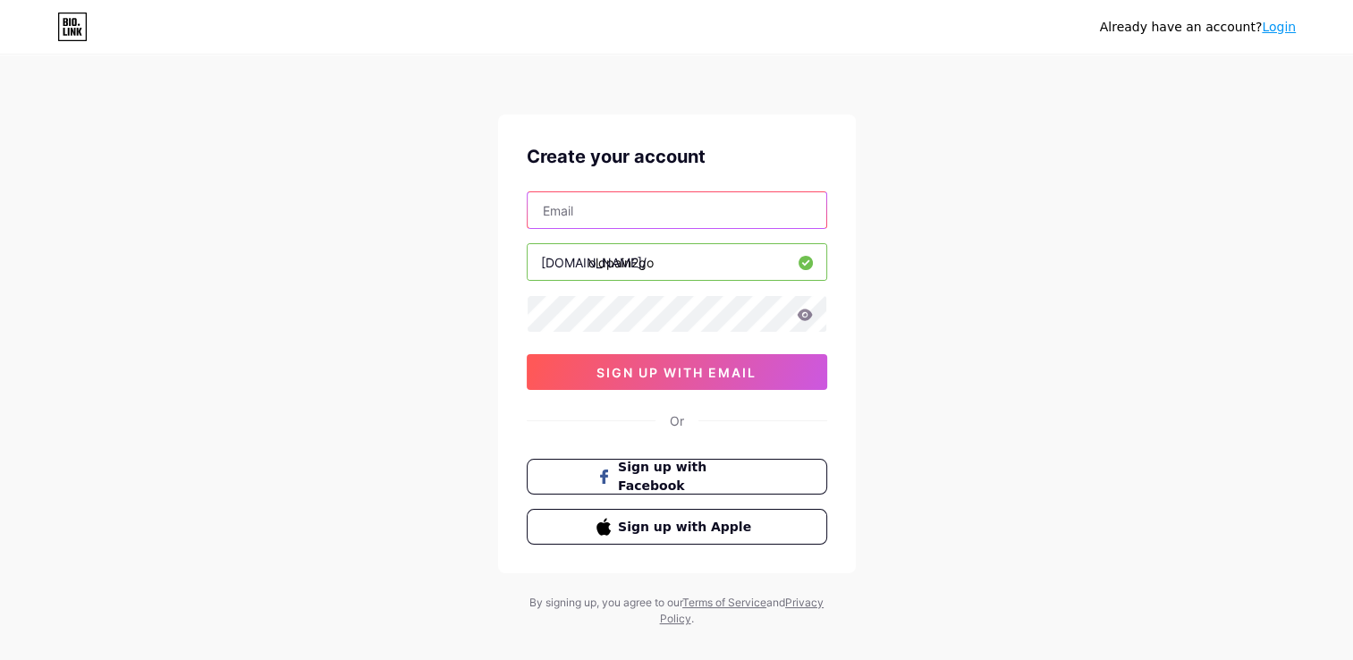
click at [602, 202] on input "text" at bounding box center [677, 210] width 299 height 36
type input "[EMAIL_ADDRESS][DOMAIN_NAME]"
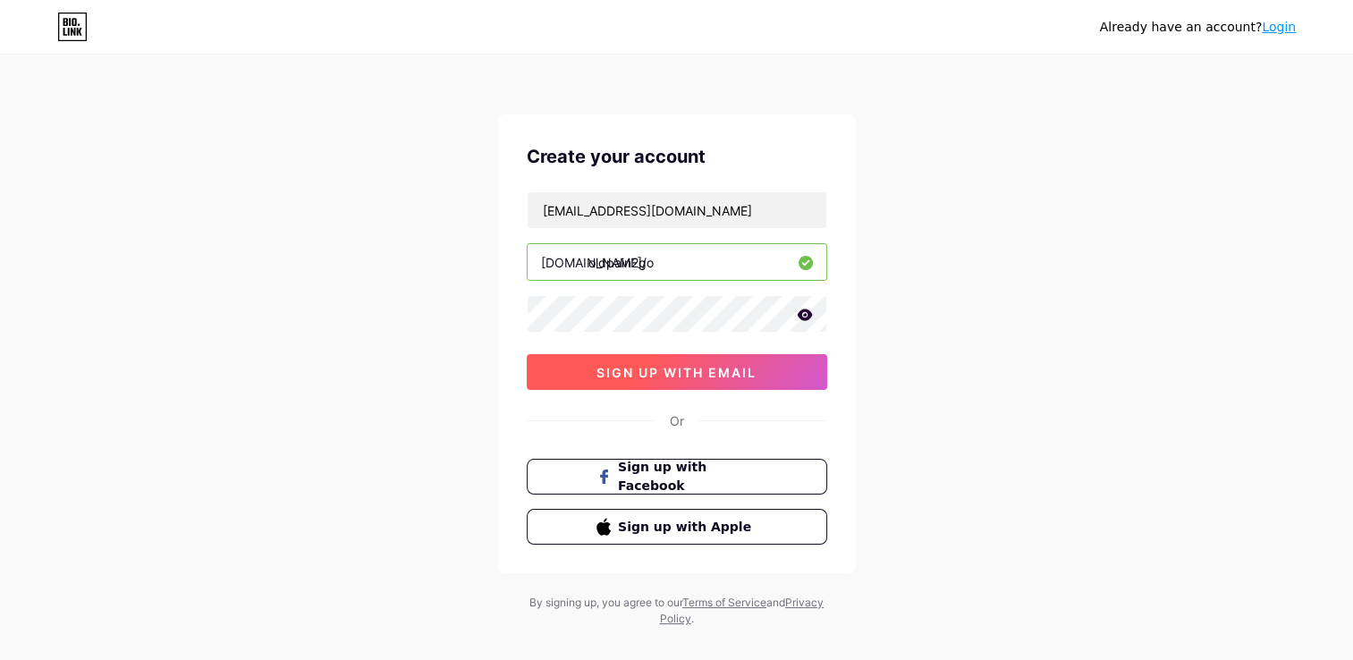
click at [646, 376] on span "sign up with email" at bounding box center [676, 372] width 160 height 15
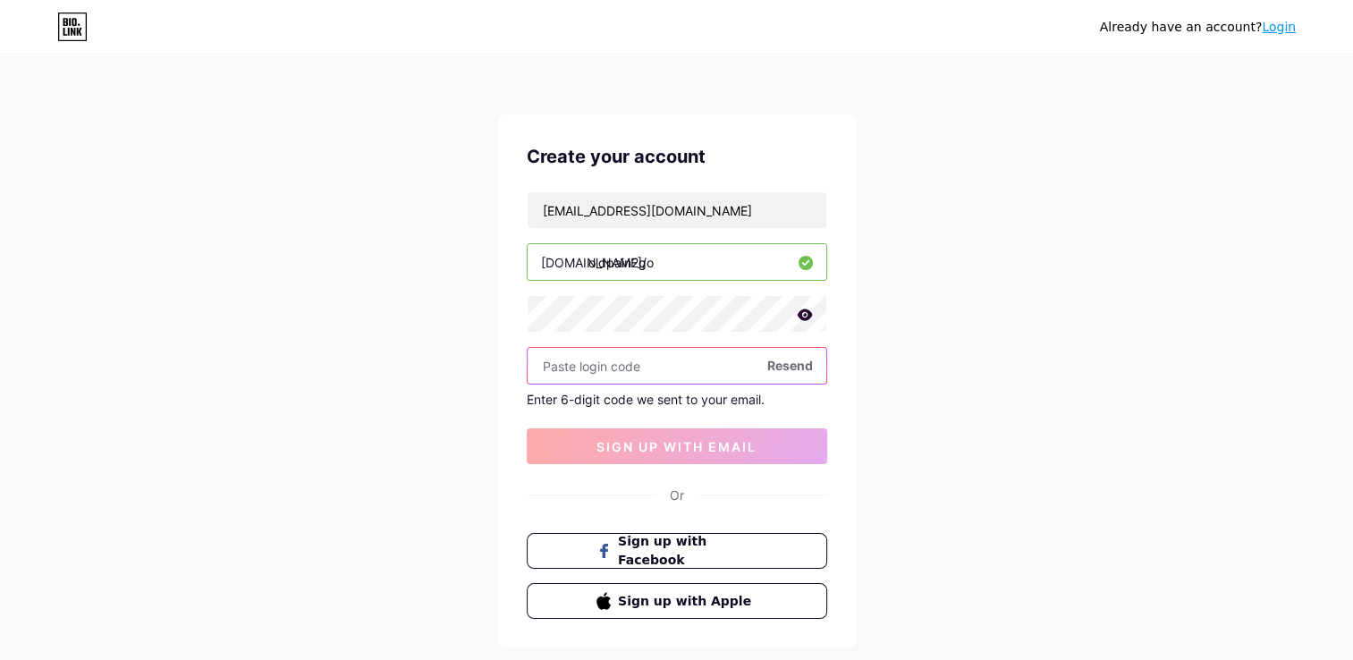
click at [625, 362] on input "text" at bounding box center [677, 366] width 299 height 36
paste input "633239"
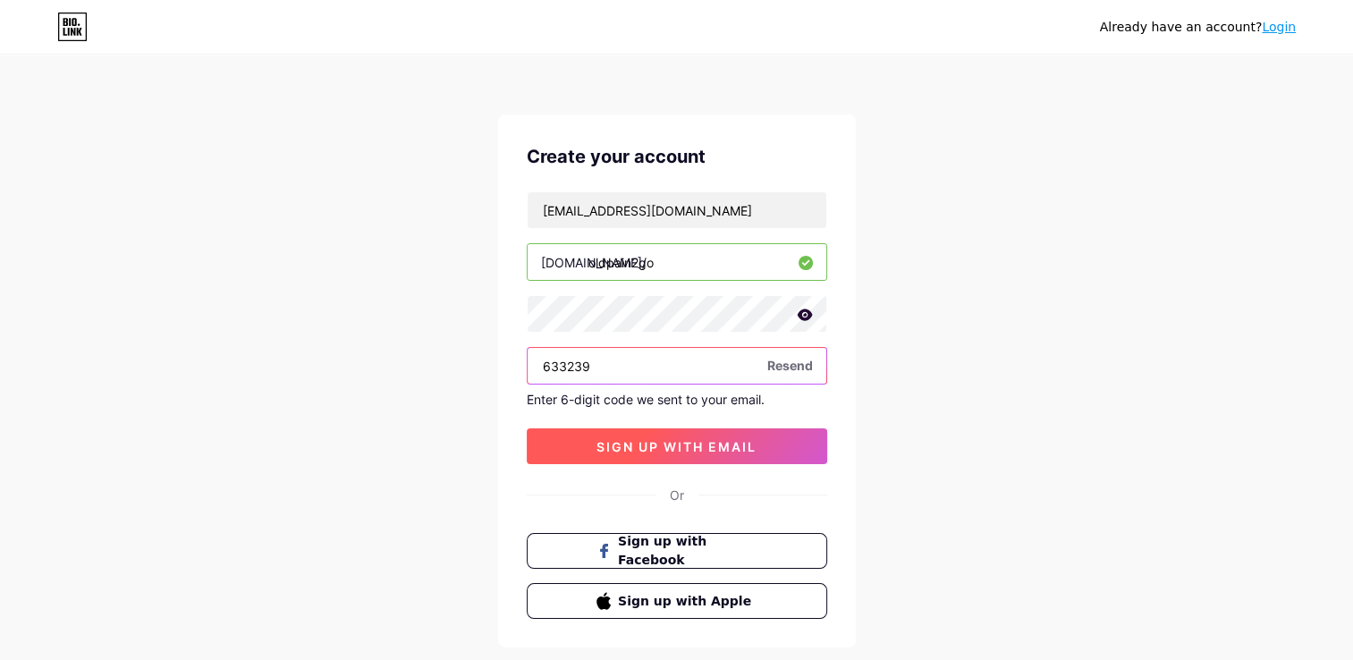
type input "633239"
click at [654, 449] on span "sign up with email" at bounding box center [676, 446] width 160 height 15
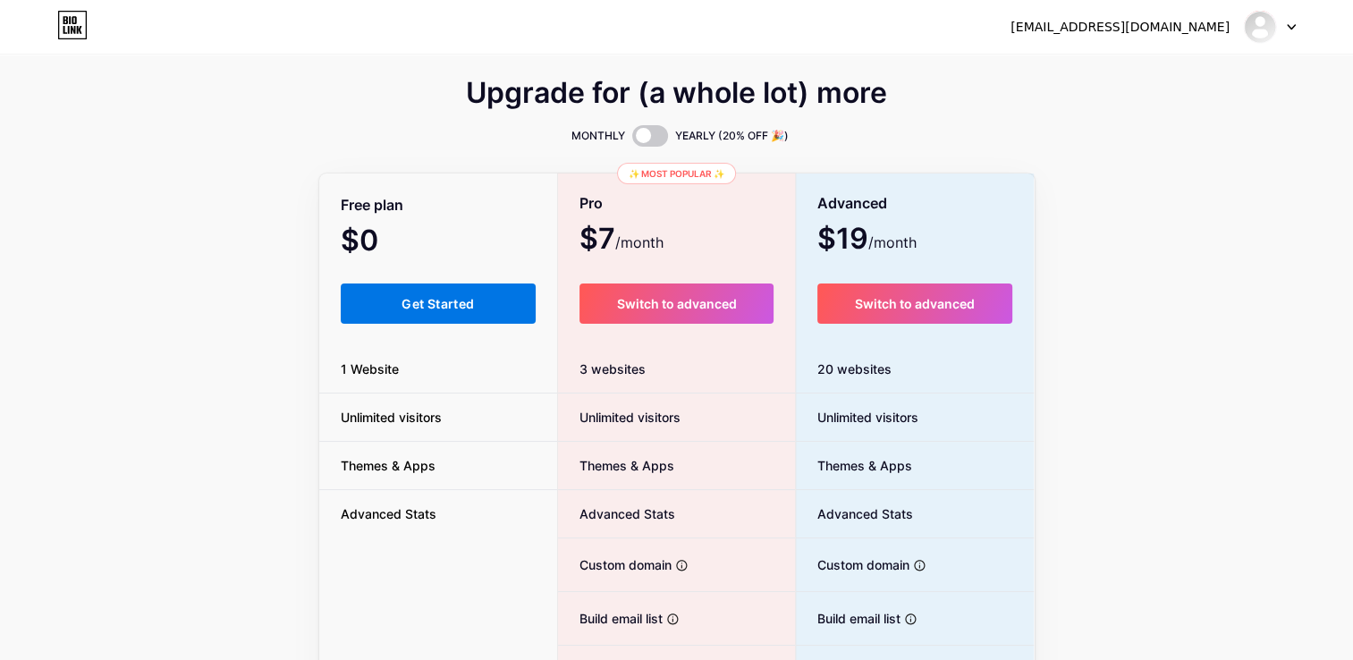
click at [415, 312] on button "Get Started" at bounding box center [439, 303] width 196 height 40
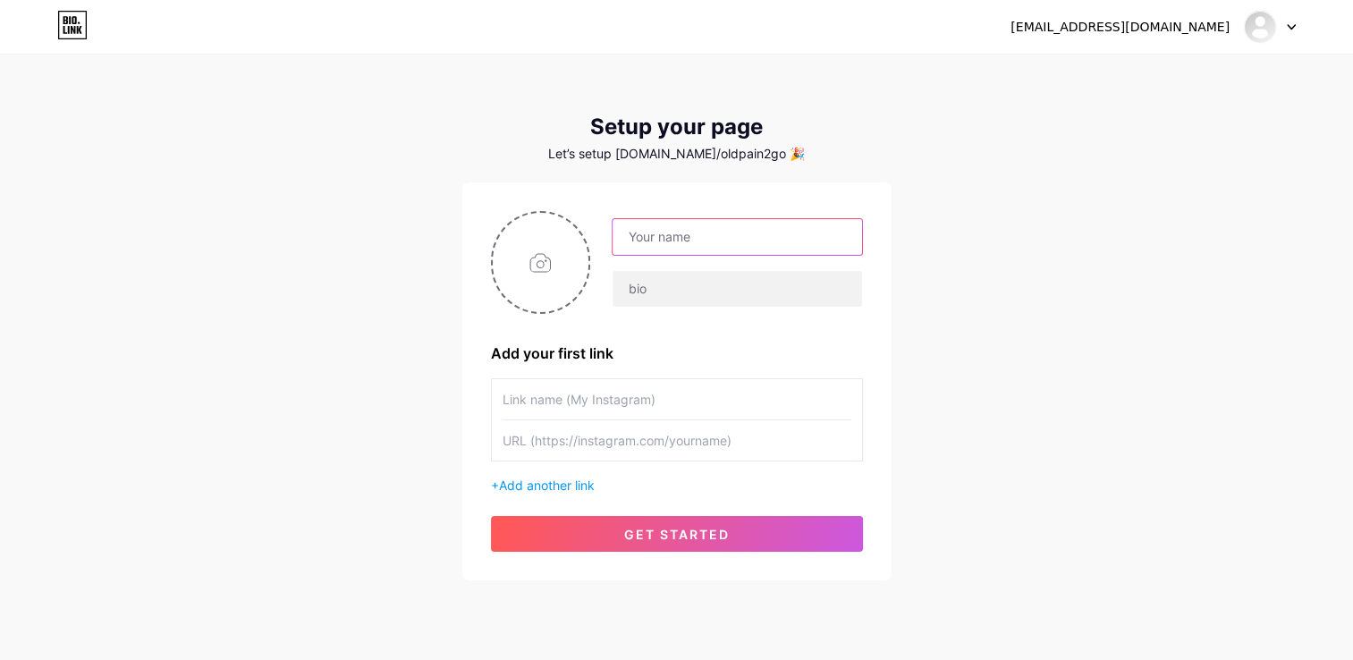
click at [658, 227] on input "text" at bounding box center [737, 237] width 249 height 36
type input "OldPain2Go® ([MEDICAL_DATA] Release Therapy)"
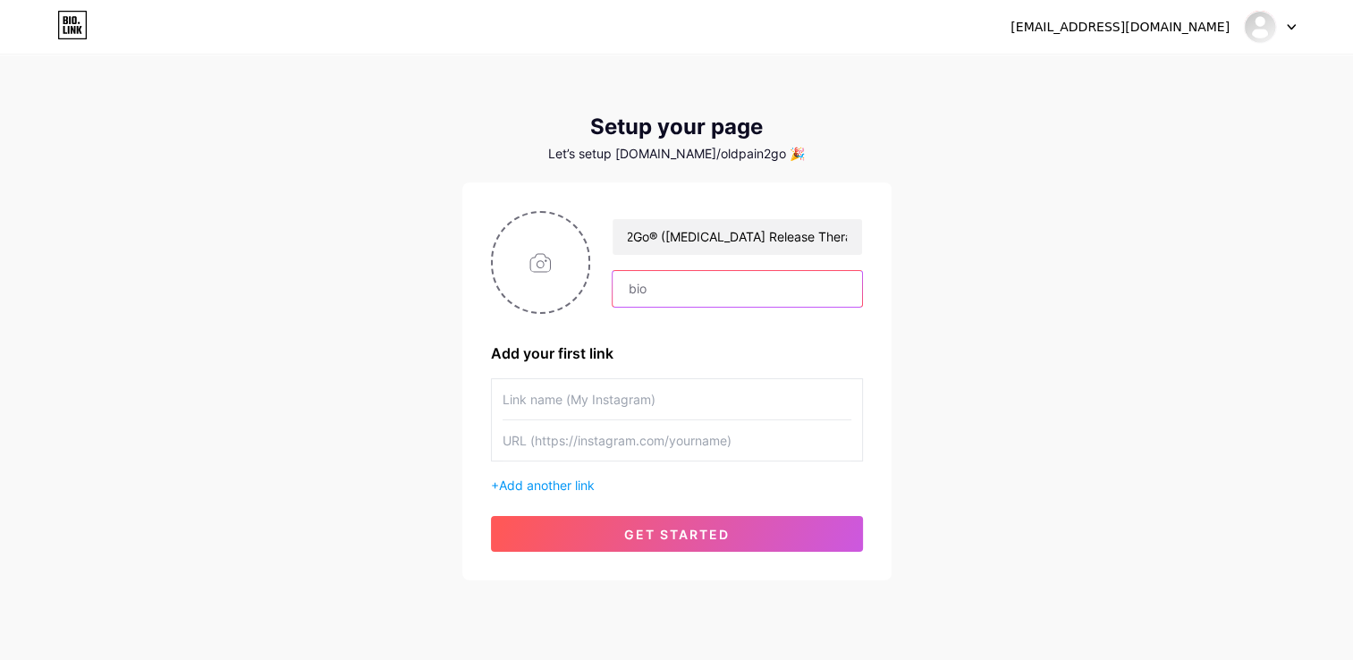
click at [706, 273] on input "text" at bounding box center [737, 289] width 249 height 36
type input "Official Links"
click at [691, 405] on input "text" at bounding box center [677, 399] width 349 height 40
click at [597, 406] on input "text" at bounding box center [677, 399] width 349 height 40
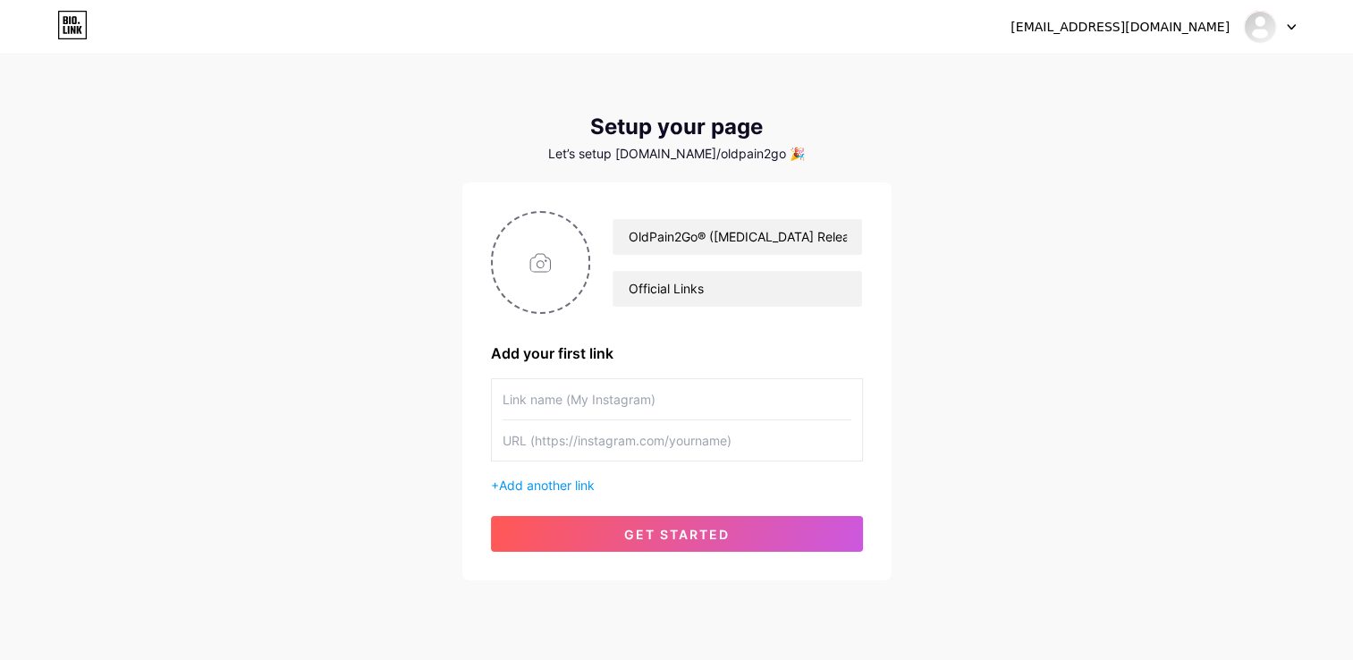
paste input "𝐅𝐫𝐞𝐞 𝐎𝐧𝐥𝐢𝐧𝐞 𝐓𝐚𝐬𝐭𝐞𝐫 𝐒𝐞𝐬𝐬𝐢𝐨𝐧 & 𝐂𝐡𝐚𝐭: 𝐄𝐱𝐩𝐥𝐨𝐫𝐞 𝐭𝐡𝐞 𝐁𝐞𝐧𝐞𝐟𝐢𝐭𝐬 𝐨𝐟 𝐁𝐞𝐜𝐨𝐦𝐢𝐧𝐠 𝐚𝐧 𝐎𝐥𝐝𝐏𝐚𝐢𝐧𝟐…"
type input "𝐅𝐫𝐞𝐞 𝐎𝐧𝐥𝐢𝐧𝐞 𝐓𝐚𝐬𝐭𝐞𝐫 𝐒𝐞𝐬𝐬𝐢𝐨𝐧 & 𝐂𝐡𝐚𝐭: 𝐄𝐱𝐩𝐥𝐨𝐫𝐞 𝐭𝐡𝐞 𝐁𝐞𝐧𝐞𝐟𝐢𝐭𝐬 𝐨𝐟 𝐁𝐞𝐜𝐨𝐦𝐢𝐧𝐠 𝐚𝐧 𝐎𝐥𝐝𝐏𝐚𝐢𝐧𝟐…"
click at [569, 452] on input "text" at bounding box center [677, 440] width 349 height 40
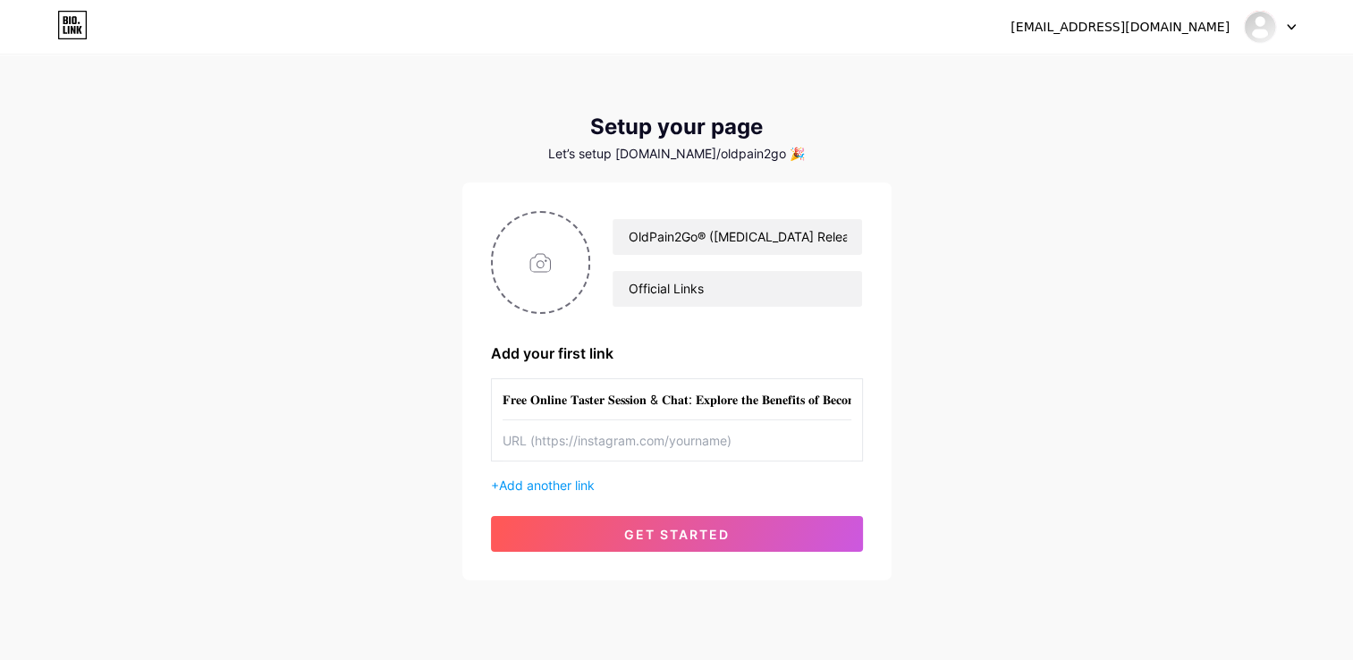
paste input "[URL][DOMAIN_NAME]"
type input "[URL][DOMAIN_NAME]"
click at [551, 481] on span "Add another link" at bounding box center [547, 484] width 96 height 15
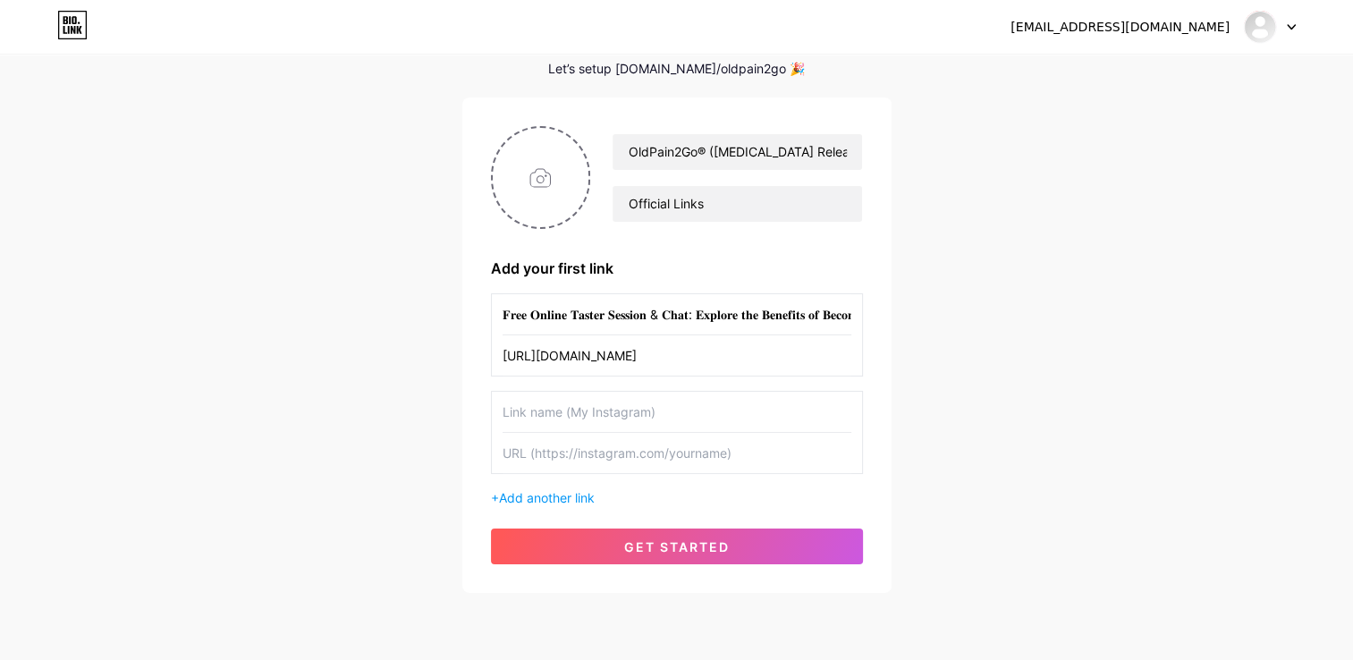
scroll to position [89, 0]
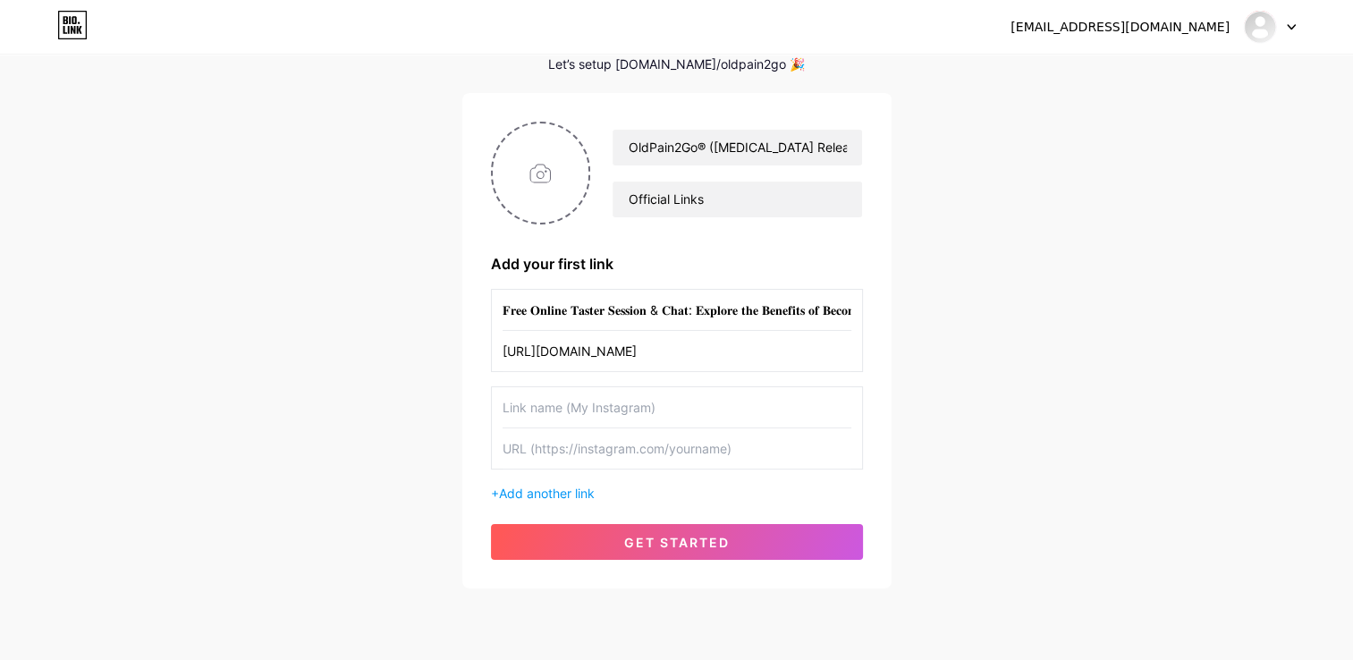
click at [584, 412] on input "text" at bounding box center [677, 407] width 349 height 40
type input "Website"
click at [597, 452] on input "text" at bounding box center [677, 448] width 349 height 40
paste input "[URL][DOMAIN_NAME]"
type input "[URL][DOMAIN_NAME]"
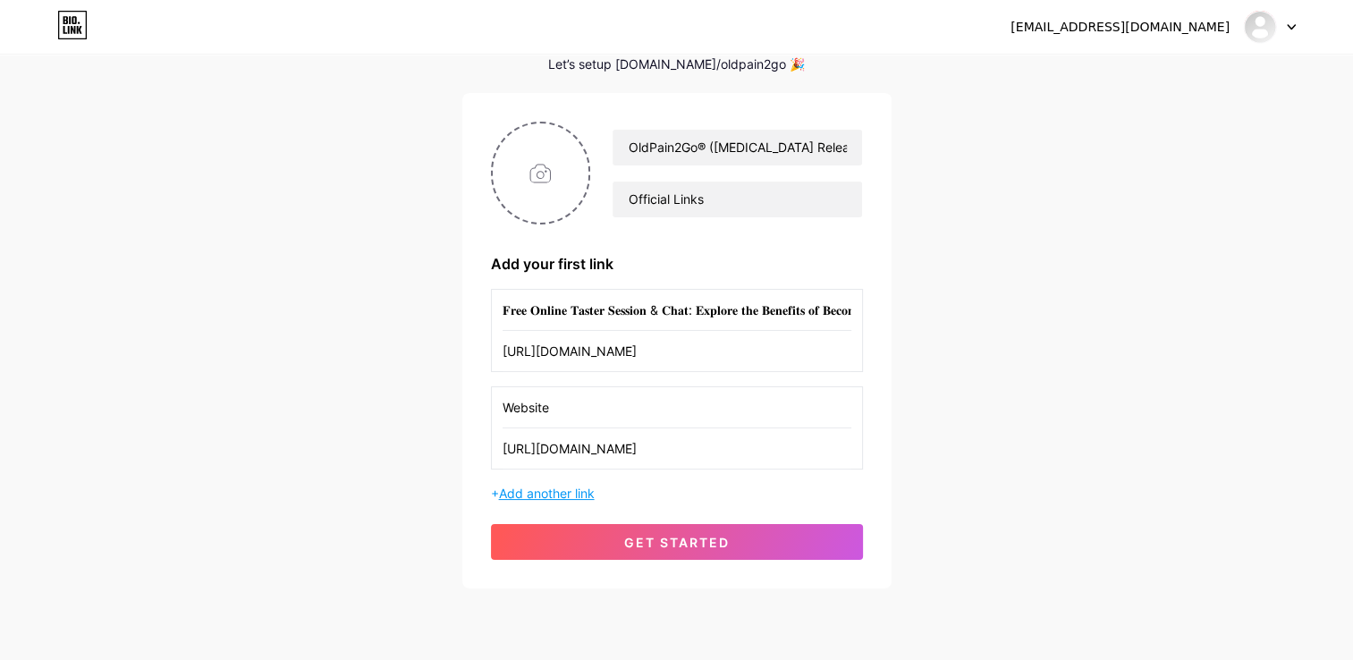
click at [571, 486] on span "Add another link" at bounding box center [547, 493] width 96 height 15
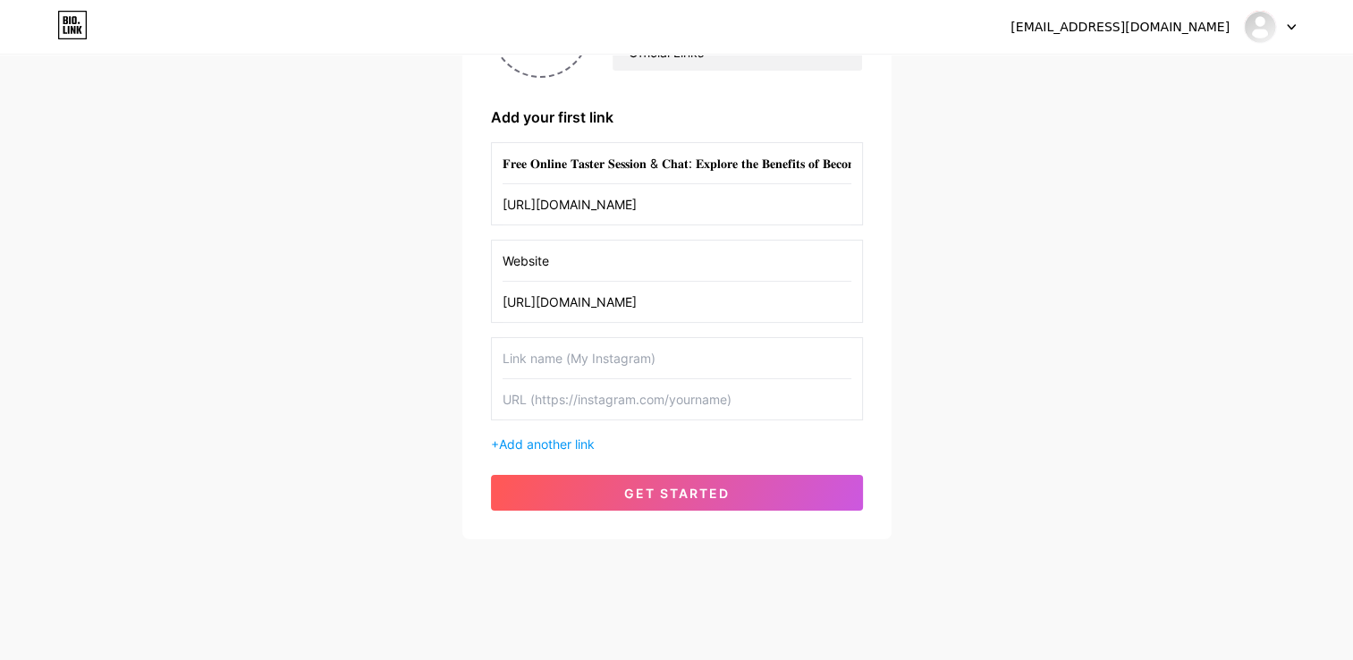
scroll to position [153, 0]
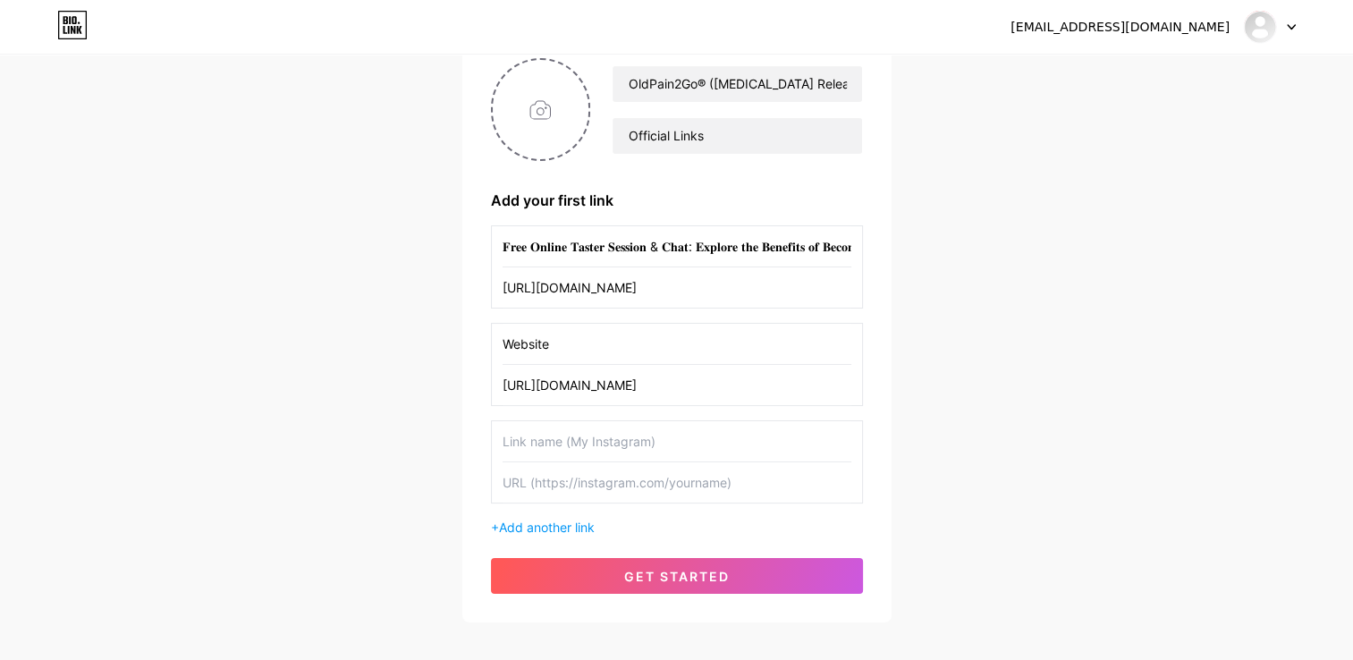
click at [560, 450] on input "text" at bounding box center [677, 441] width 349 height 40
drag, startPoint x: 576, startPoint y: 438, endPoint x: 497, endPoint y: 437, distance: 78.7
click at [497, 437] on div "Facebook" at bounding box center [677, 461] width 372 height 83
type input "Email"
type input "[EMAIL_ADDRESS][DOMAIN_NAME]"
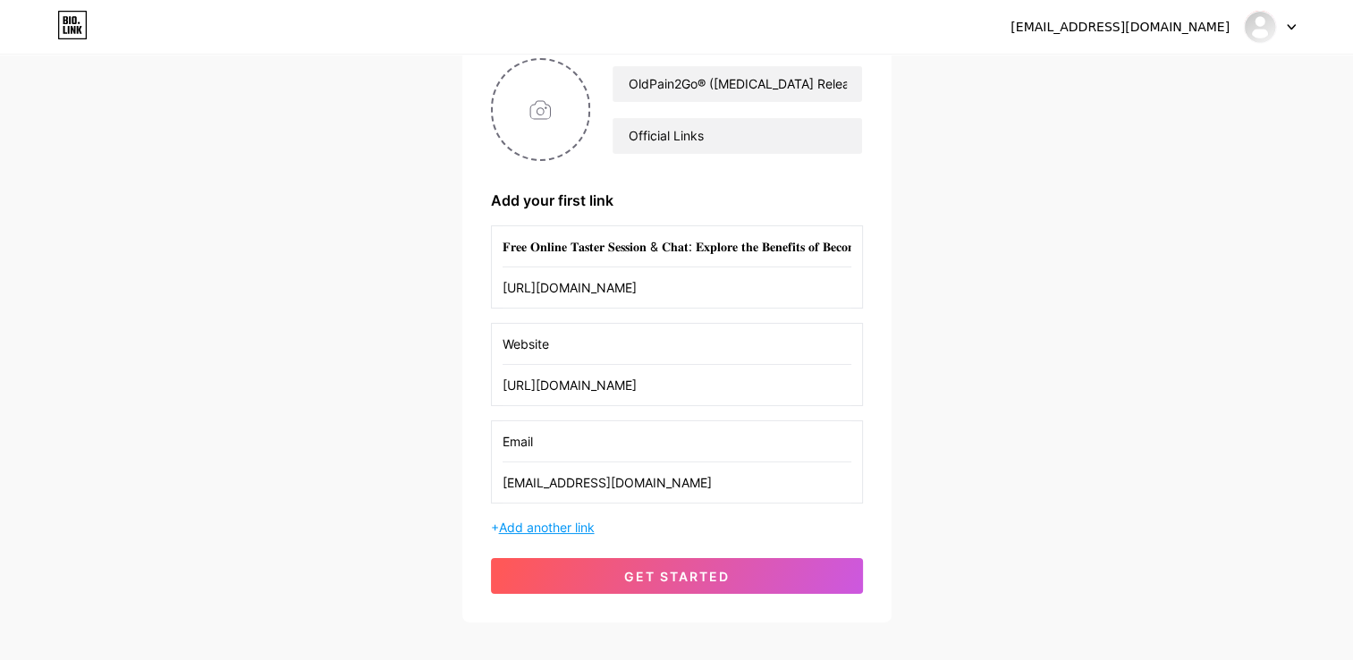
click at [573, 525] on span "Add another link" at bounding box center [547, 527] width 96 height 15
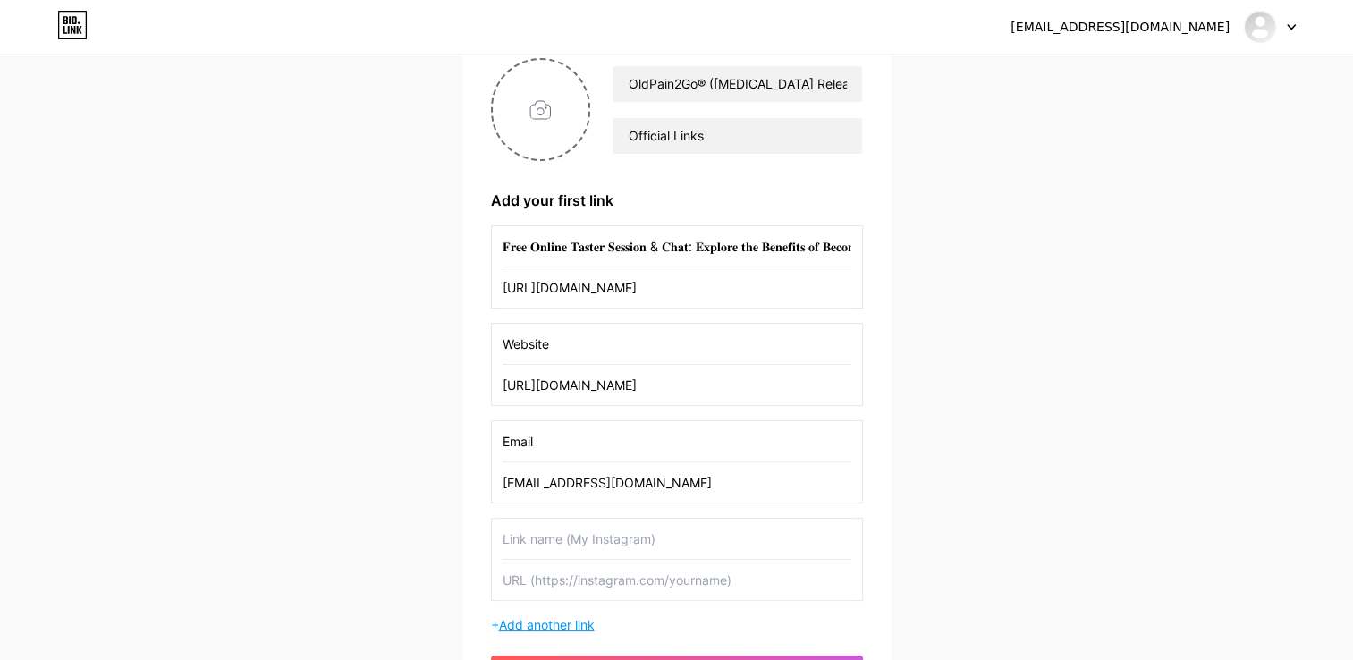
click at [573, 525] on input "text" at bounding box center [677, 539] width 349 height 40
type input "Phone or Message"
click at [617, 581] on input "text" at bounding box center [677, 580] width 349 height 40
type input "+44"
drag, startPoint x: 637, startPoint y: 541, endPoint x: 466, endPoint y: 536, distance: 170.9
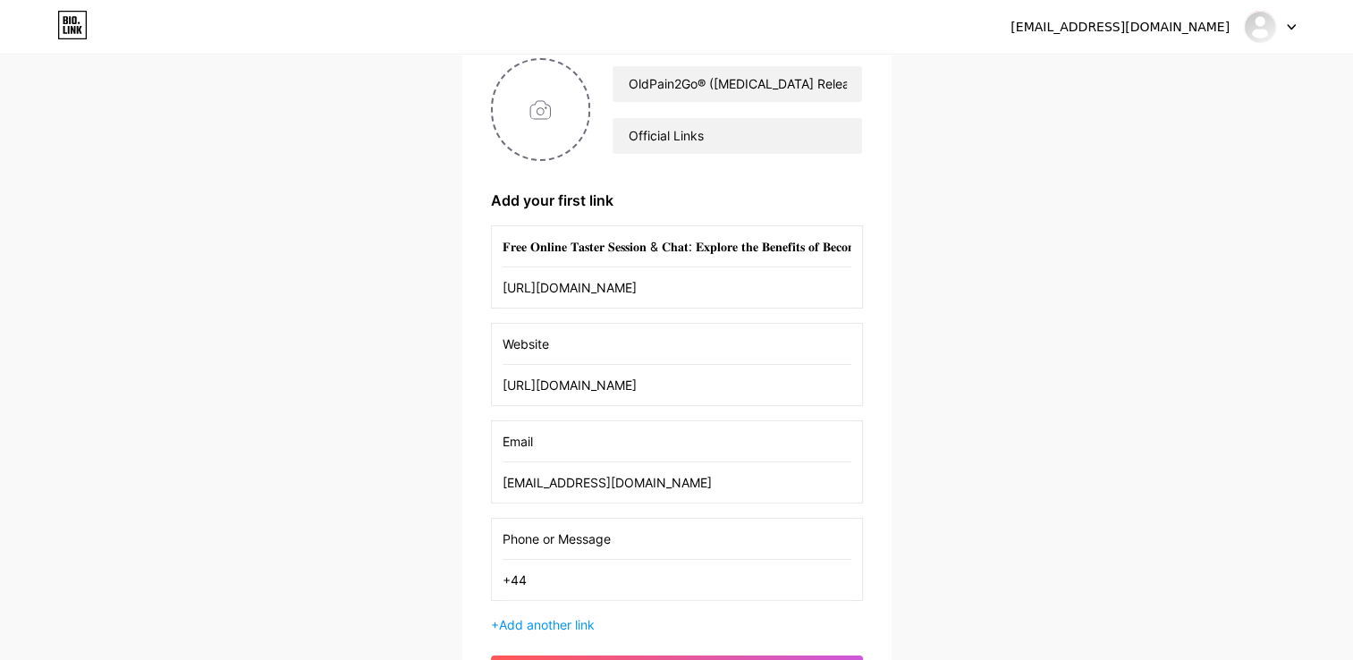
click at [466, 536] on div "OldPain2Go® ([MEDICAL_DATA] Release Therapy) Official Links Add your first link…" at bounding box center [676, 375] width 429 height 690
click at [639, 538] on input "Phone or Message" at bounding box center [677, 539] width 349 height 40
drag, startPoint x: 662, startPoint y: 538, endPoint x: 494, endPoint y: 543, distance: 167.3
click at [494, 543] on div "Phone or Message +44" at bounding box center [677, 559] width 372 height 83
type input "Facebook"
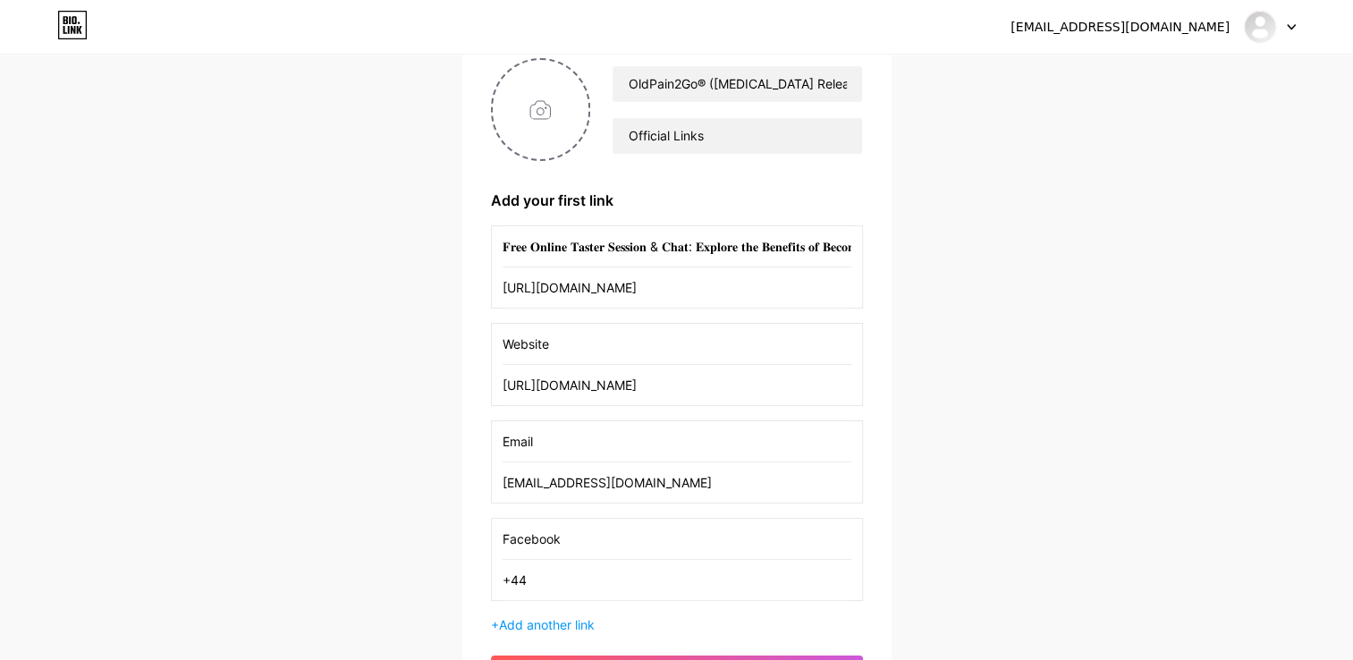
click at [576, 568] on input "+44" at bounding box center [677, 580] width 349 height 40
type input "+"
paste input "[URL][DOMAIN_NAME]"
type input "[URL][DOMAIN_NAME]"
click at [583, 628] on span "Add another link" at bounding box center [547, 624] width 96 height 15
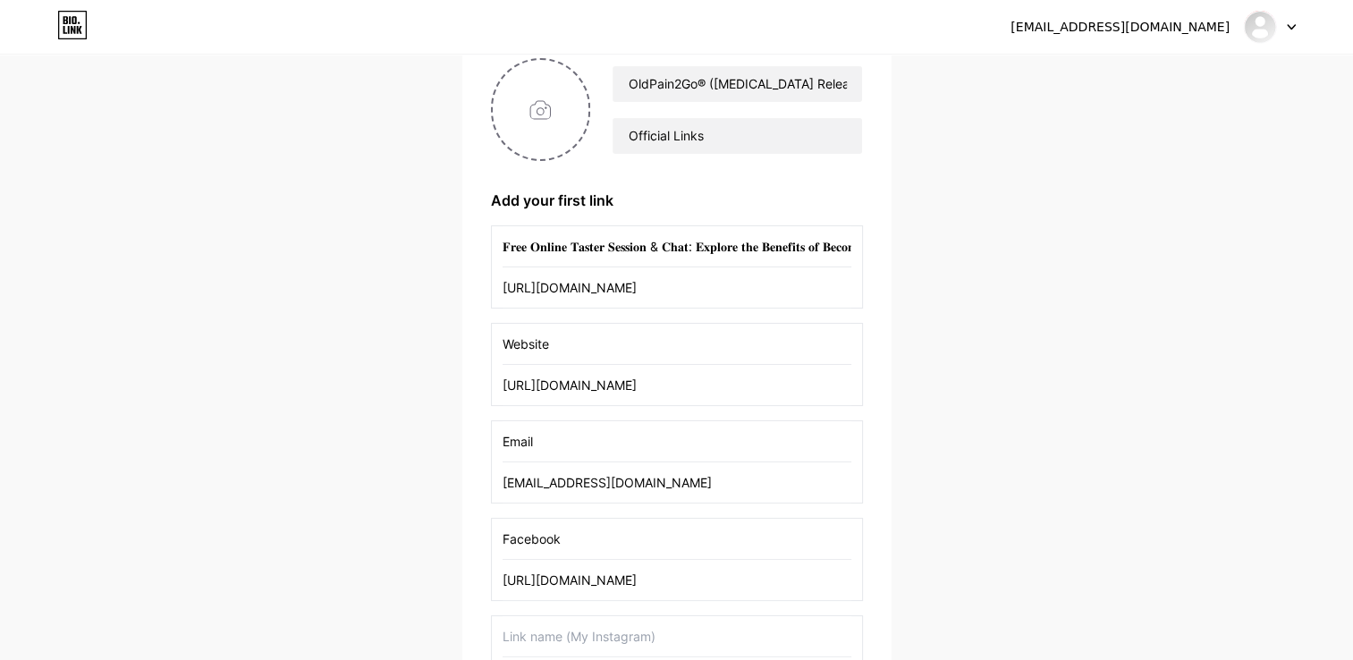
click at [593, 623] on input "text" at bounding box center [677, 636] width 349 height 40
type input "I"
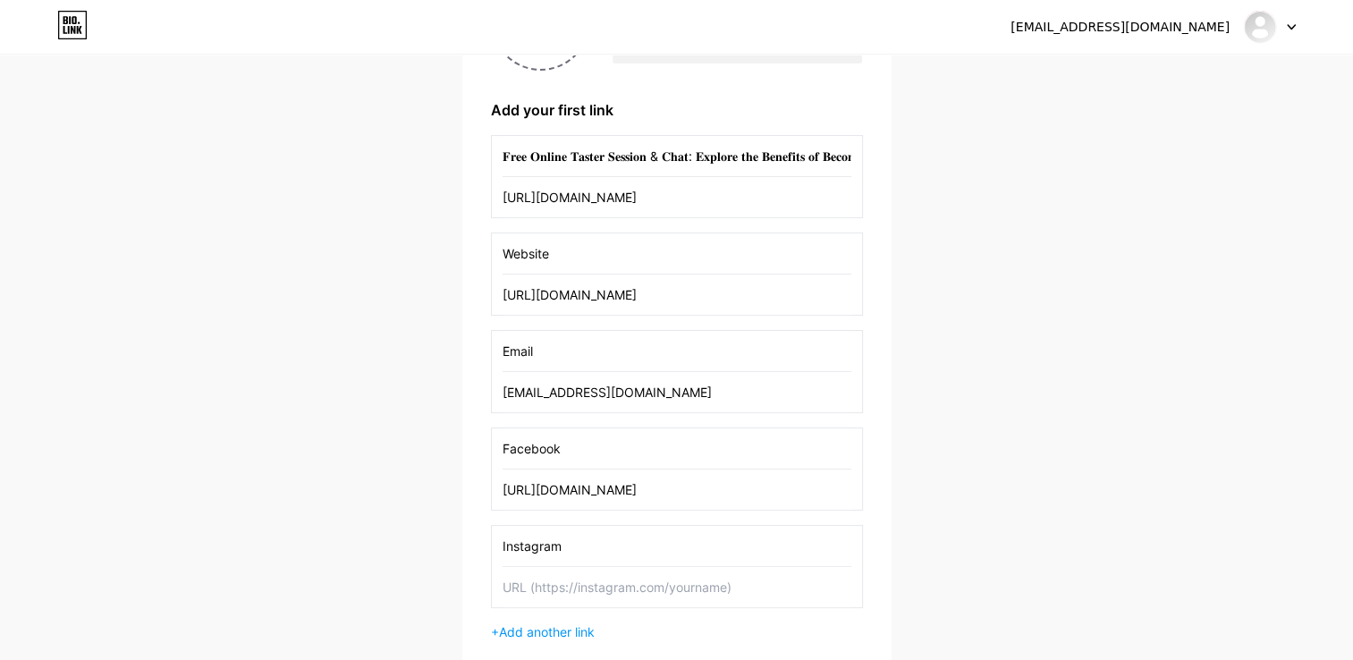
scroll to position [421, 0]
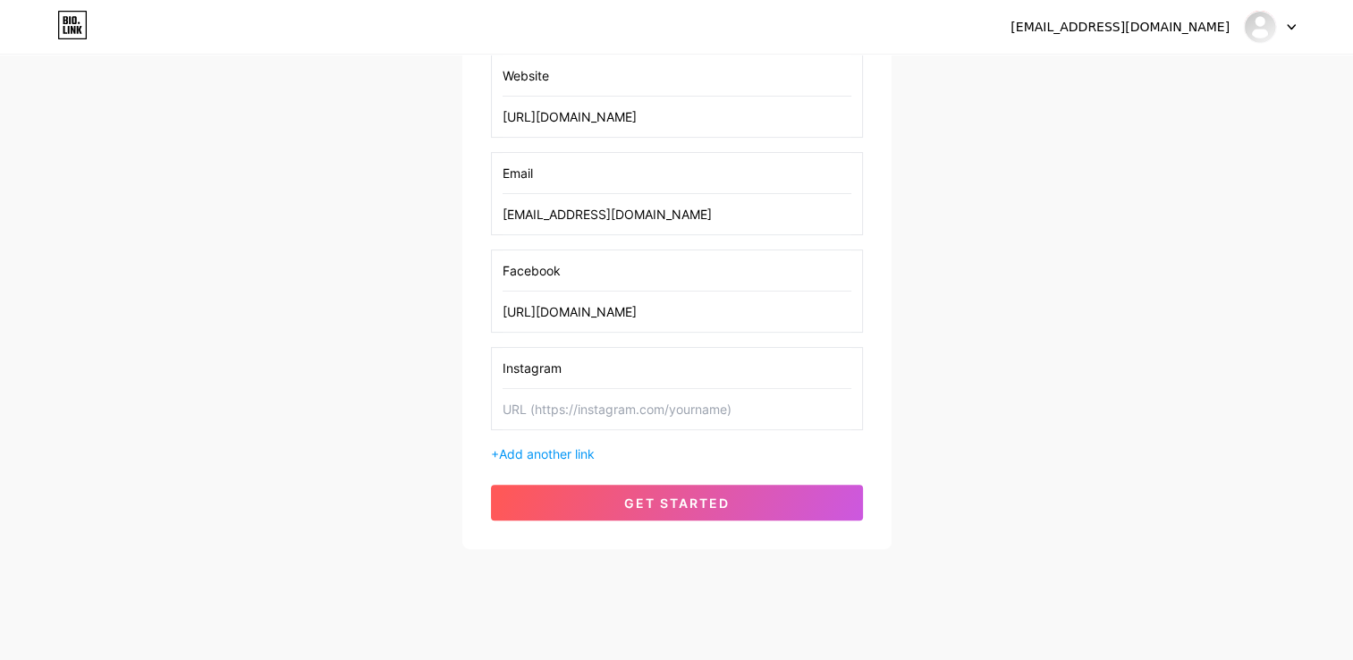
type input "Instagram"
click at [614, 416] on input "text" at bounding box center [677, 409] width 349 height 40
paste input "[URL][DOMAIN_NAME]"
type input "[URL][DOMAIN_NAME]"
click at [577, 453] on span "Add another link" at bounding box center [547, 453] width 96 height 15
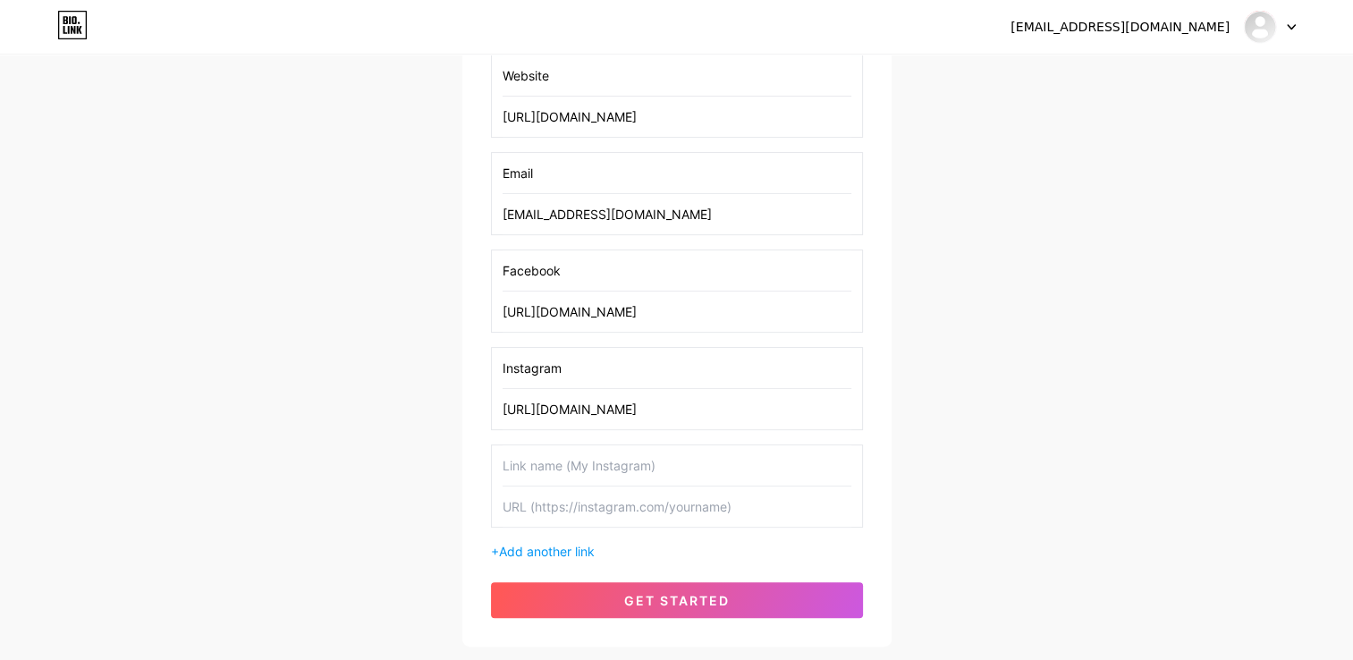
click at [572, 463] on input "text" at bounding box center [677, 465] width 349 height 40
type input "LinkedIn"
paste input "[URL][DOMAIN_NAME]"
type input "[URL][DOMAIN_NAME]"
click at [545, 553] on span "Add another link" at bounding box center [547, 551] width 96 height 15
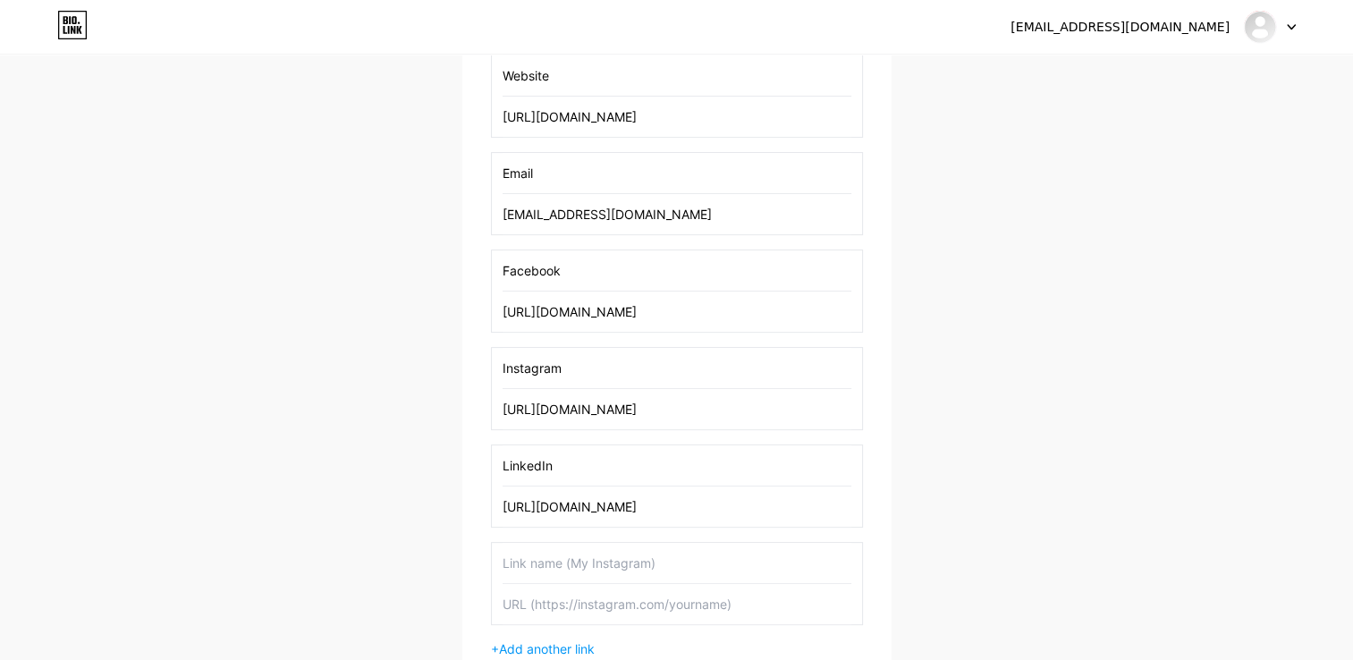
click at [531, 556] on input "text" at bounding box center [677, 563] width 349 height 40
type input "Twitter (X)"
paste input "[URL][DOMAIN_NAME]"
type input "[URL][DOMAIN_NAME]"
drag, startPoint x: 597, startPoint y: 558, endPoint x: 481, endPoint y: 557, distance: 116.2
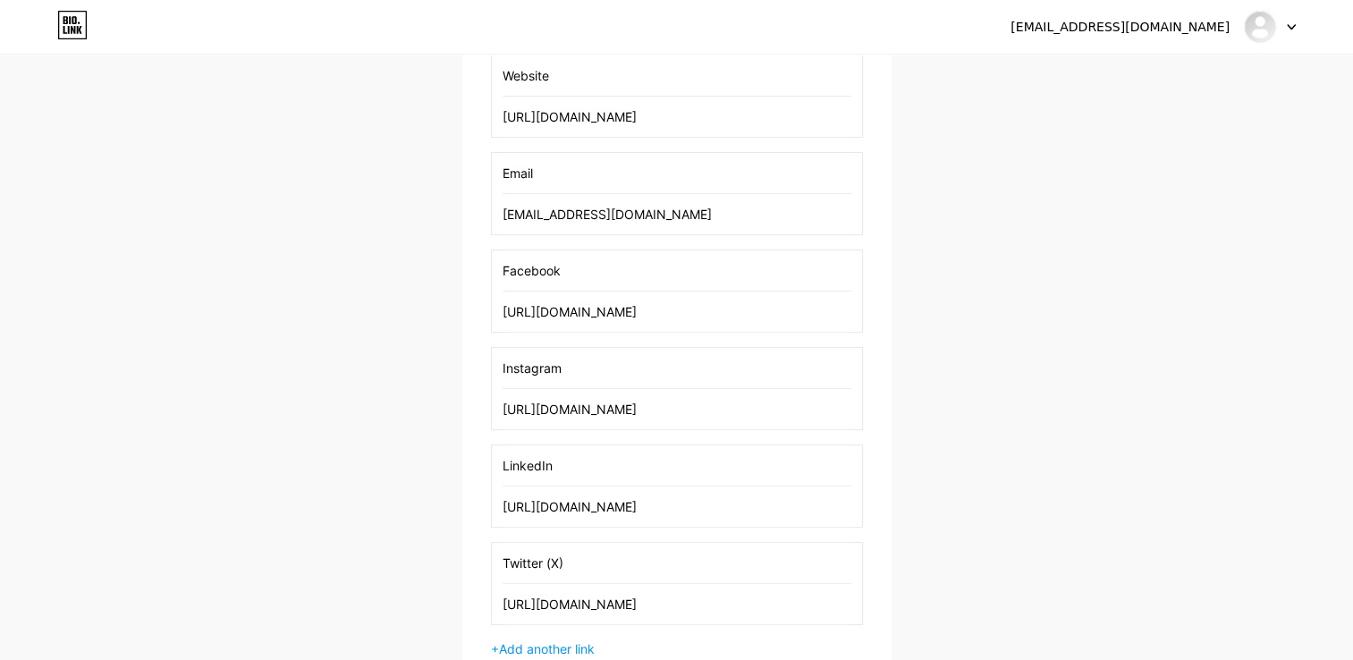
click at [481, 557] on div "OldPain2Go® ([MEDICAL_DATA] Release Therapy) Official Links Add your first link…" at bounding box center [676, 252] width 429 height 983
type input "X (Twitter)"
click at [584, 646] on span "Add another link" at bounding box center [547, 648] width 96 height 15
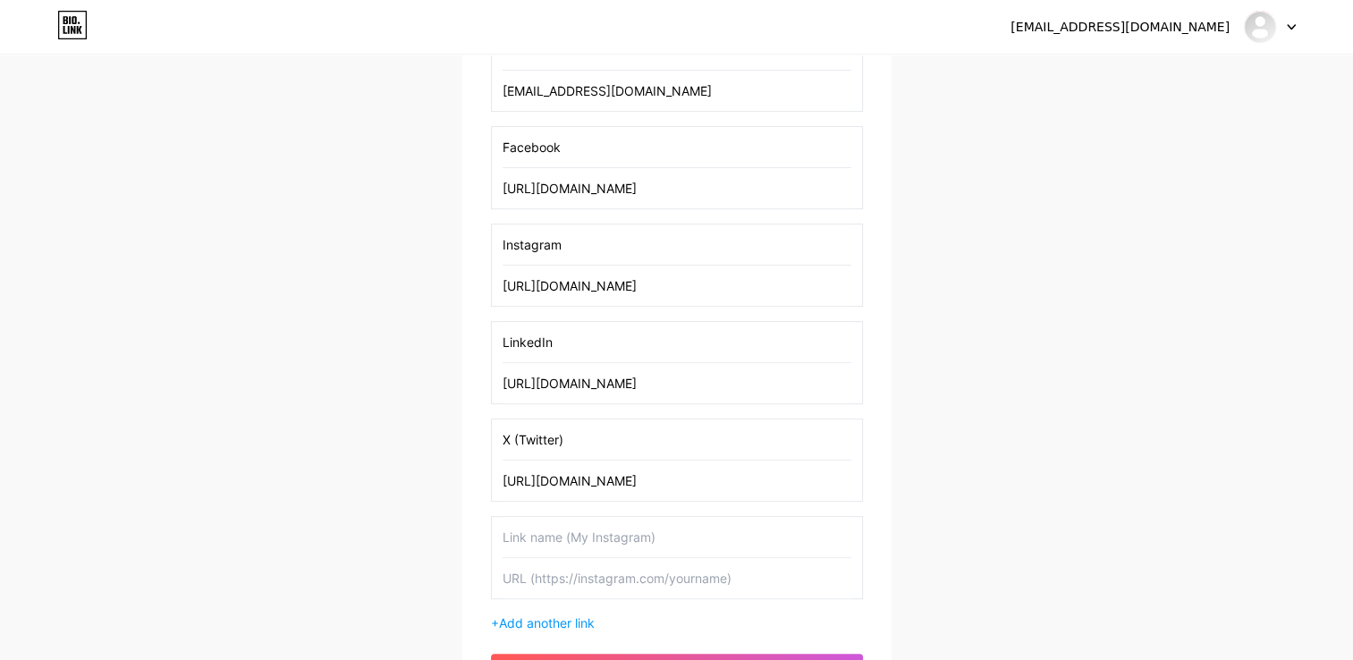
scroll to position [689, 0]
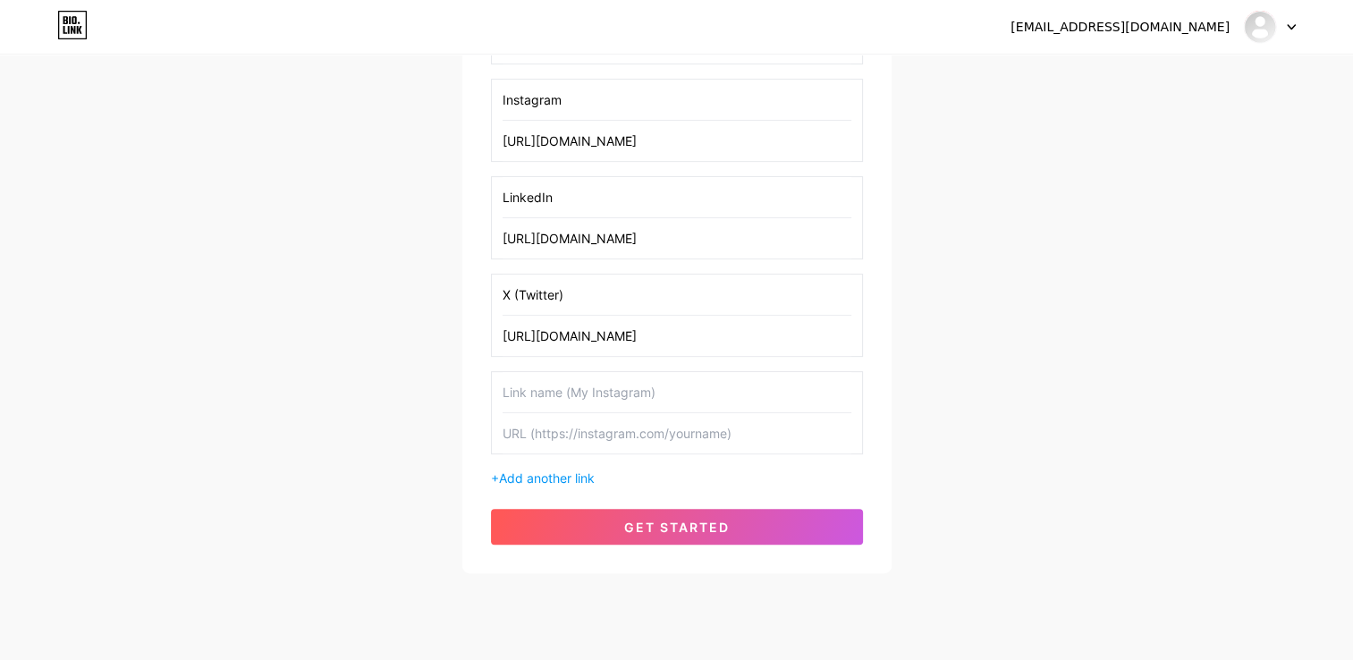
click at [579, 393] on input "text" at bounding box center [677, 392] width 349 height 40
type input "TikTok"
paste input "[URL][DOMAIN_NAME]"
type input "[URL][DOMAIN_NAME]"
click at [573, 474] on span "Add another link" at bounding box center [547, 477] width 96 height 15
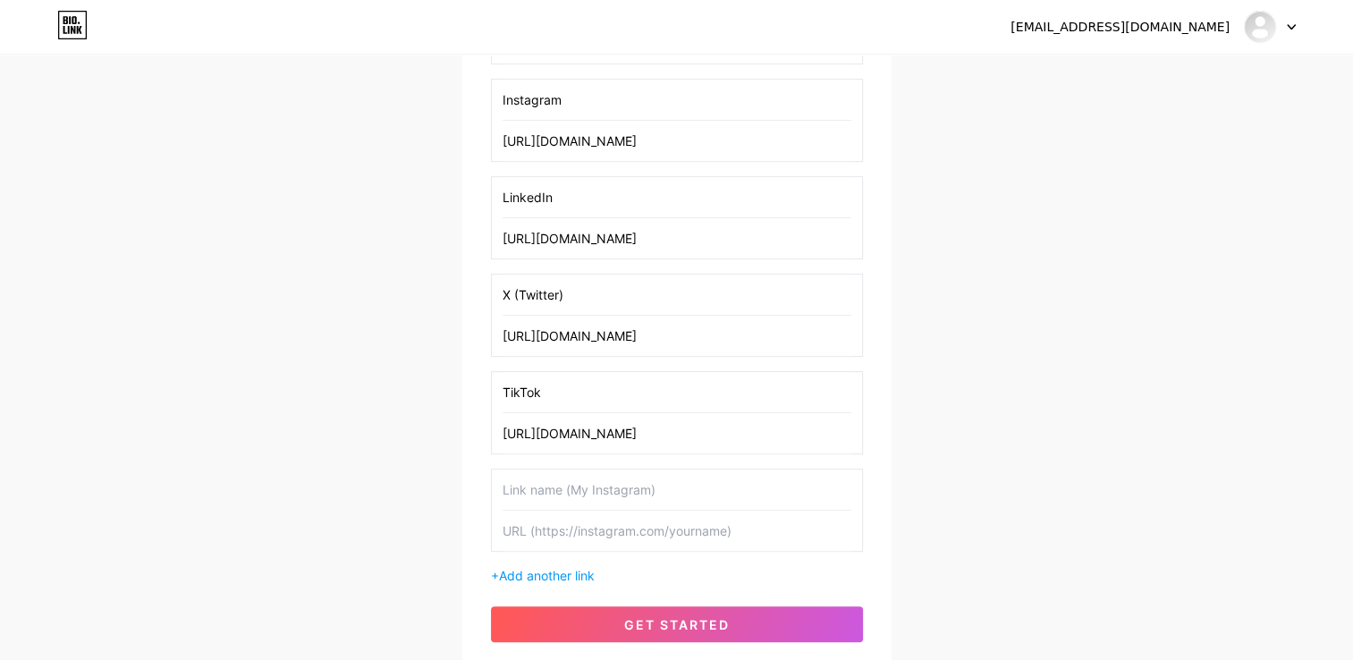
click at [616, 491] on input "text" at bounding box center [677, 489] width 349 height 40
type input "YouTube"
paste input "[URL][DOMAIN_NAME]"
type input "[URL][DOMAIN_NAME]"
click at [582, 581] on div "OldPain2Go® ([MEDICAL_DATA] Release Therapy) Official Links Add your first link…" at bounding box center [677, 82] width 372 height 1120
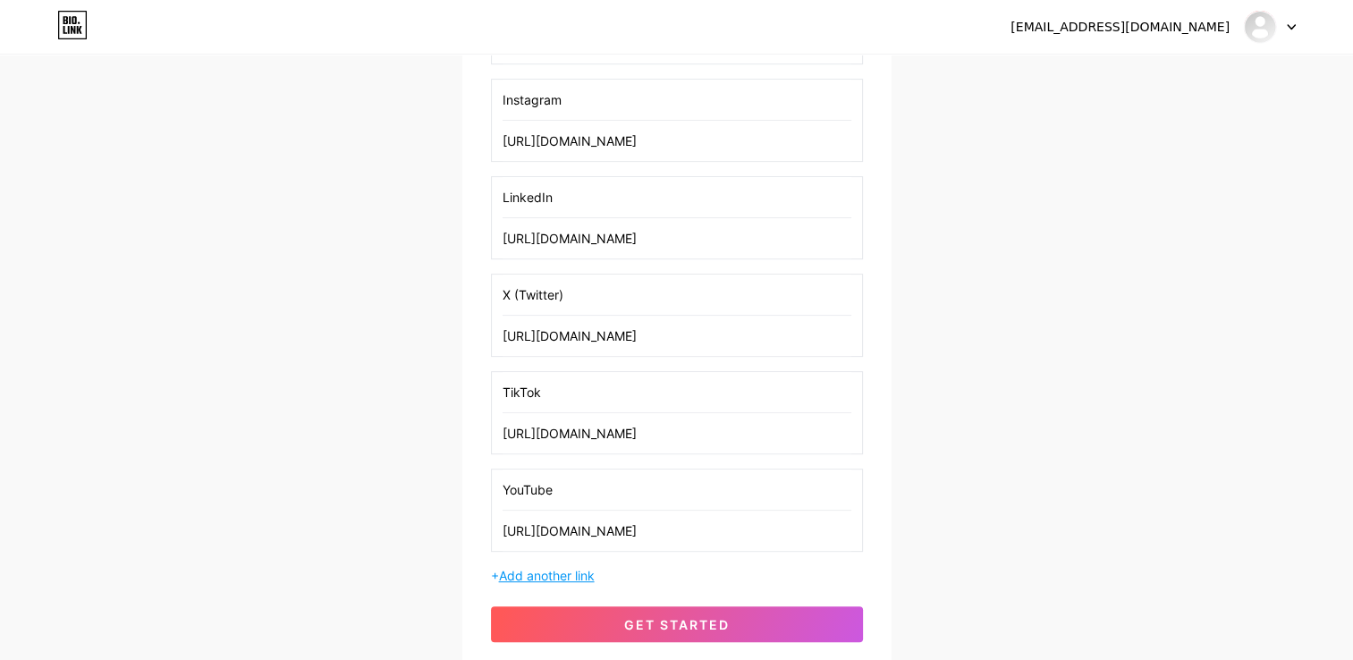
click at [582, 572] on span "Add another link" at bounding box center [547, 575] width 96 height 15
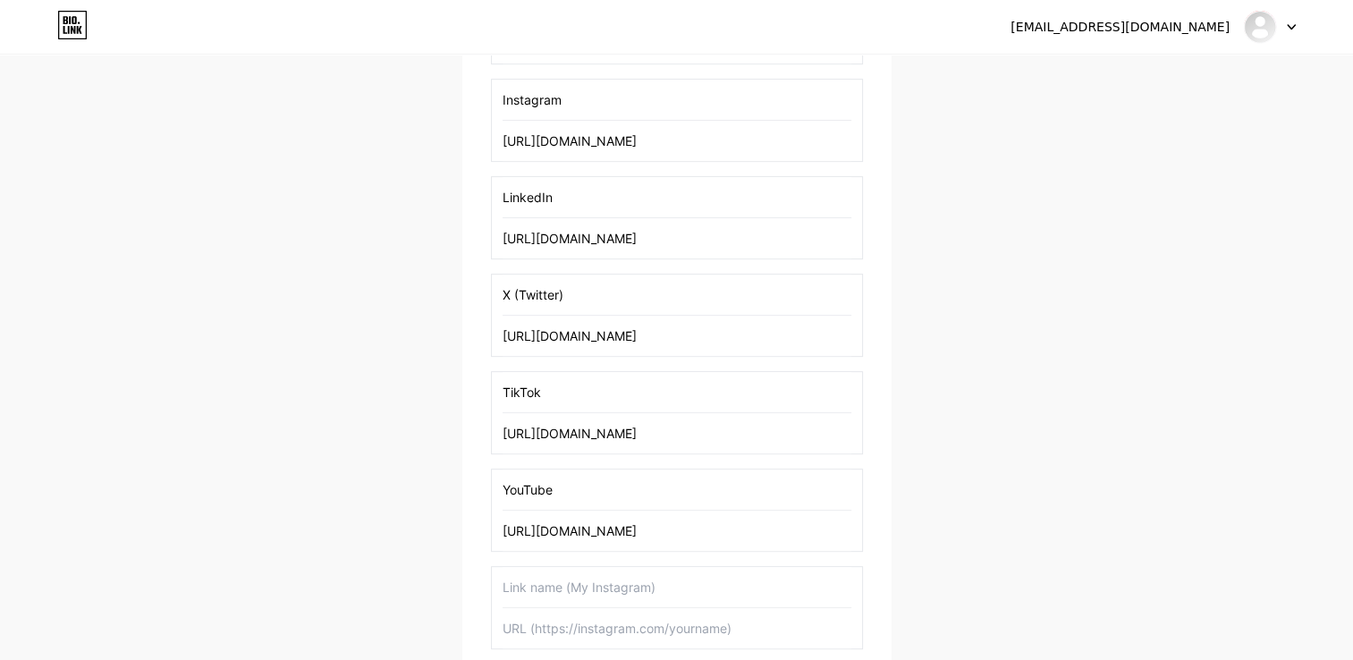
click at [579, 588] on input "text" at bounding box center [677, 587] width 349 height 40
type input "BlueSky"
click at [562, 623] on input "text" at bounding box center [677, 628] width 349 height 40
paste input "[URL][DOMAIN_NAME][DOMAIN_NAME]"
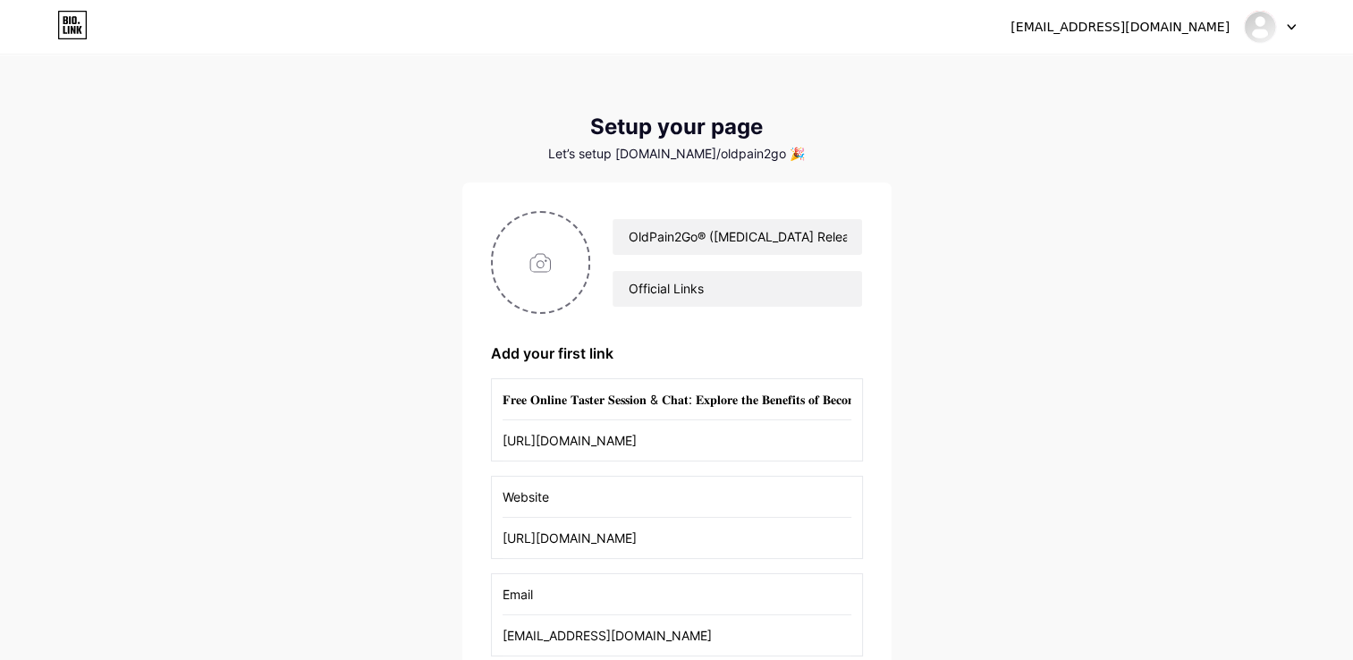
scroll to position [89, 0]
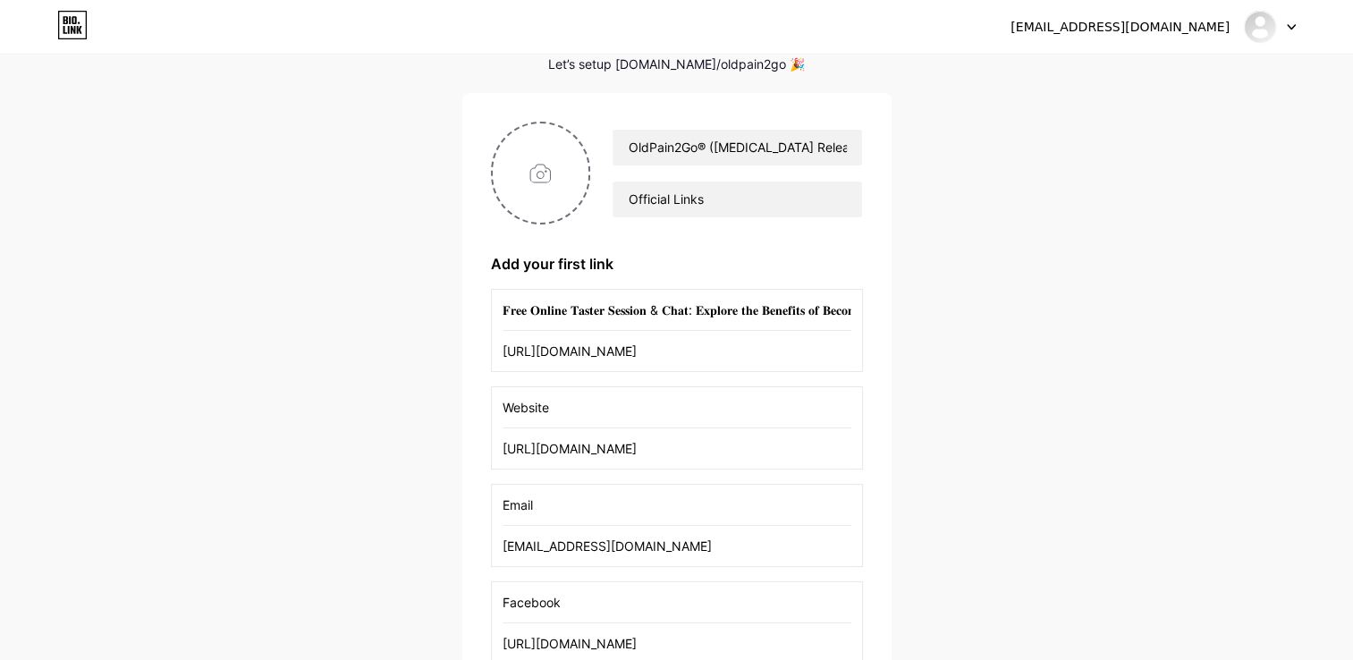
type input "[URL][DOMAIN_NAME][DOMAIN_NAME]"
click at [528, 405] on input "Website" at bounding box center [677, 407] width 349 height 40
click at [581, 403] on input "Website" at bounding box center [677, 407] width 349 height 40
click at [522, 166] on input "file" at bounding box center [541, 172] width 97 height 99
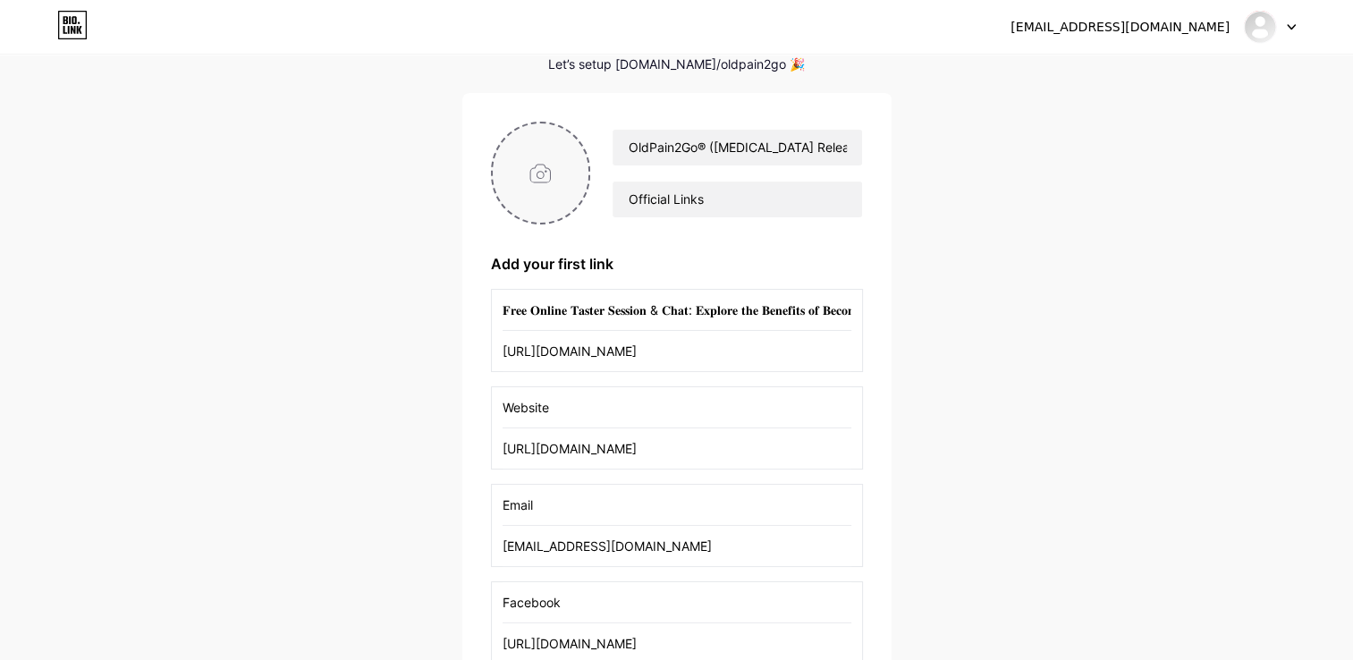
type input "C:\fakepath\Untitled design (29).png"
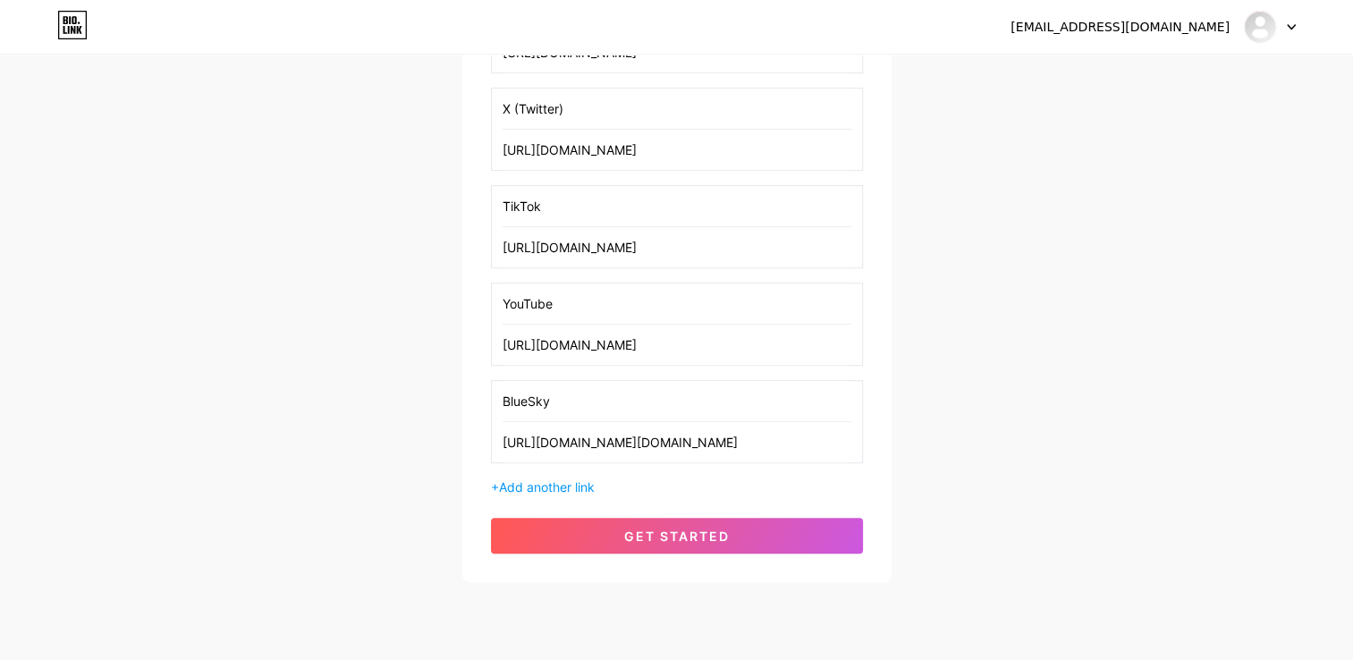
scroll to position [894, 0]
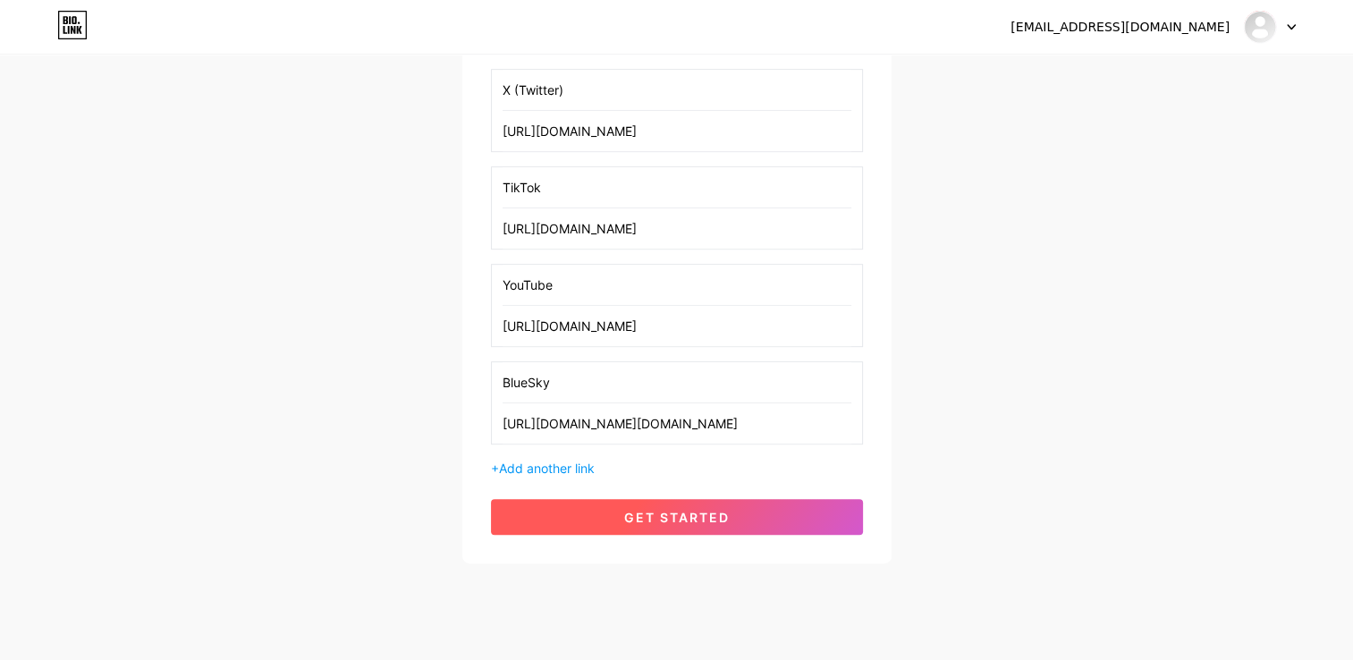
click at [748, 508] on button "get started" at bounding box center [677, 517] width 372 height 36
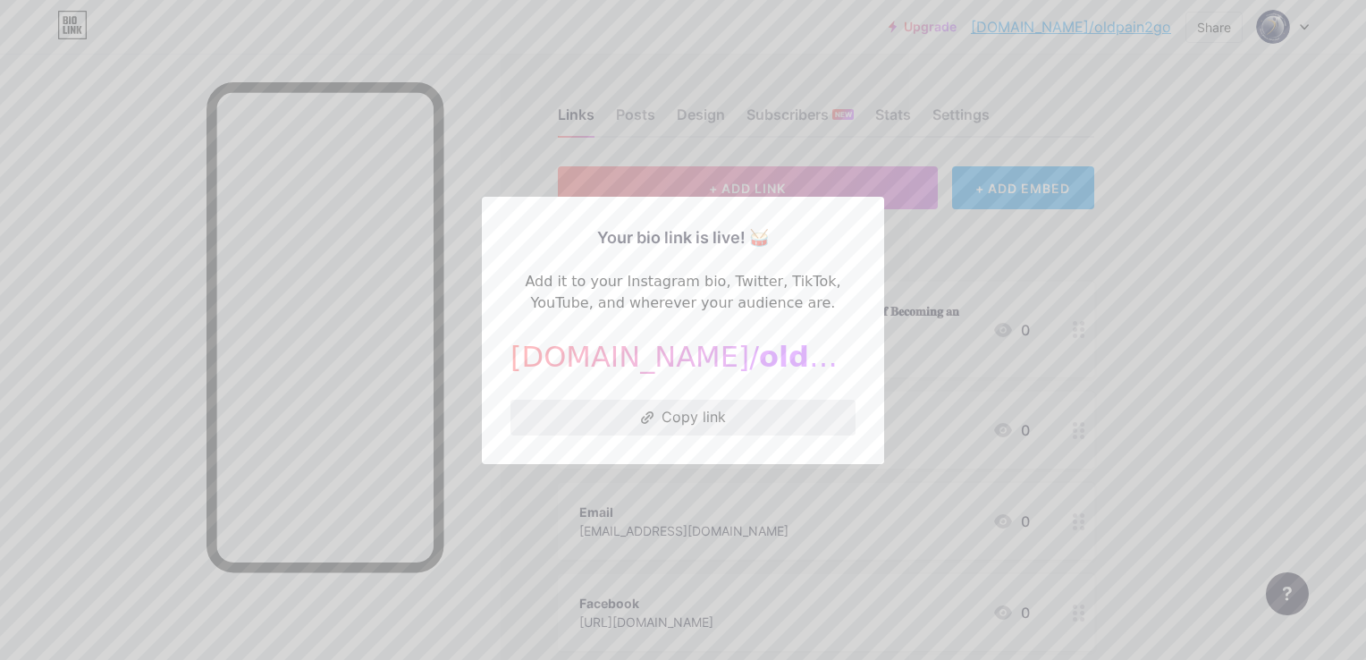
click at [707, 418] on button "Copy link" at bounding box center [683, 418] width 345 height 36
click at [1243, 194] on div at bounding box center [683, 330] width 1366 height 660
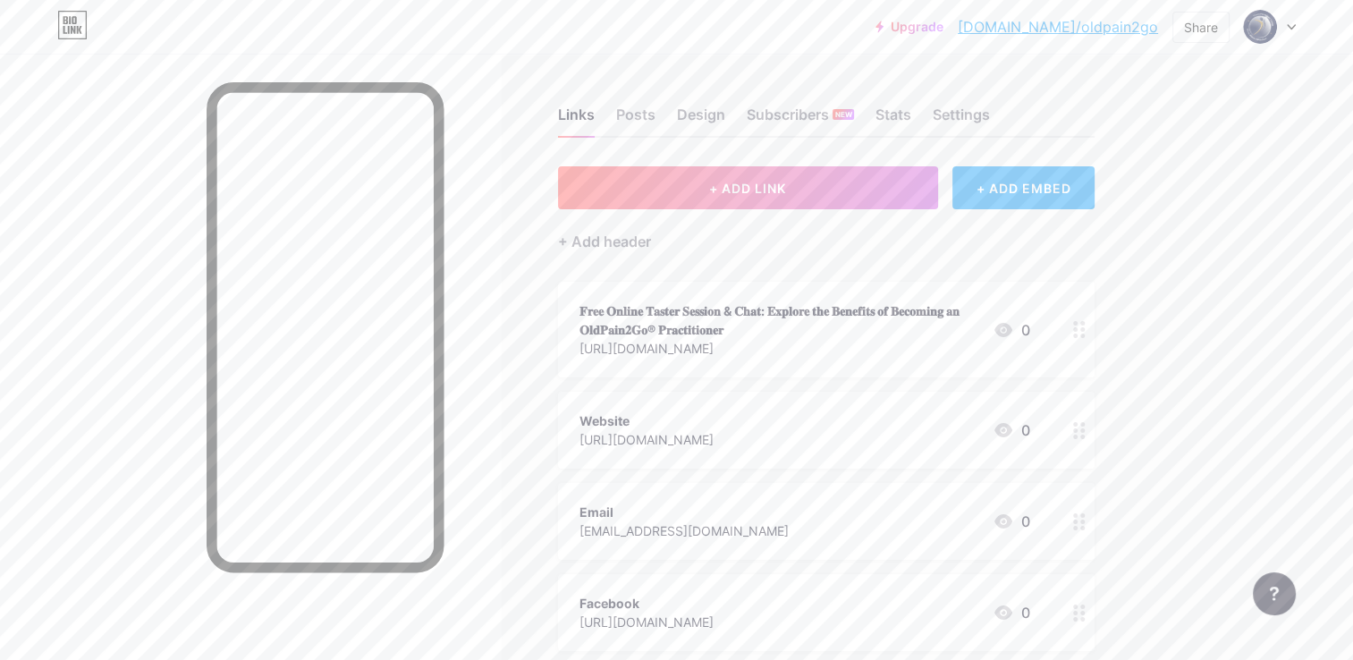
click at [1077, 331] on icon at bounding box center [1079, 329] width 13 height 17
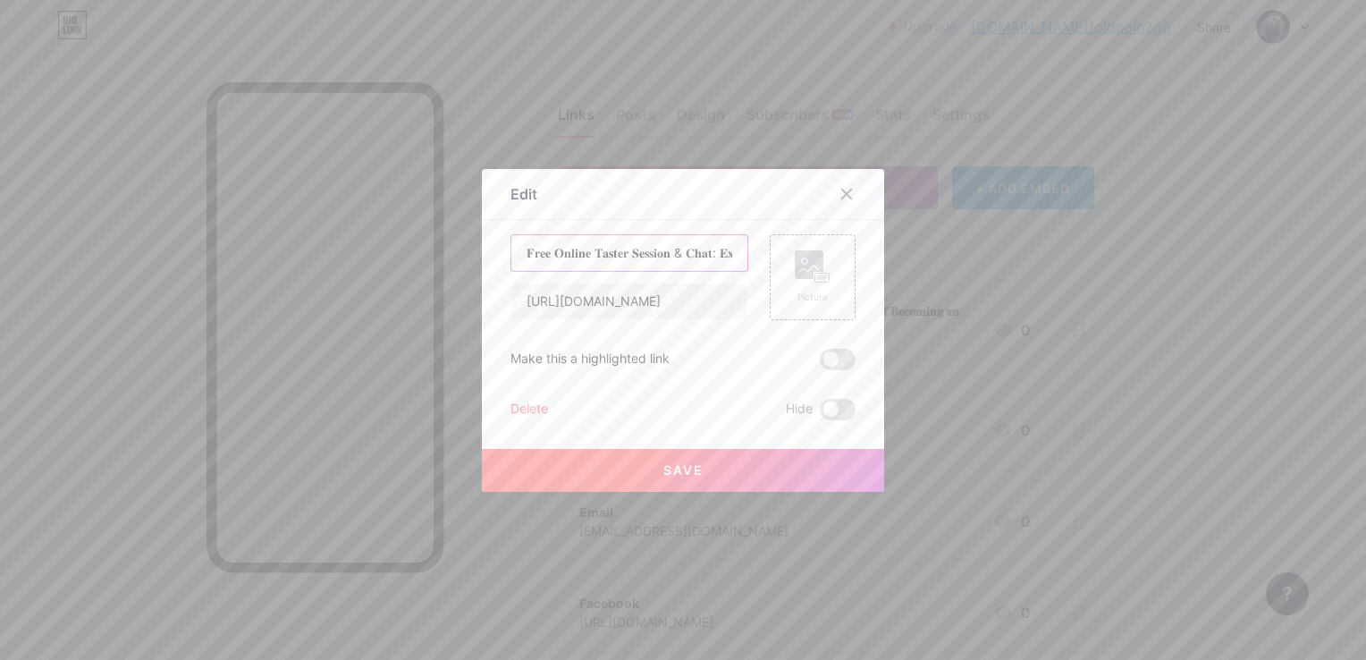
click at [604, 258] on input "𝐅𝐫𝐞𝐞 𝐎𝐧𝐥𝐢𝐧𝐞 𝐓𝐚𝐬𝐭𝐞𝐫 𝐒𝐞𝐬𝐬𝐢𝐨𝐧 & 𝐂𝐡𝐚𝐭: 𝐄𝐱𝐩𝐥𝐨𝐫𝐞 𝐭𝐡𝐞 𝐁𝐞𝐧𝐞𝐟𝐢𝐭𝐬 𝐨𝐟 𝐁𝐞𝐜𝐨𝐦𝐢𝐧𝐠 𝐚𝐧 𝐎𝐥𝐝𝐏𝐚𝐢𝐧𝟐…" at bounding box center [629, 253] width 236 height 36
click at [537, 242] on input "𝐅𝐫𝐞𝐞 𝐎𝐧𝐥𝐢𝐧𝐞 𝐓𝐚𝐬𝐭𝐞𝐫 𝐒𝐞𝐬𝐬𝐢𝐨𝐧 & 𝐂𝐡𝐚𝐭: 𝐄𝐱𝐩𝐥𝐨𝐫𝐞 𝐭𝐡𝐞 𝐁𝐞𝐧𝐞𝐟𝐢𝐭𝐬 𝐨𝐟 𝐁𝐞𝐜𝐨𝐦𝐢𝐧𝐠 𝐚𝐧 𝐎𝐥𝐝𝐏𝐚𝐢𝐧𝟐…" at bounding box center [629, 253] width 236 height 36
click at [523, 255] on input "𝐅𝐫𝐞𝐞 𝐎𝐧𝐥𝐢𝐧𝐞 𝐓𝐚𝐬𝐭𝐞𝐫 𝐒𝐞𝐬𝐬𝐢𝐨𝐧 & 𝐂𝐡𝐚𝐭: 𝐄𝐱𝐩𝐥𝐨𝐫𝐞 𝐭𝐡𝐞 𝐁𝐞𝐧𝐞𝐟𝐢𝐭𝐬 𝐨𝐟 𝐁𝐞𝐜𝐨𝐦𝐢𝐧𝐠 𝐚𝐧 𝐎𝐥𝐝𝐏𝐚𝐢𝐧𝟐…" at bounding box center [629, 253] width 236 height 36
click at [518, 249] on input "𝐅𝐫𝐞𝐞 𝐎𝐧𝐥𝐢𝐧𝐞 𝐓𝐚𝐬𝐭𝐞𝐫 𝐒𝐞𝐬𝐬𝐢𝐨𝐧 & 𝐂𝐡𝐚𝐭: 𝐄𝐱𝐩𝐥𝐨𝐫𝐞 𝐭𝐡𝐞 𝐁𝐞𝐧𝐞𝐟𝐢𝐭𝐬 𝐨𝐟 𝐁𝐞𝐜𝐨𝐦𝐢𝐧𝐠 𝐚𝐧 𝐎𝐥𝐝𝐏𝐚𝐢𝐧𝟐…" at bounding box center [629, 253] width 236 height 36
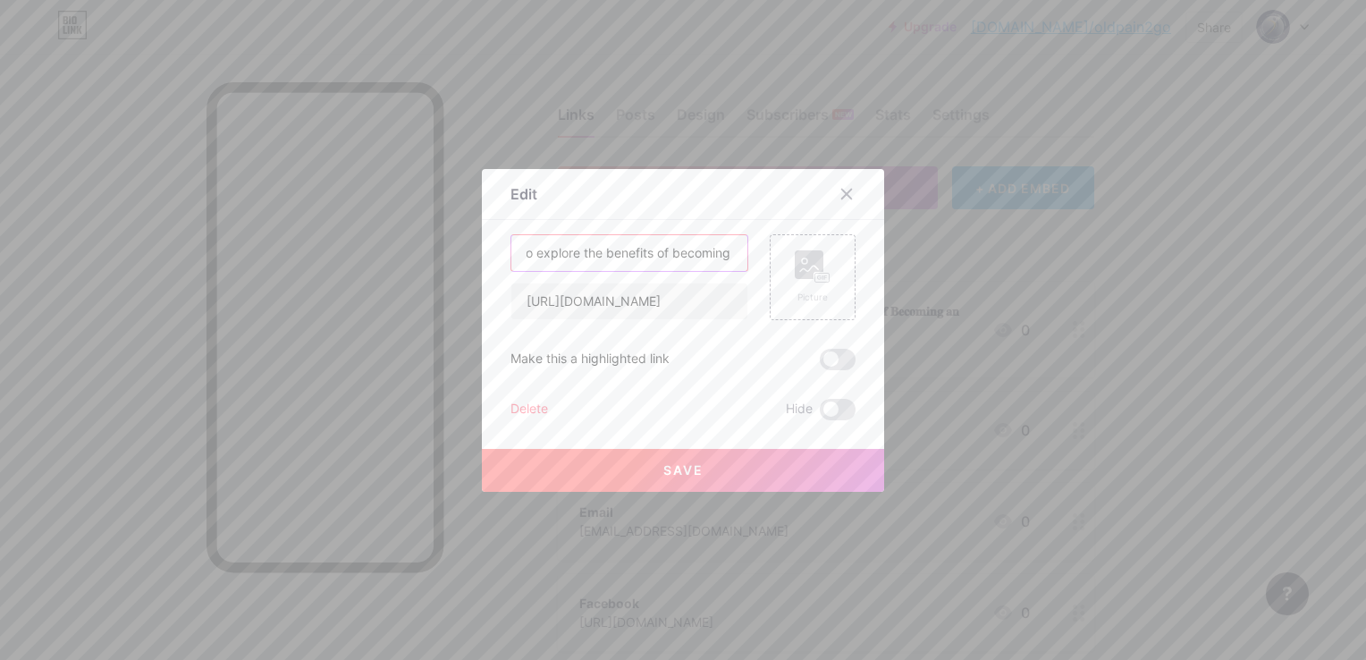
click at [722, 252] on input "Registration for free online taster session & chat to explore the benefits of b…" at bounding box center [629, 253] width 236 height 36
type input "Registration for free online taster session & chat to explore the benefits of b…"
click at [693, 465] on span "Save" at bounding box center [683, 469] width 40 height 15
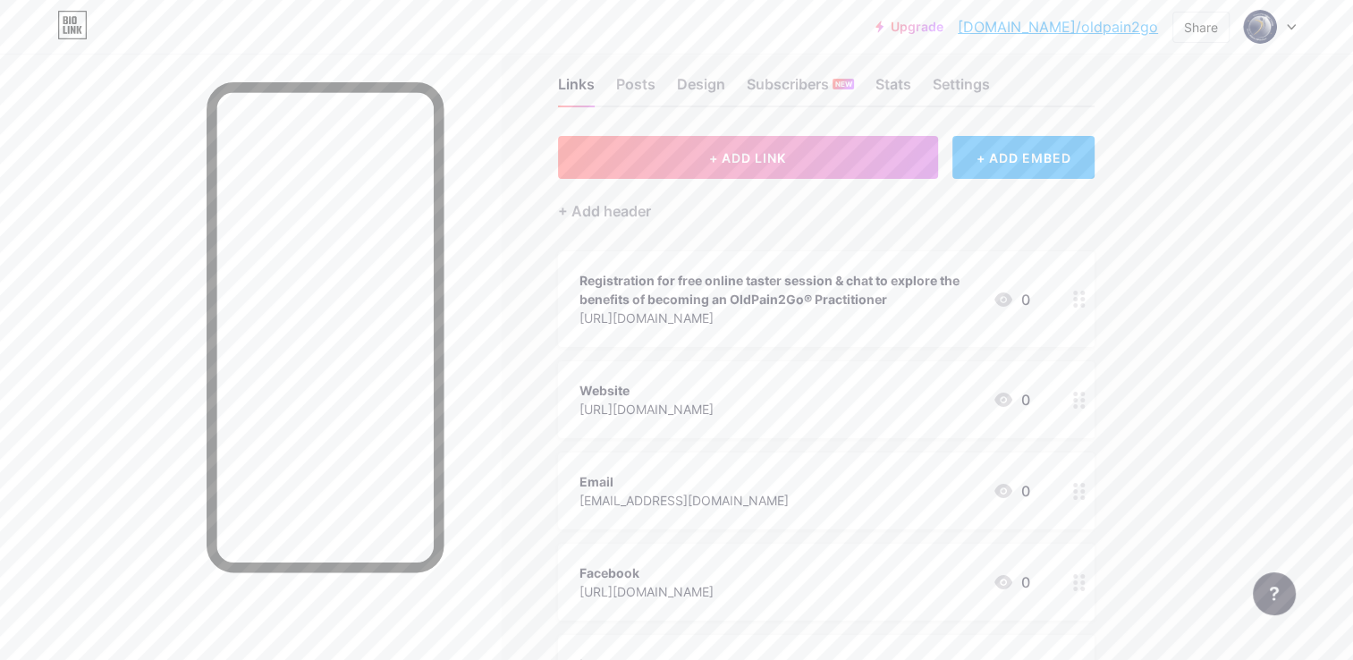
scroll to position [0, 0]
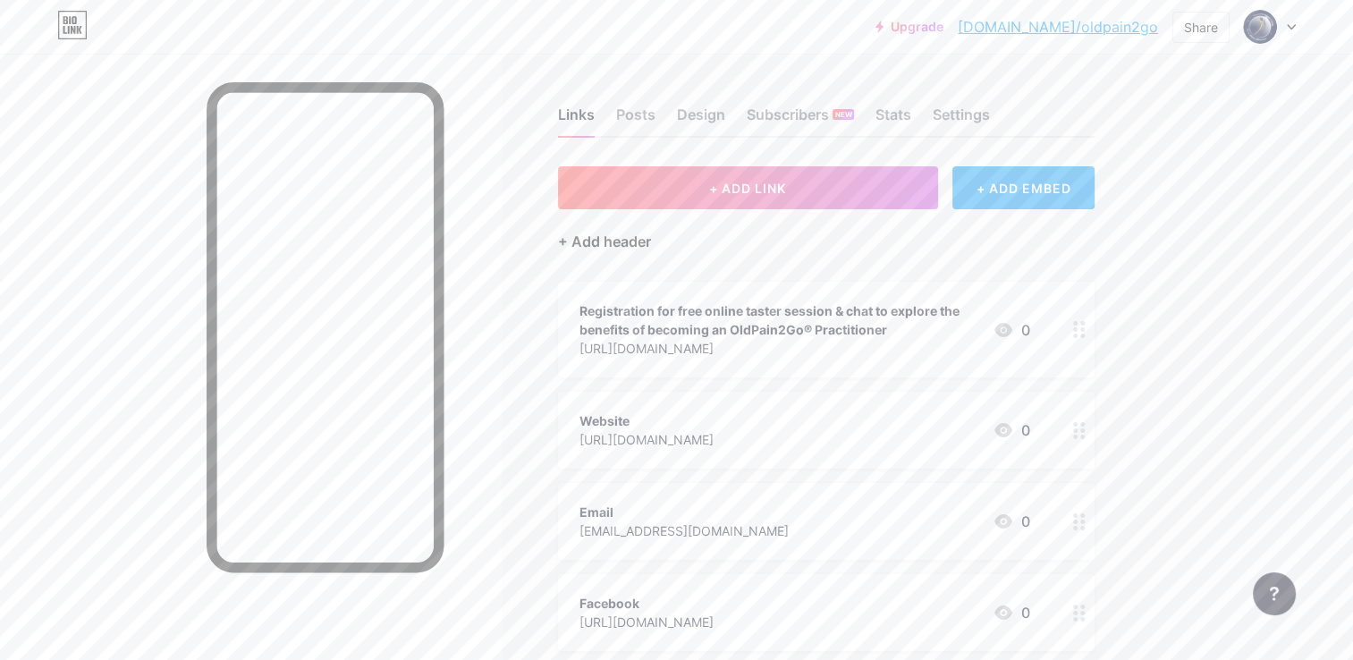
click at [613, 236] on div "+ Add header" at bounding box center [604, 241] width 93 height 21
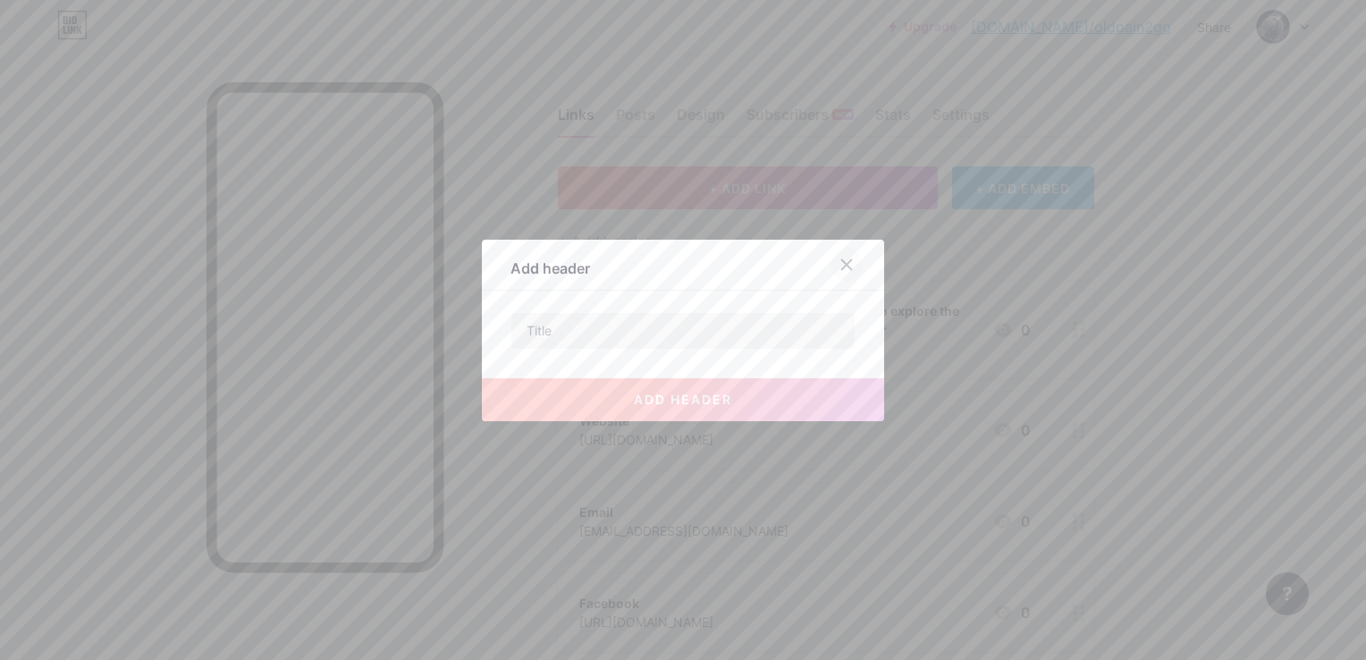
click at [840, 262] on icon at bounding box center [847, 265] width 14 height 14
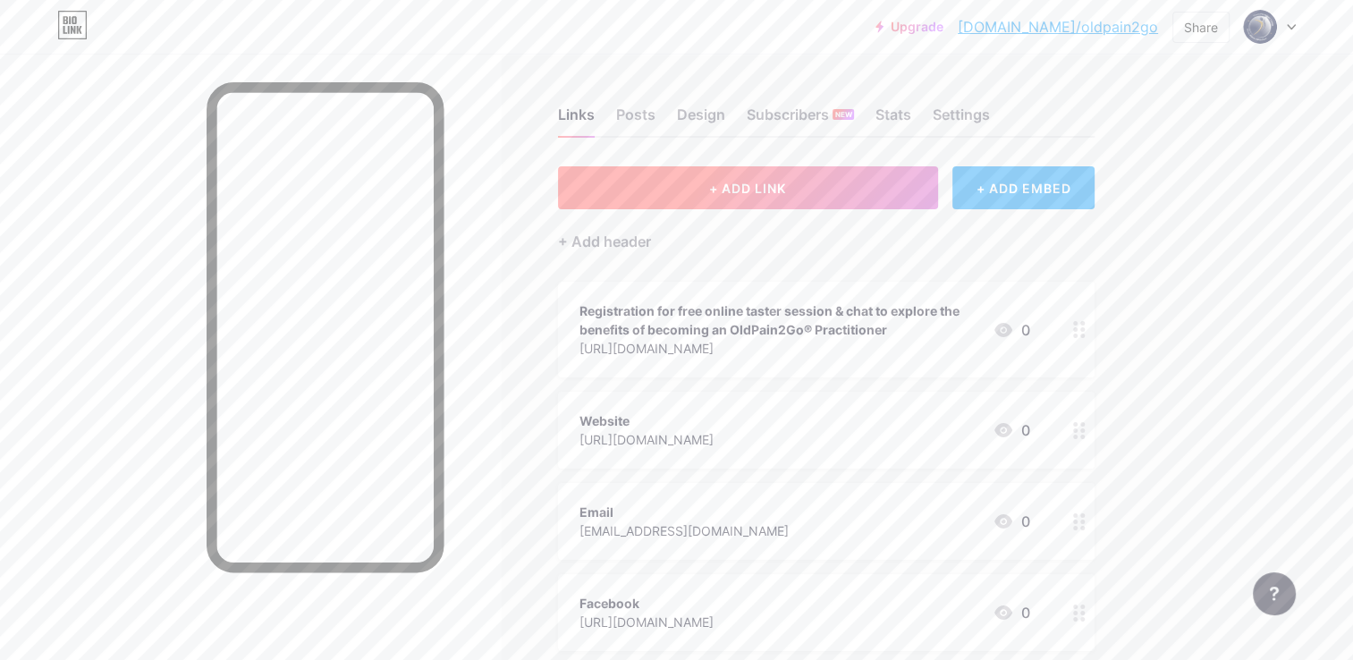
click at [650, 180] on button "+ ADD LINK" at bounding box center [748, 187] width 380 height 43
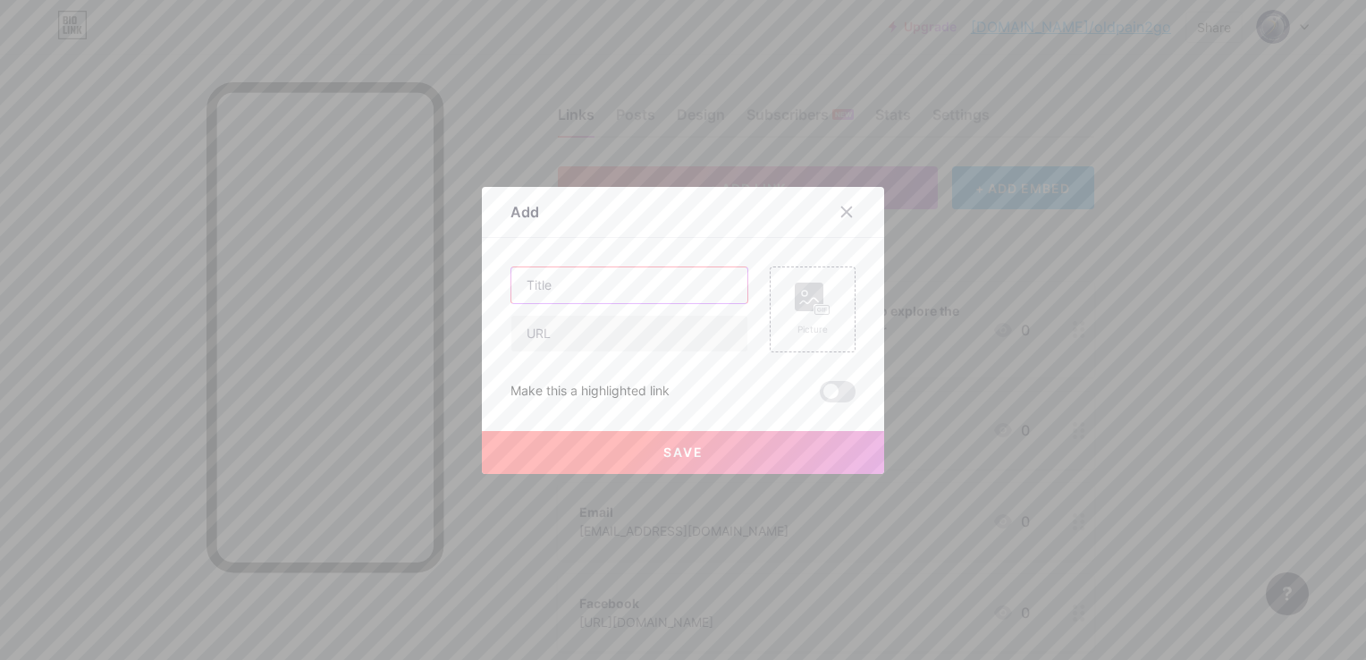
click at [592, 287] on input "text" at bounding box center [629, 285] width 236 height 36
drag, startPoint x: 615, startPoint y: 284, endPoint x: 562, endPoint y: 284, distance: 53.7
click at [562, 284] on input "Find a trained" at bounding box center [629, 285] width 236 height 36
type input "Find a Trained Practitioner"
click at [646, 325] on input "text" at bounding box center [629, 334] width 236 height 36
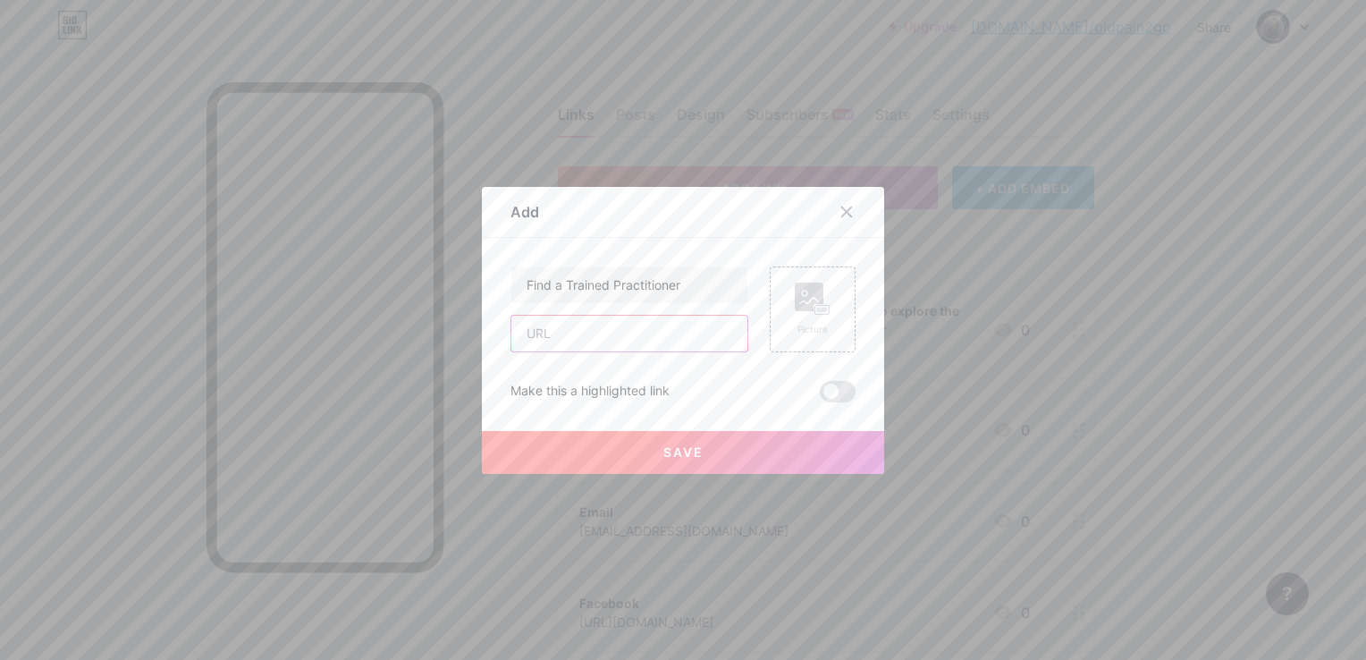
paste input "[URL][DOMAIN_NAME]"
type input "[URL][DOMAIN_NAME]"
click at [711, 460] on button "Save" at bounding box center [683, 452] width 402 height 43
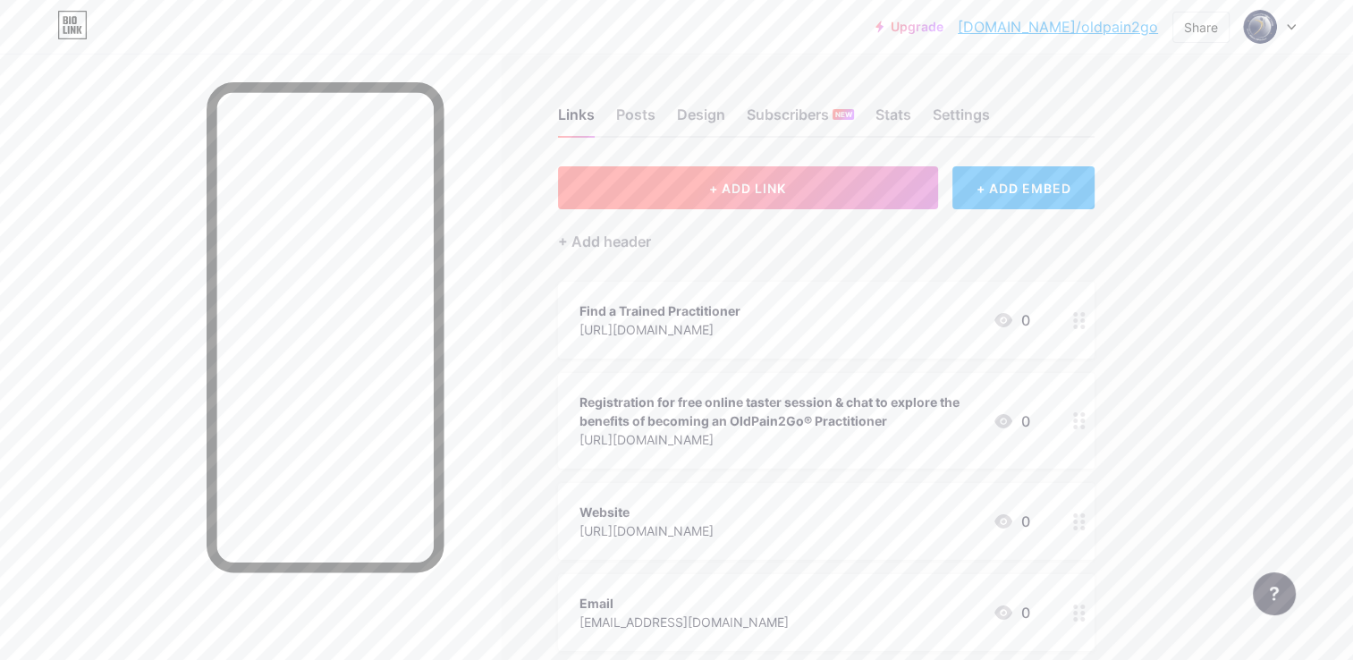
click at [753, 196] on button "+ ADD LINK" at bounding box center [748, 187] width 380 height 43
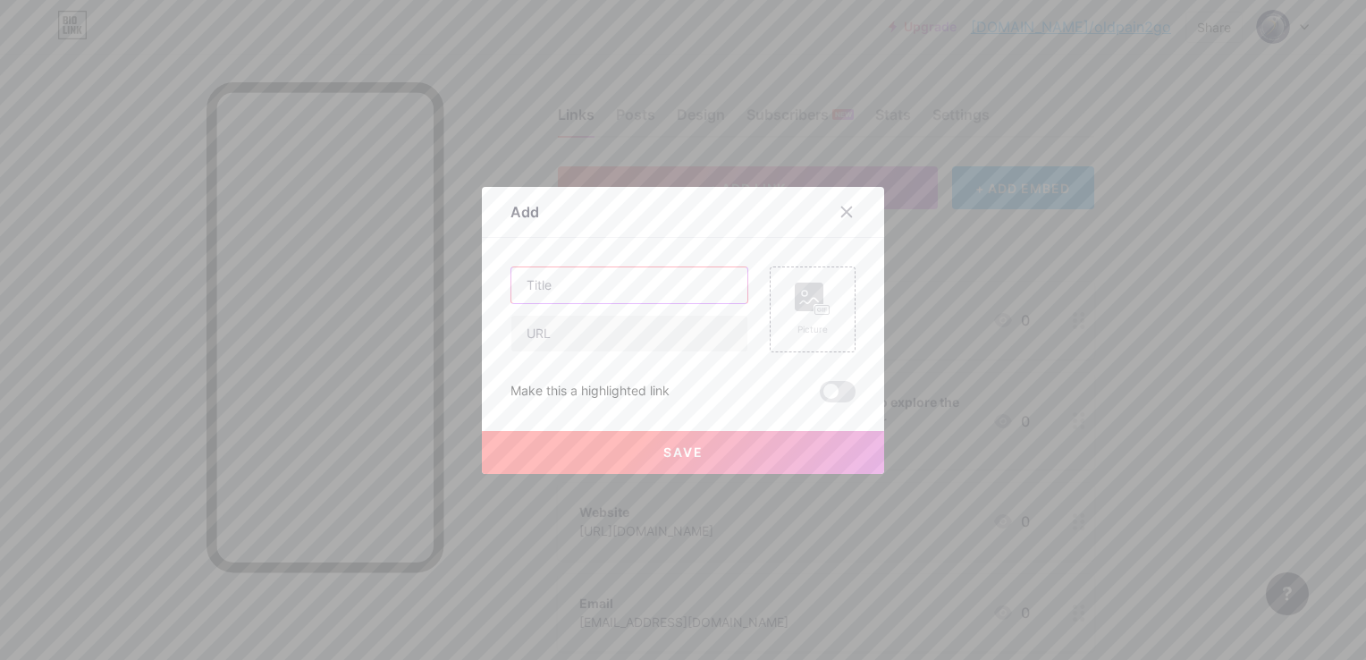
click at [558, 291] on input "text" at bounding box center [629, 285] width 236 height 36
type input "Train to Help Others"
click at [616, 327] on input "text" at bounding box center [629, 334] width 236 height 36
paste input "[URL][DOMAIN_NAME]"
type input "[URL][DOMAIN_NAME]"
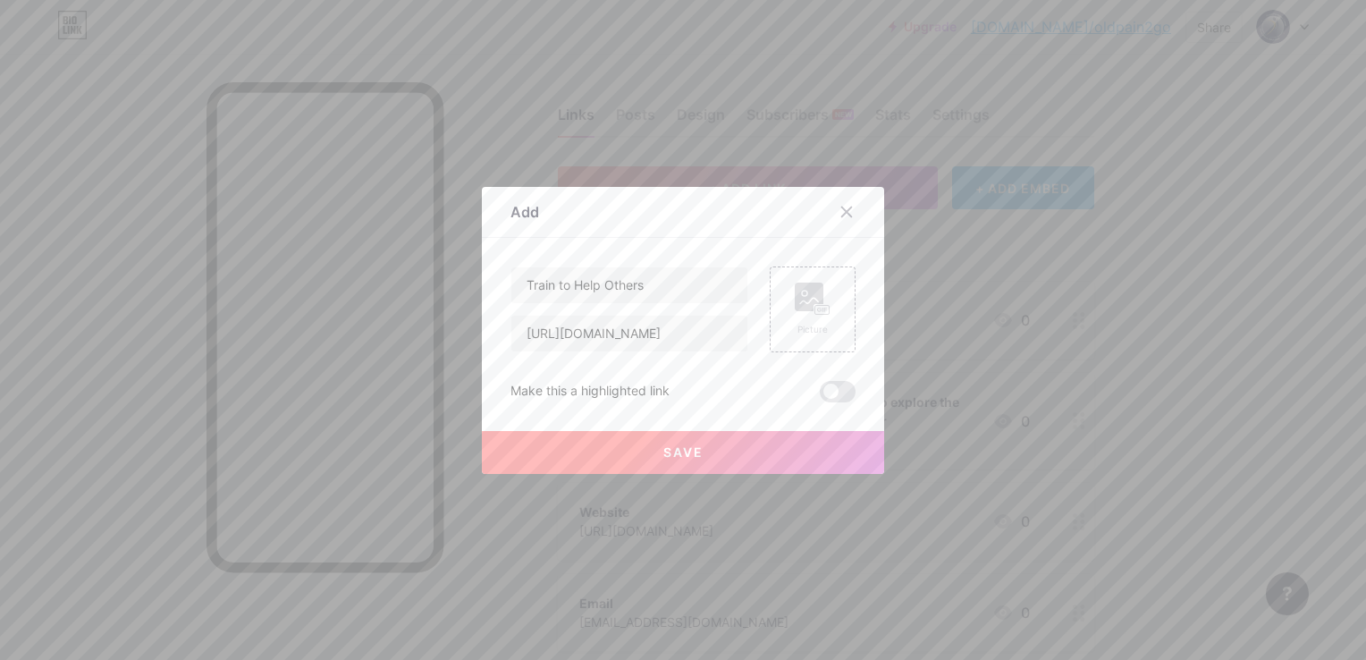
click at [706, 431] on button "Save" at bounding box center [683, 452] width 402 height 43
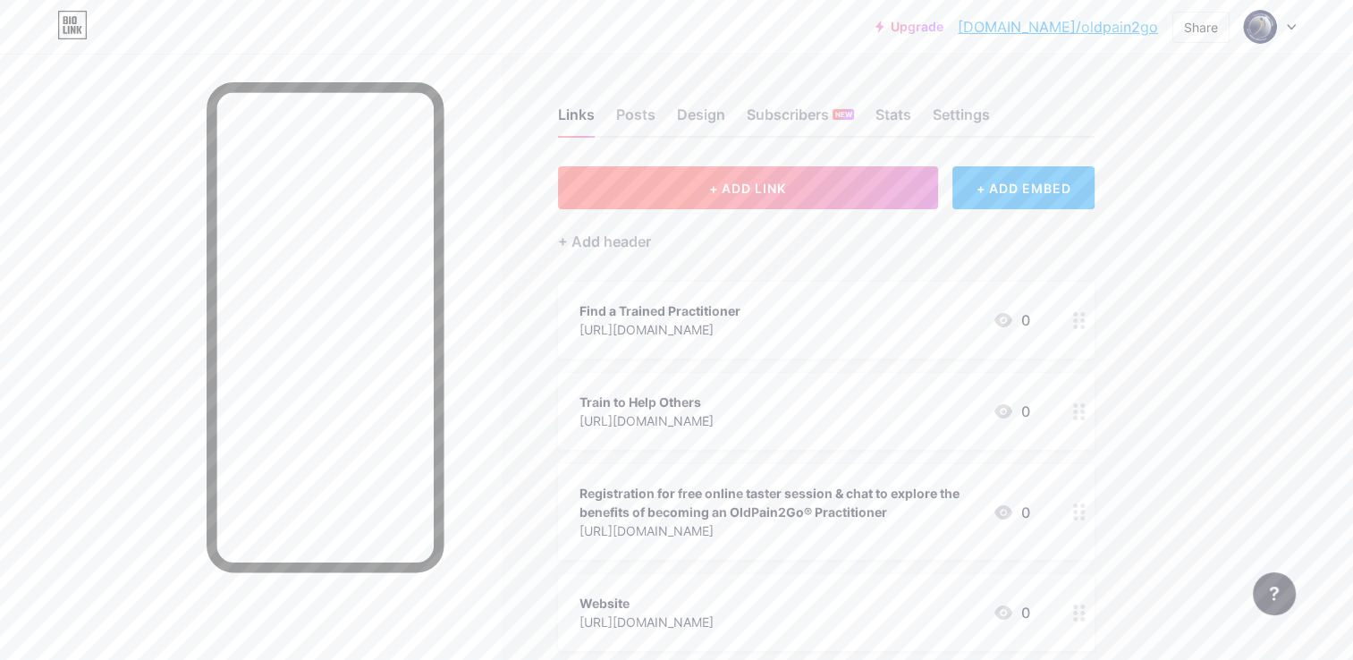
click at [773, 189] on span "+ ADD LINK" at bounding box center [747, 188] width 77 height 15
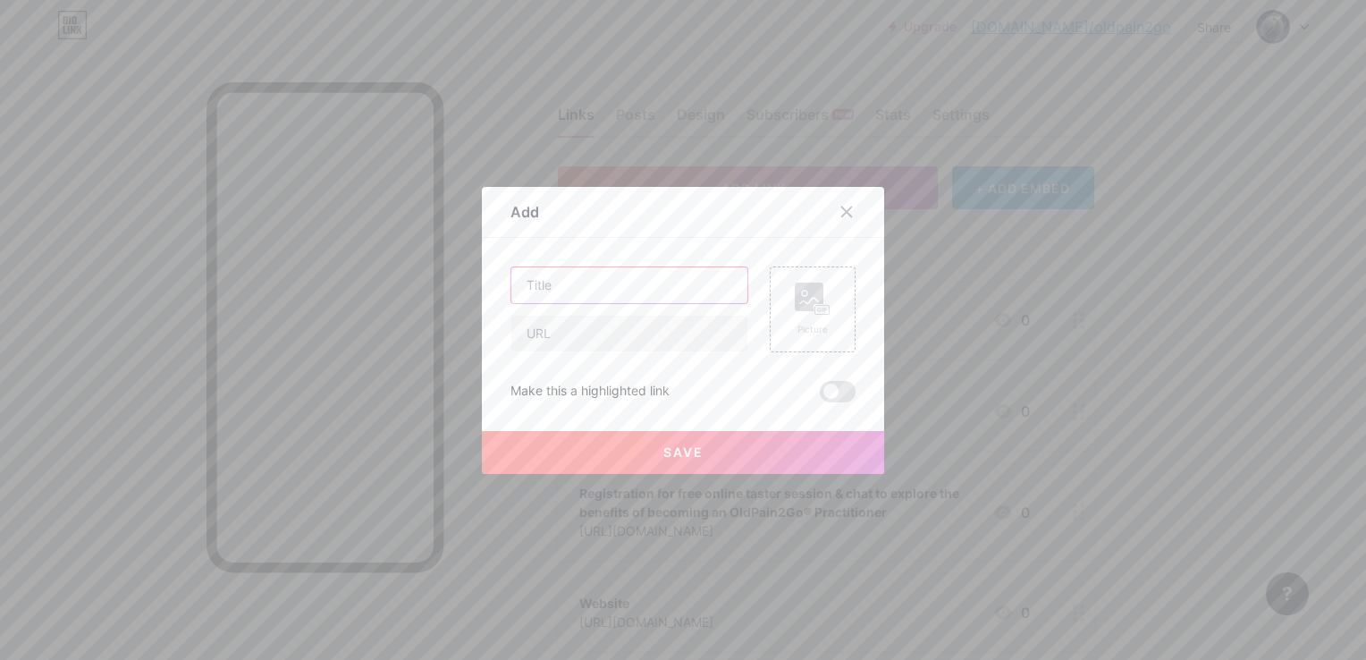
click at [641, 290] on input "text" at bounding box center [629, 285] width 236 height 36
type input "Book a Talk"
click at [619, 326] on input "text" at bounding box center [629, 334] width 236 height 36
paste input "[URL][DOMAIN_NAME]"
type input "[URL][DOMAIN_NAME]"
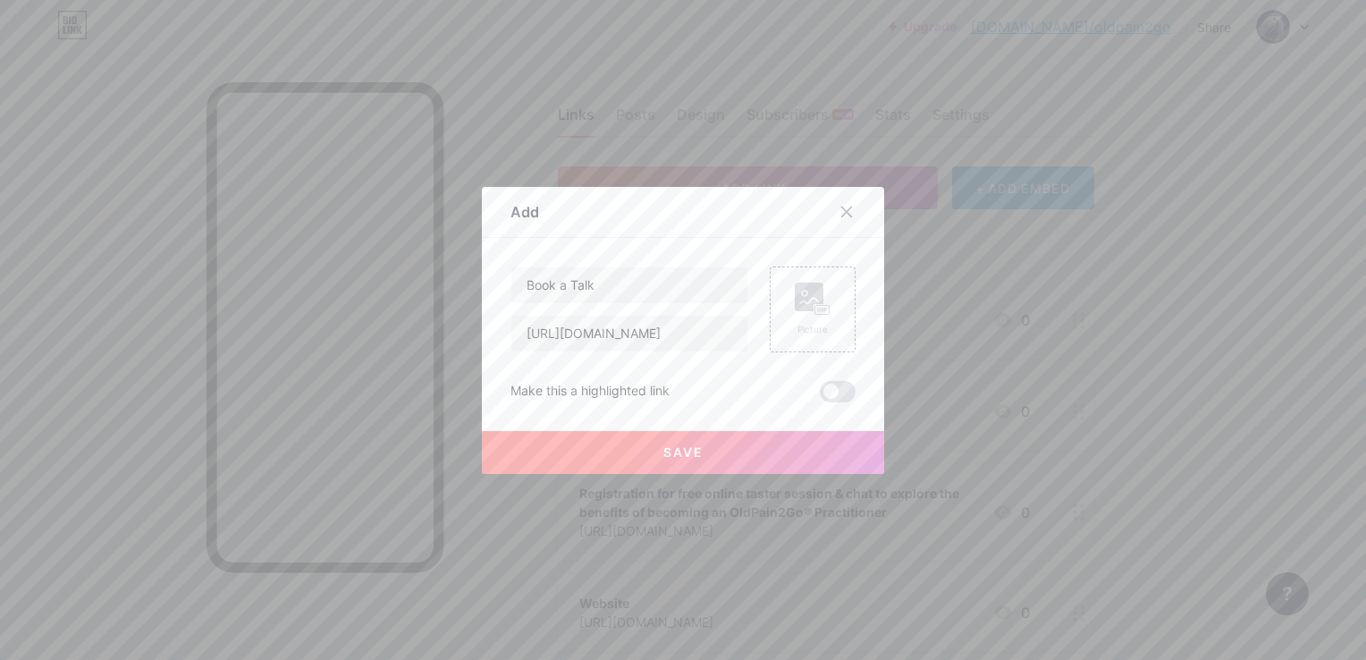
click at [730, 448] on button "Save" at bounding box center [683, 452] width 402 height 43
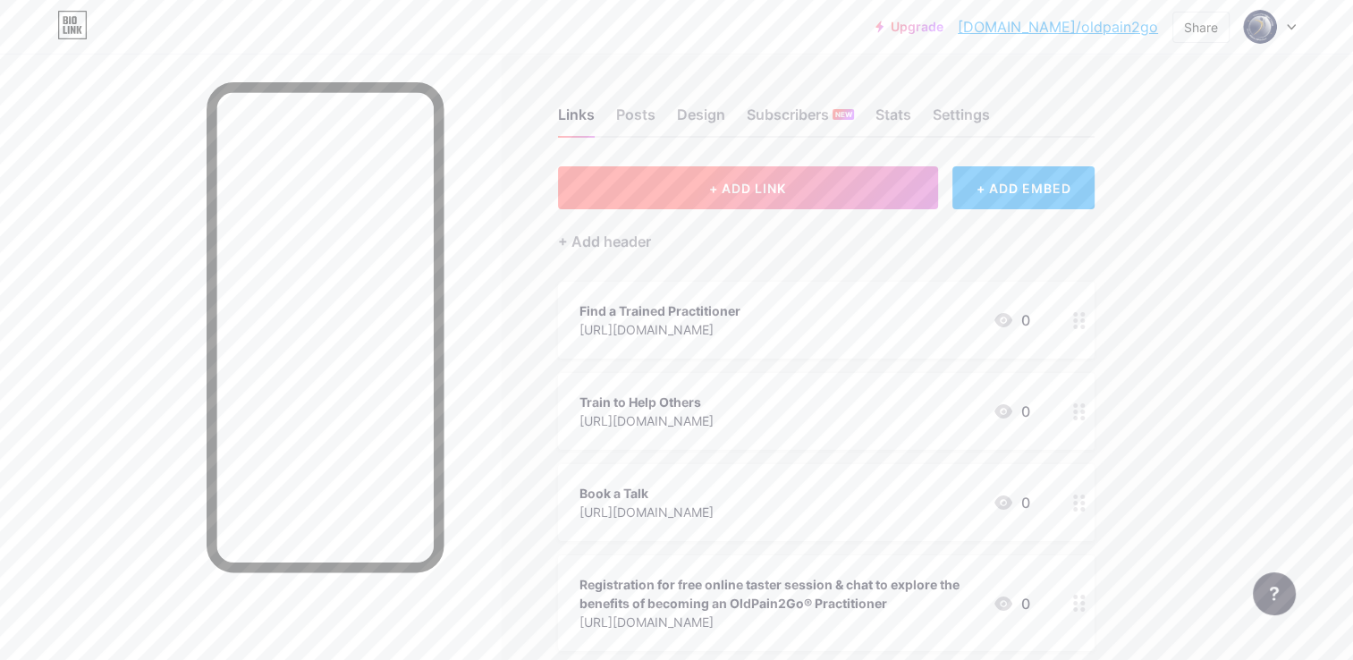
click at [755, 181] on span "+ ADD LINK" at bounding box center [747, 188] width 77 height 15
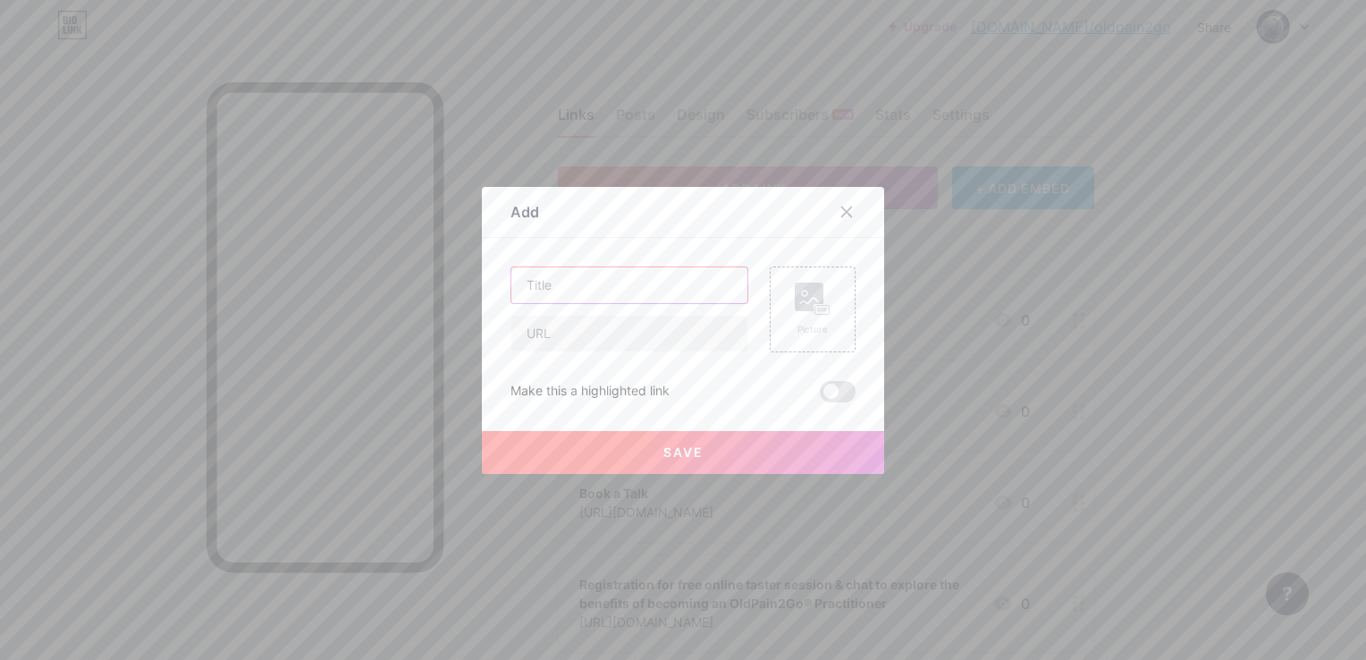
click at [547, 285] on input "text" at bounding box center [629, 285] width 236 height 36
type input "Research & Studies"
click at [665, 317] on input "text" at bounding box center [629, 334] width 236 height 36
paste input "[URL][DOMAIN_NAME]"
type input "[URL][DOMAIN_NAME]"
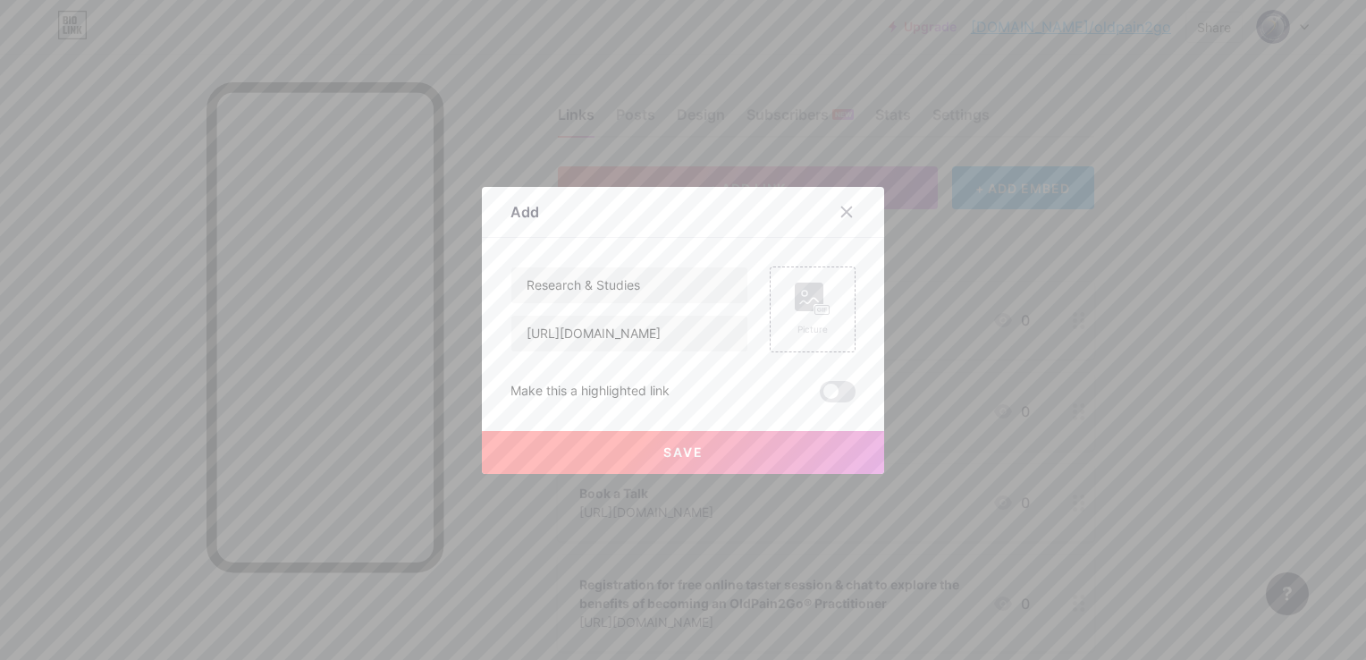
click at [712, 452] on button "Save" at bounding box center [683, 452] width 402 height 43
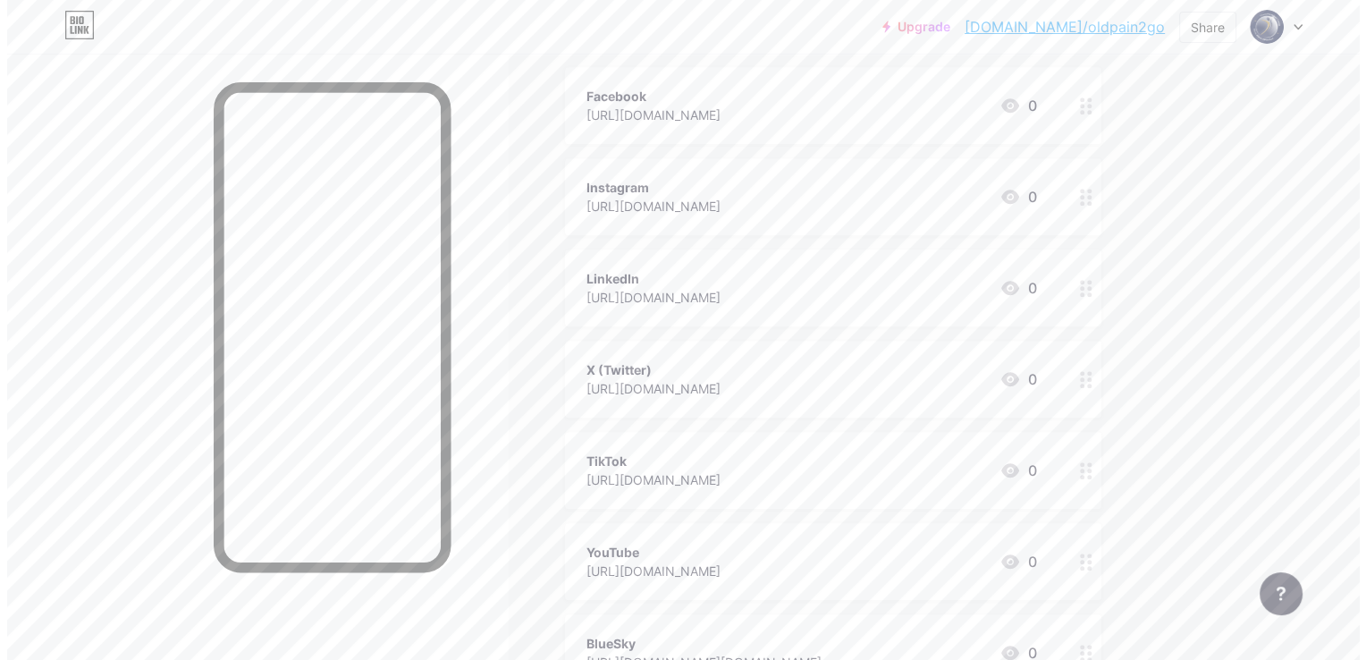
scroll to position [1073, 0]
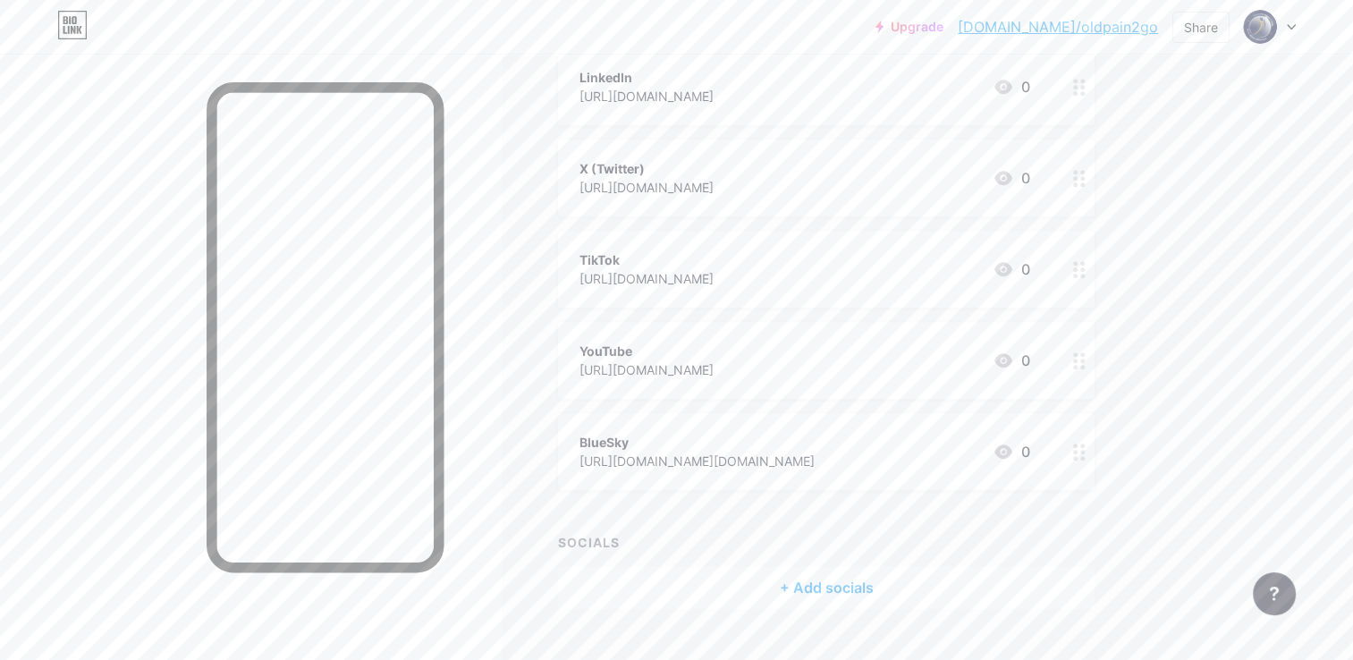
click at [860, 591] on div "+ Add socials" at bounding box center [826, 587] width 537 height 43
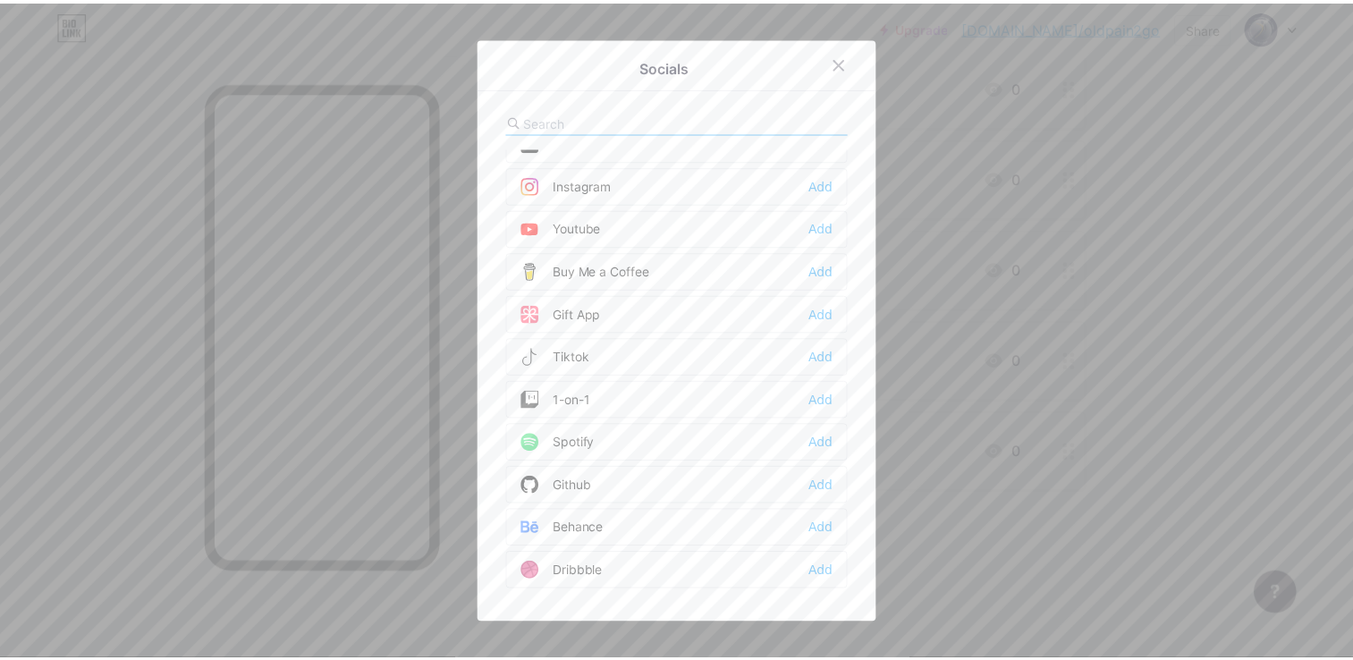
scroll to position [0, 0]
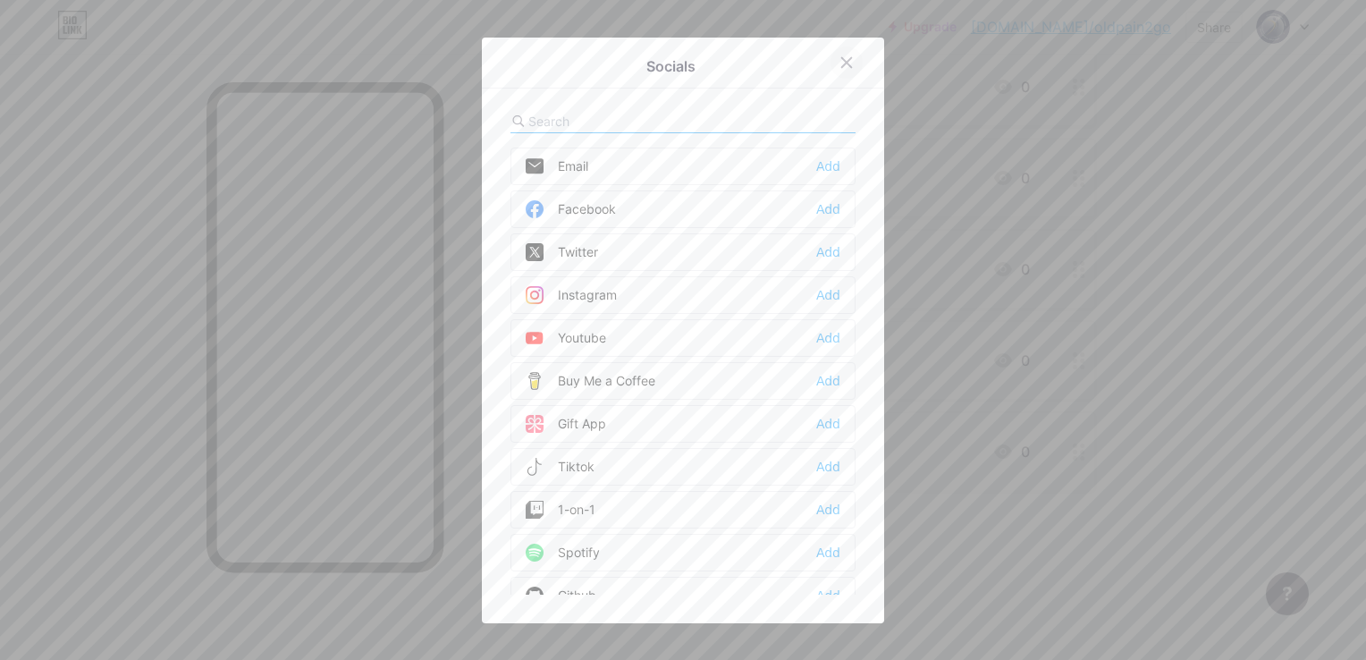
click at [840, 67] on icon at bounding box center [847, 62] width 14 height 14
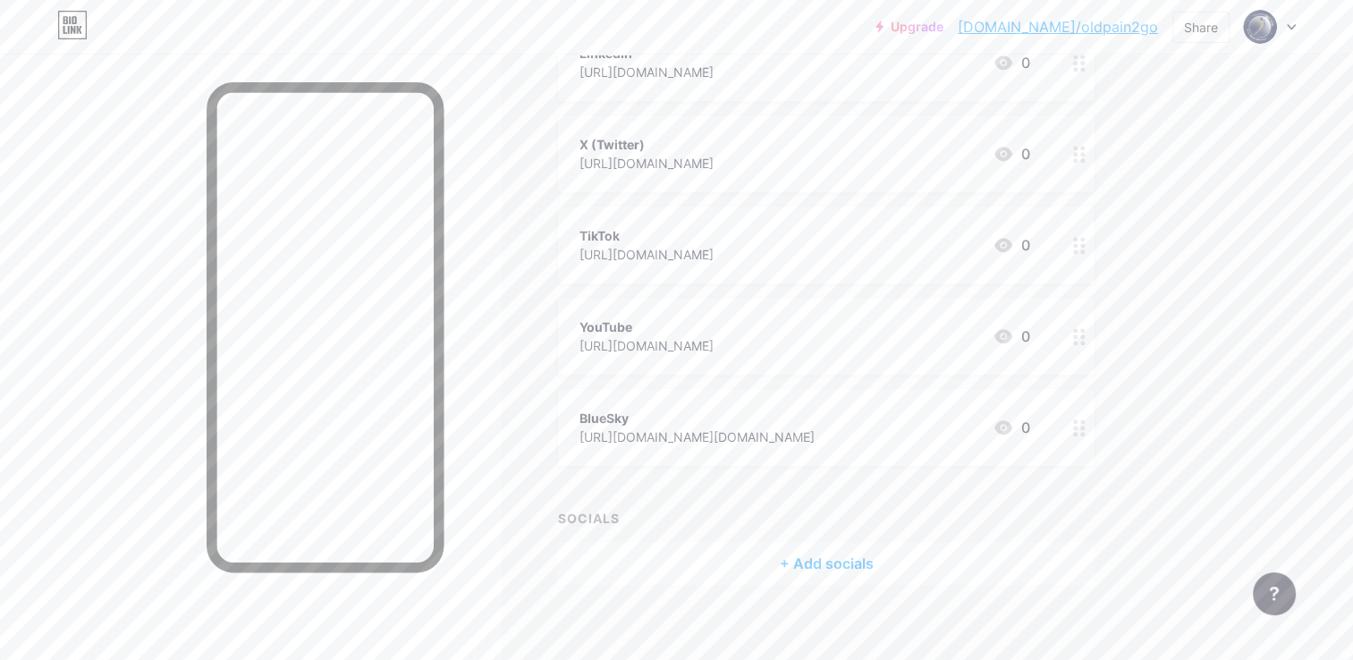
scroll to position [1110, 0]
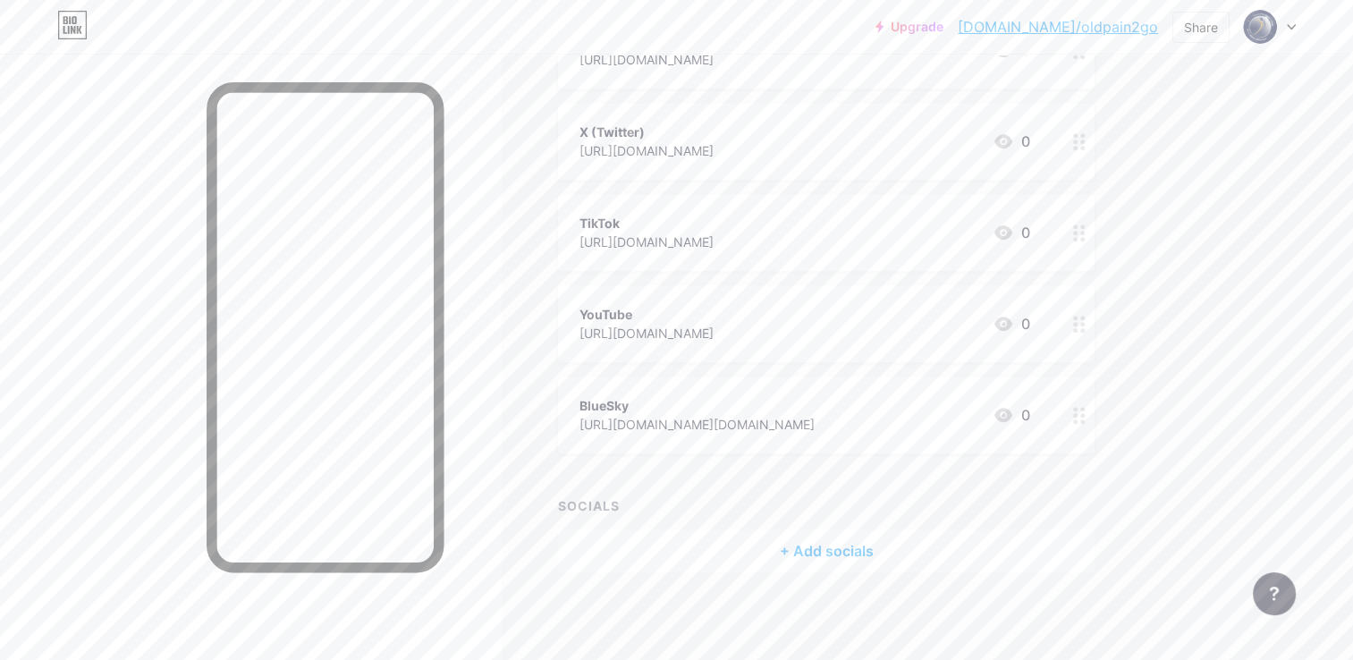
click at [838, 551] on div "+ Add socials" at bounding box center [826, 550] width 537 height 43
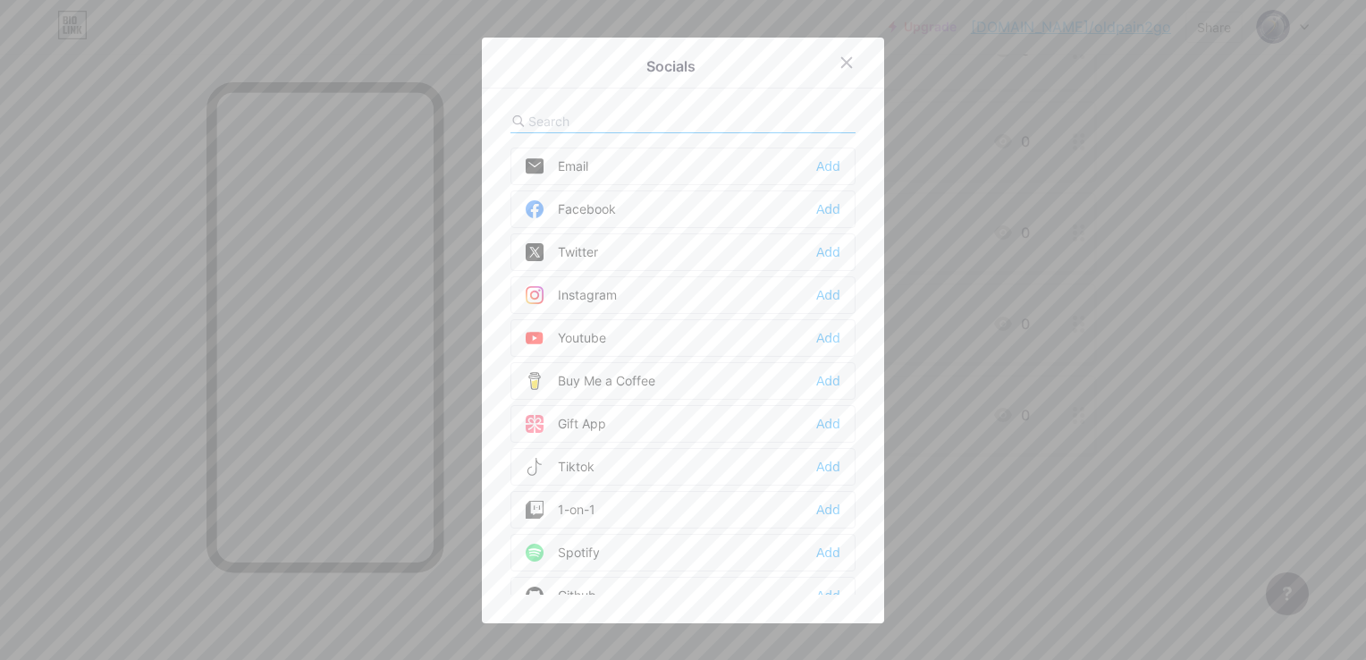
click at [605, 206] on div "Facebook" at bounding box center [571, 209] width 90 height 18
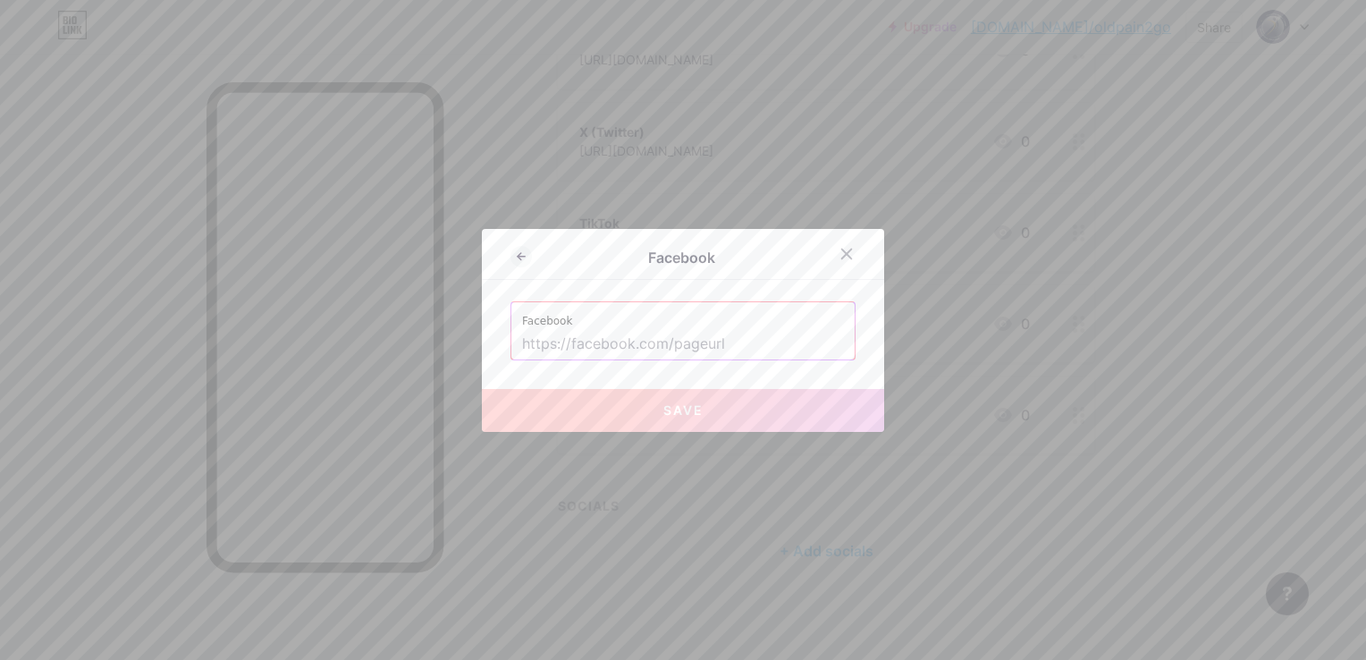
click at [747, 342] on input "text" at bounding box center [683, 344] width 322 height 30
paste input "[URL][DOMAIN_NAME]"
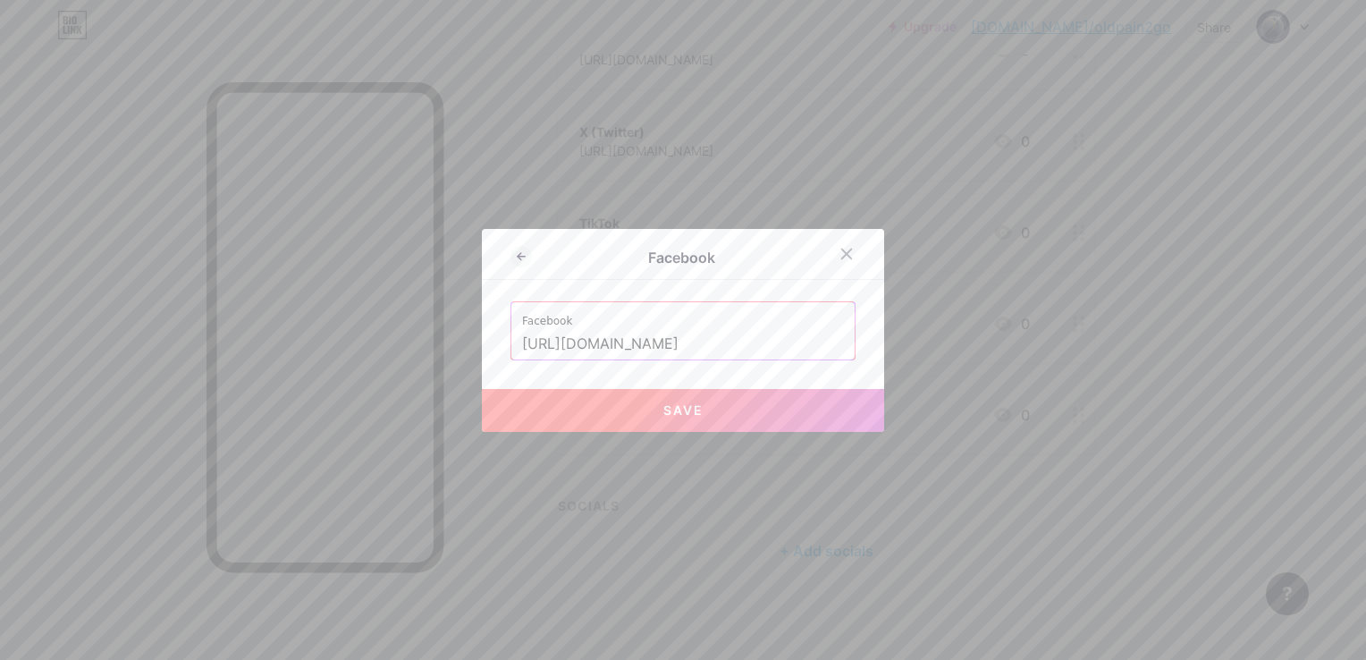
type input "[URL][DOMAIN_NAME]"
click at [718, 418] on button "Save" at bounding box center [683, 410] width 402 height 43
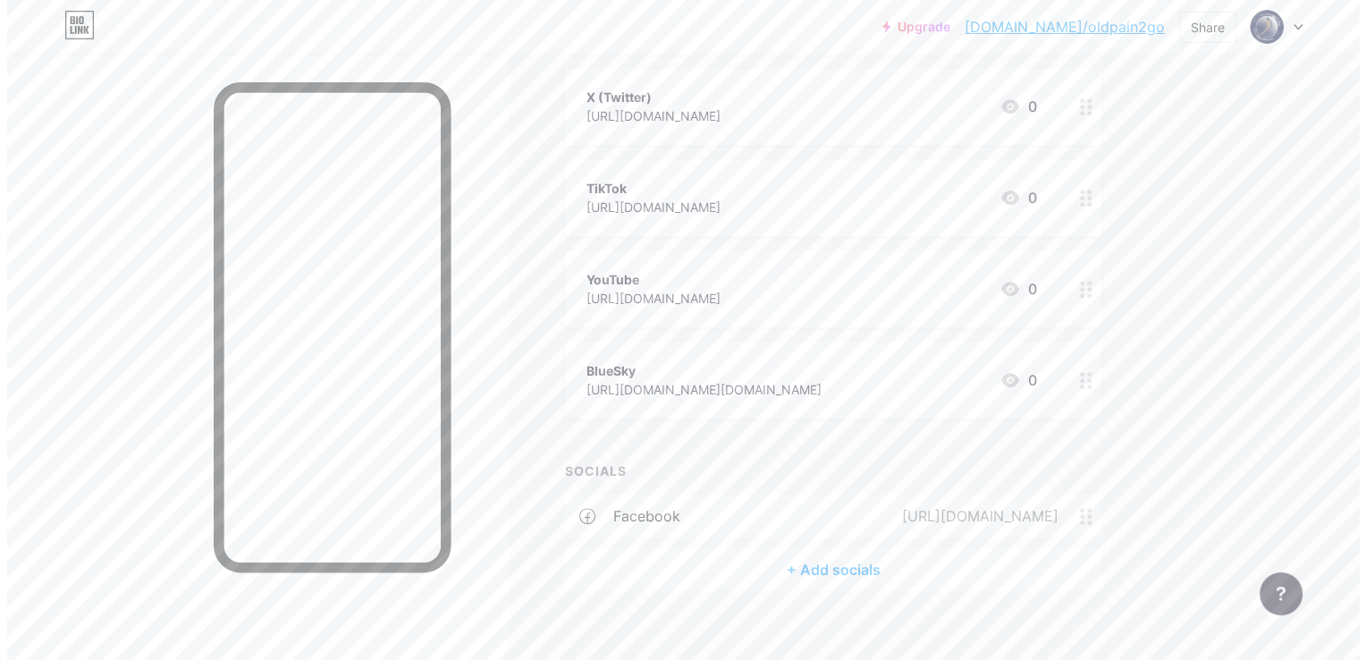
scroll to position [1163, 0]
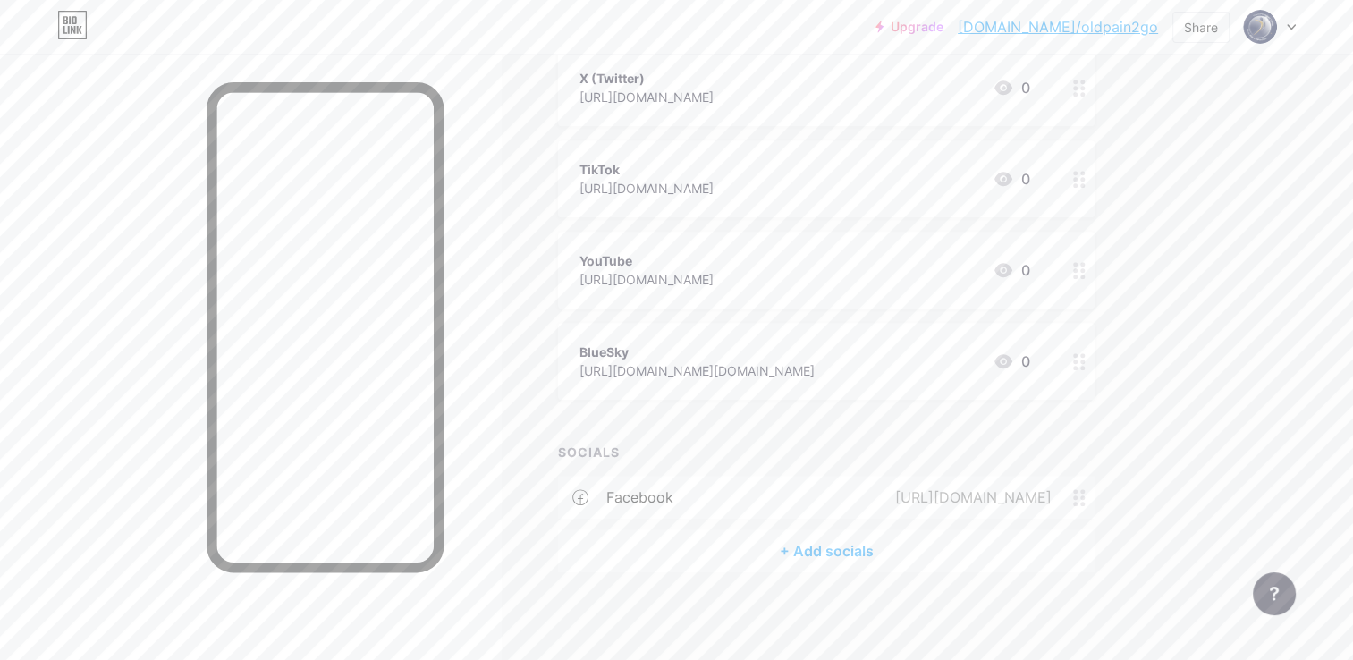
click at [811, 551] on div "+ Add socials" at bounding box center [826, 550] width 537 height 43
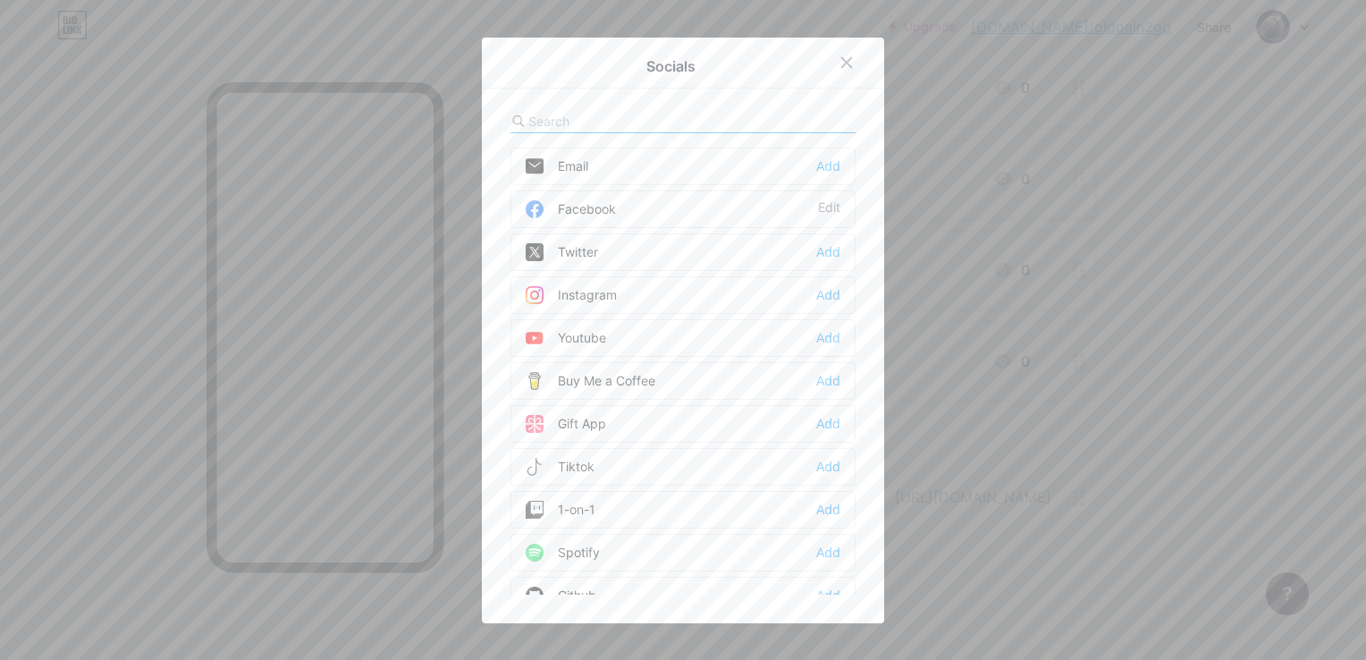
click at [684, 303] on div "Instagram Add" at bounding box center [683, 295] width 345 height 38
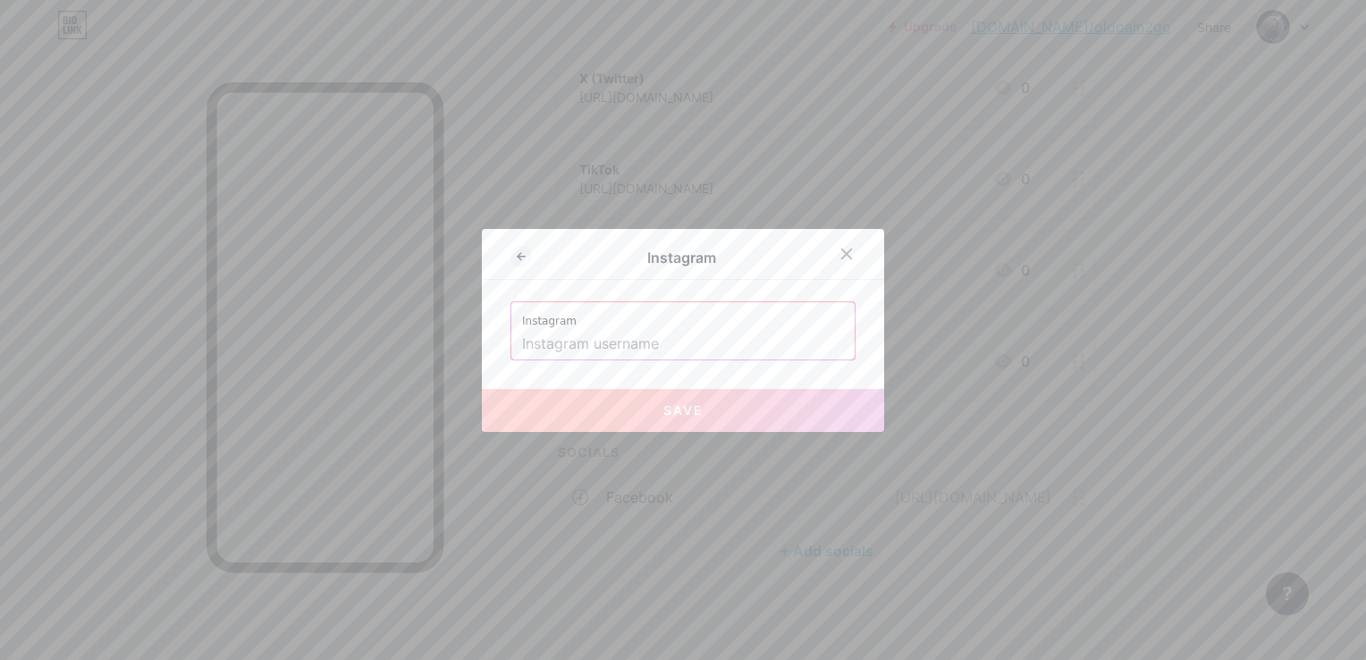
click at [696, 343] on input "text" at bounding box center [683, 344] width 322 height 30
paste input "[URL][DOMAIN_NAME]"
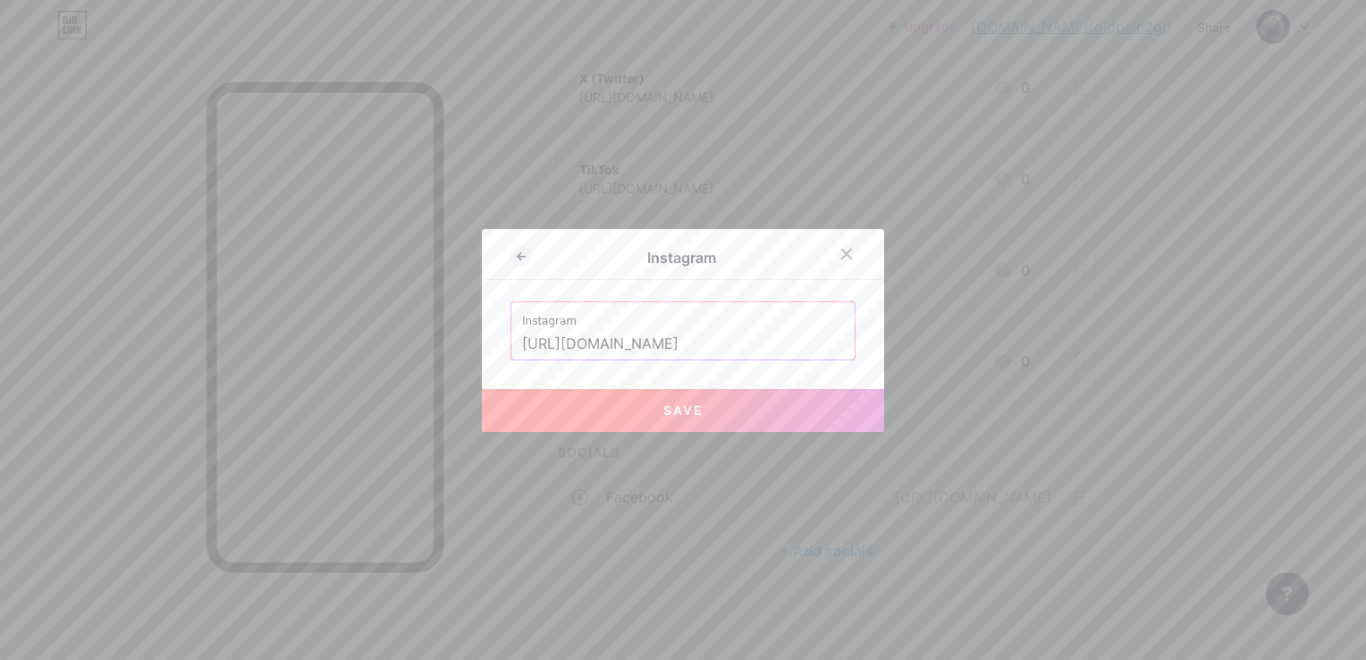
click at [680, 403] on span "Save" at bounding box center [683, 409] width 40 height 15
type input "[URL][DOMAIN_NAME][DOMAIN_NAME]"
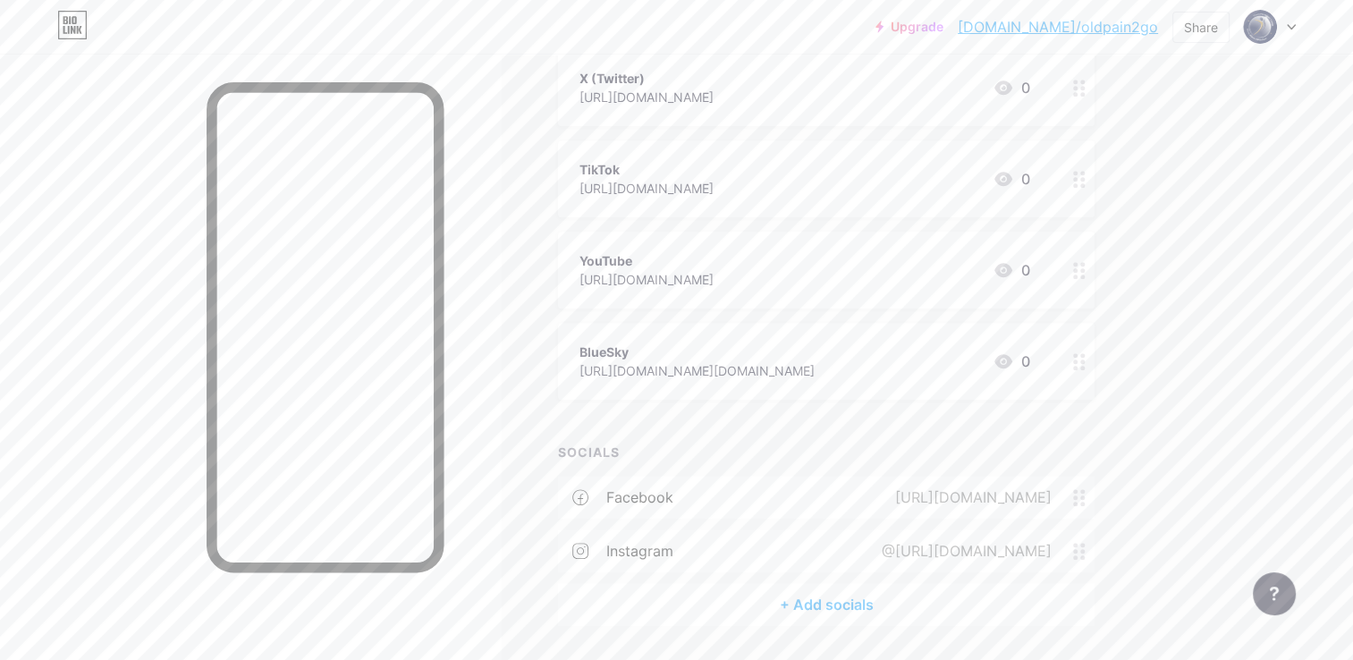
click at [797, 600] on div "+ Add socials" at bounding box center [826, 604] width 537 height 43
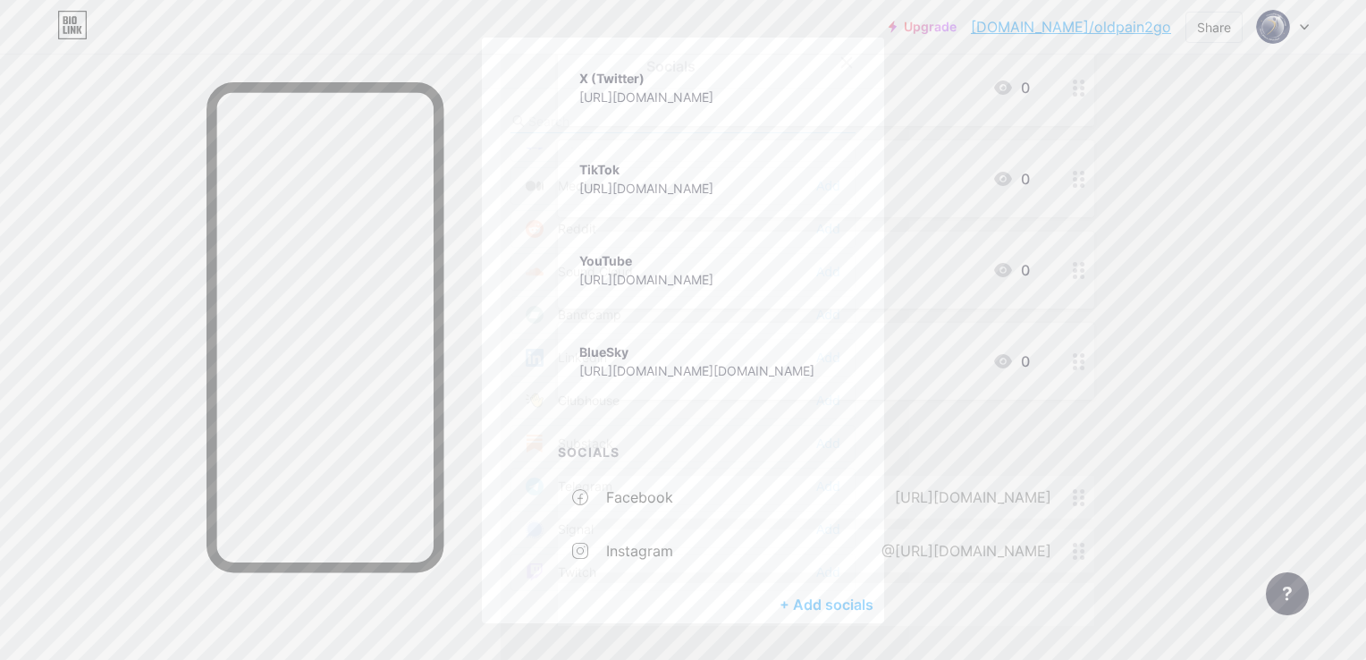
scroll to position [626, 0]
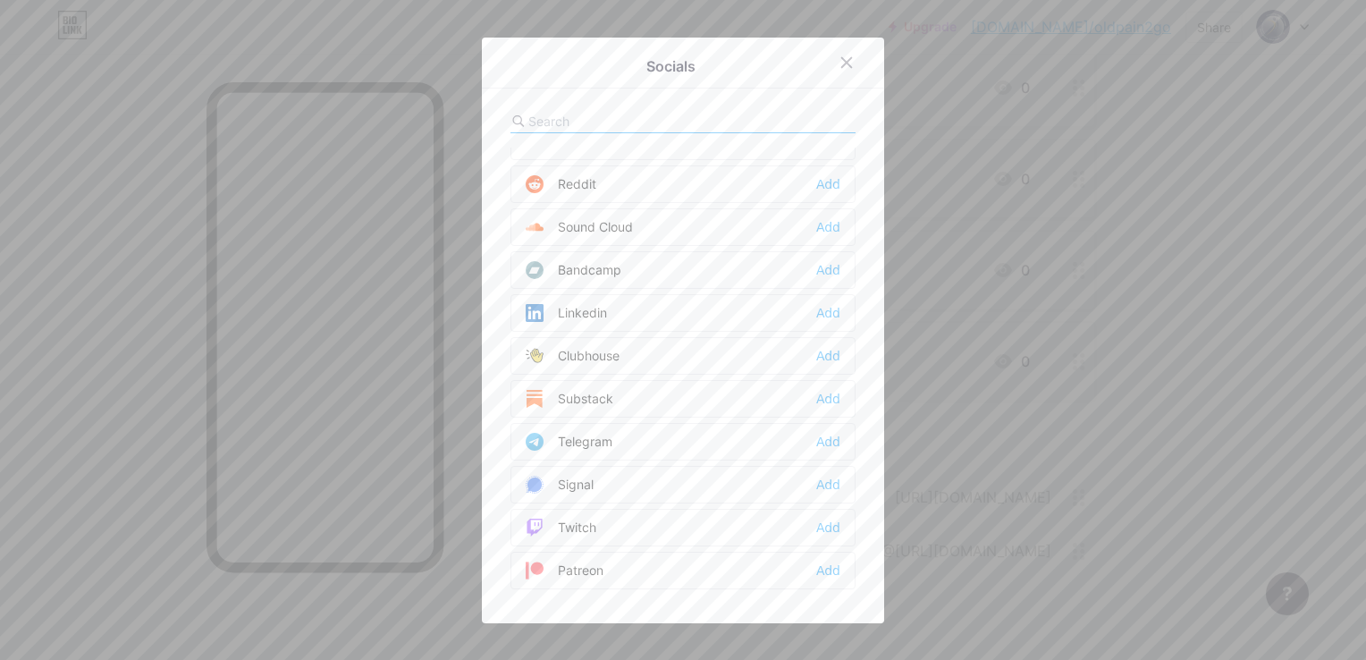
click at [601, 306] on div "Linkedin Add" at bounding box center [683, 313] width 345 height 38
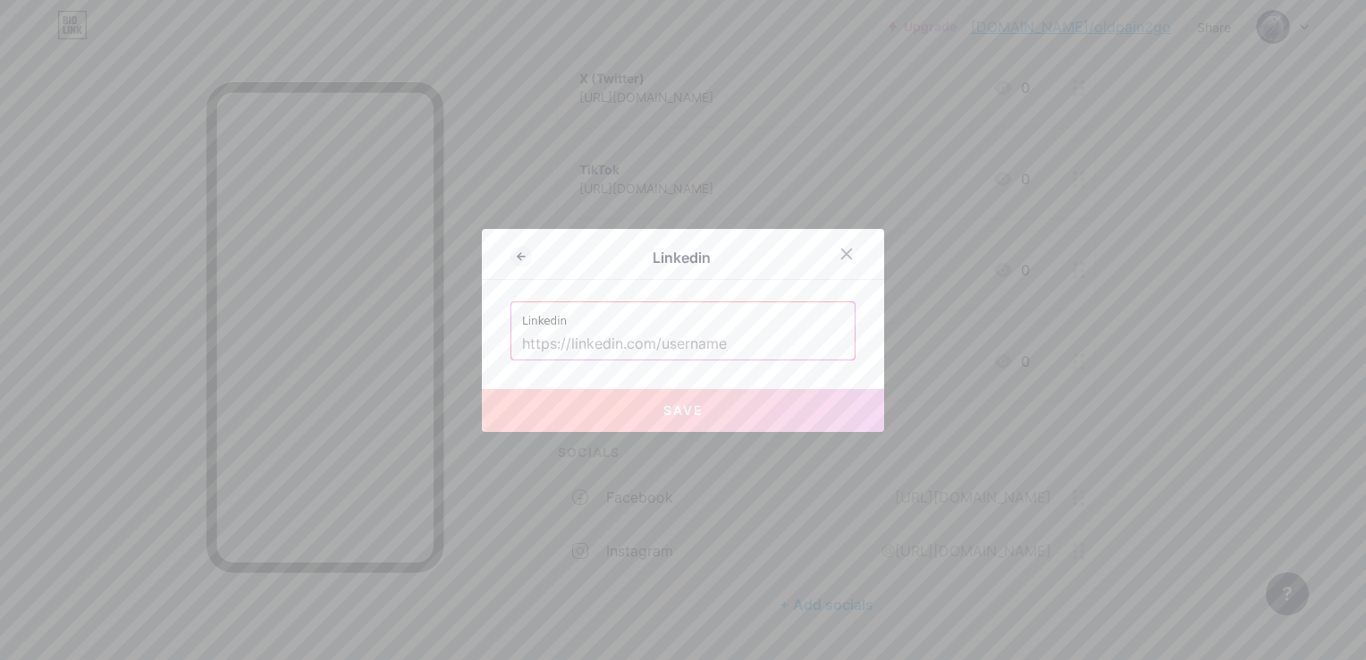
click at [639, 349] on input "text" at bounding box center [683, 344] width 322 height 30
paste input "[URL][DOMAIN_NAME]"
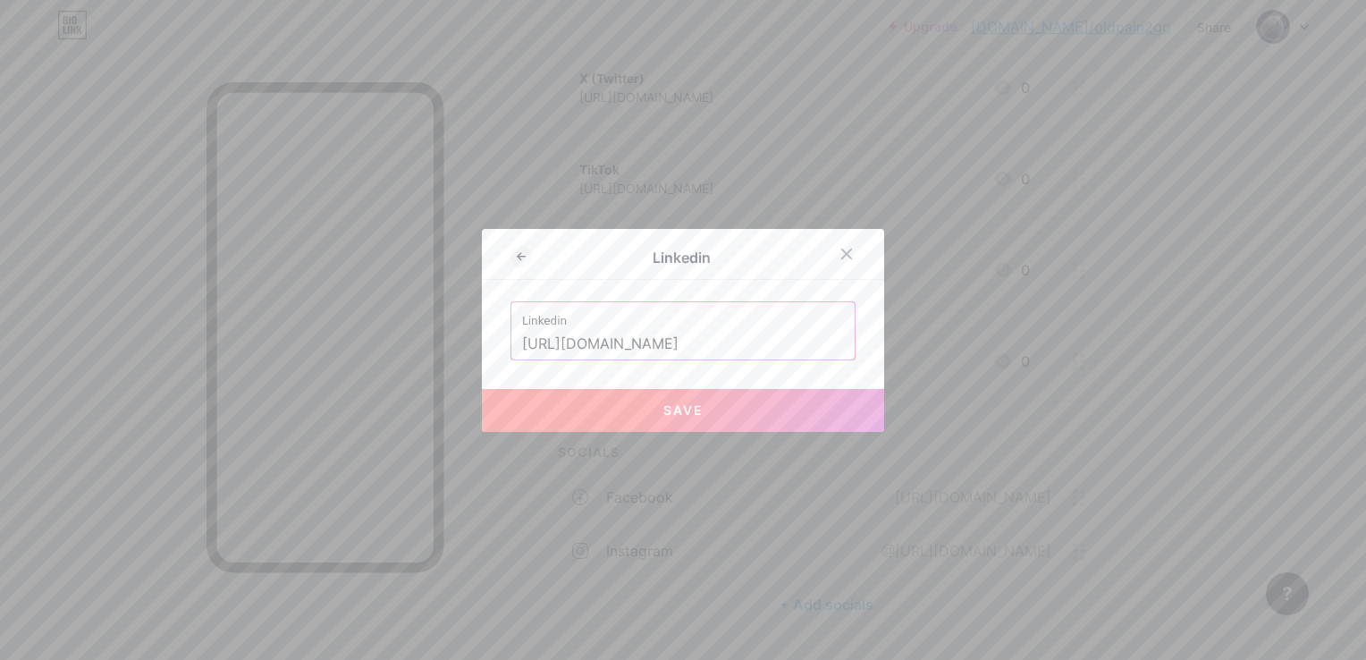
type input "[URL][DOMAIN_NAME]"
click at [686, 424] on button "Save" at bounding box center [683, 410] width 402 height 43
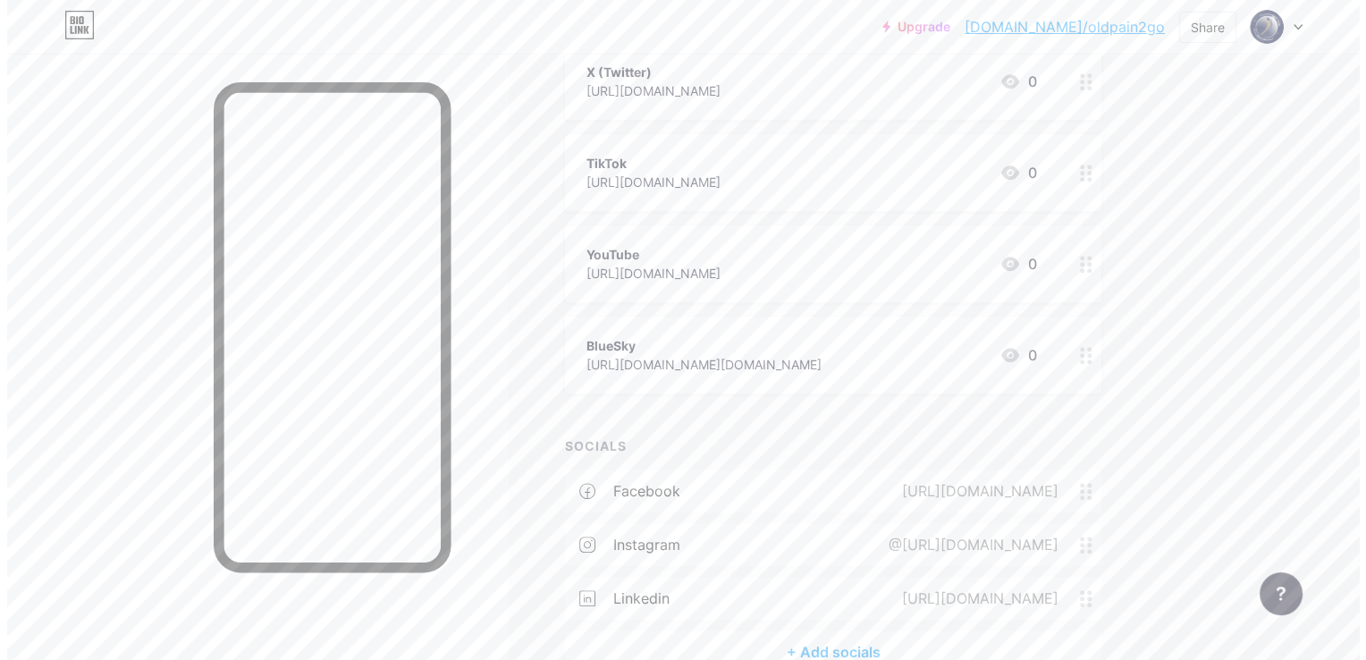
scroll to position [1271, 0]
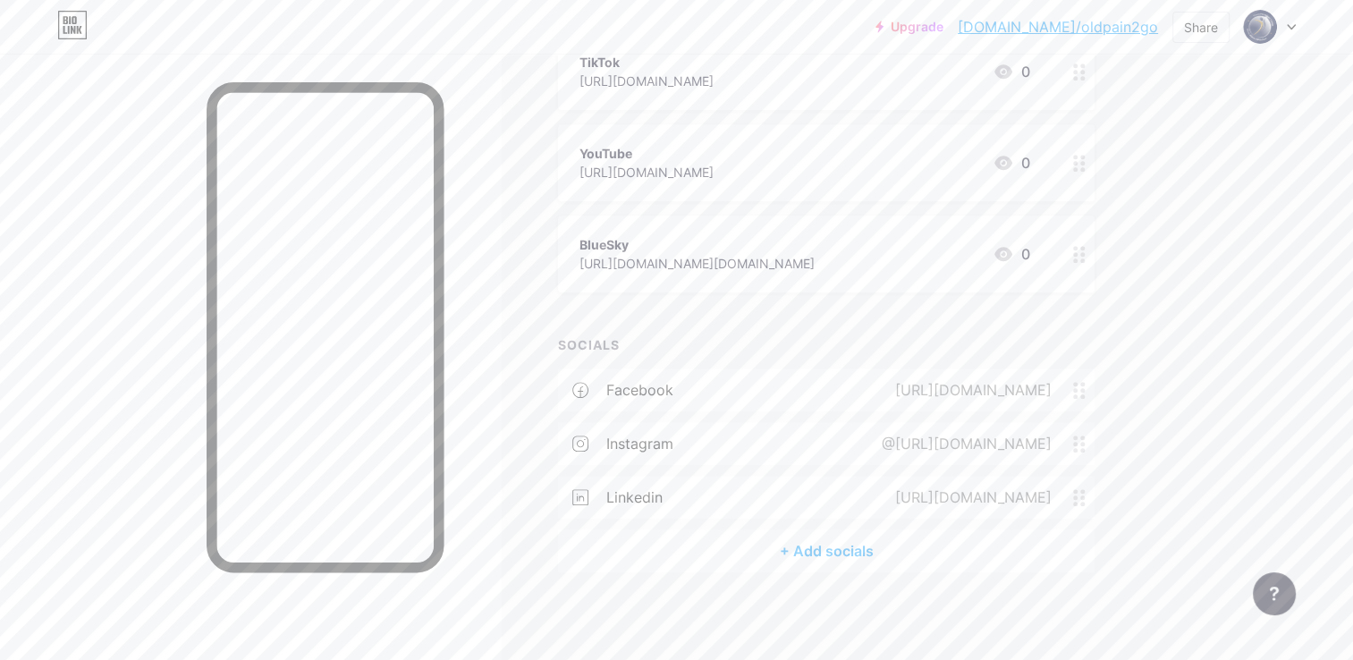
click at [815, 548] on div "+ Add socials" at bounding box center [826, 550] width 537 height 43
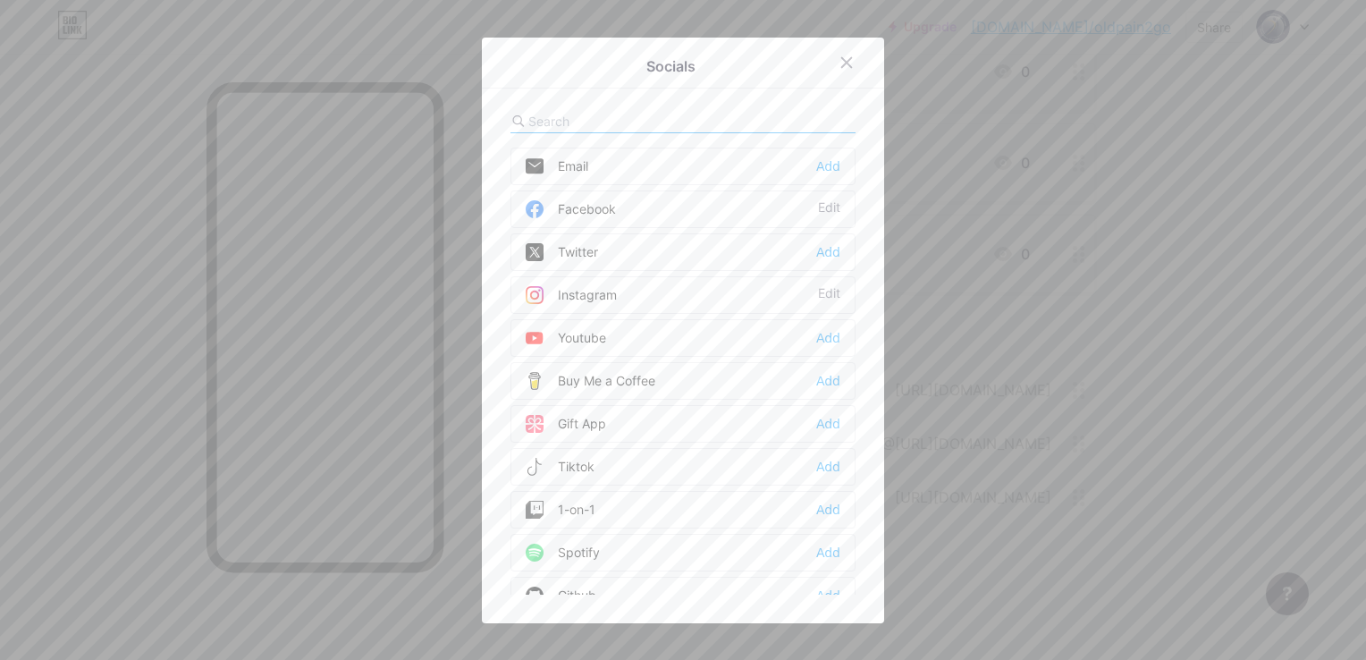
click at [731, 253] on div "Twitter Add" at bounding box center [683, 252] width 345 height 38
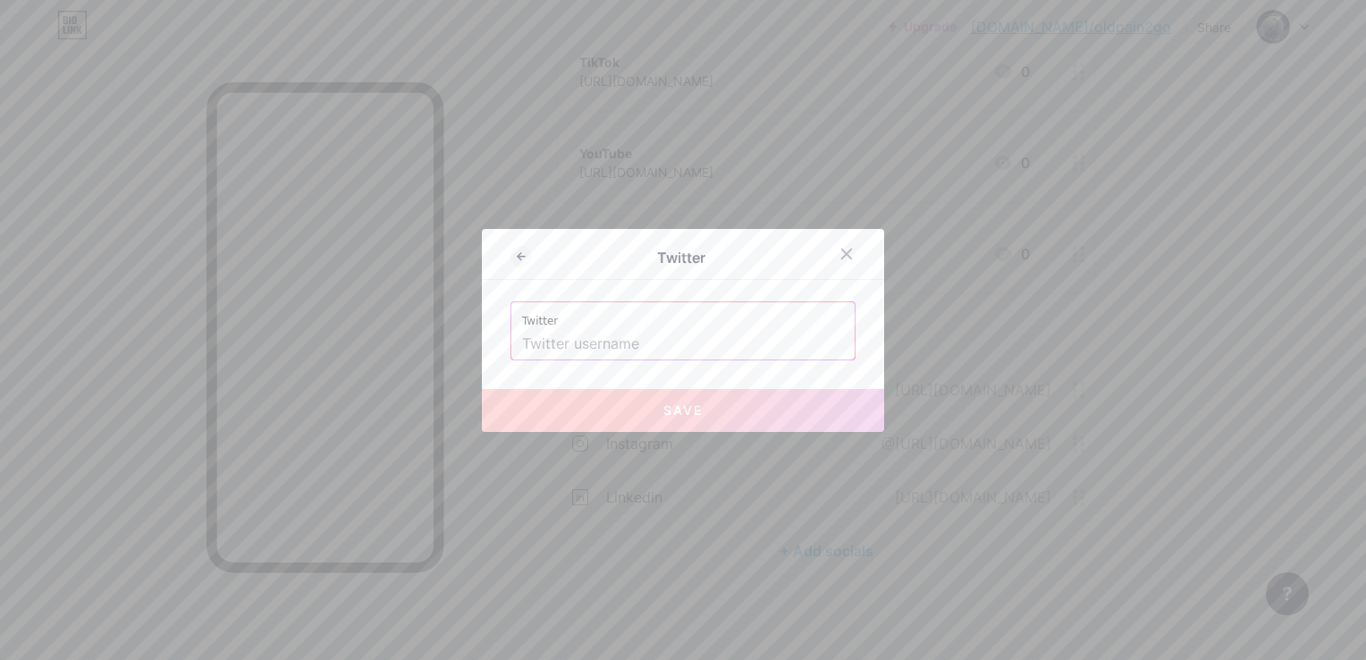
click at [652, 325] on label "Twitter" at bounding box center [683, 315] width 322 height 27
click at [637, 342] on input "text" at bounding box center [683, 344] width 322 height 30
paste input "[URL][DOMAIN_NAME]"
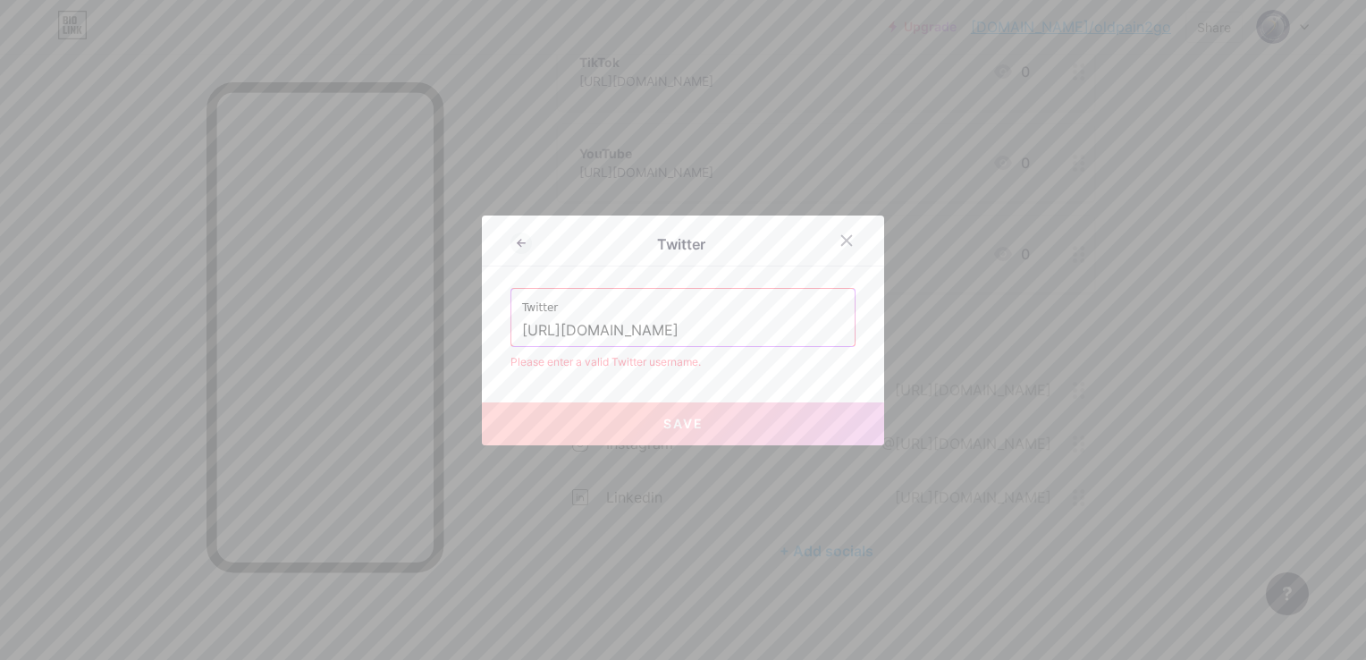
type input "[URL][DOMAIN_NAME]"
click at [672, 428] on span "Save" at bounding box center [683, 423] width 40 height 15
click at [697, 328] on input "[URL][DOMAIN_NAME]" at bounding box center [683, 331] width 322 height 30
drag, startPoint x: 722, startPoint y: 330, endPoint x: 508, endPoint y: 326, distance: 213.7
click at [511, 326] on div "Twitter [URL][DOMAIN_NAME]" at bounding box center [682, 317] width 343 height 57
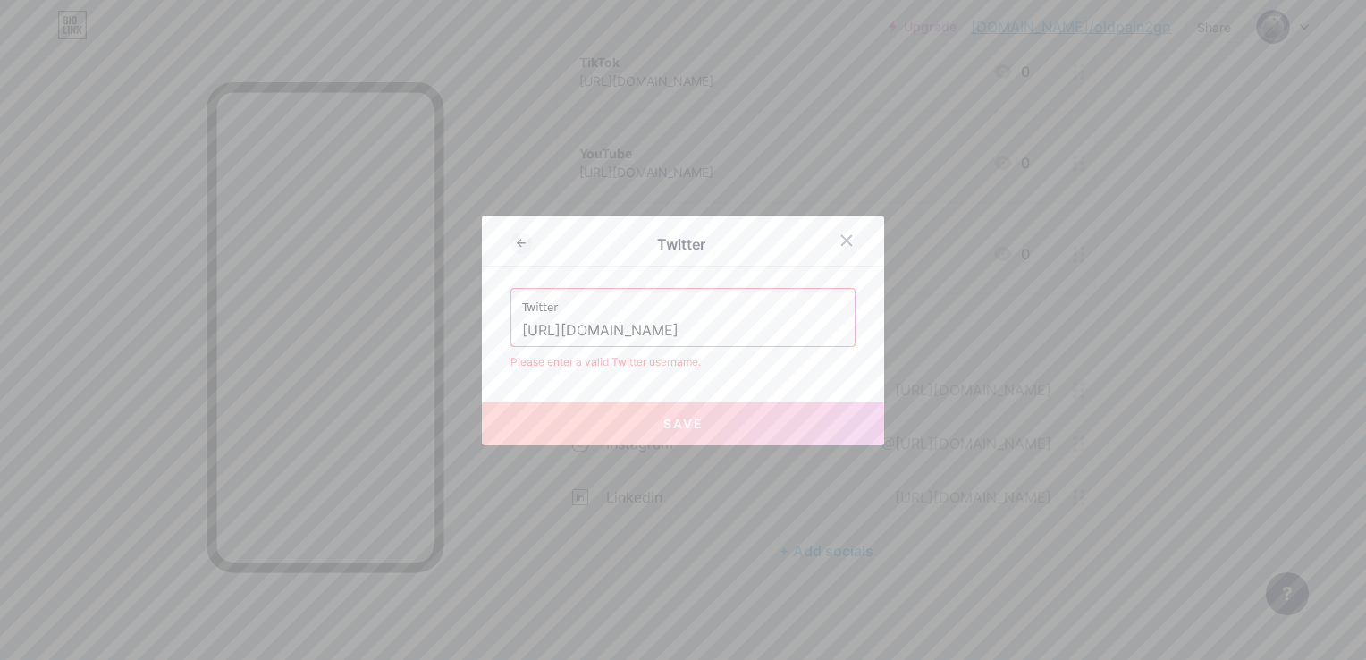
click at [715, 330] on input "[URL][DOMAIN_NAME]" at bounding box center [683, 331] width 322 height 30
click at [422, 331] on div "Twitter Twitter [URL][DOMAIN_NAME] Please enter a valid Twitter username. Save" at bounding box center [683, 330] width 1366 height 660
click at [705, 329] on input "[URL][DOMAIN_NAME]" at bounding box center [683, 331] width 322 height 30
drag, startPoint x: 705, startPoint y: 329, endPoint x: 478, endPoint y: 324, distance: 226.3
click at [482, 324] on div "Twitter Twitter [URL][DOMAIN_NAME] Please enter a valid Twitter username. Save" at bounding box center [683, 330] width 402 height 230
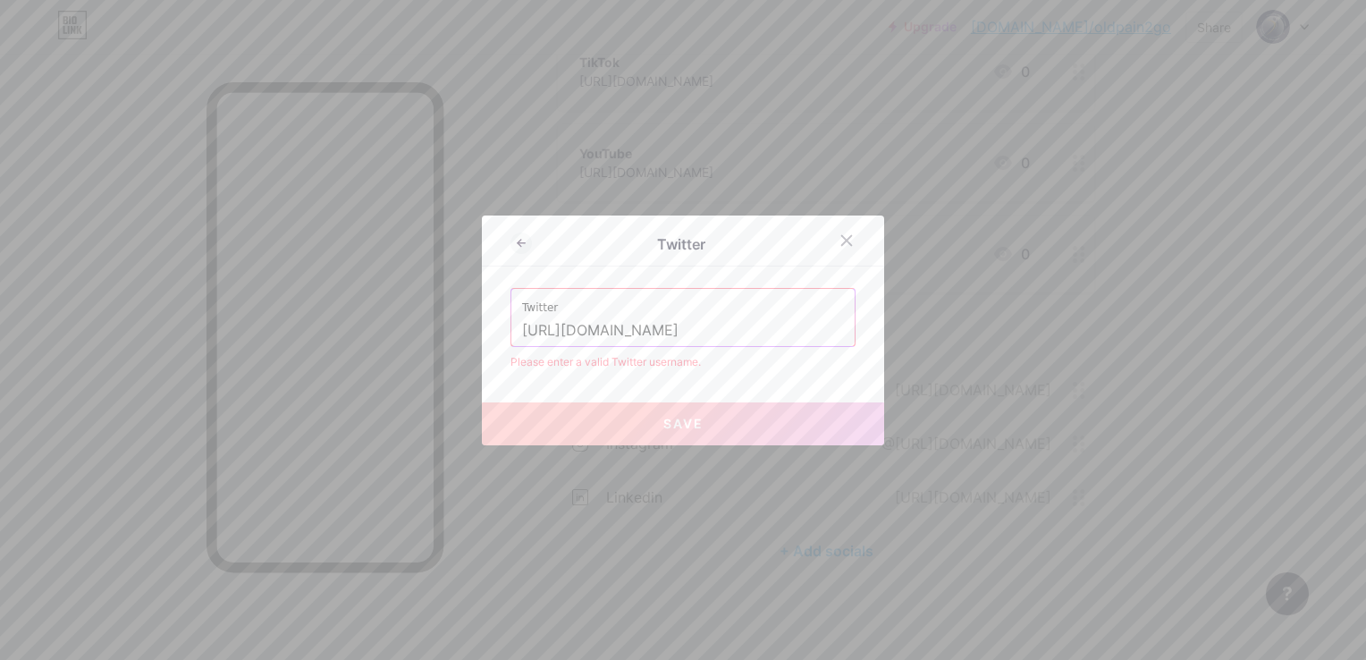
click at [604, 414] on button "Save" at bounding box center [683, 423] width 402 height 43
click at [842, 241] on icon at bounding box center [847, 240] width 10 height 10
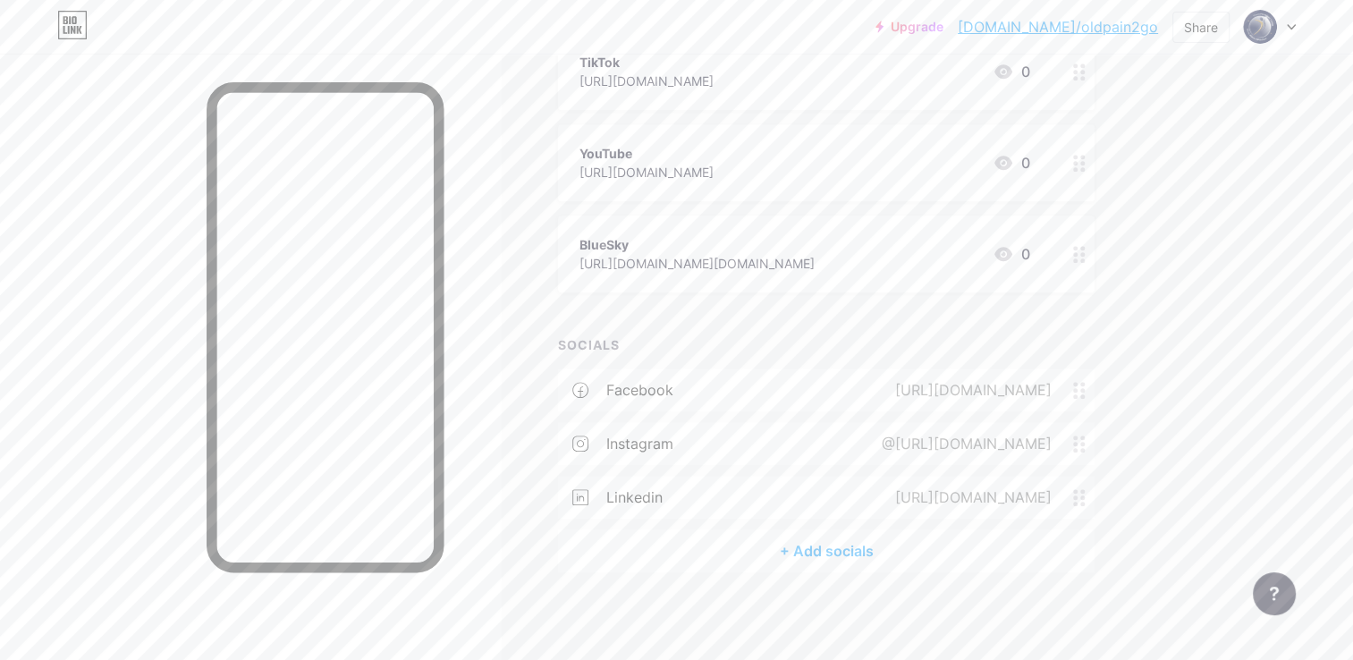
click at [847, 556] on div "+ Add socials" at bounding box center [826, 550] width 537 height 43
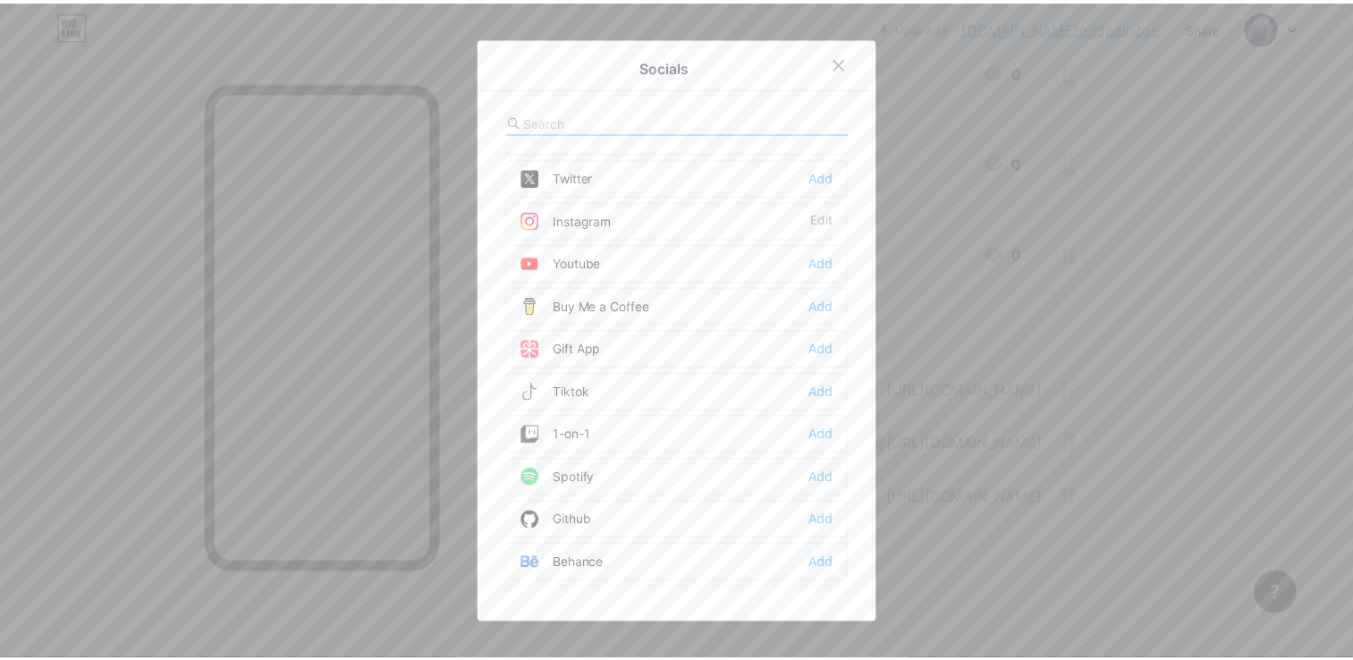
scroll to position [0, 0]
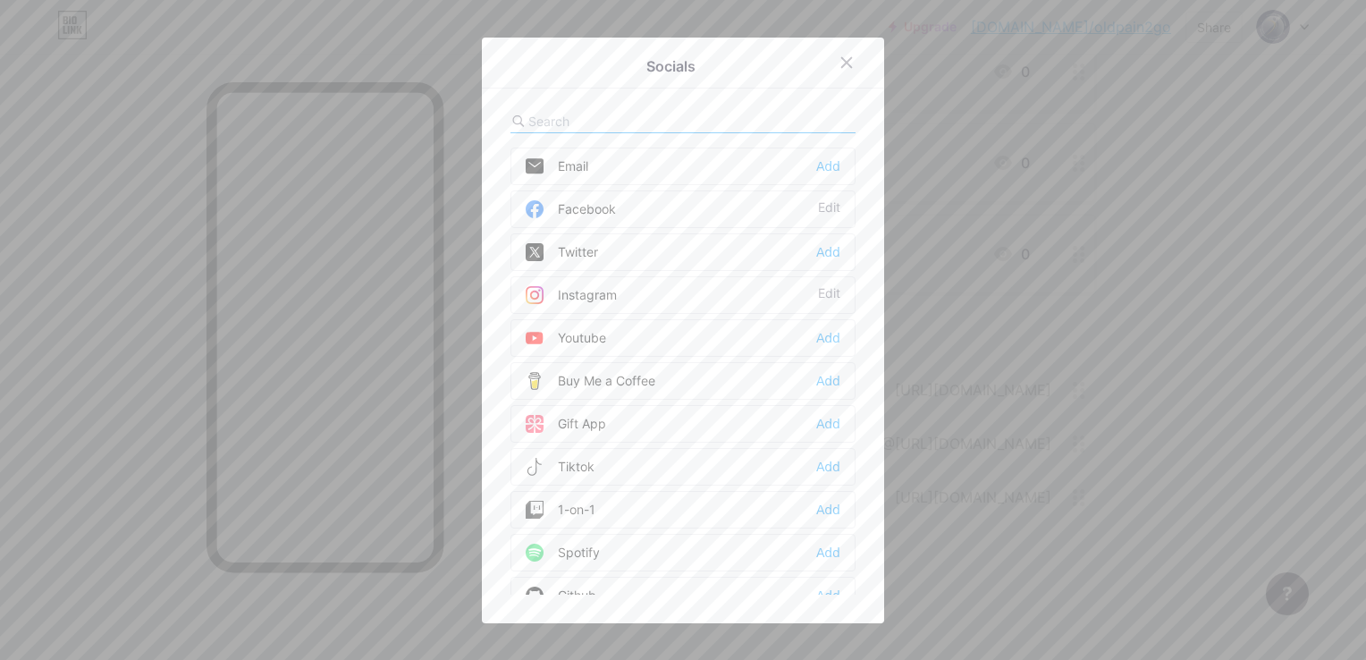
click at [572, 245] on div "Twitter" at bounding box center [562, 252] width 72 height 18
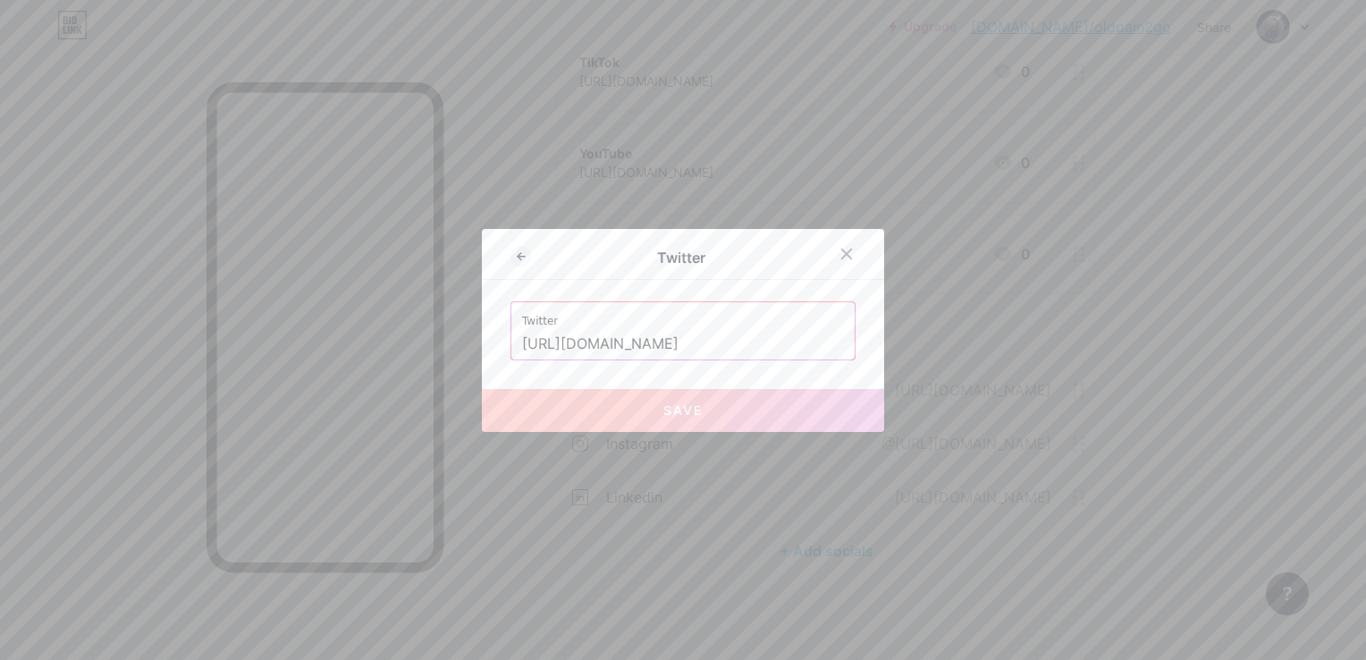
click at [684, 345] on input "[URL][DOMAIN_NAME]" at bounding box center [683, 344] width 322 height 30
drag, startPoint x: 718, startPoint y: 346, endPoint x: 543, endPoint y: 385, distance: 179.6
click at [461, 344] on div "Twitter Twitter [URL][DOMAIN_NAME] Save" at bounding box center [683, 330] width 1366 height 660
click at [675, 412] on span "Save" at bounding box center [683, 409] width 40 height 15
click at [840, 256] on icon at bounding box center [847, 254] width 14 height 14
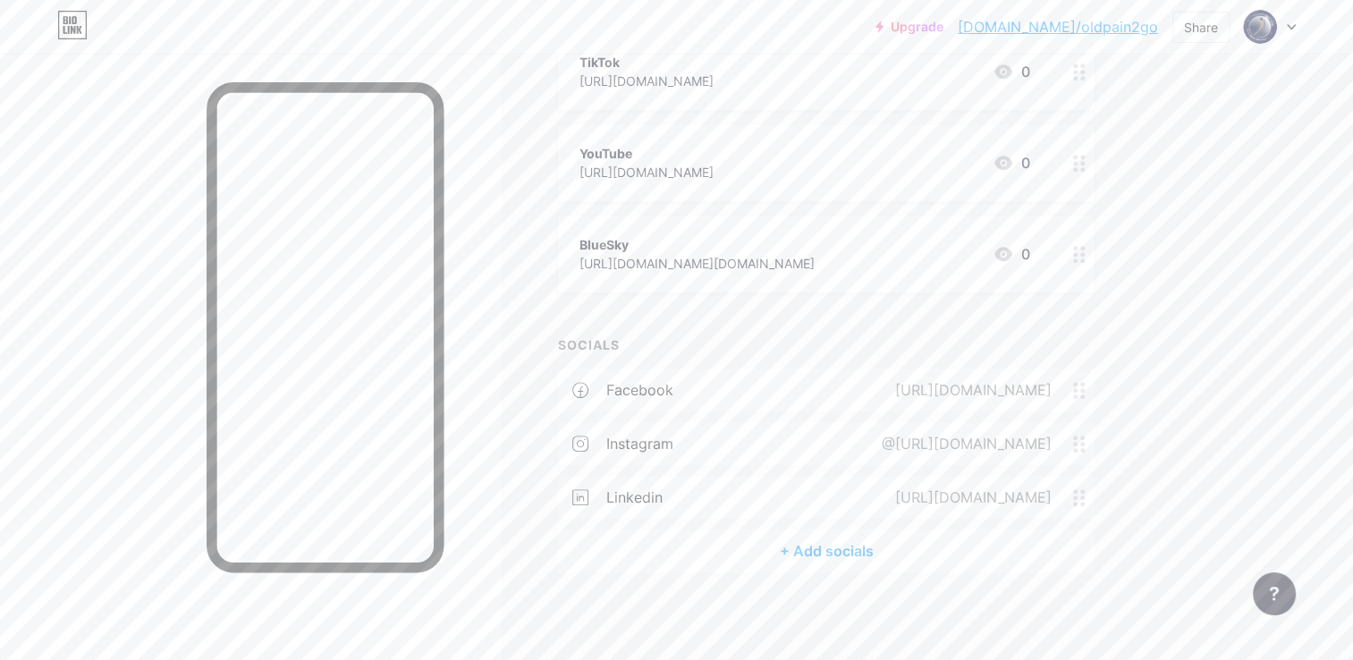
click at [836, 553] on div "+ Add socials" at bounding box center [826, 550] width 537 height 43
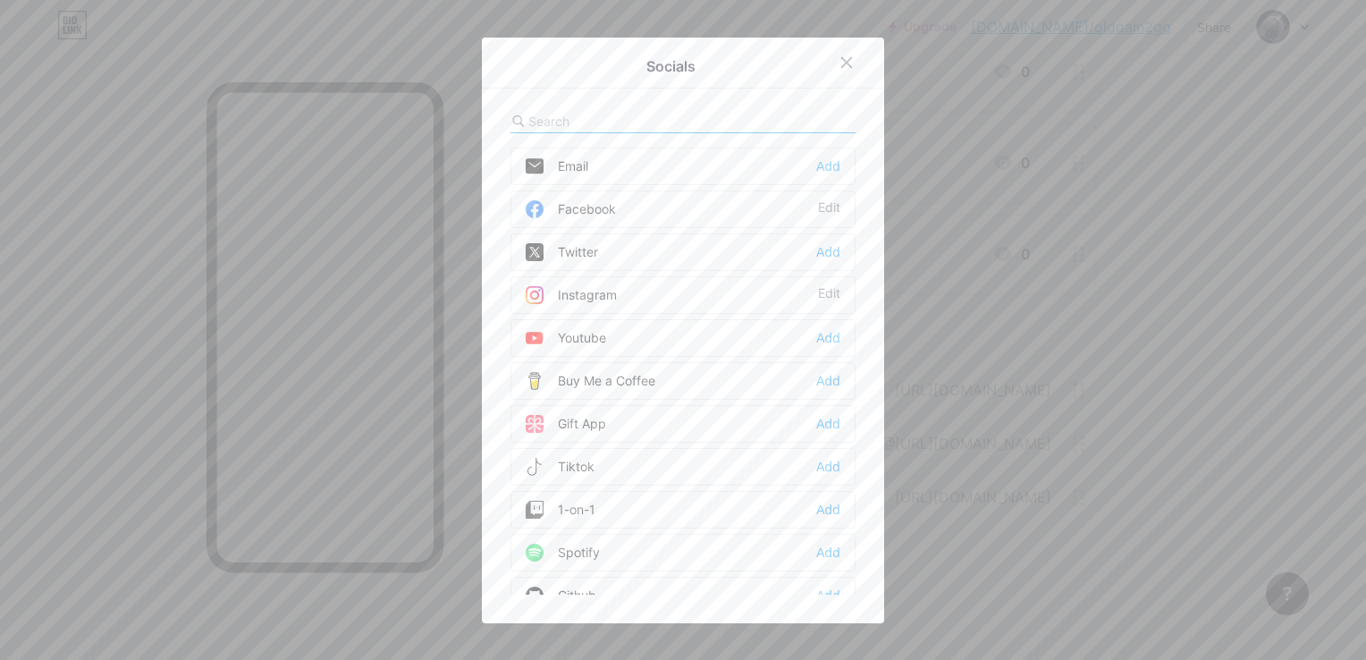
click at [638, 248] on div "Twitter Add" at bounding box center [683, 252] width 345 height 38
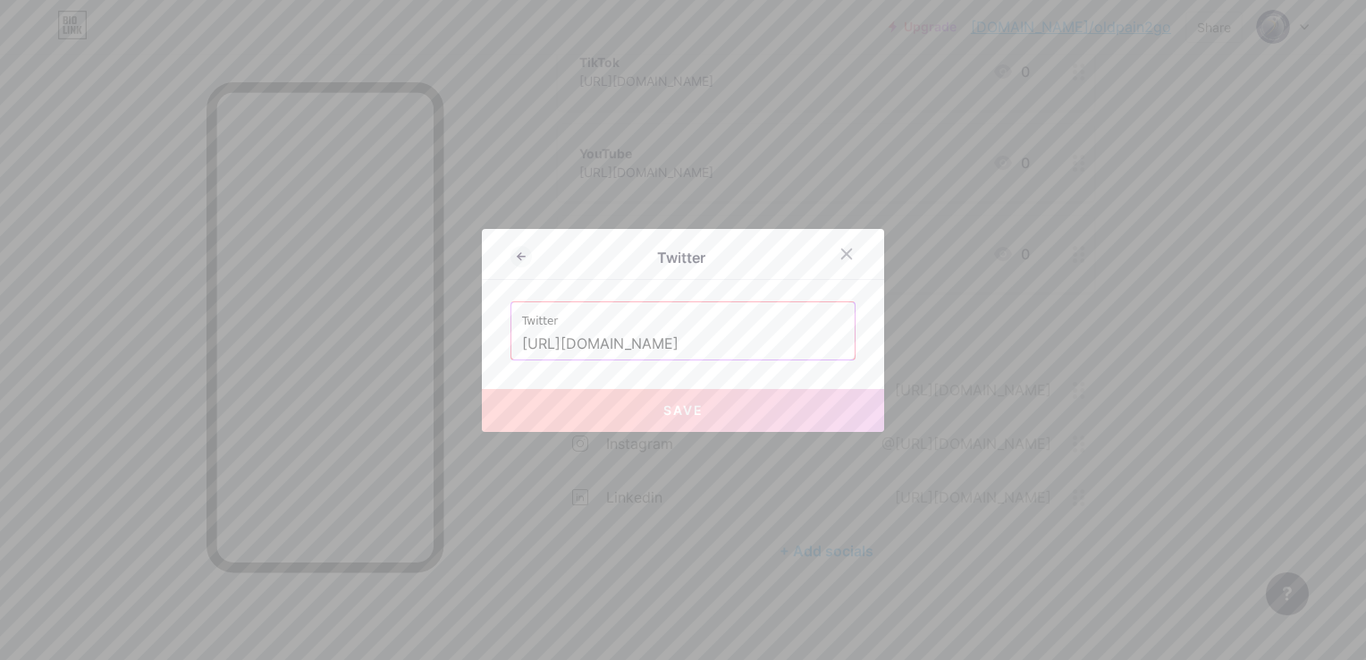
click at [716, 342] on input "[URL][DOMAIN_NAME]" at bounding box center [683, 344] width 322 height 30
drag, startPoint x: 427, startPoint y: 334, endPoint x: 386, endPoint y: 334, distance: 40.2
click at [386, 334] on div "Twitter Twitter [URL][DOMAIN_NAME] Save" at bounding box center [683, 330] width 1366 height 660
drag, startPoint x: 720, startPoint y: 394, endPoint x: 683, endPoint y: 417, distance: 42.9
click at [720, 396] on button "Save" at bounding box center [683, 410] width 402 height 43
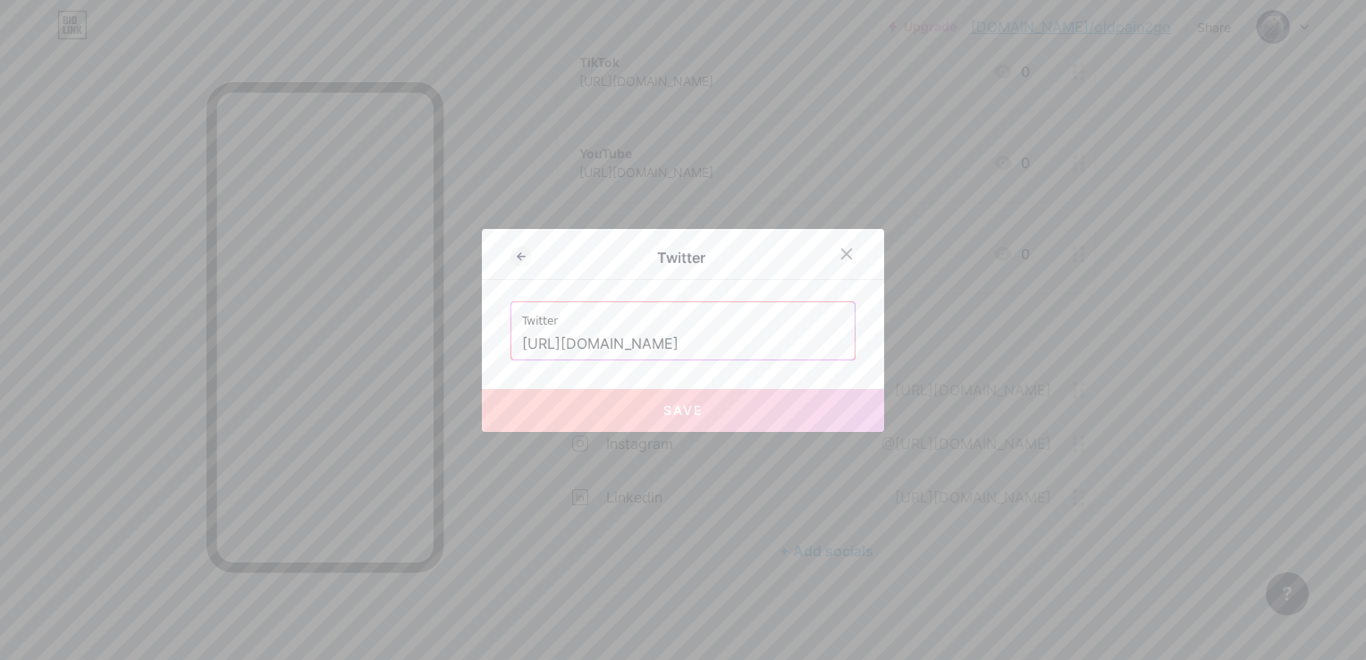
click at [682, 417] on span "Save" at bounding box center [683, 409] width 40 height 15
click at [707, 346] on input "[URL][DOMAIN_NAME]" at bounding box center [683, 344] width 322 height 30
click at [681, 417] on span "Save" at bounding box center [683, 409] width 40 height 15
click at [680, 428] on button "Save" at bounding box center [683, 410] width 402 height 43
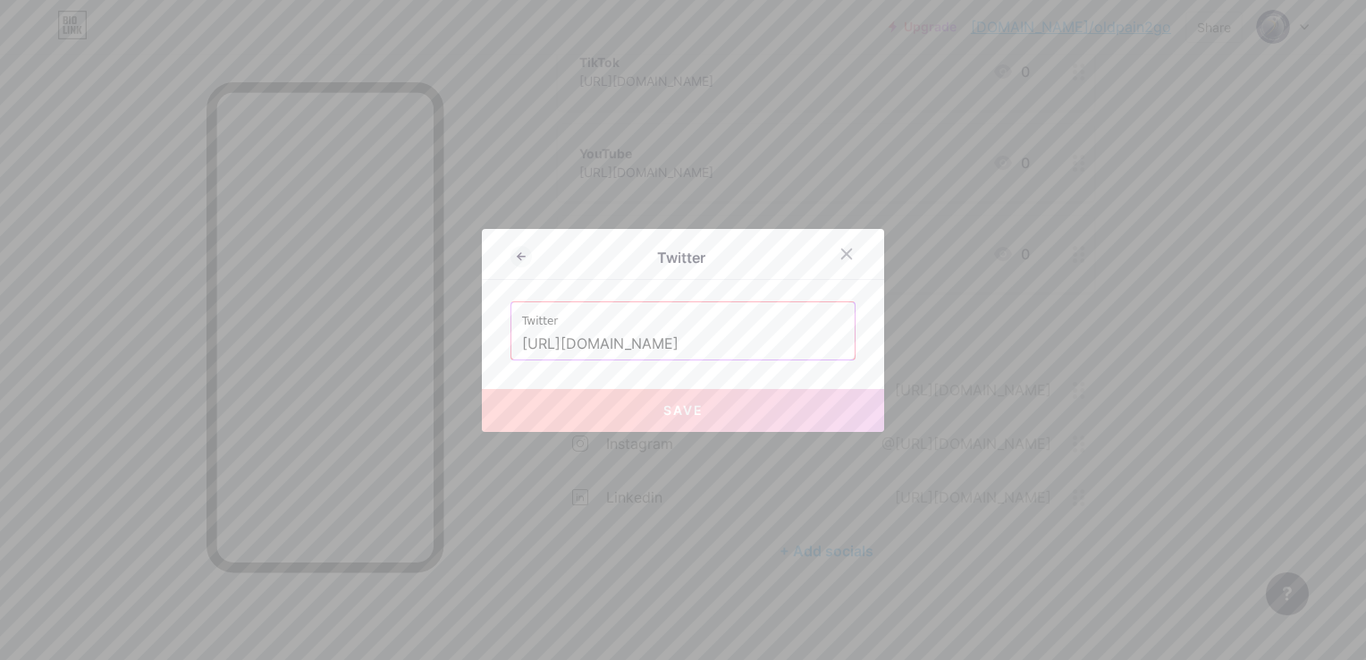
click at [680, 409] on span "Save" at bounding box center [683, 409] width 40 height 15
click at [686, 403] on span "Save" at bounding box center [683, 409] width 40 height 15
click at [840, 256] on icon at bounding box center [847, 254] width 14 height 14
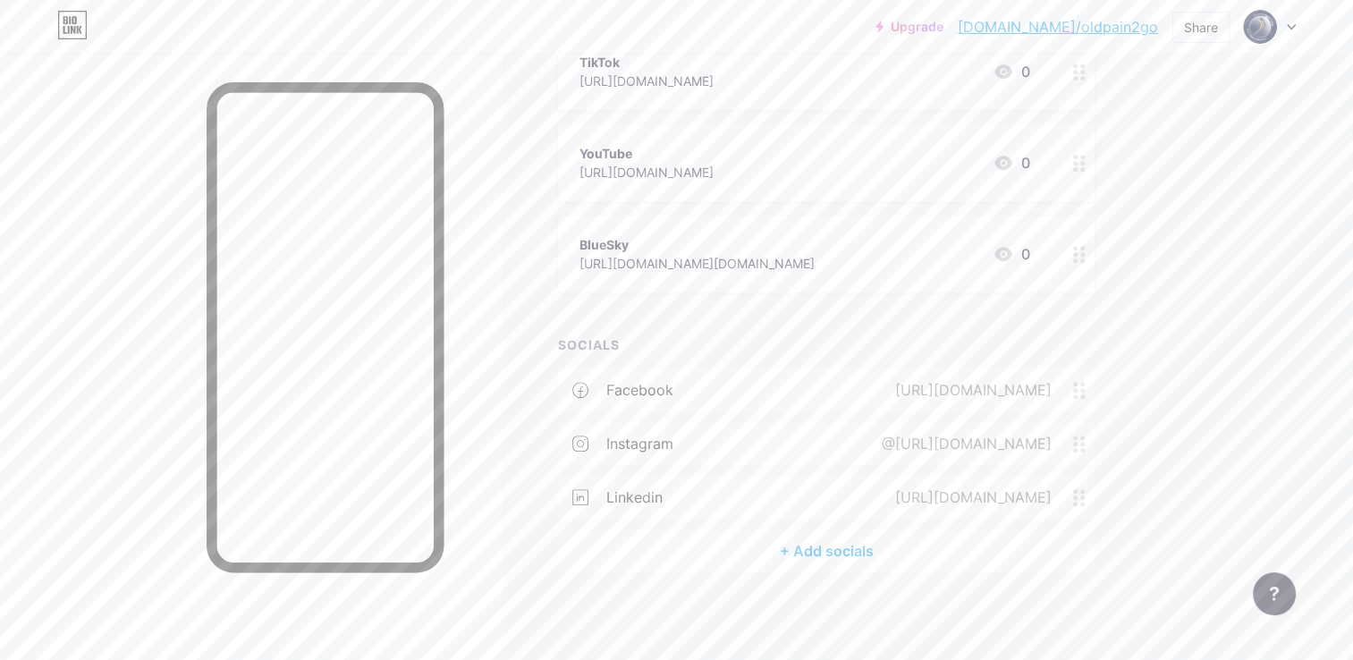
click at [824, 555] on div "+ Add socials" at bounding box center [826, 550] width 537 height 43
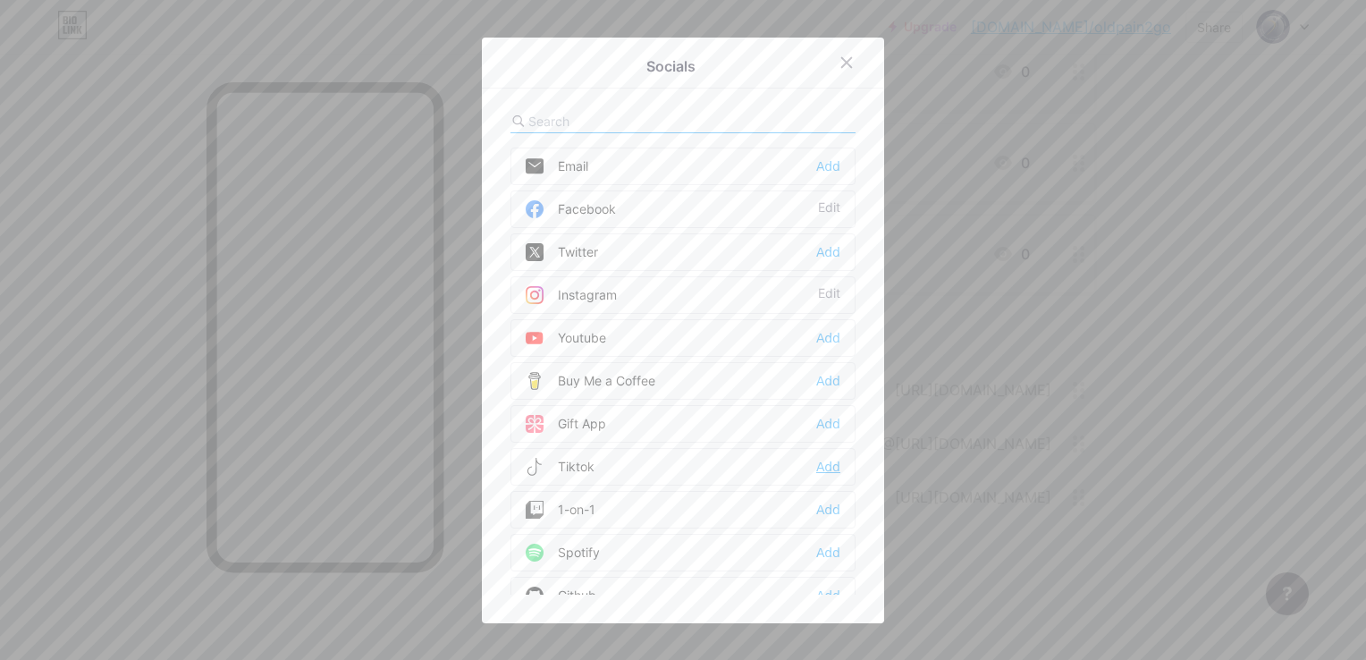
click at [816, 465] on div "Add" at bounding box center [828, 467] width 24 height 18
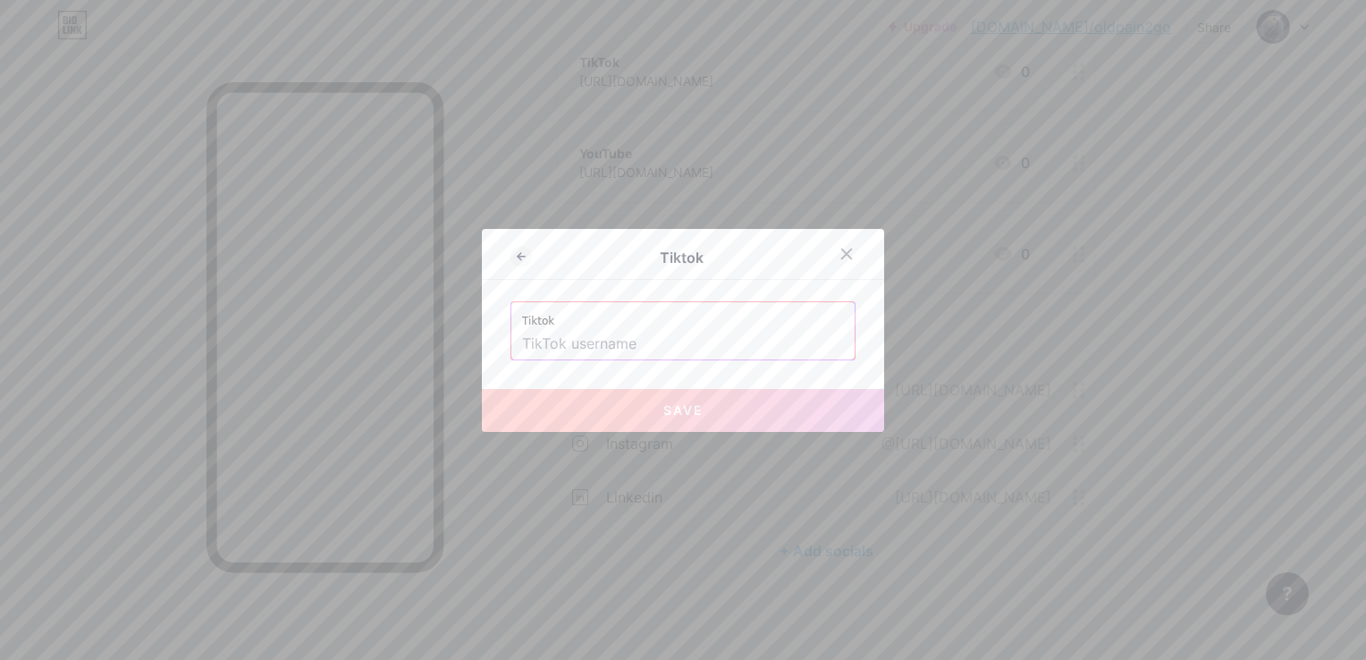
click at [637, 345] on input "text" at bounding box center [683, 344] width 322 height 30
paste input "[URL][DOMAIN_NAME]"
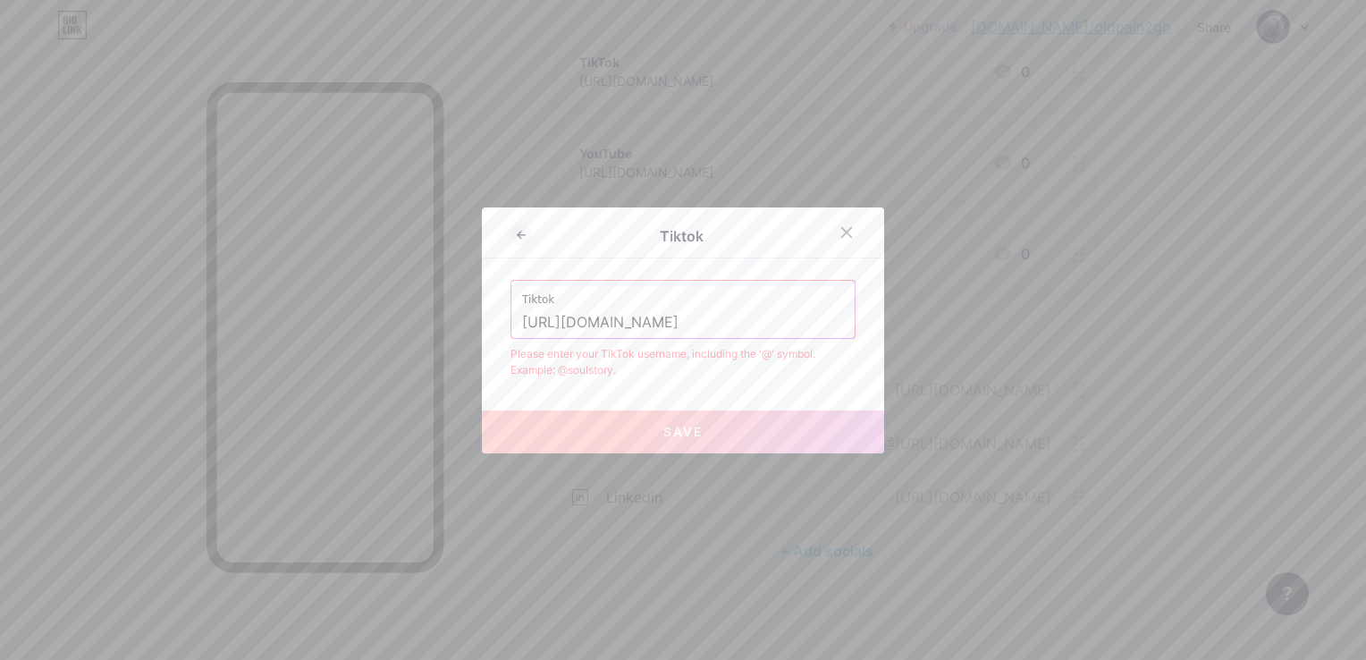
drag, startPoint x: 675, startPoint y: 319, endPoint x: 478, endPoint y: 320, distance: 196.7
click at [482, 320] on div "Tiktok Tiktok [URL][DOMAIN_NAME] Please enter your TikTok username, including t…" at bounding box center [683, 330] width 402 height 246
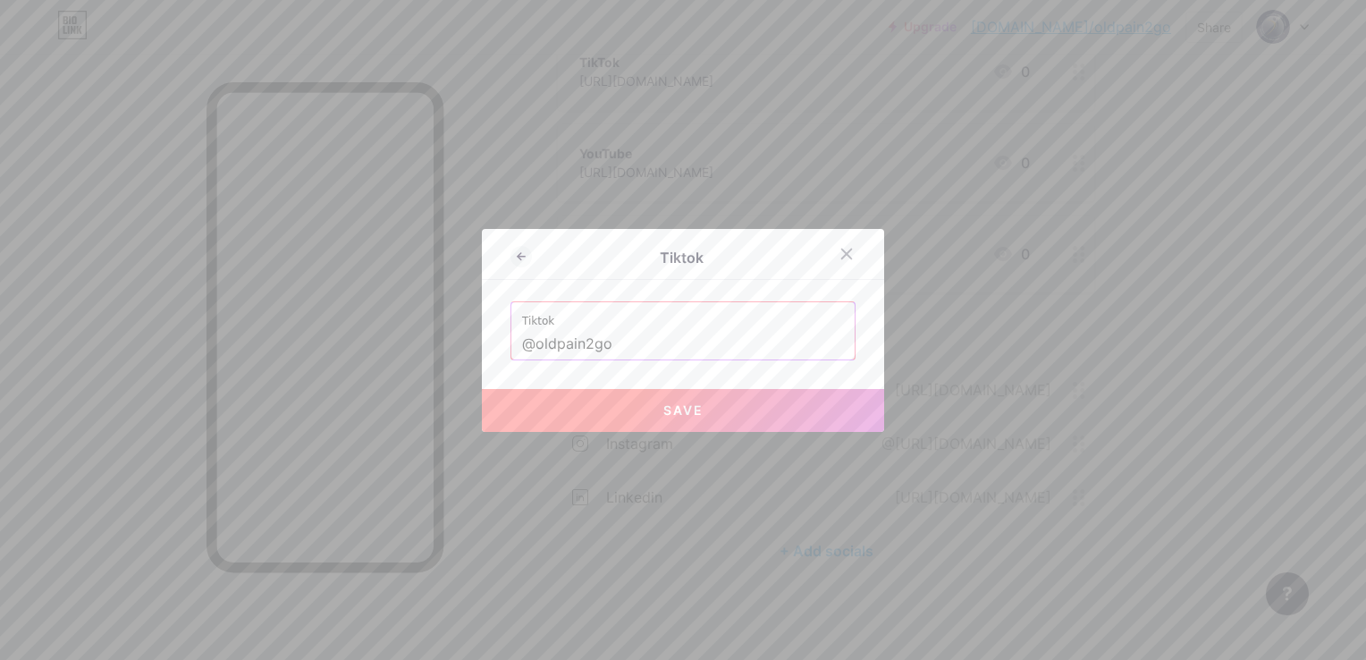
click at [713, 417] on button "Save" at bounding box center [683, 410] width 402 height 43
type input "[URL][DOMAIN_NAME]"
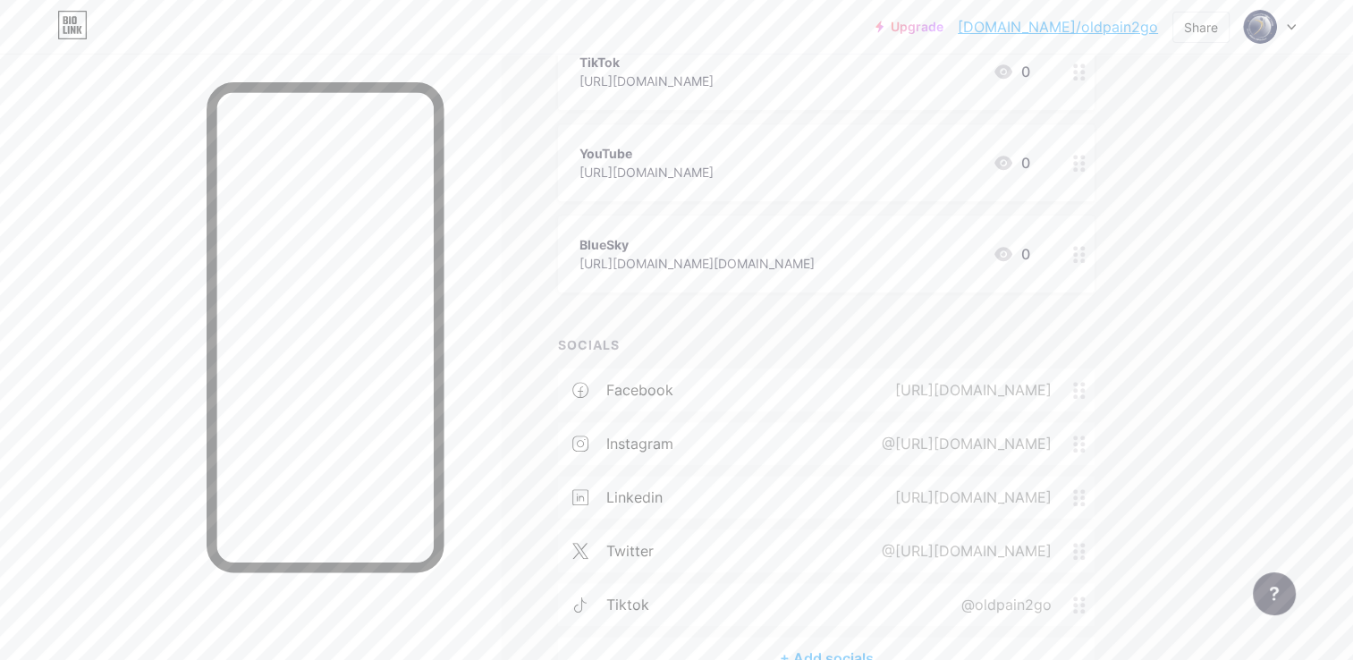
click at [1003, 556] on div "@[URL][DOMAIN_NAME]" at bounding box center [963, 550] width 220 height 21
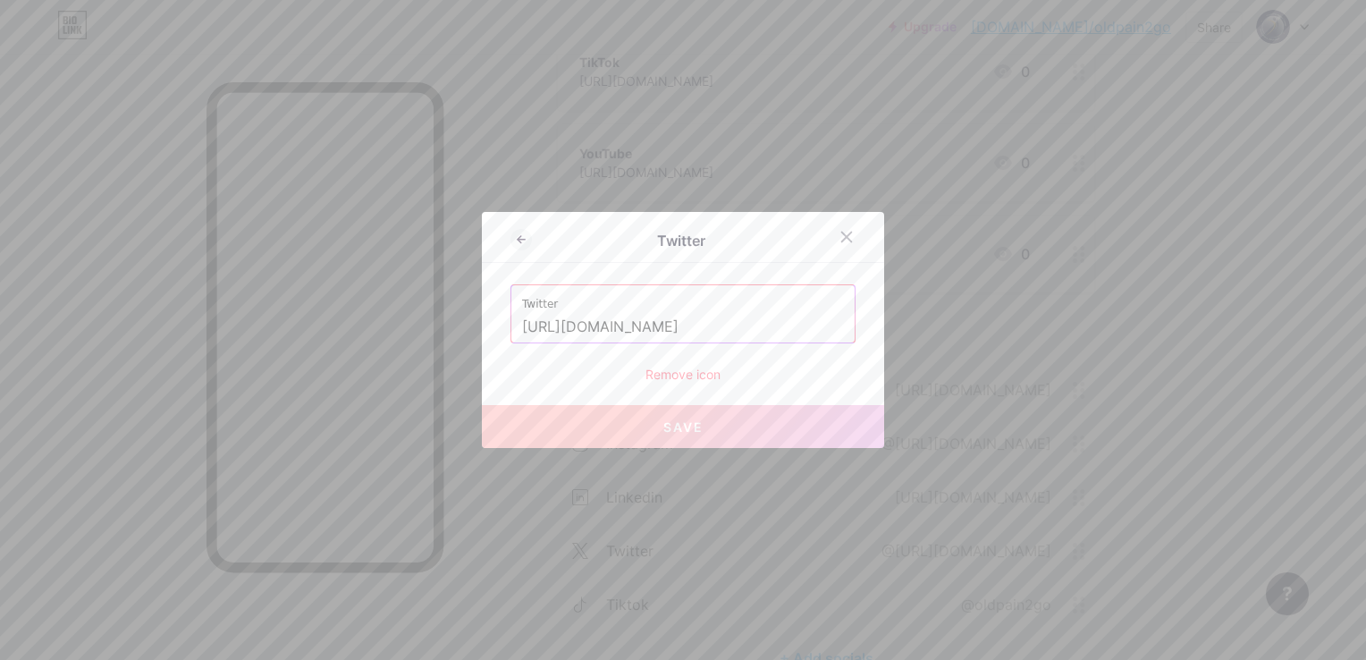
click at [581, 308] on label "Twitter" at bounding box center [683, 298] width 322 height 27
click at [563, 326] on input "[URL][DOMAIN_NAME]" at bounding box center [683, 327] width 322 height 30
drag, startPoint x: 563, startPoint y: 326, endPoint x: 492, endPoint y: 326, distance: 71.5
click at [492, 326] on div "Twitter Twitter [URL][DOMAIN_NAME] Remove icon Save" at bounding box center [683, 330] width 402 height 236
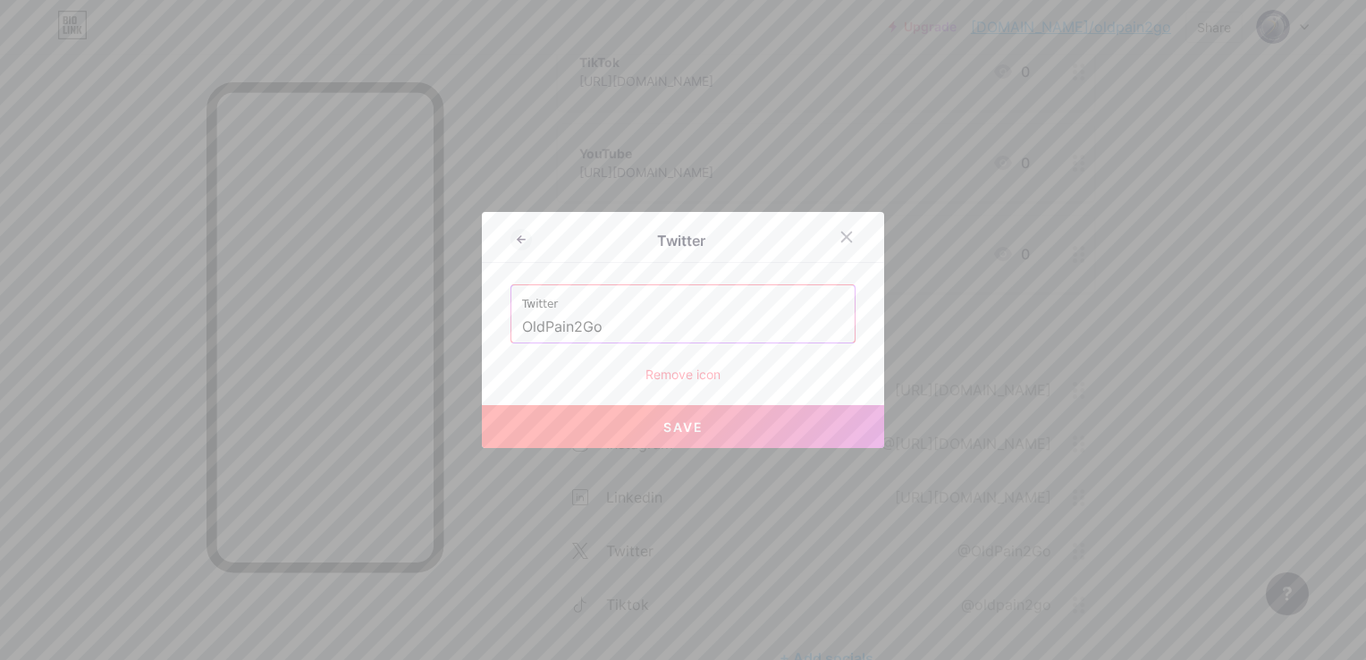
drag, startPoint x: 658, startPoint y: 417, endPoint x: 709, endPoint y: 452, distance: 61.8
click at [658, 417] on button "Save" at bounding box center [683, 426] width 402 height 43
type input "[URL][DOMAIN_NAME]"
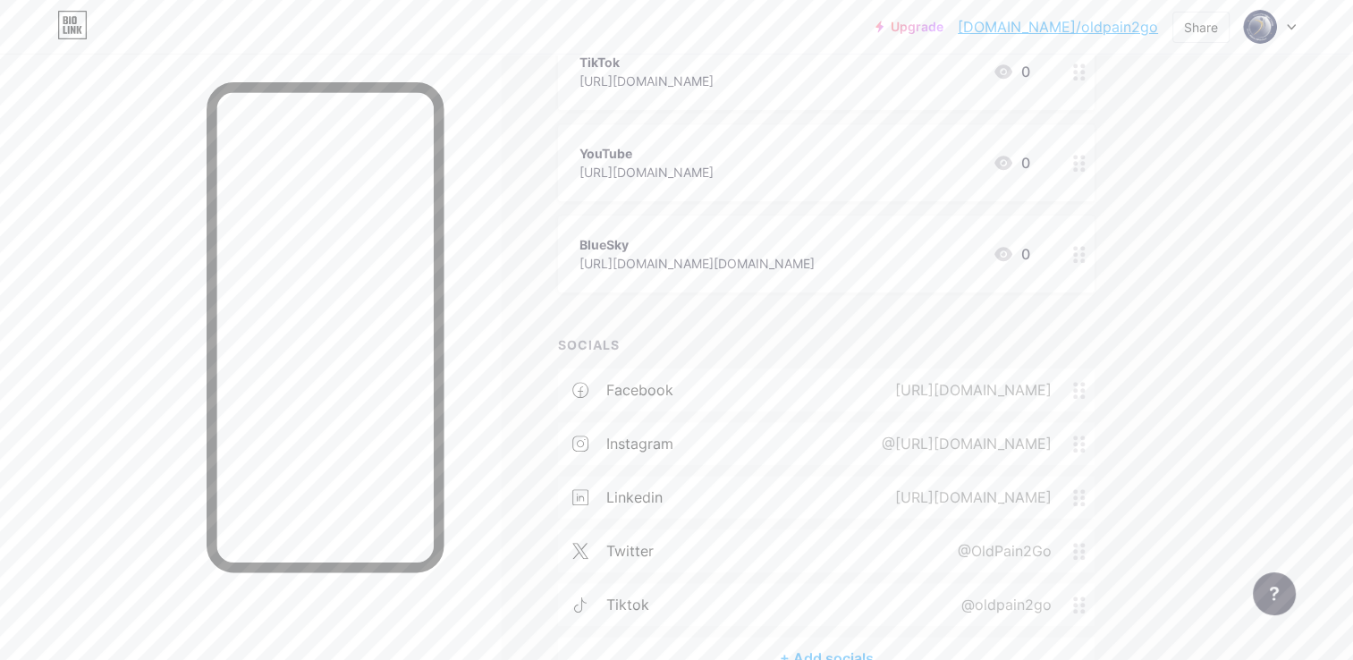
click at [1001, 550] on div "@OldPain2Go" at bounding box center [1001, 550] width 144 height 21
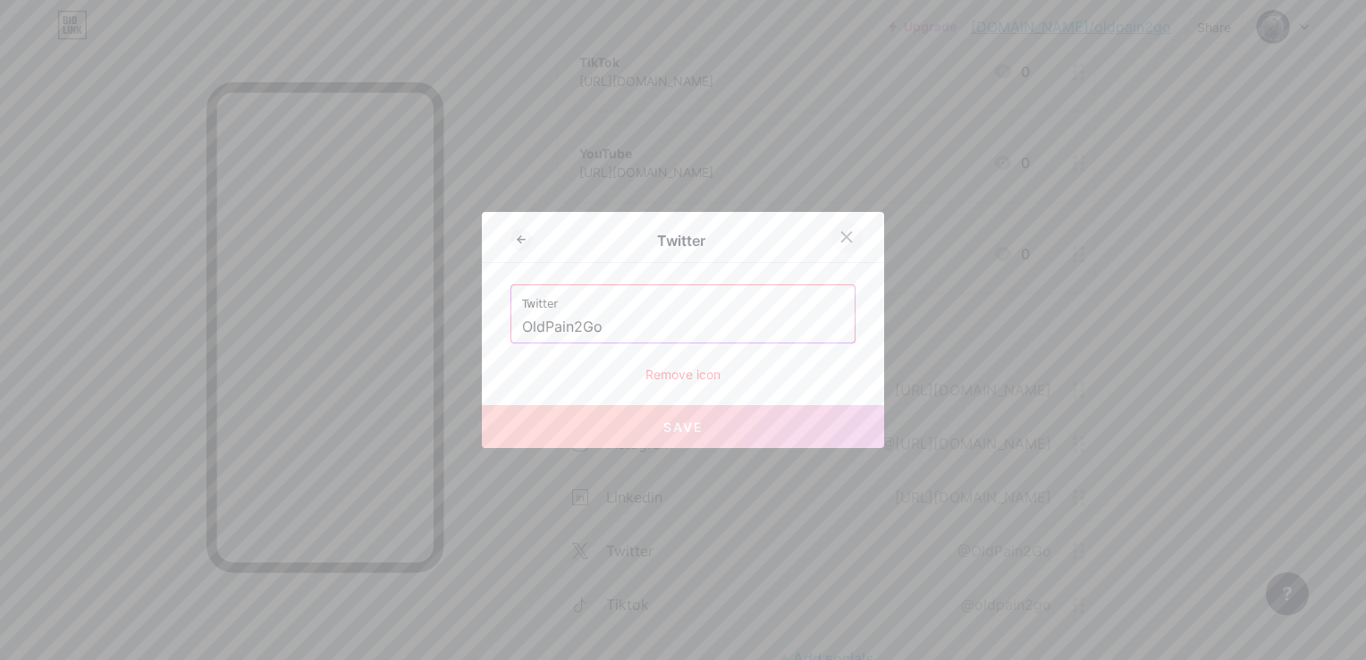
click at [841, 241] on icon at bounding box center [847, 237] width 14 height 14
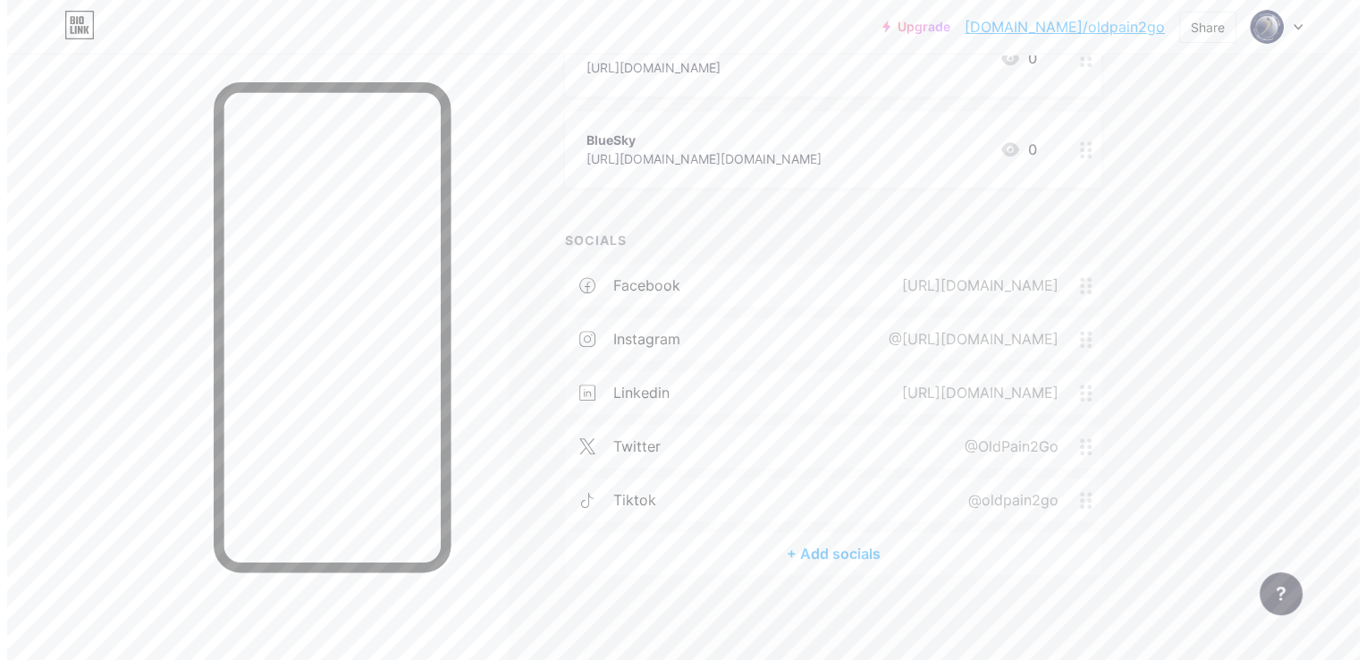
scroll to position [1378, 0]
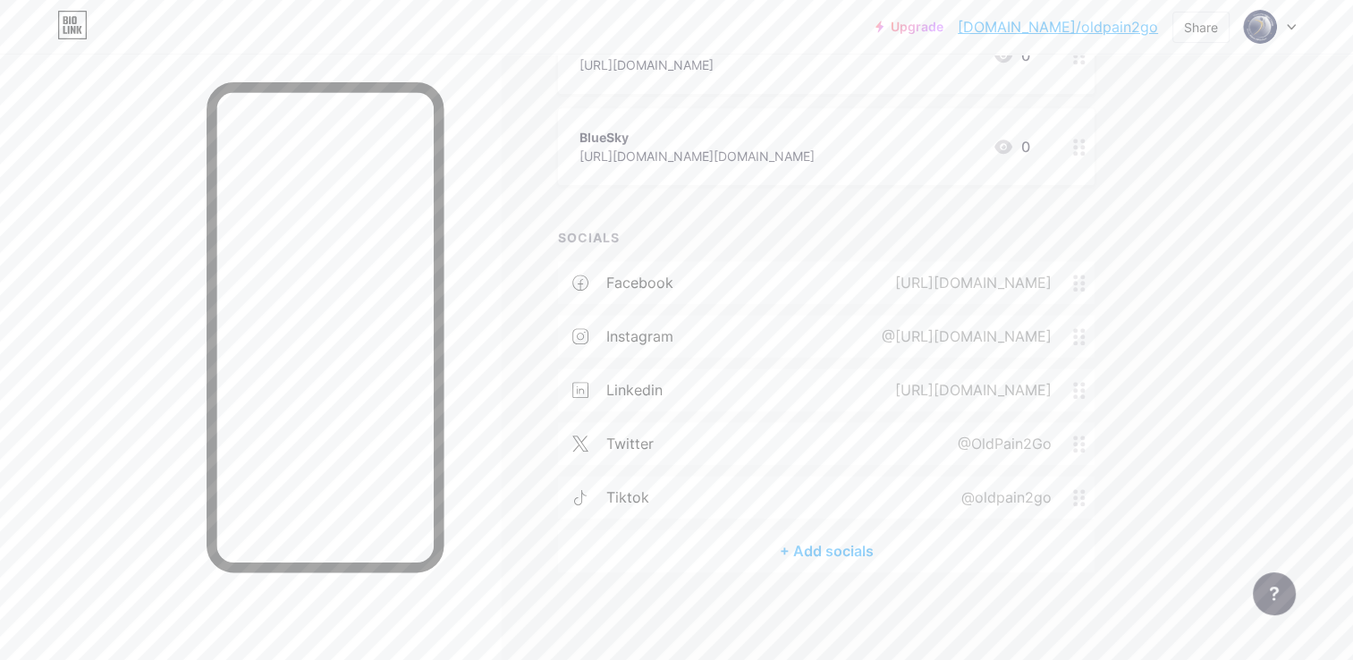
click at [783, 511] on div "tiktok @oldpain2go" at bounding box center [826, 497] width 537 height 43
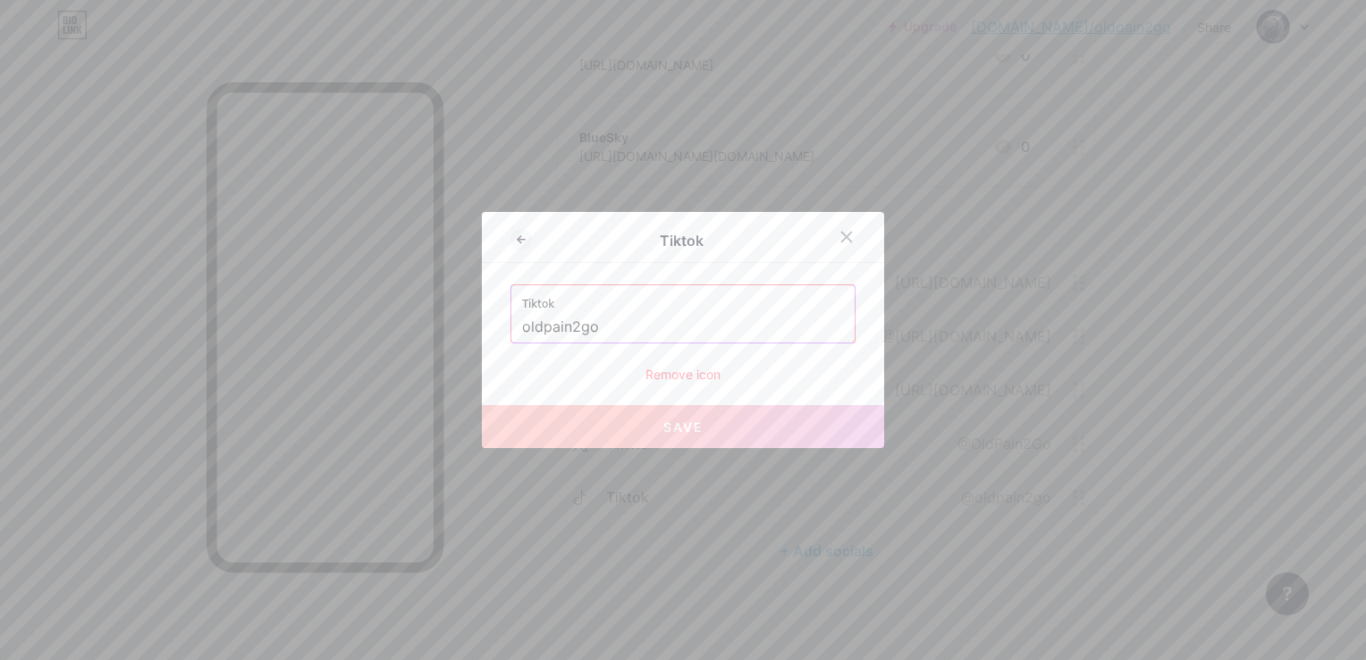
click at [655, 317] on input "oldpain2go" at bounding box center [683, 327] width 322 height 30
drag, startPoint x: 502, startPoint y: 314, endPoint x: 461, endPoint y: 313, distance: 40.2
click at [461, 313] on div "Tiktok Tiktok oldpain2go Remove icon Save" at bounding box center [683, 330] width 1366 height 660
paste input "[URL][DOMAIN_NAME]"
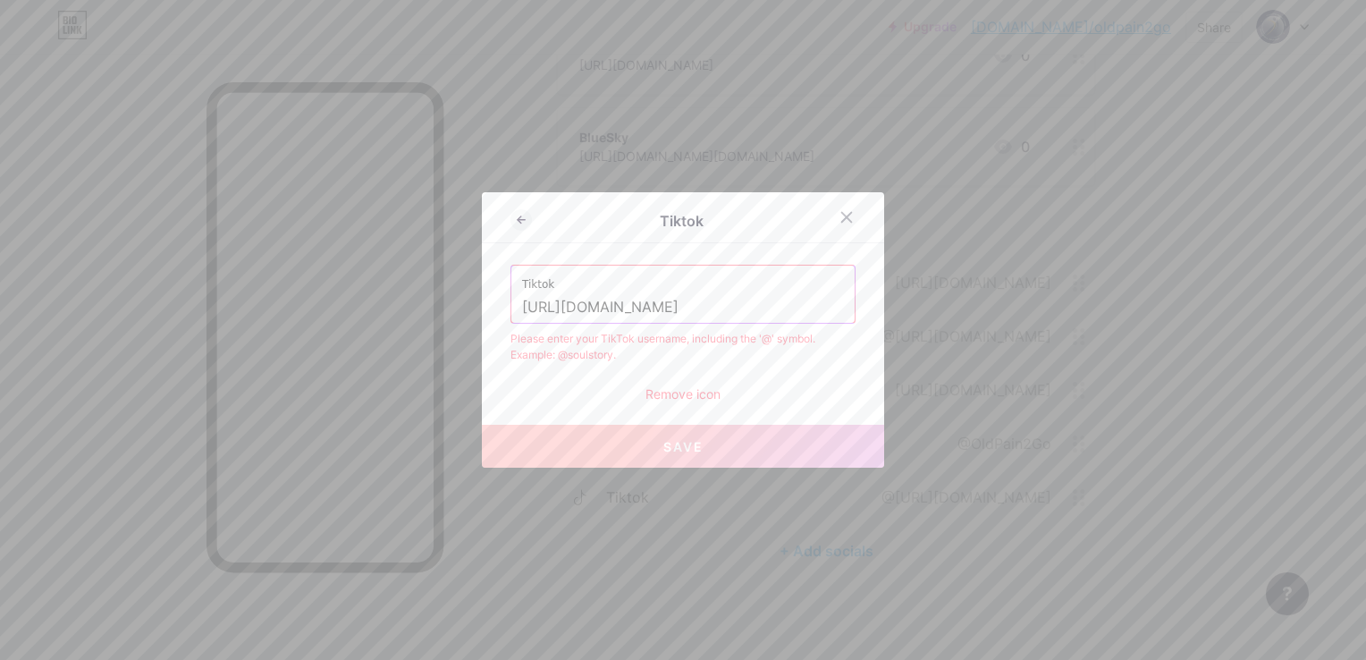
scroll to position [0, 0]
click at [702, 326] on div "Tiktok [URL][DOMAIN_NAME] Please enter your TikTok username, including the '@' …" at bounding box center [683, 334] width 345 height 139
click at [708, 281] on label "Tiktok" at bounding box center [683, 279] width 322 height 27
click at [712, 300] on input "[URL][DOMAIN_NAME]" at bounding box center [683, 307] width 322 height 30
paste input "[DOMAIN_NAME][URL]"
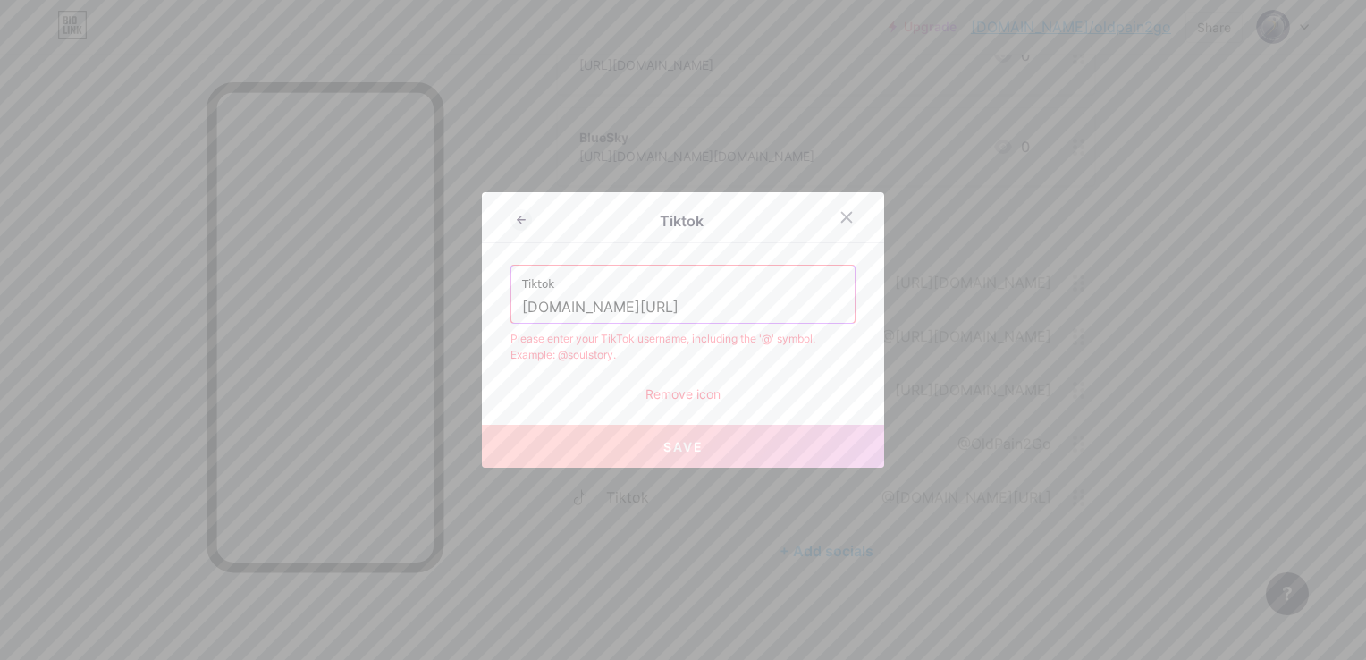
type input "[DOMAIN_NAME][URL]"
click at [690, 458] on button "Save" at bounding box center [683, 446] width 402 height 43
click at [656, 394] on div "Remove icon" at bounding box center [683, 393] width 345 height 19
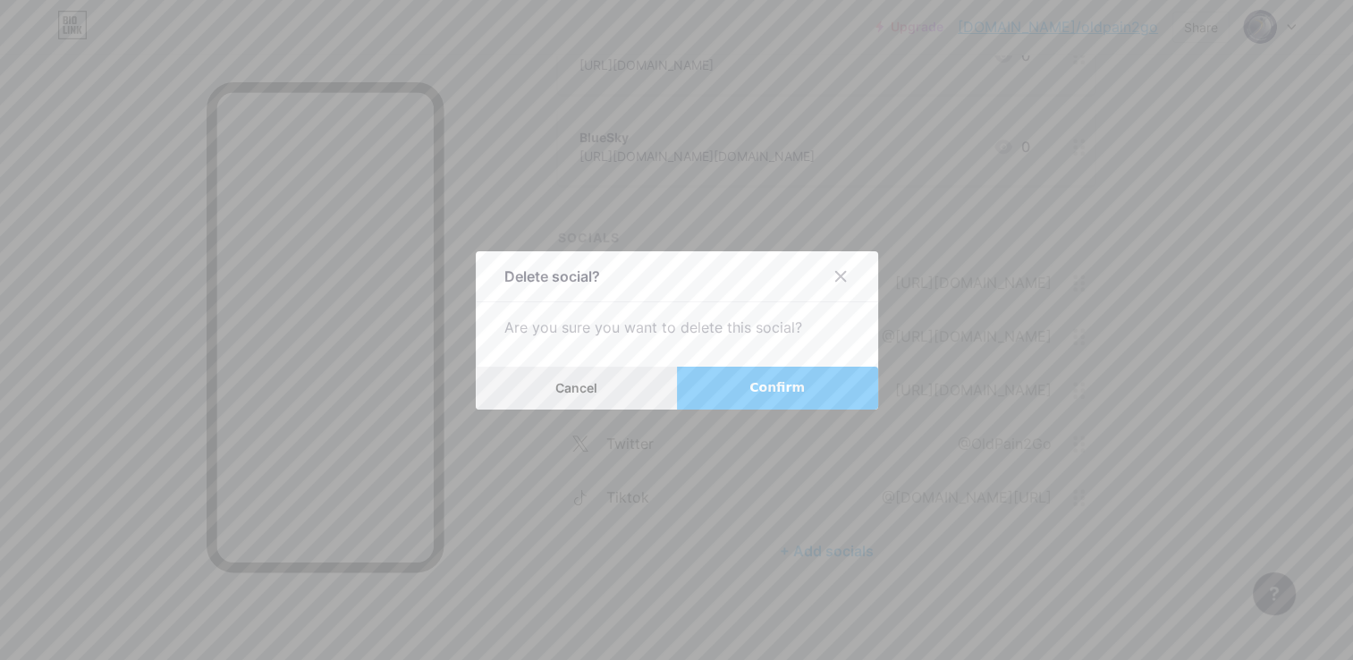
click at [585, 397] on button "Cancel" at bounding box center [576, 388] width 201 height 43
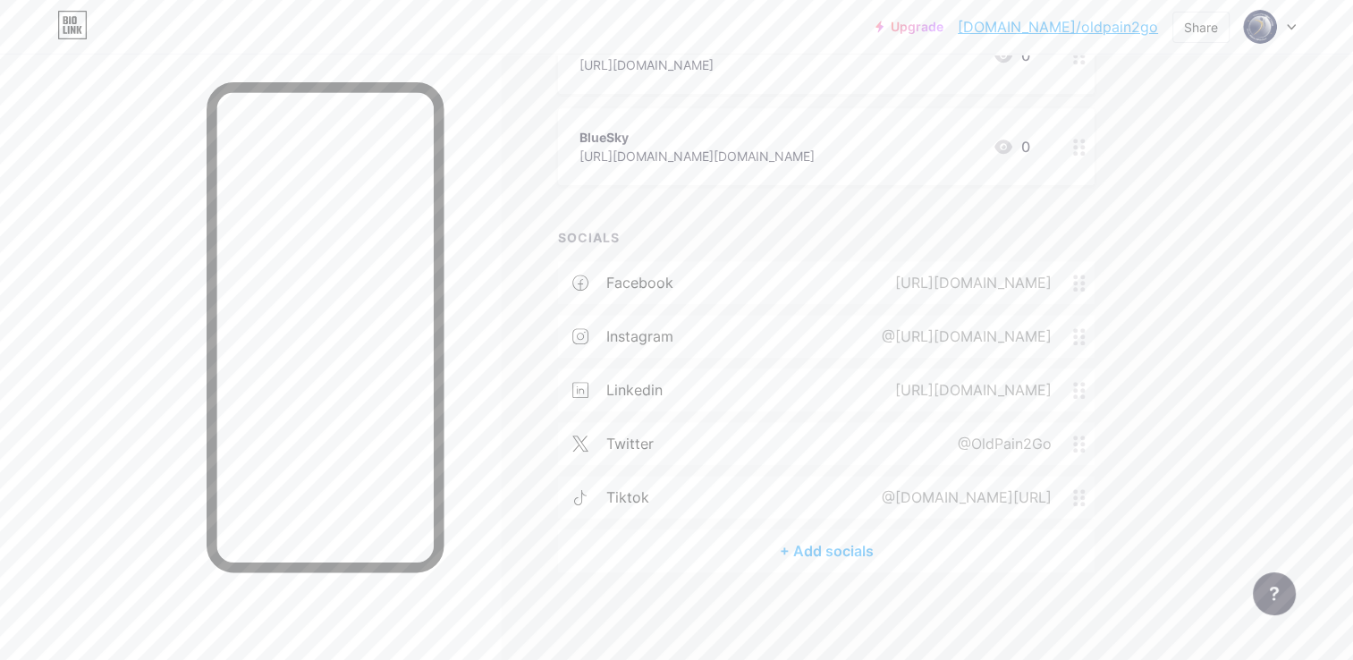
click at [776, 496] on div "tiktok @[DOMAIN_NAME][URL]" at bounding box center [826, 497] width 537 height 43
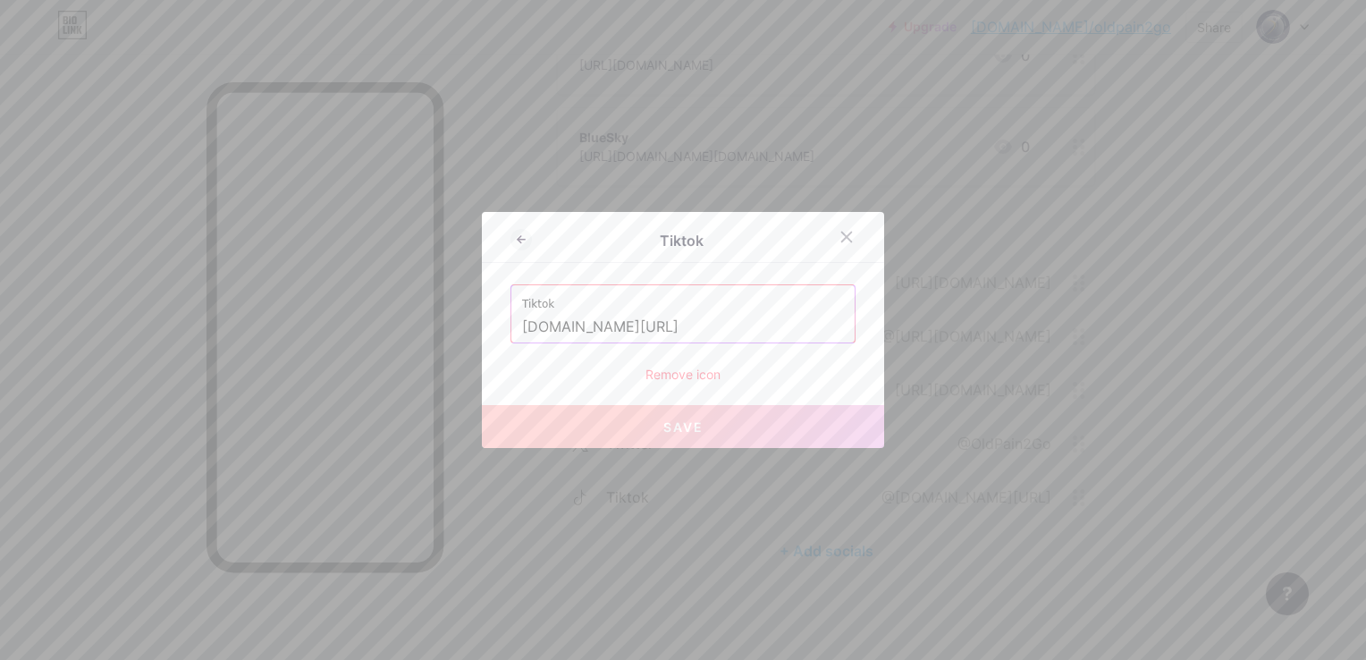
click at [640, 320] on input "[DOMAIN_NAME][URL]" at bounding box center [683, 327] width 322 height 30
drag, startPoint x: 630, startPoint y: 324, endPoint x: 498, endPoint y: 322, distance: 131.5
click at [498, 322] on div "Tiktok Tiktok [DOMAIN_NAME][URL] Remove icon Save" at bounding box center [683, 330] width 402 height 236
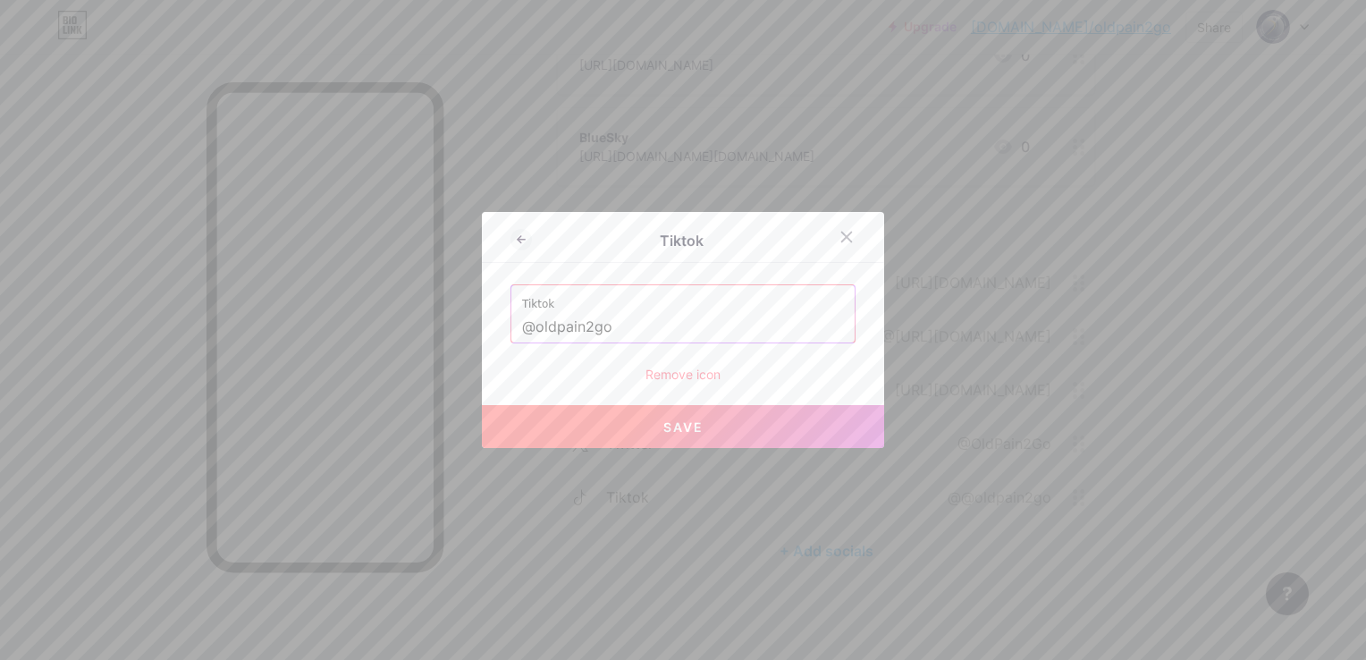
click at [719, 429] on button "Save" at bounding box center [683, 426] width 402 height 43
type input "[URL][DOMAIN_NAME]"
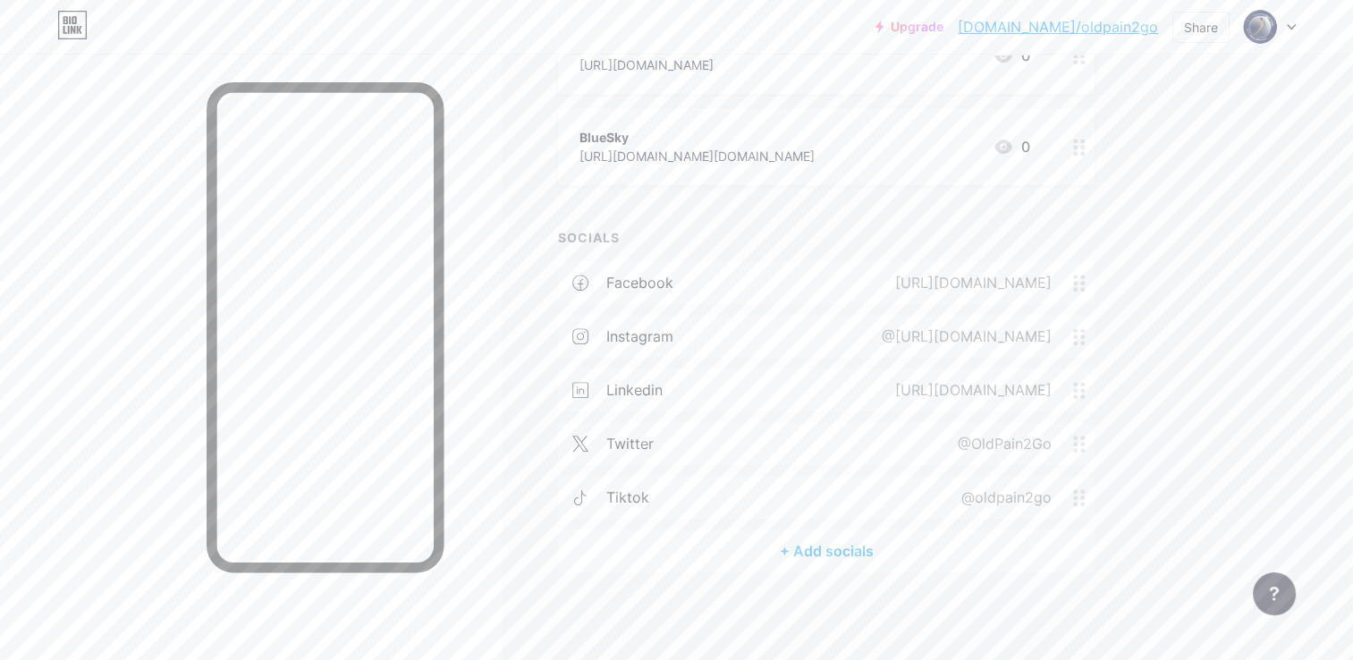
click at [798, 554] on div "+ Add socials" at bounding box center [826, 550] width 537 height 43
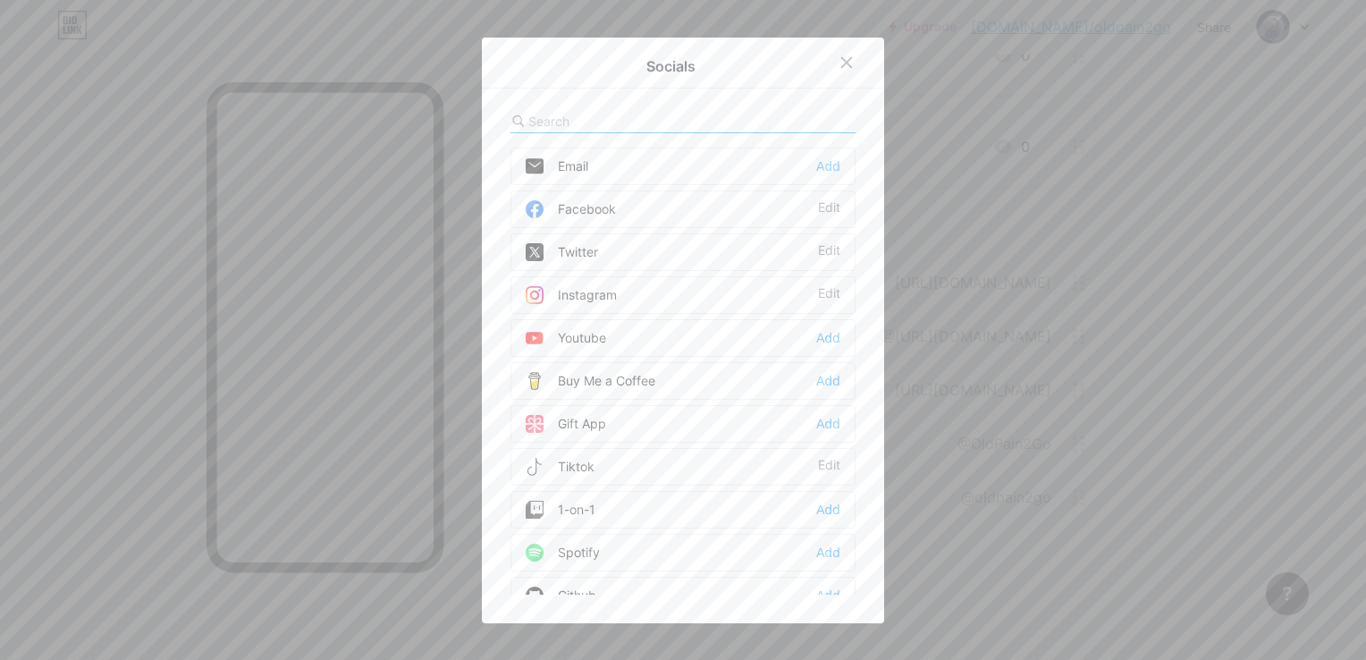
click at [619, 331] on div "Youtube Add" at bounding box center [683, 338] width 345 height 38
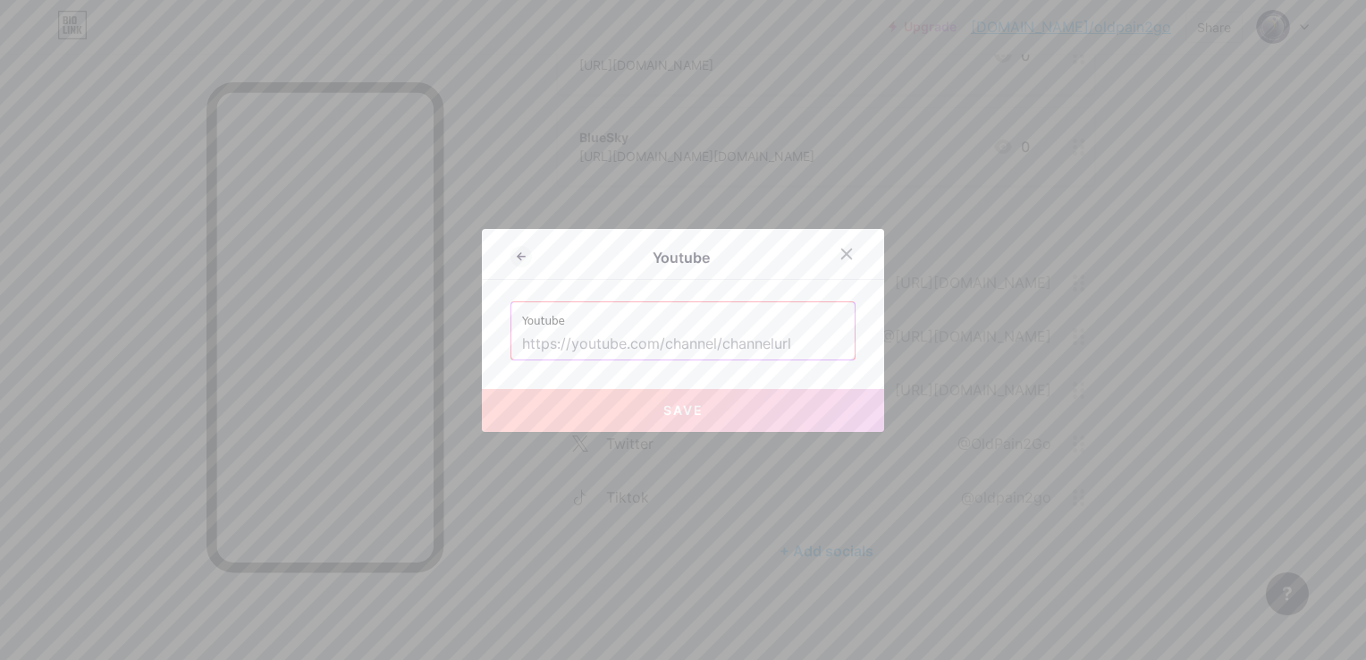
click at [672, 340] on input "text" at bounding box center [683, 344] width 322 height 30
paste input "[URL][DOMAIN_NAME]"
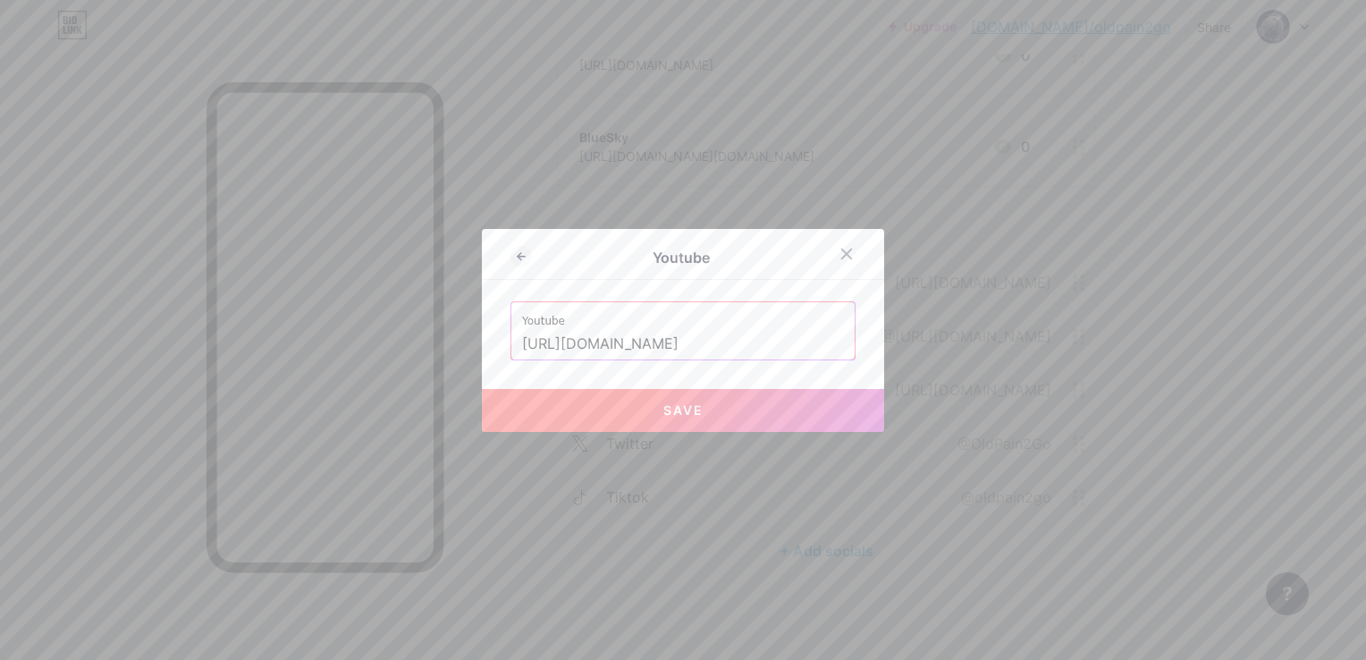
type input "[URL][DOMAIN_NAME]"
click at [711, 406] on button "Save" at bounding box center [683, 410] width 402 height 43
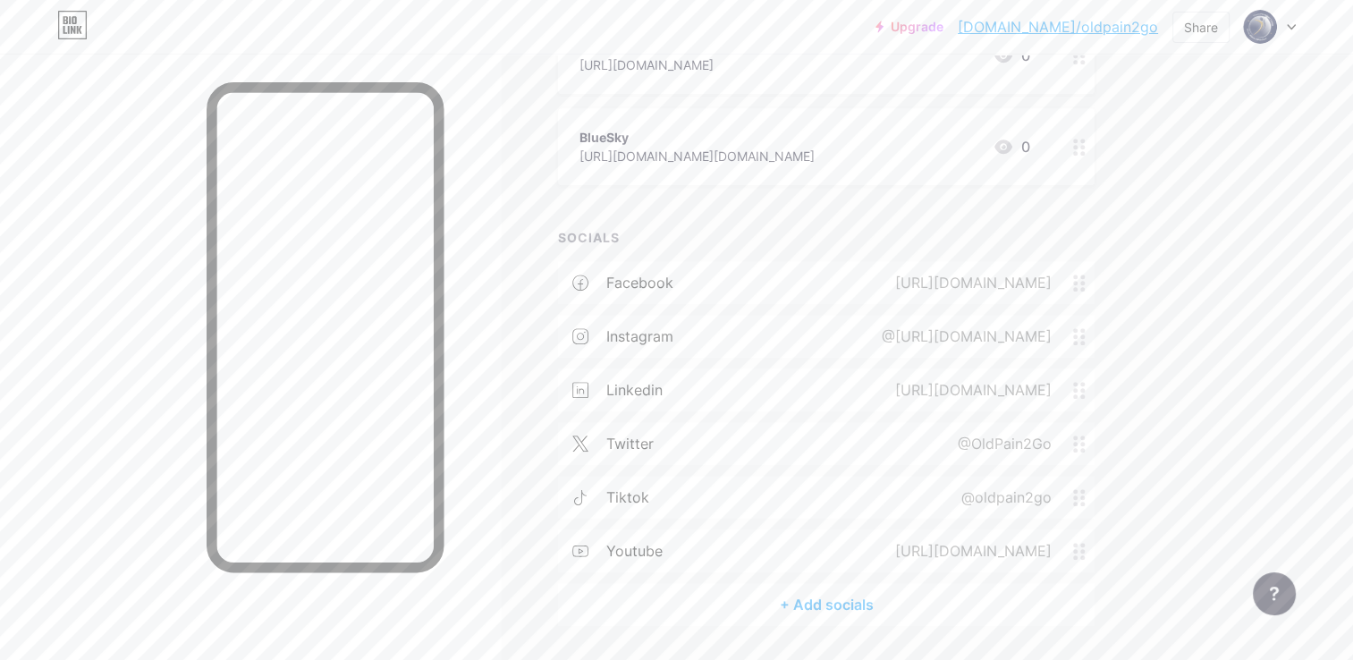
click at [795, 606] on div "+ Add socials" at bounding box center [826, 604] width 537 height 43
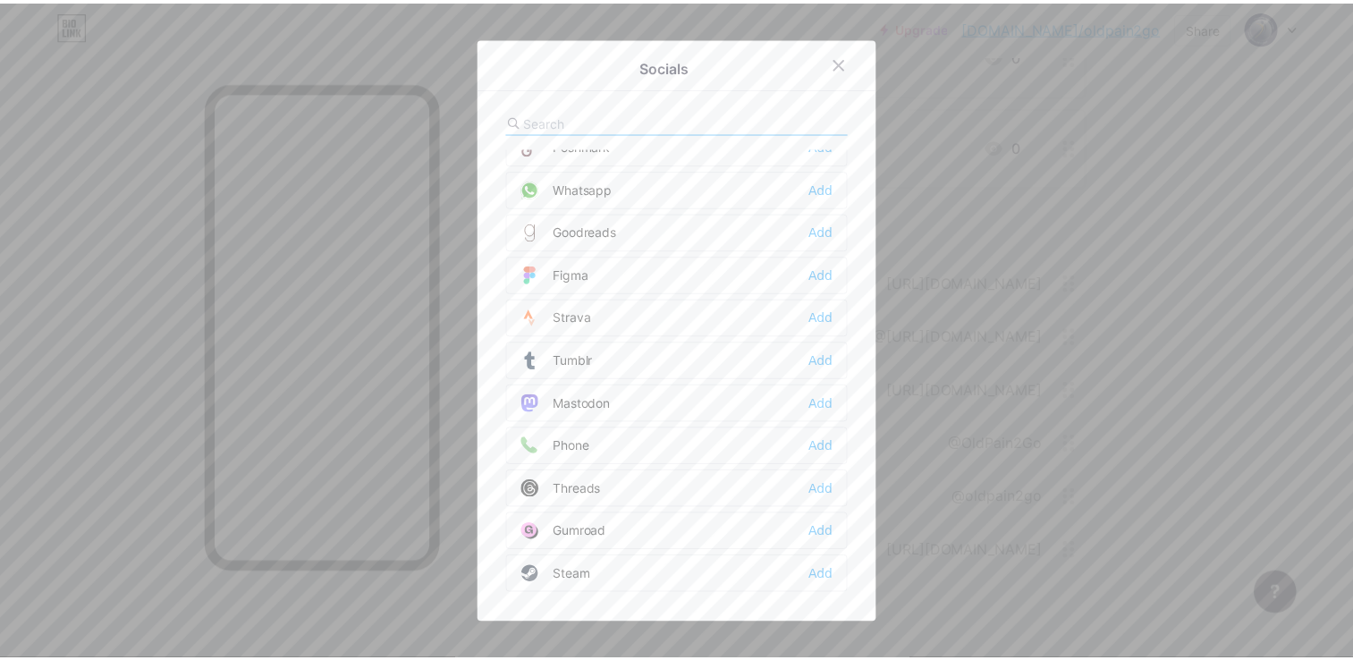
scroll to position [1595, 0]
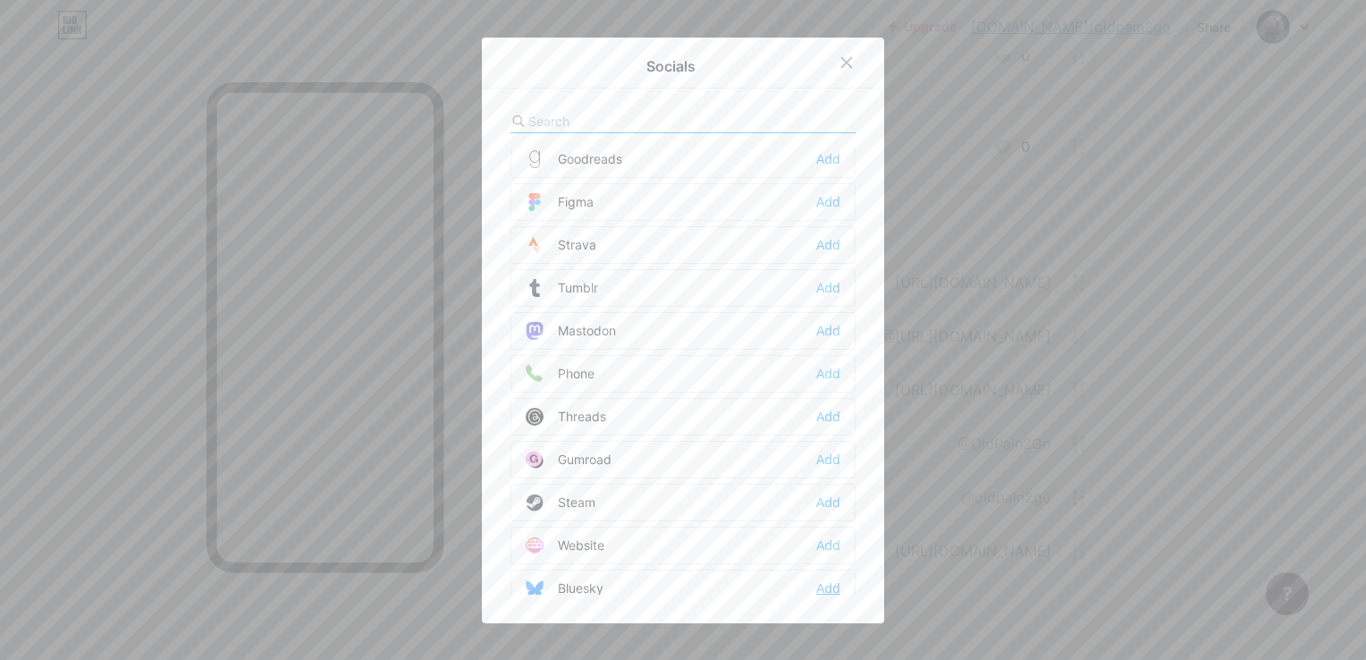
click at [830, 579] on div "Add" at bounding box center [828, 588] width 24 height 18
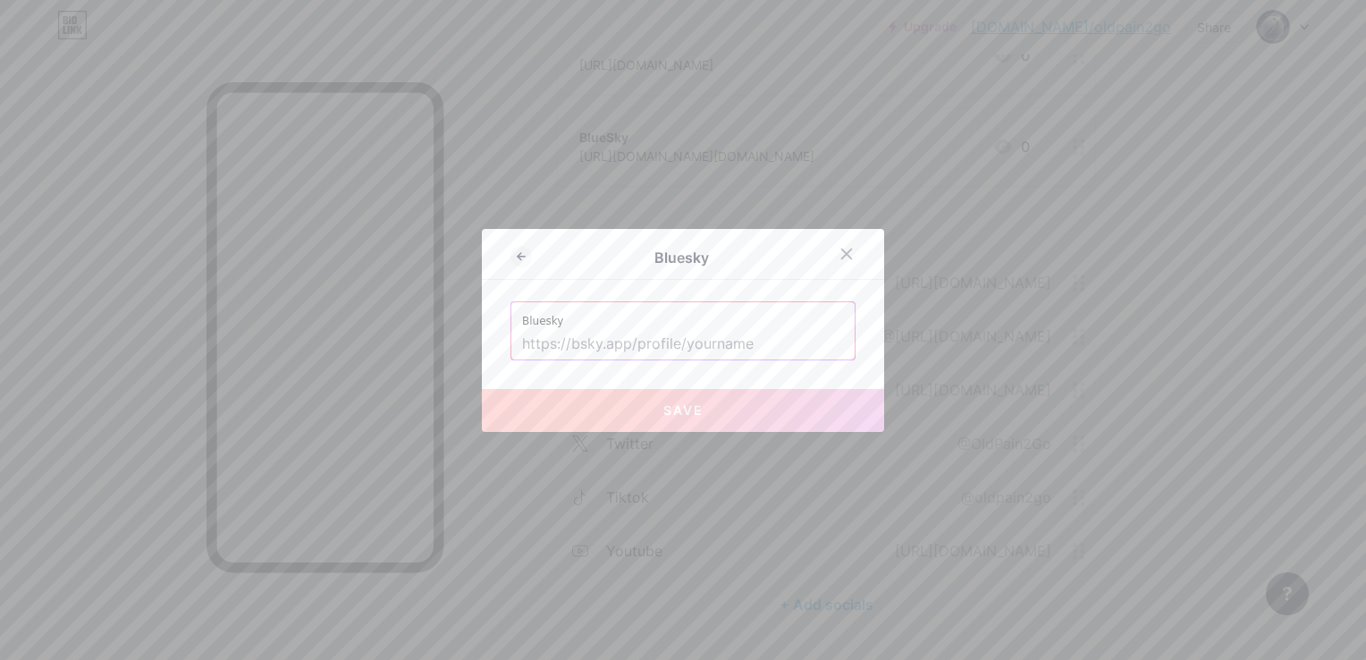
click at [722, 342] on input "text" at bounding box center [683, 344] width 322 height 30
paste input "[URL][DOMAIN_NAME][DOMAIN_NAME]"
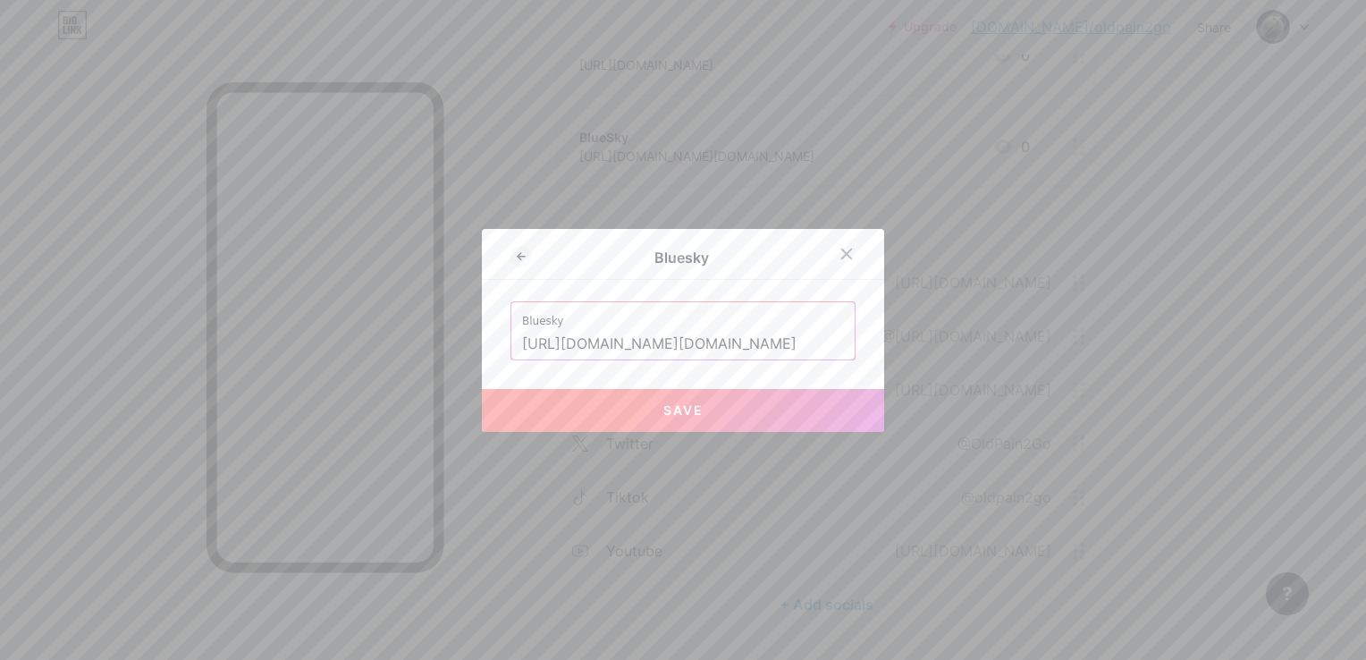
type input "[URL][DOMAIN_NAME][DOMAIN_NAME]"
click at [690, 413] on span "Save" at bounding box center [683, 409] width 40 height 15
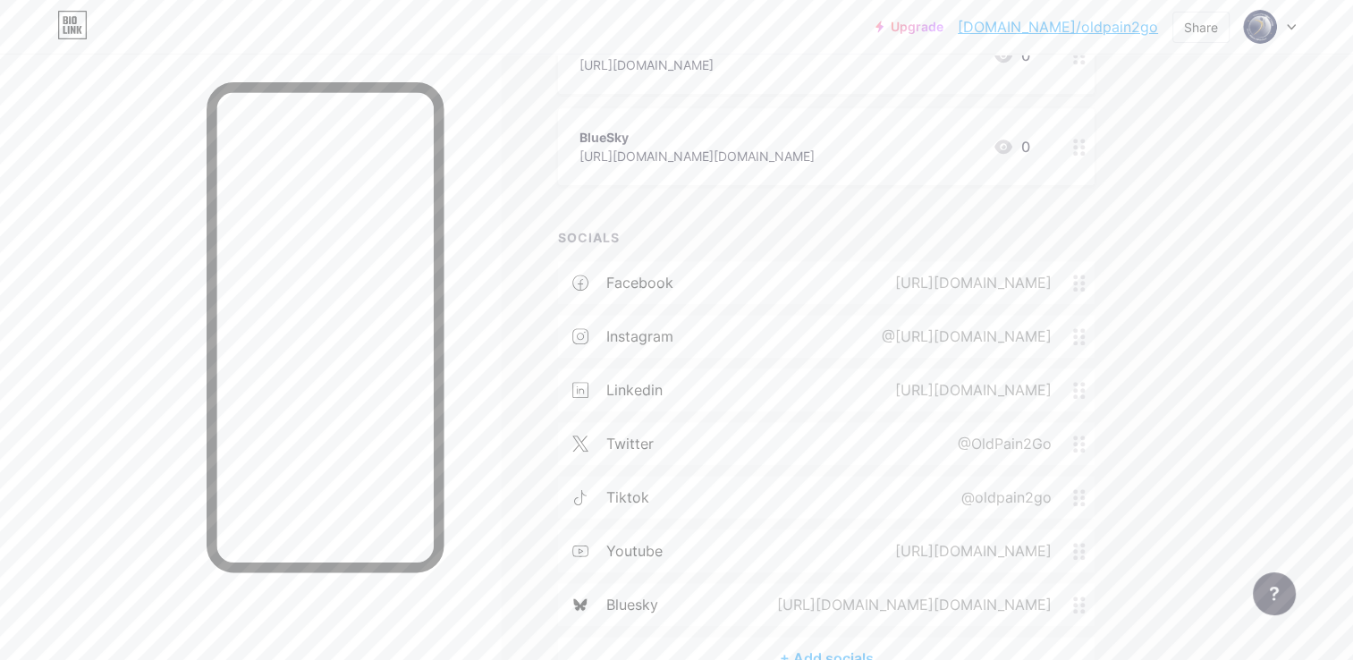
click at [873, 147] on div "BlueSky [URL][DOMAIN_NAME][DOMAIN_NAME] 0" at bounding box center [804, 146] width 451 height 41
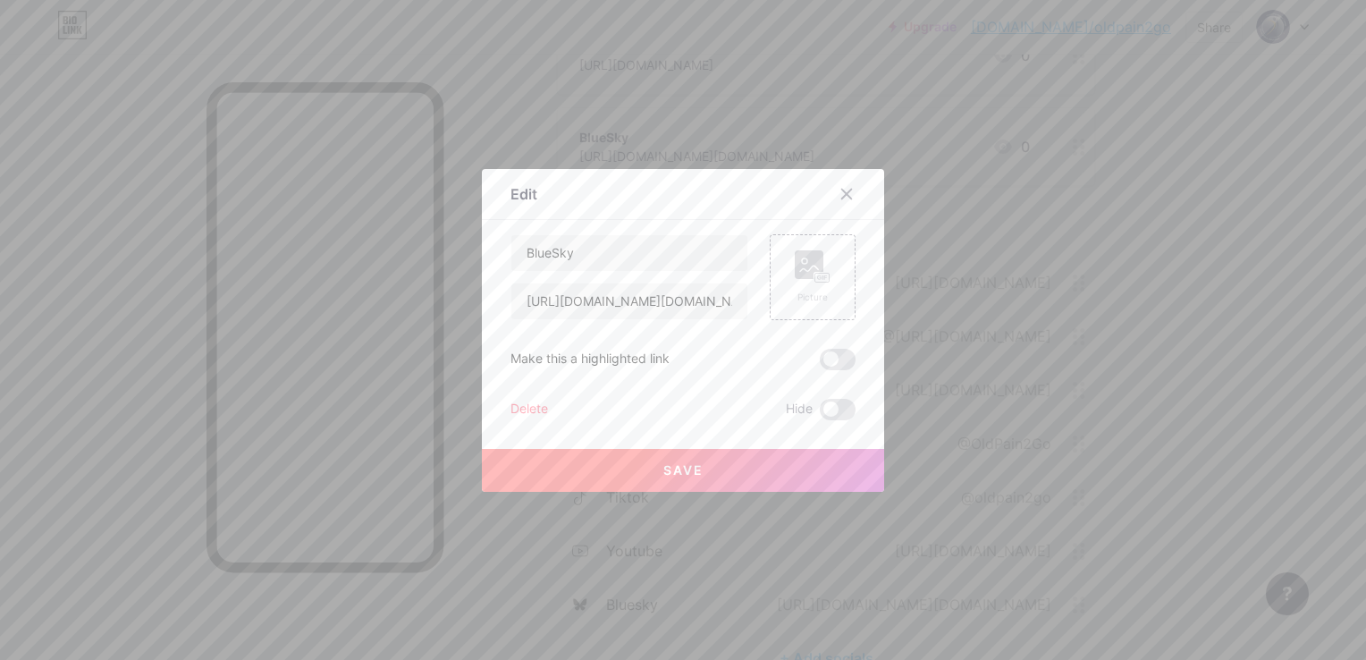
click at [522, 400] on div "Delete" at bounding box center [530, 409] width 38 height 21
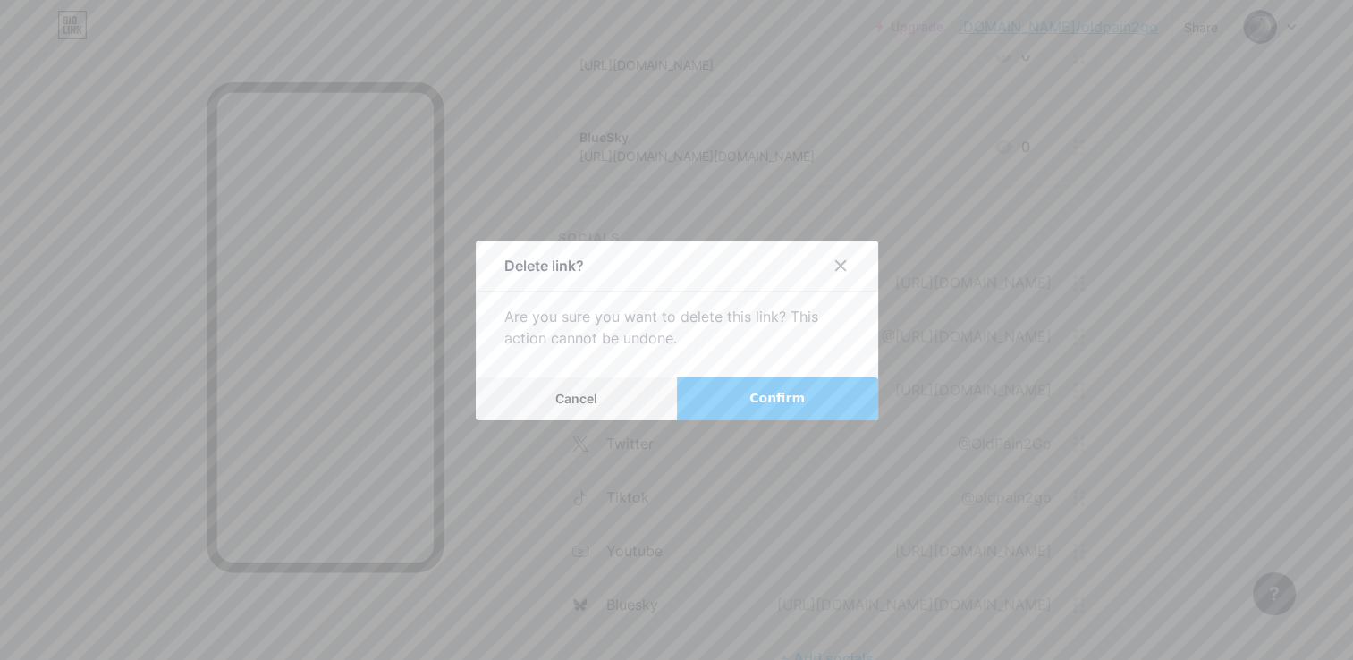
click at [742, 406] on button "Confirm" at bounding box center [777, 398] width 201 height 43
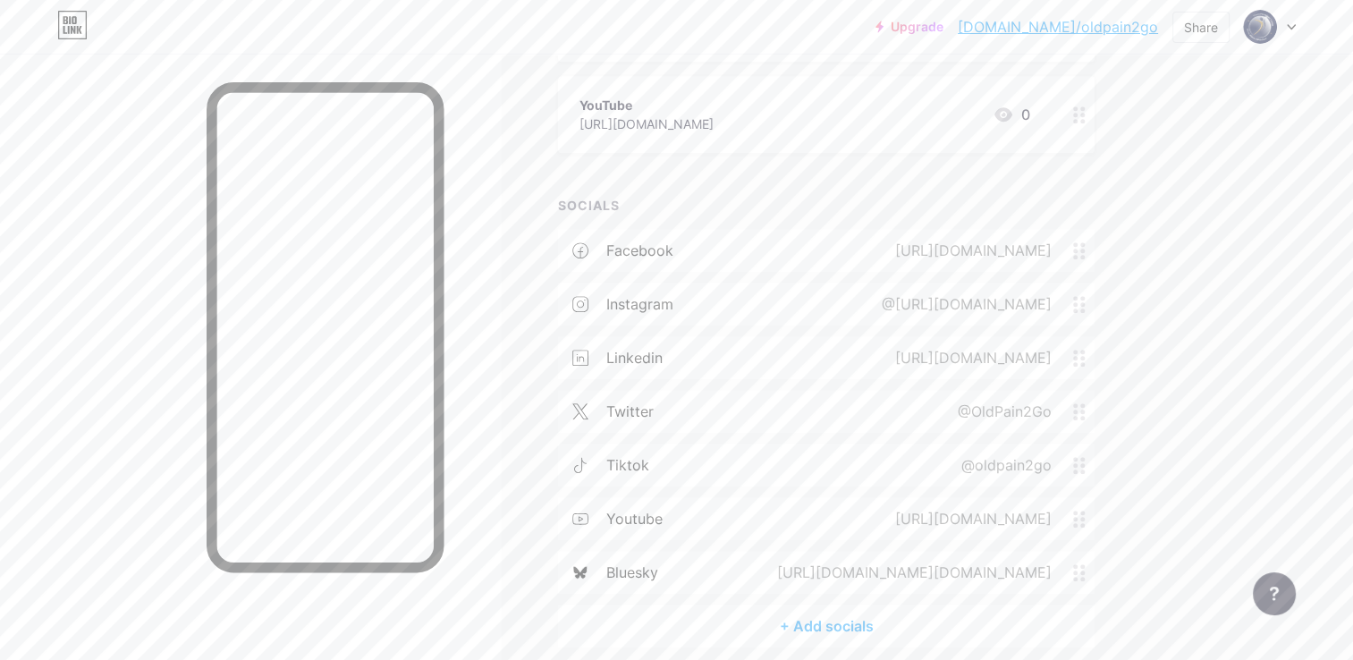
scroll to position [1289, 0]
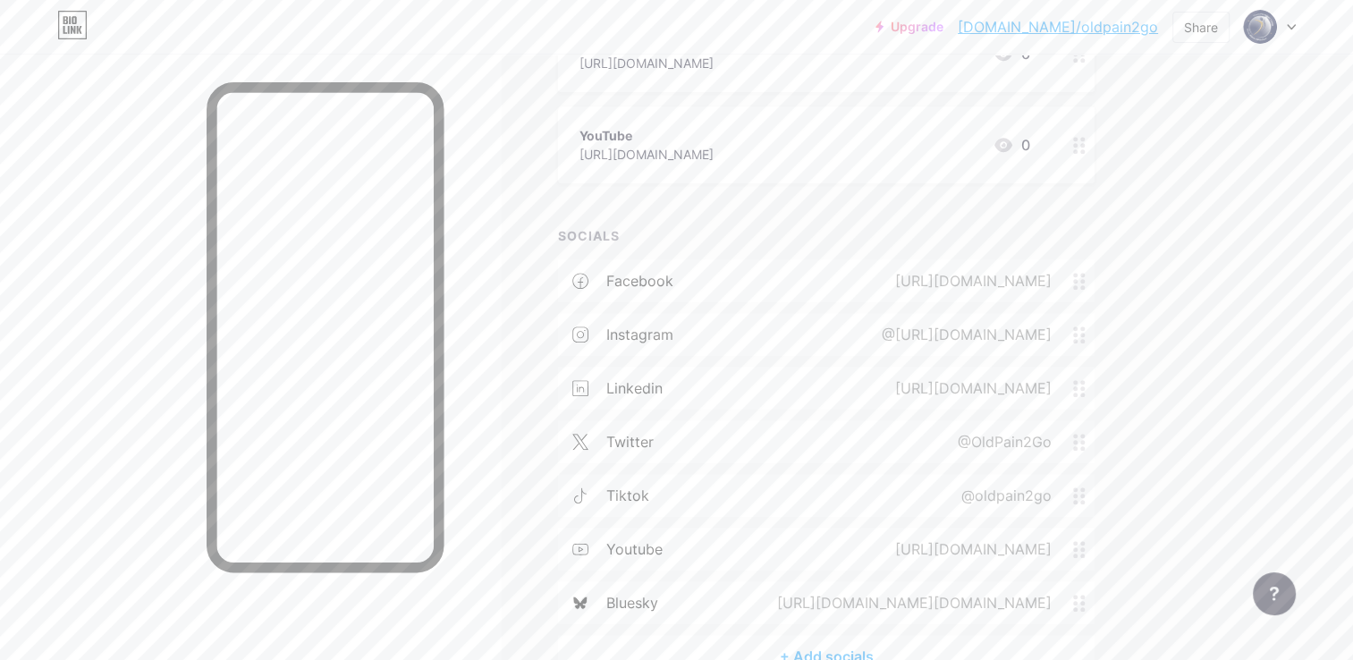
click at [823, 139] on div "YouTube [URL][DOMAIN_NAME] 0" at bounding box center [804, 144] width 451 height 41
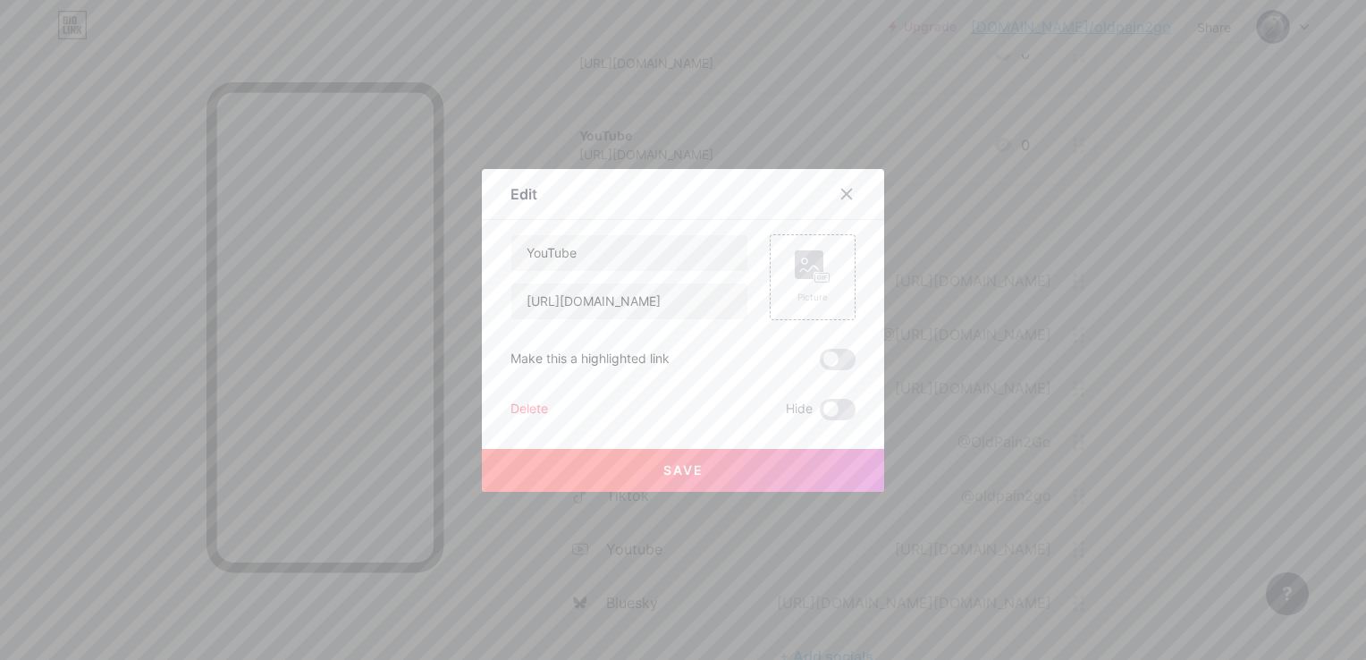
click at [511, 412] on div "Delete" at bounding box center [530, 409] width 38 height 21
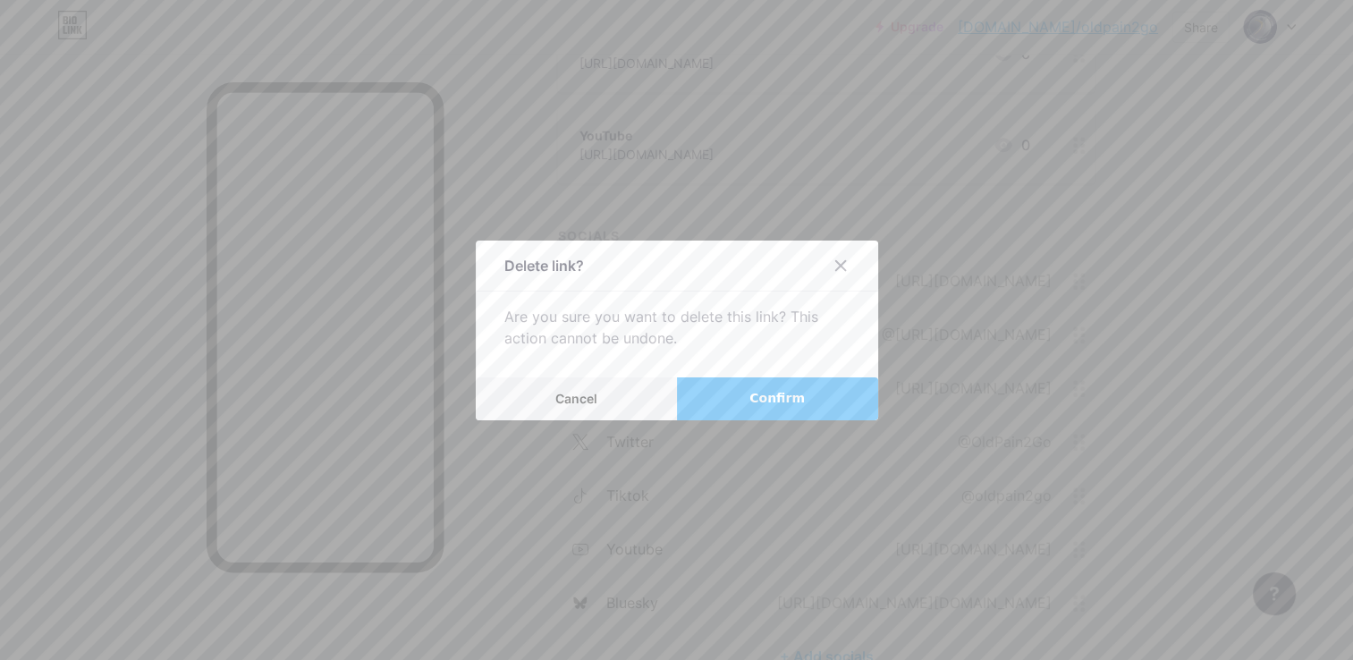
drag, startPoint x: 772, startPoint y: 412, endPoint x: 798, endPoint y: 416, distance: 26.2
click at [773, 412] on button "Confirm" at bounding box center [777, 398] width 201 height 43
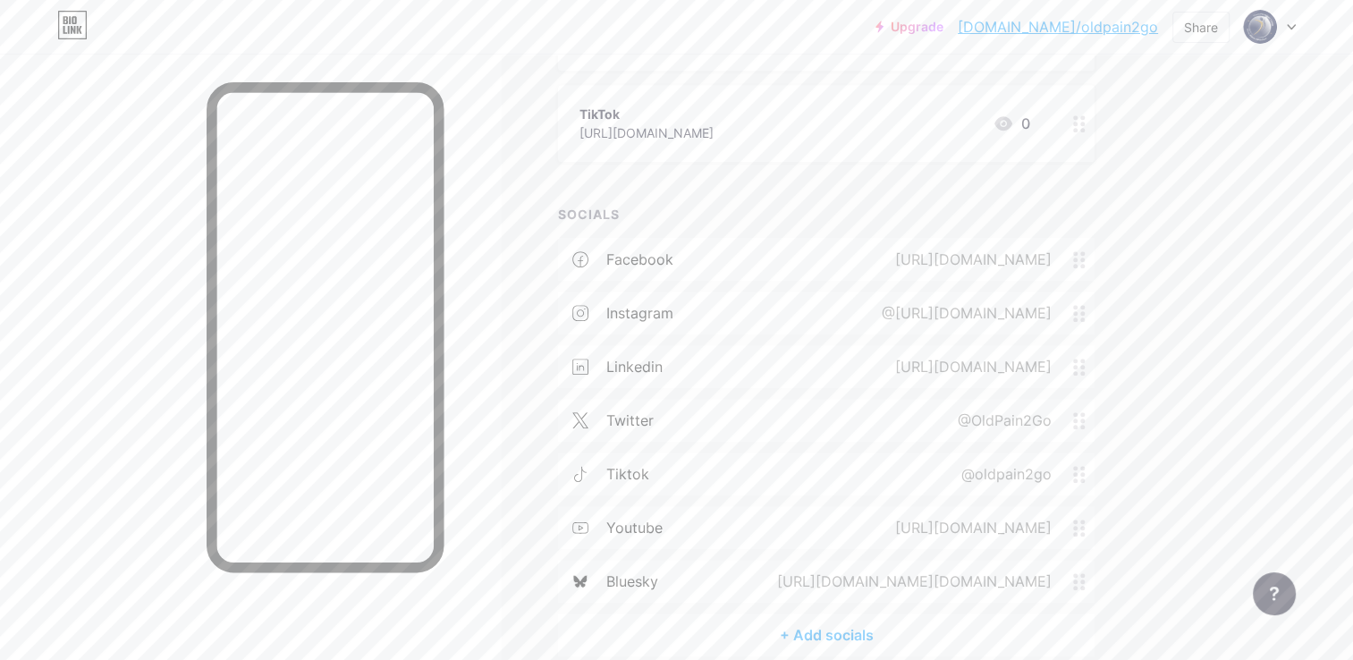
scroll to position [1199, 0]
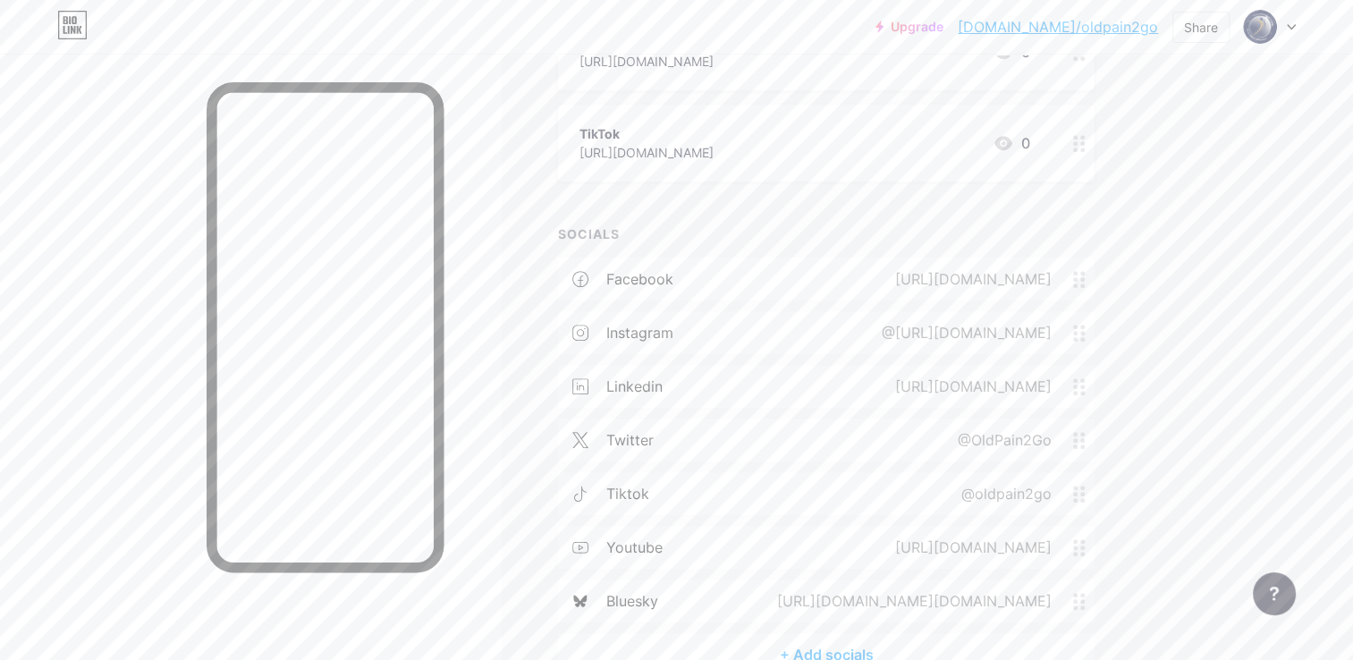
click at [714, 135] on div "TikTok" at bounding box center [646, 133] width 134 height 19
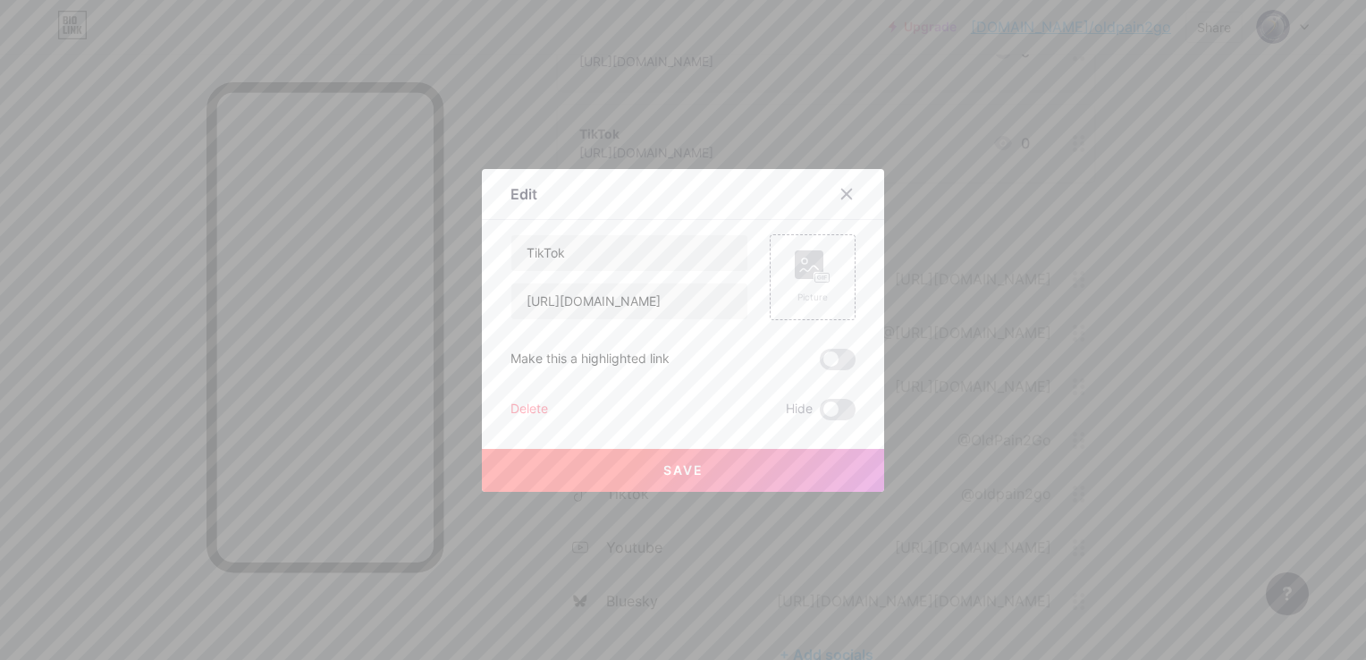
click at [512, 410] on div "Delete" at bounding box center [530, 409] width 38 height 21
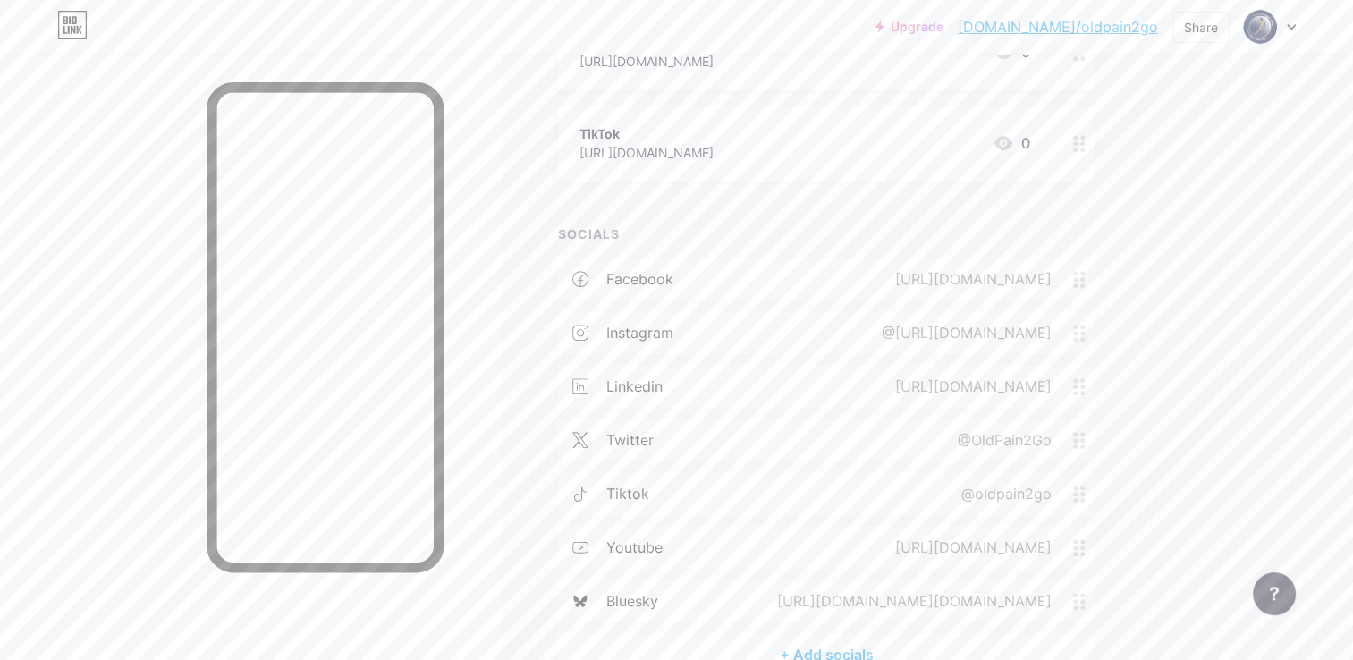
click at [757, 415] on button "Confirm" at bounding box center [777, 398] width 201 height 43
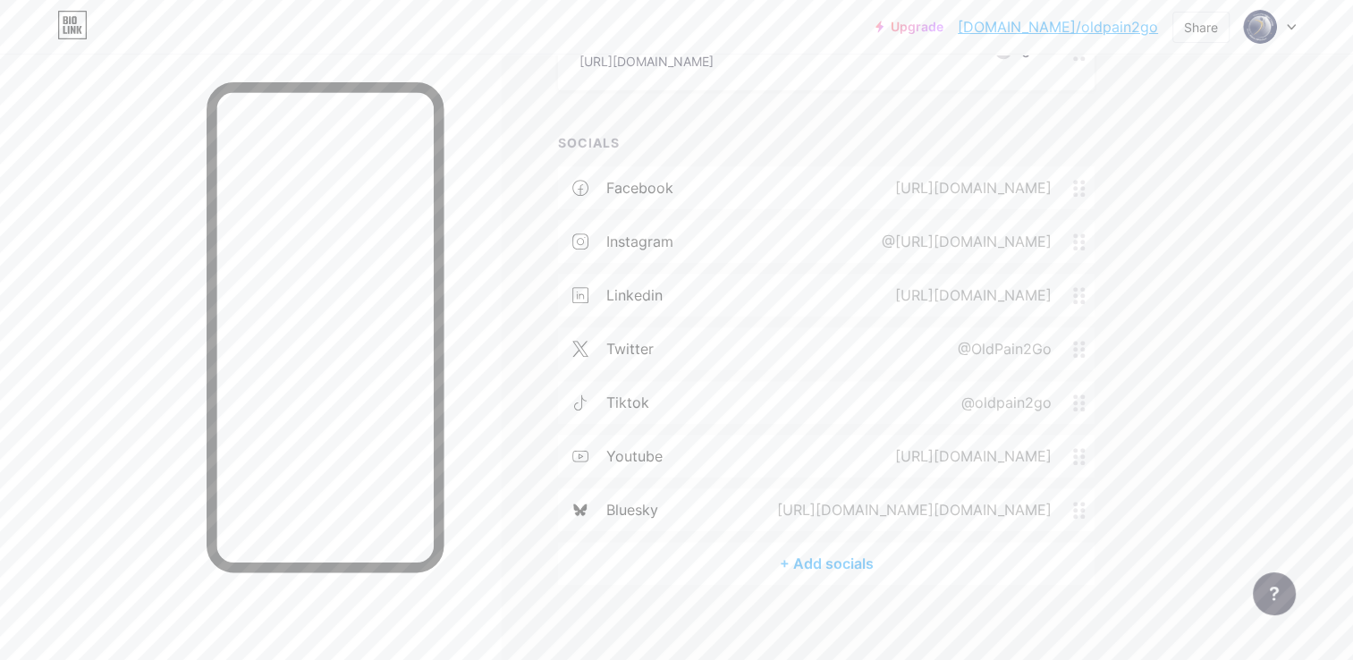
scroll to position [1020, 0]
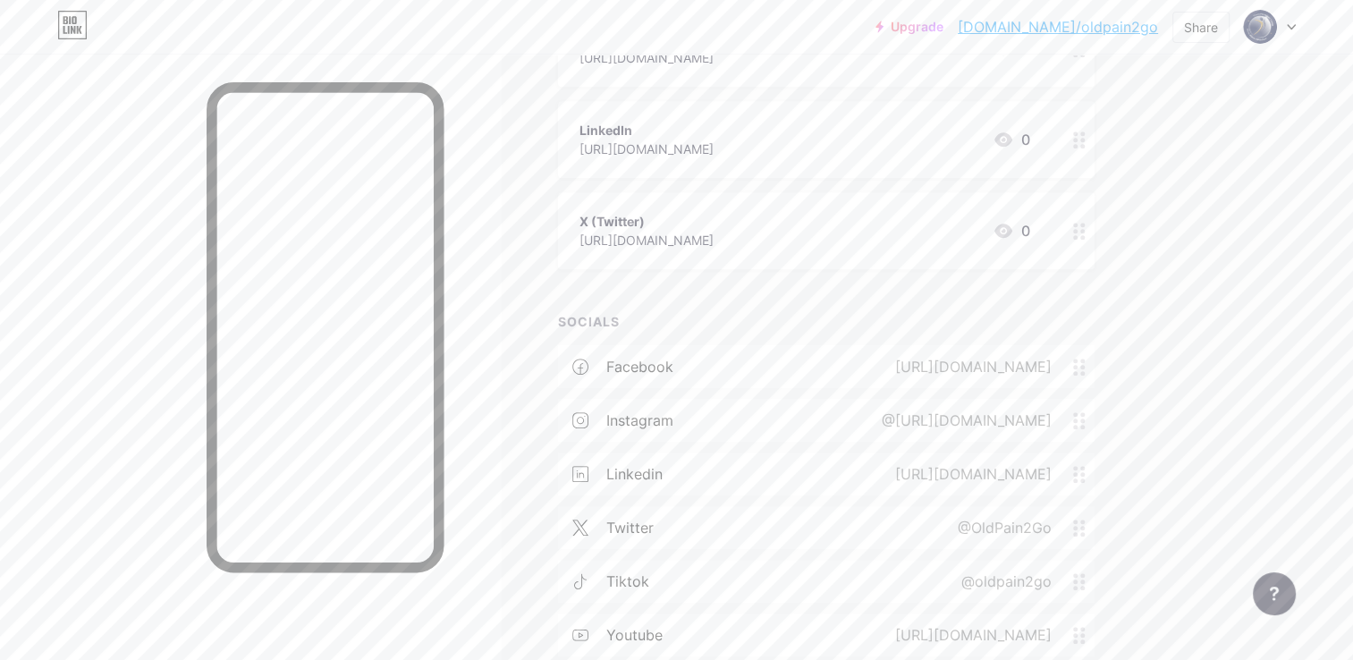
click at [1062, 233] on div "X (Twitter) [URL][DOMAIN_NAME] 0" at bounding box center [826, 230] width 537 height 77
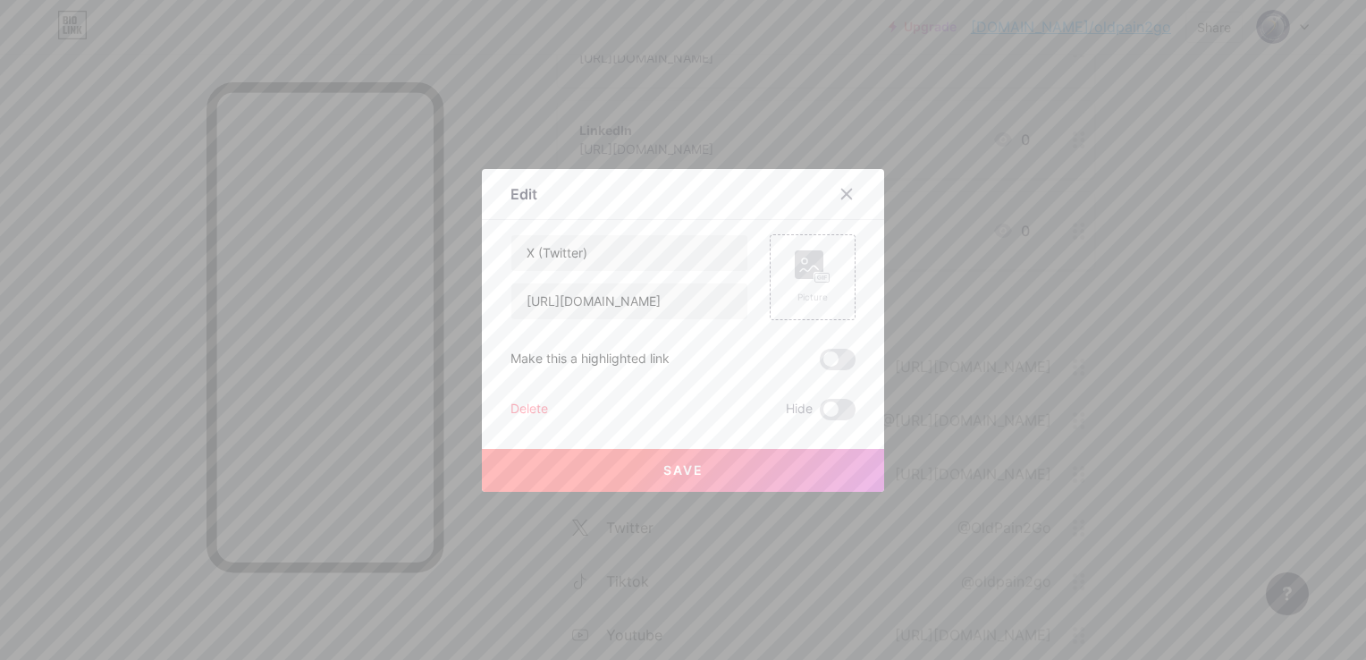
click at [539, 409] on div "Delete" at bounding box center [530, 409] width 38 height 21
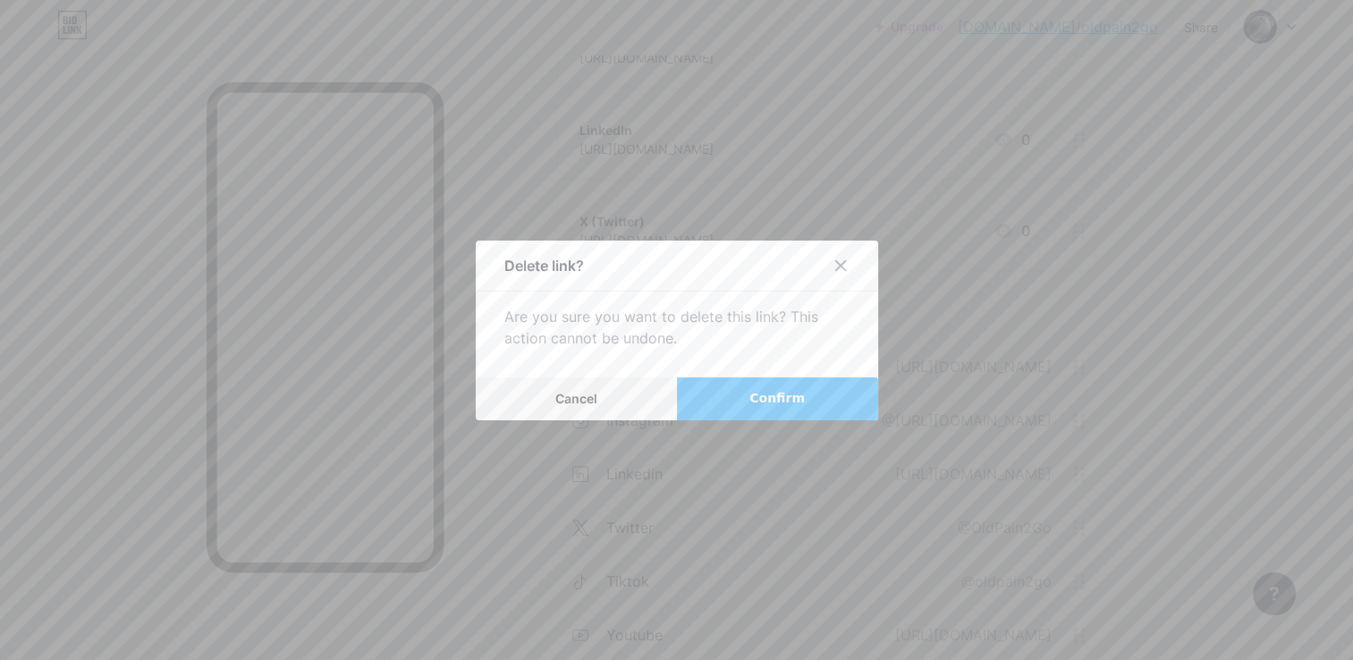
click at [775, 405] on span "Confirm" at bounding box center [776, 398] width 55 height 19
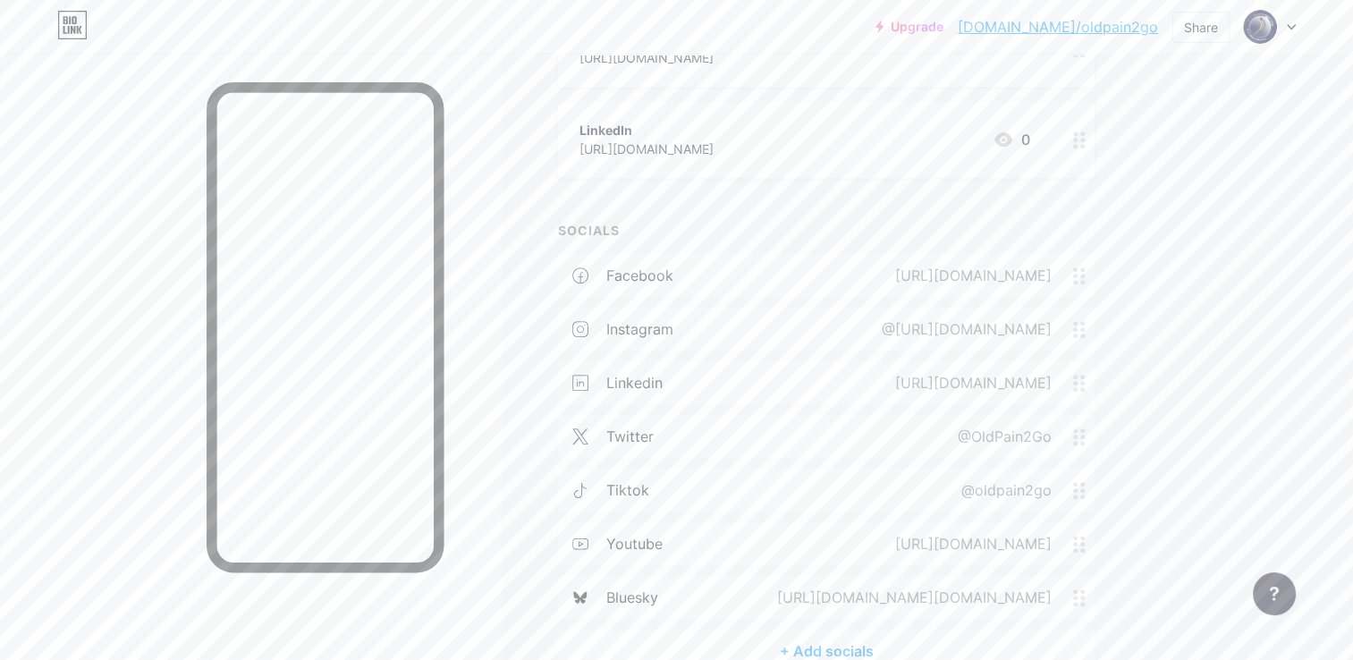
scroll to position [931, 0]
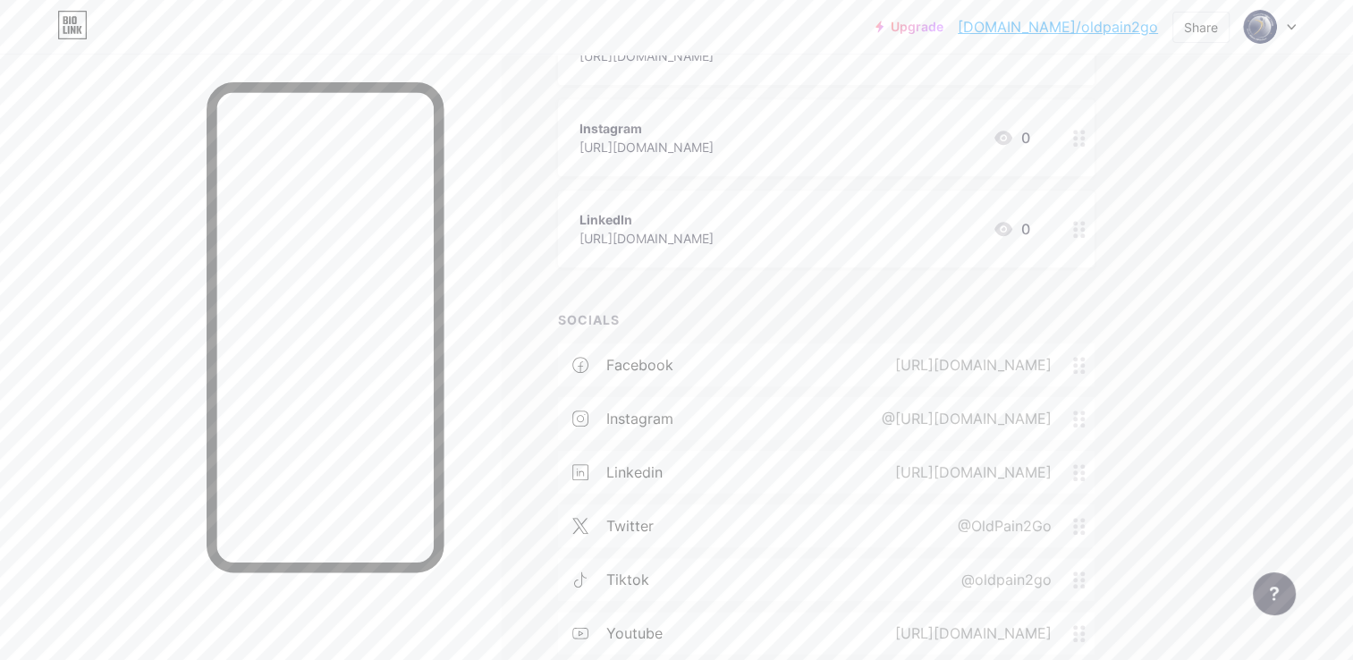
click at [714, 226] on div "LinkedIn" at bounding box center [646, 219] width 134 height 19
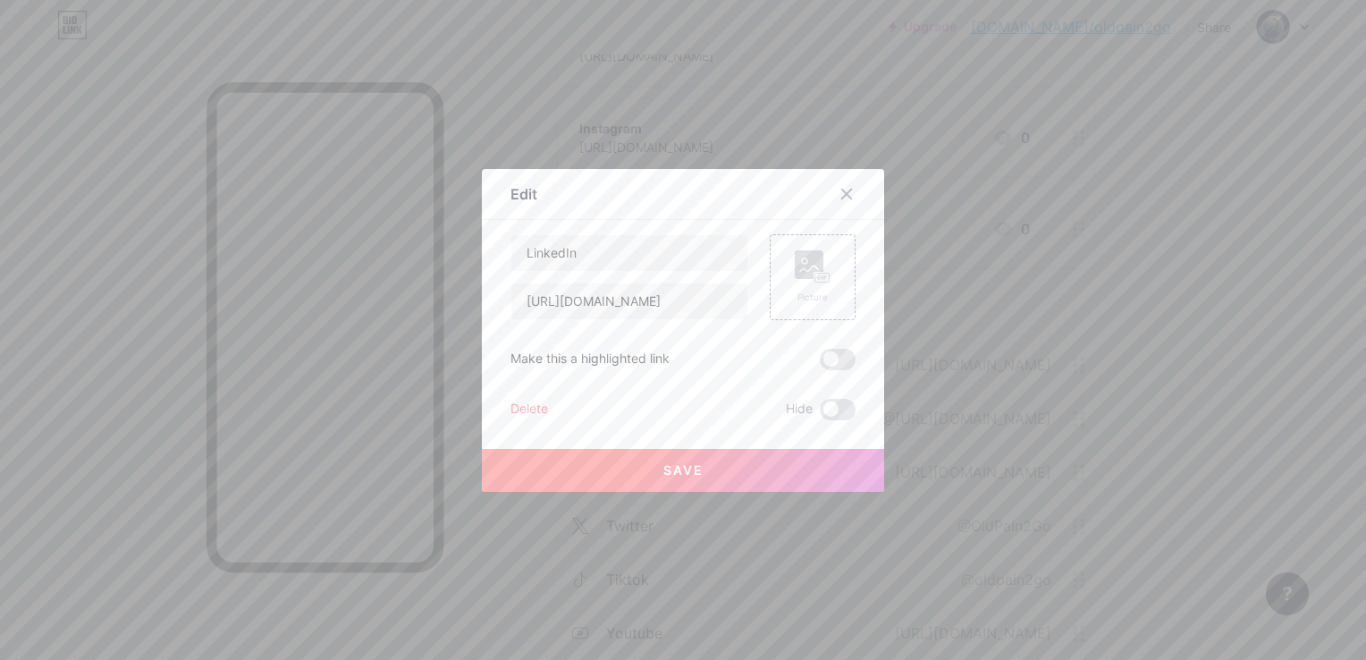
click at [527, 404] on div "Delete" at bounding box center [530, 409] width 38 height 21
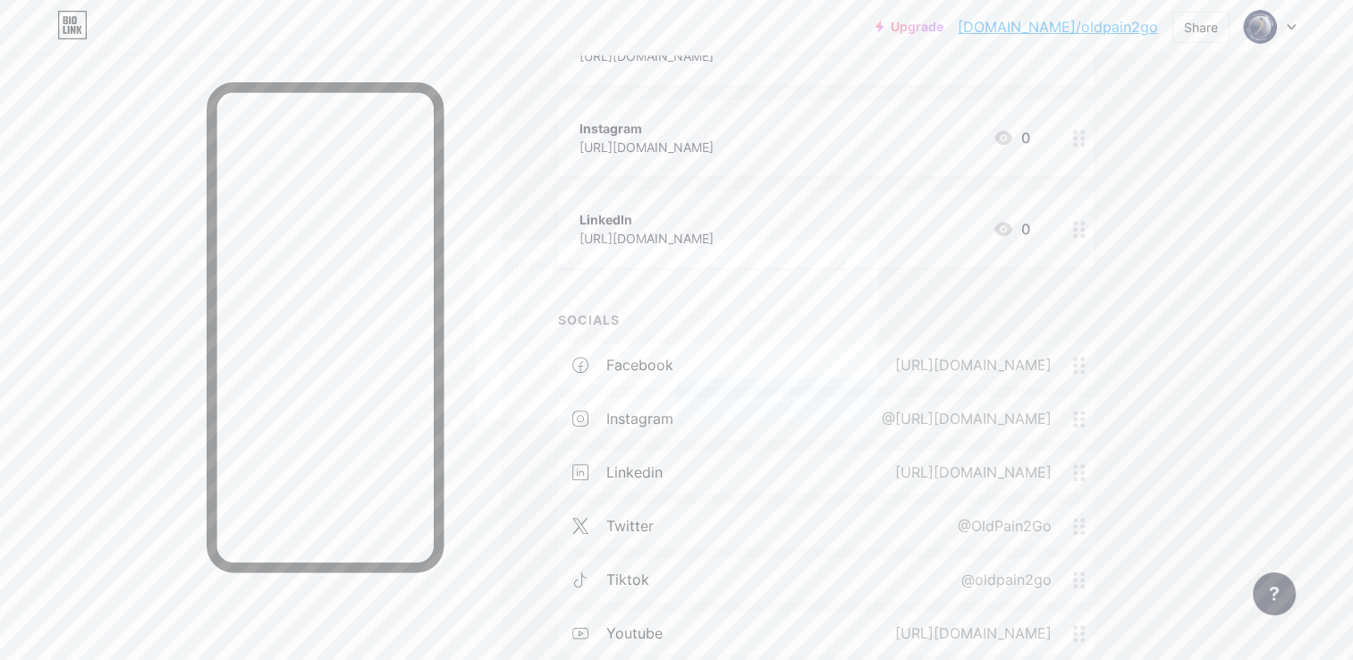
click at [765, 406] on span "Confirm" at bounding box center [776, 398] width 55 height 19
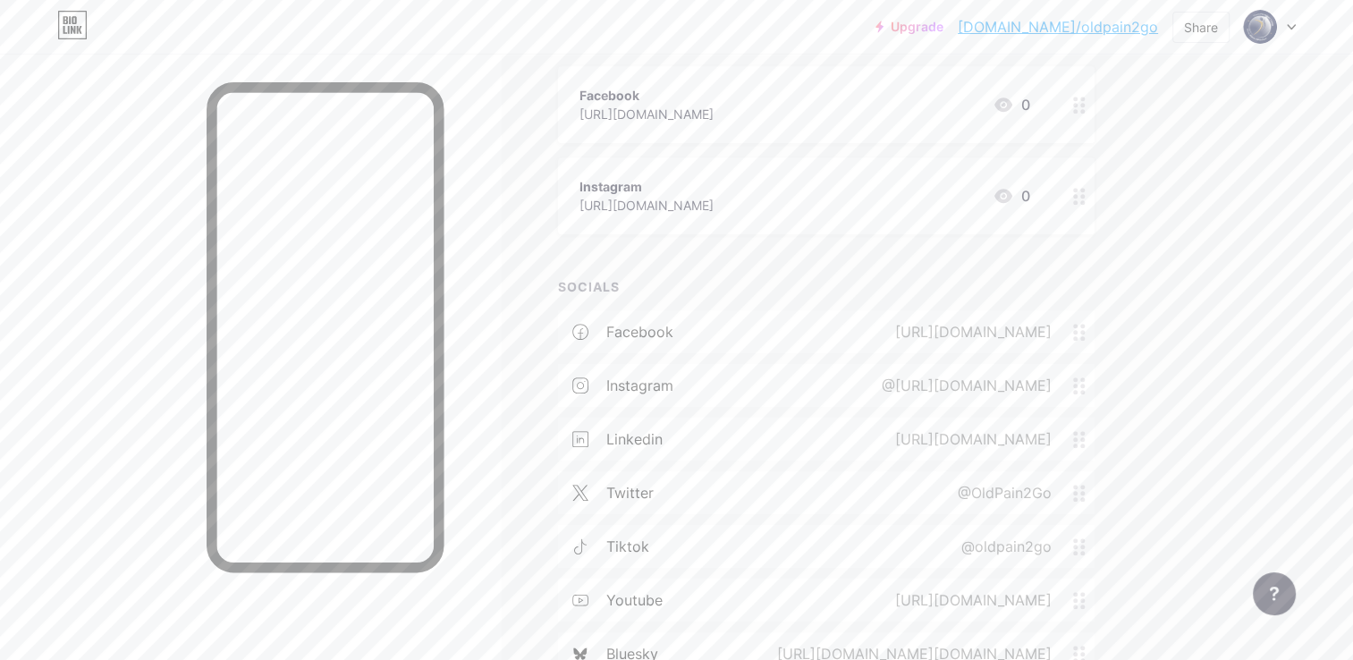
scroll to position [841, 0]
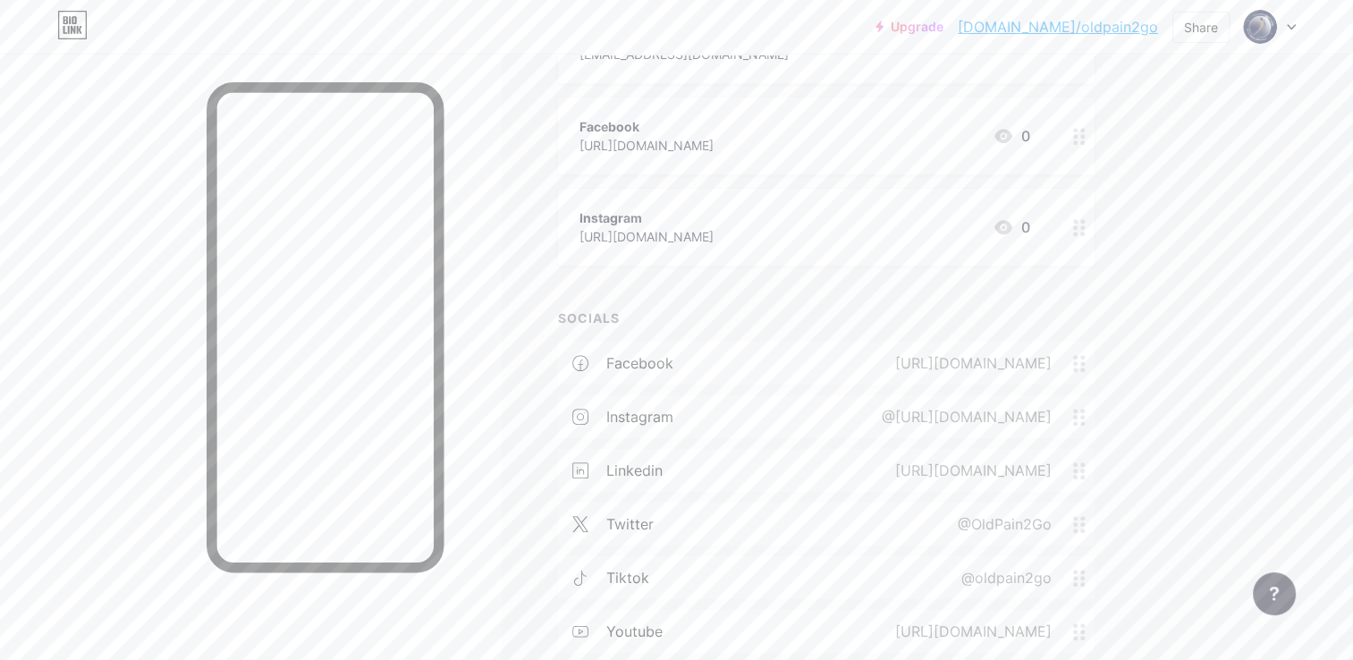
click at [898, 218] on div "Instagram [URL][DOMAIN_NAME] 0" at bounding box center [804, 227] width 451 height 41
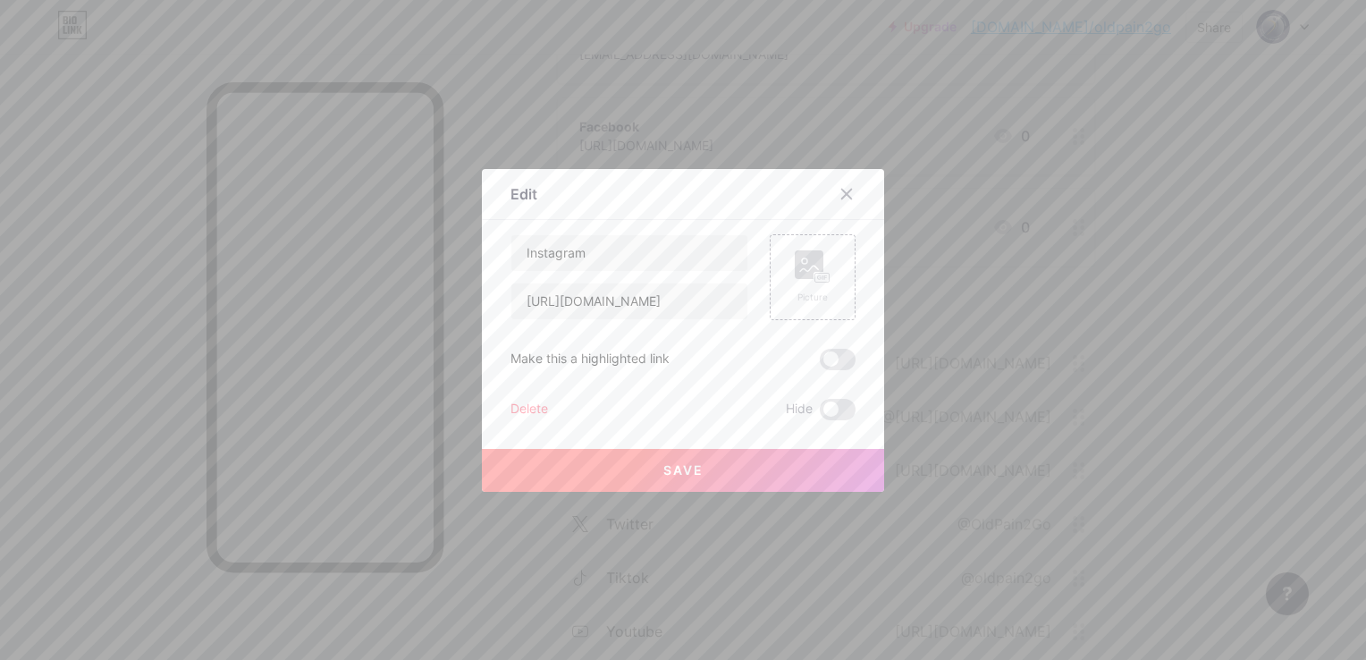
click at [525, 408] on div "Delete" at bounding box center [530, 409] width 38 height 21
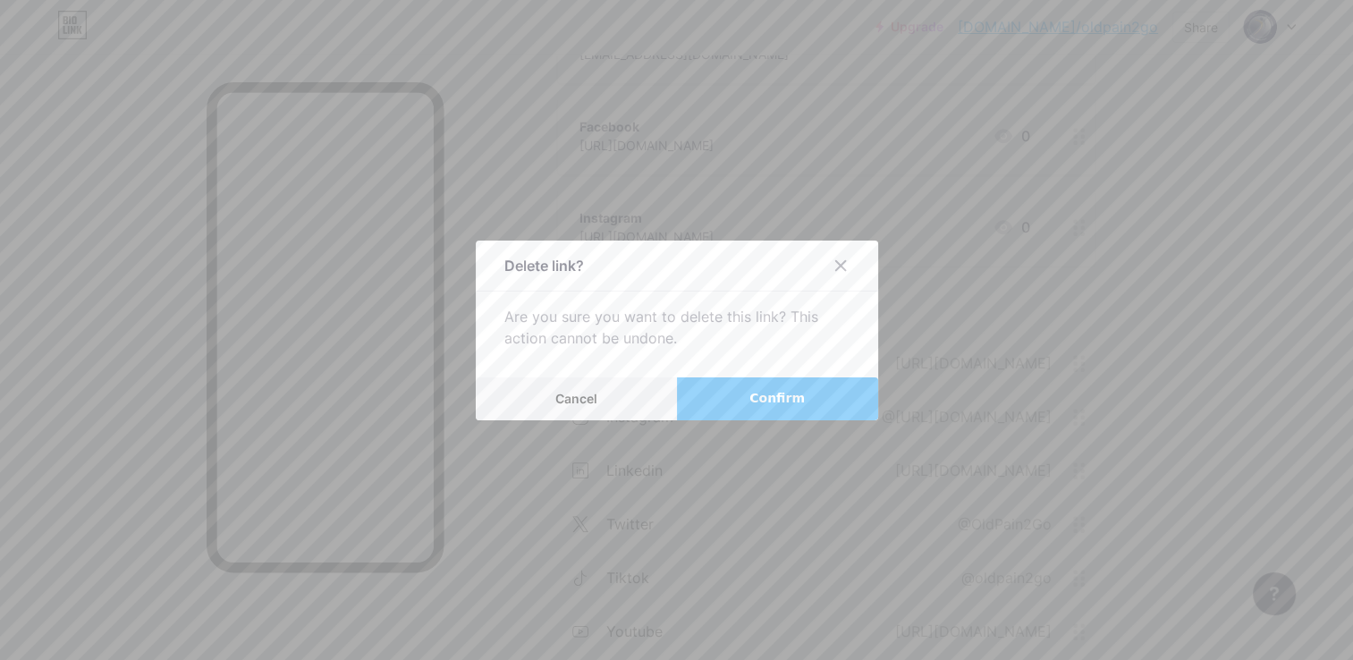
drag, startPoint x: 738, startPoint y: 398, endPoint x: 808, endPoint y: 393, distance: 70.8
click at [739, 398] on button "Confirm" at bounding box center [777, 398] width 201 height 43
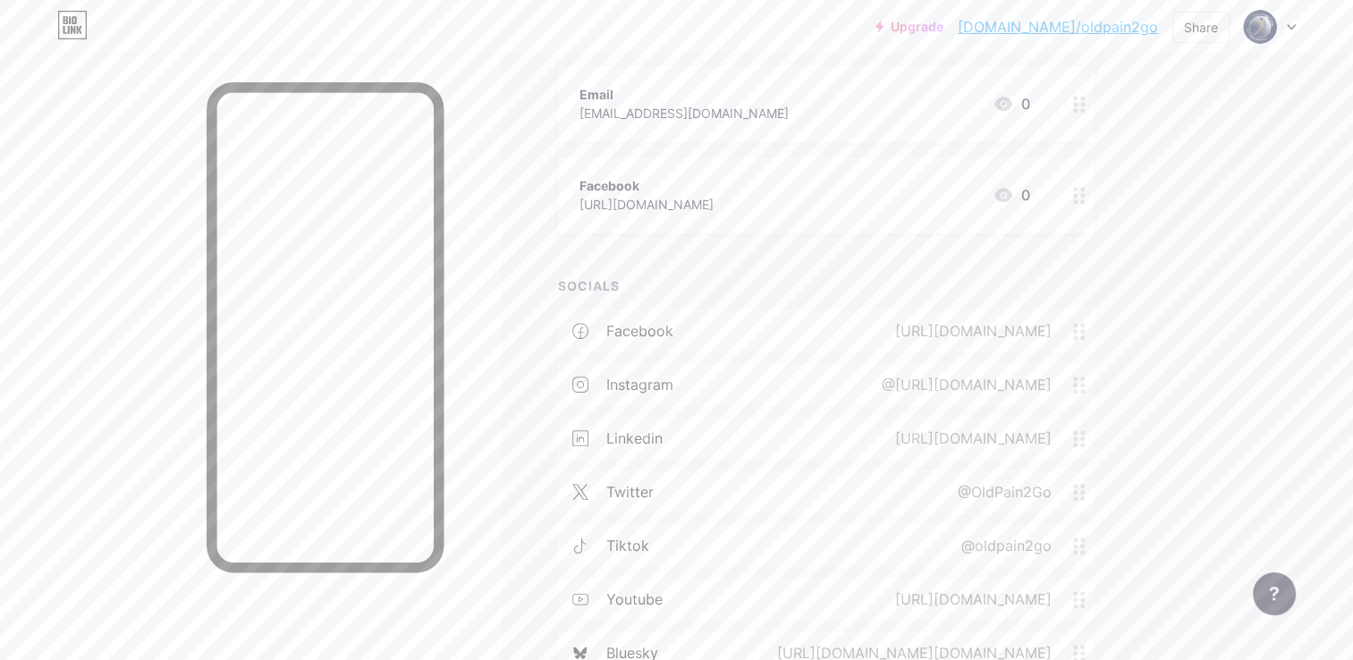
scroll to position [752, 0]
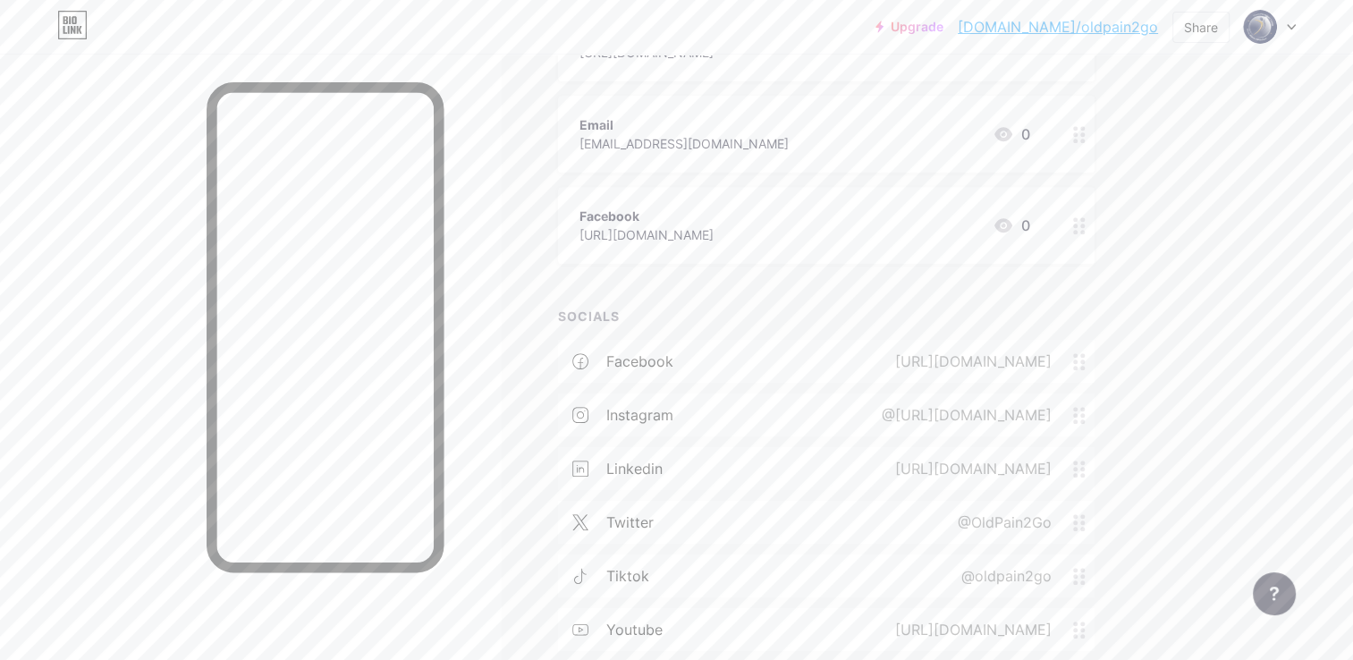
click at [887, 232] on div "Facebook [URL][DOMAIN_NAME] 0" at bounding box center [804, 225] width 451 height 41
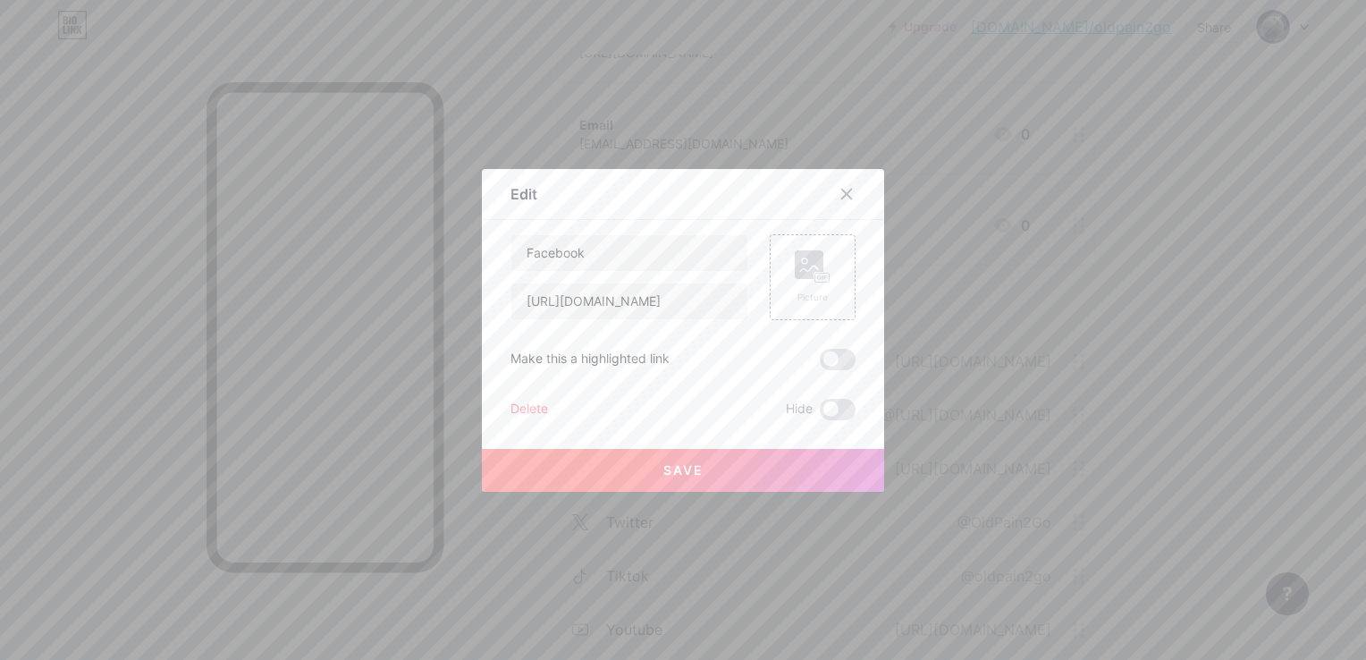
click at [522, 404] on div "Delete" at bounding box center [530, 409] width 38 height 21
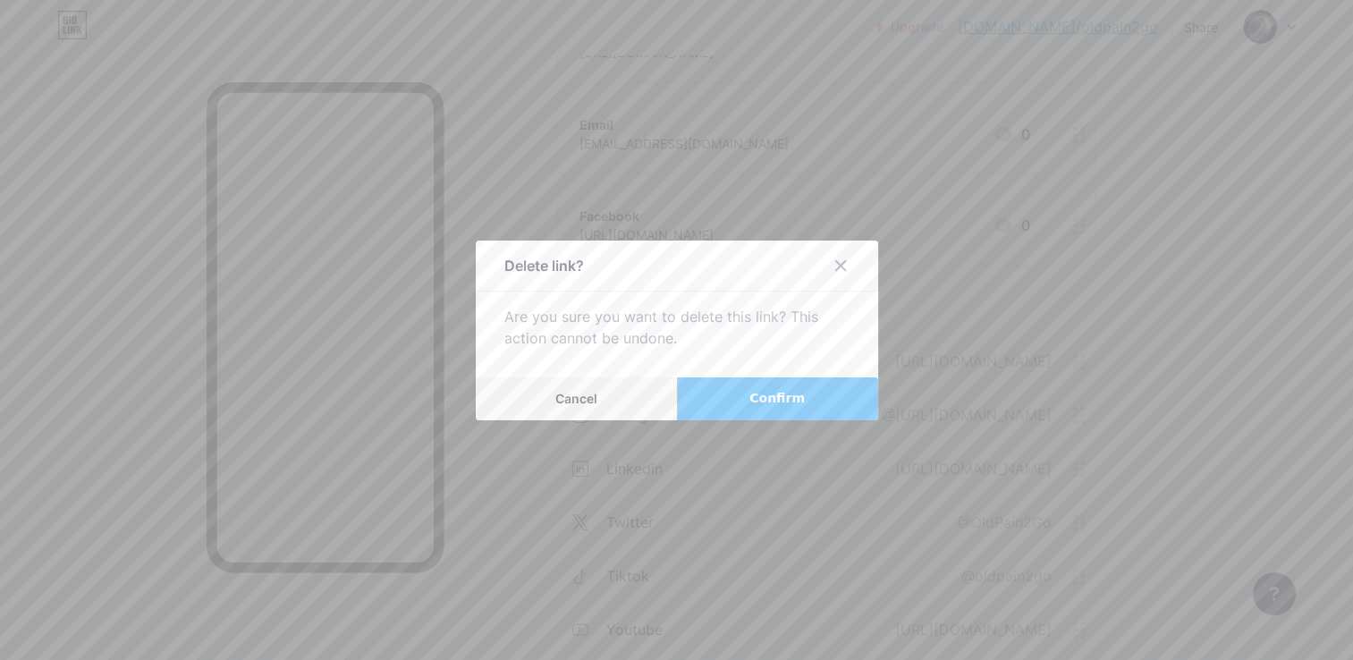
click at [746, 393] on button "Confirm" at bounding box center [777, 398] width 201 height 43
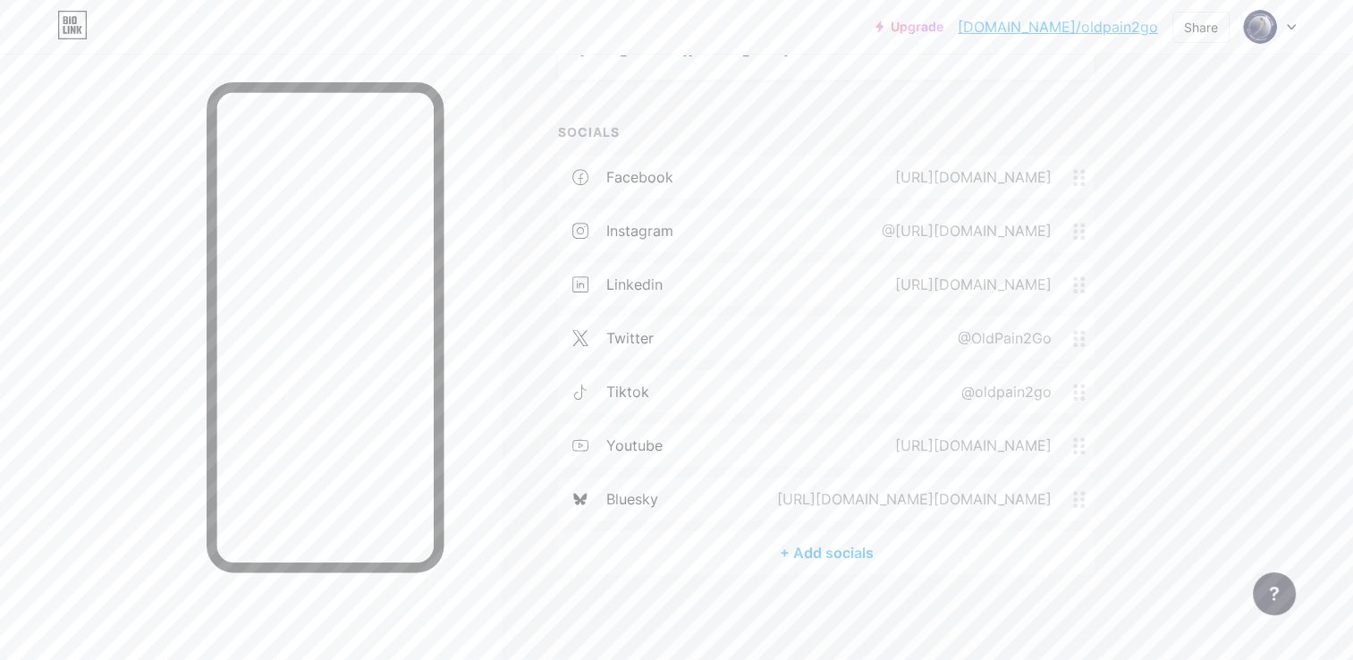
scroll to position [847, 0]
click at [833, 545] on div "+ Add socials" at bounding box center [826, 550] width 537 height 43
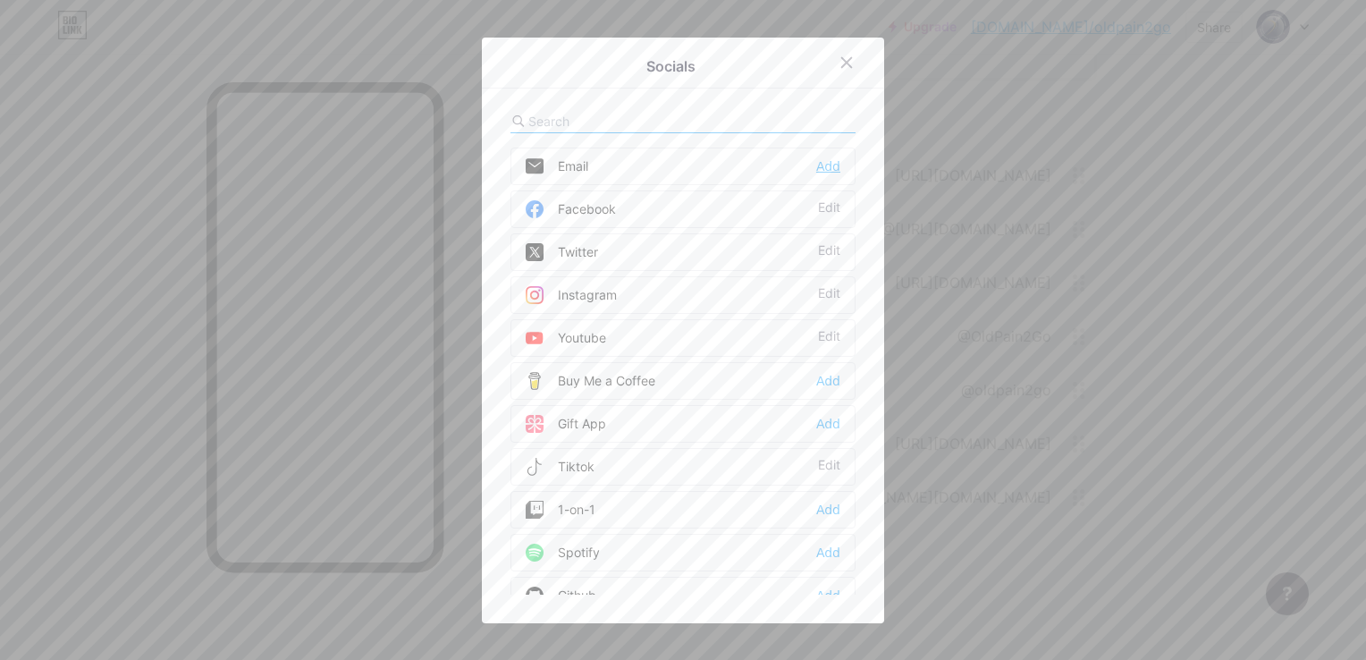
click at [819, 163] on div "Add" at bounding box center [828, 166] width 24 height 18
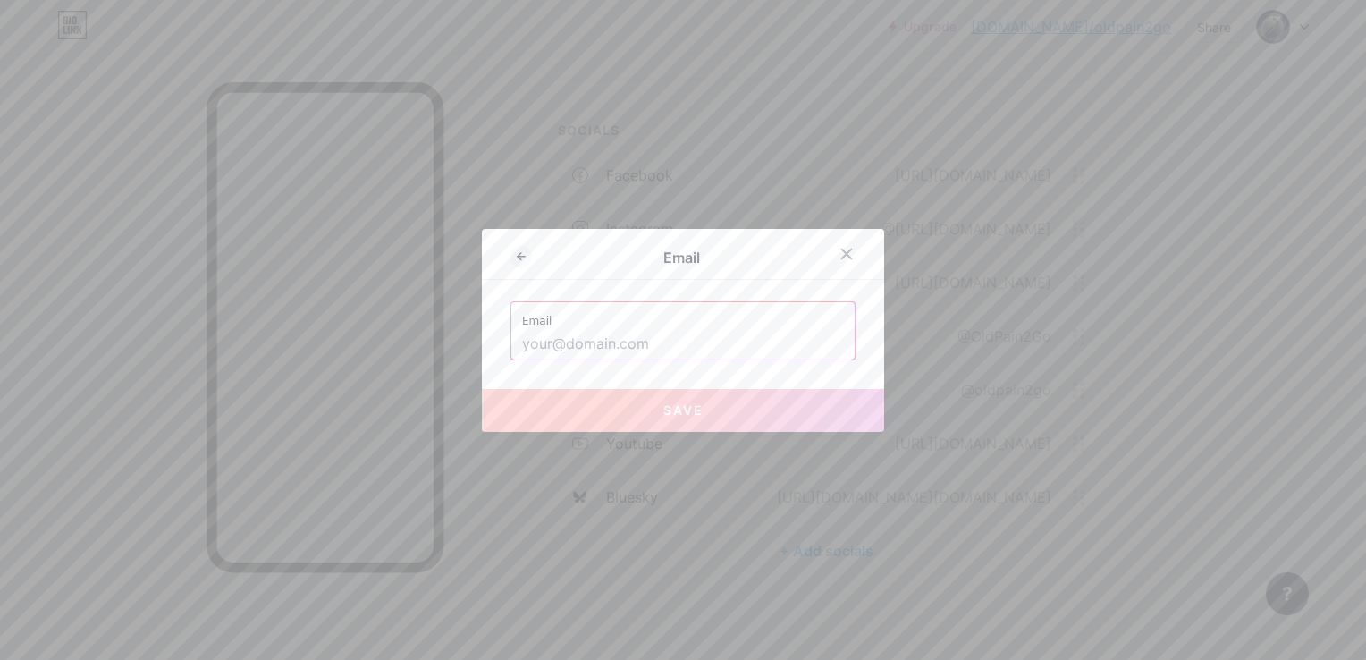
click at [640, 333] on input "text" at bounding box center [683, 344] width 322 height 30
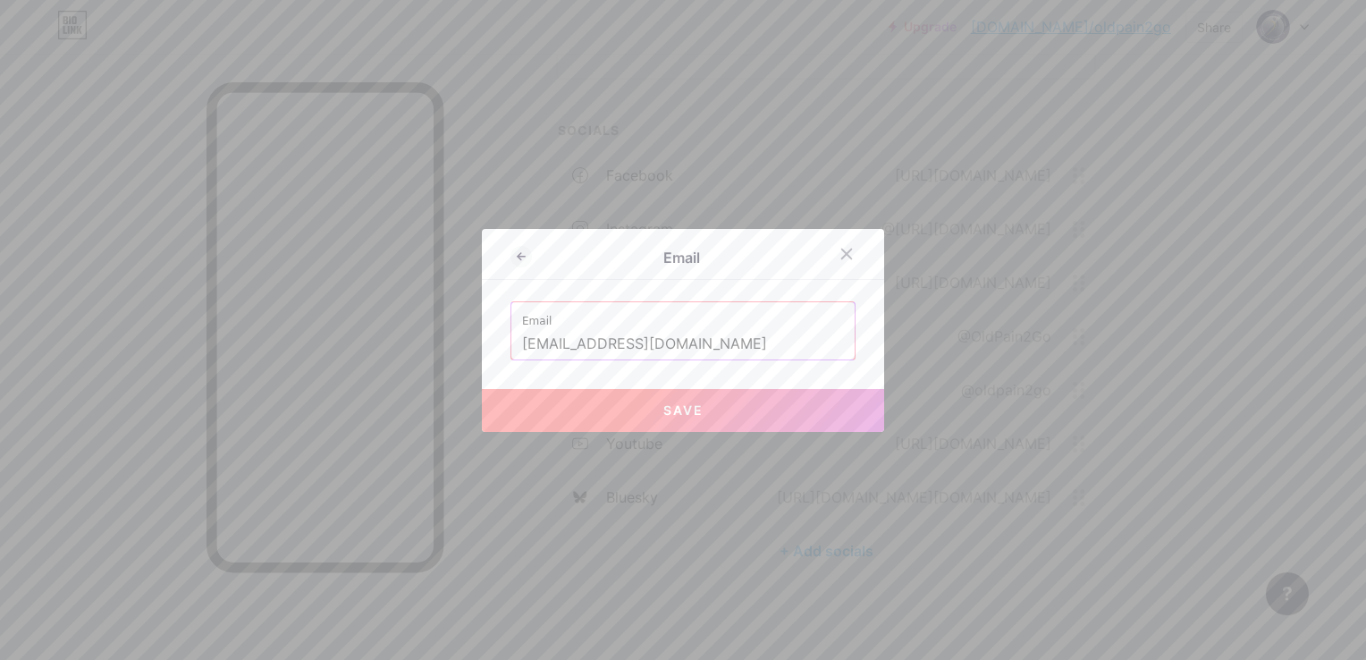
click at [678, 395] on button "Save" at bounding box center [683, 410] width 402 height 43
type input "mailto:[EMAIL_ADDRESS][DOMAIN_NAME]"
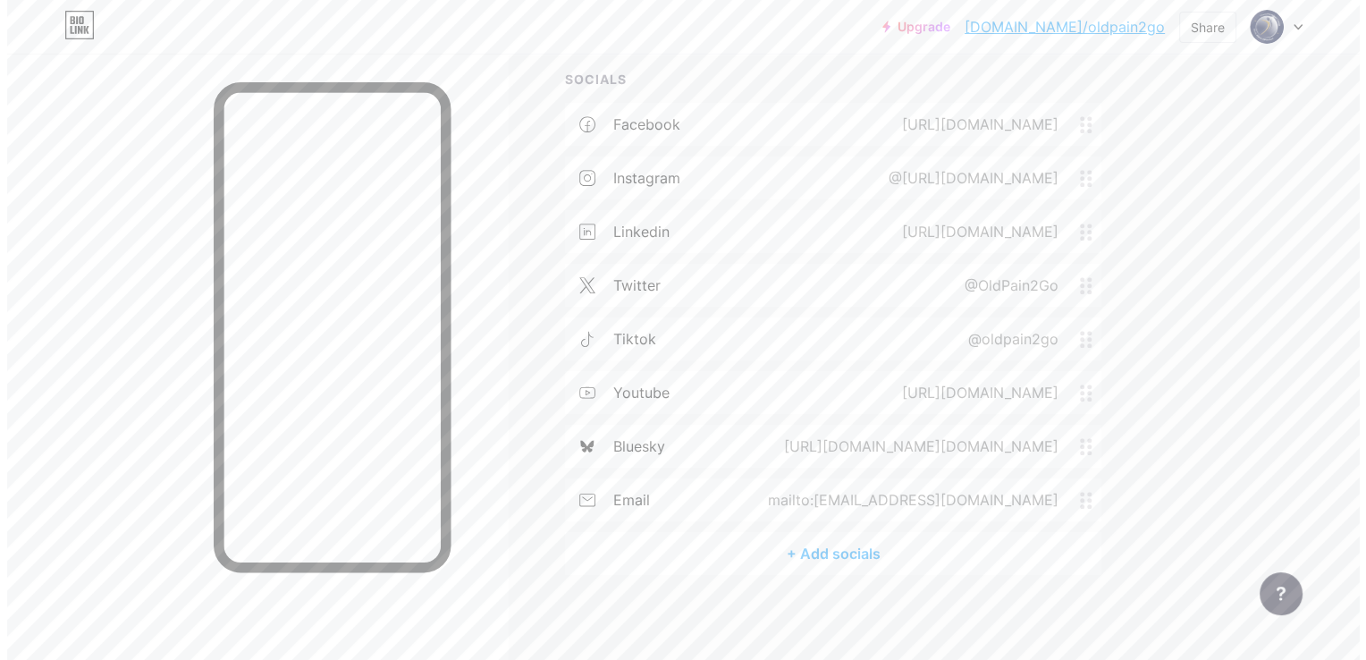
scroll to position [900, 0]
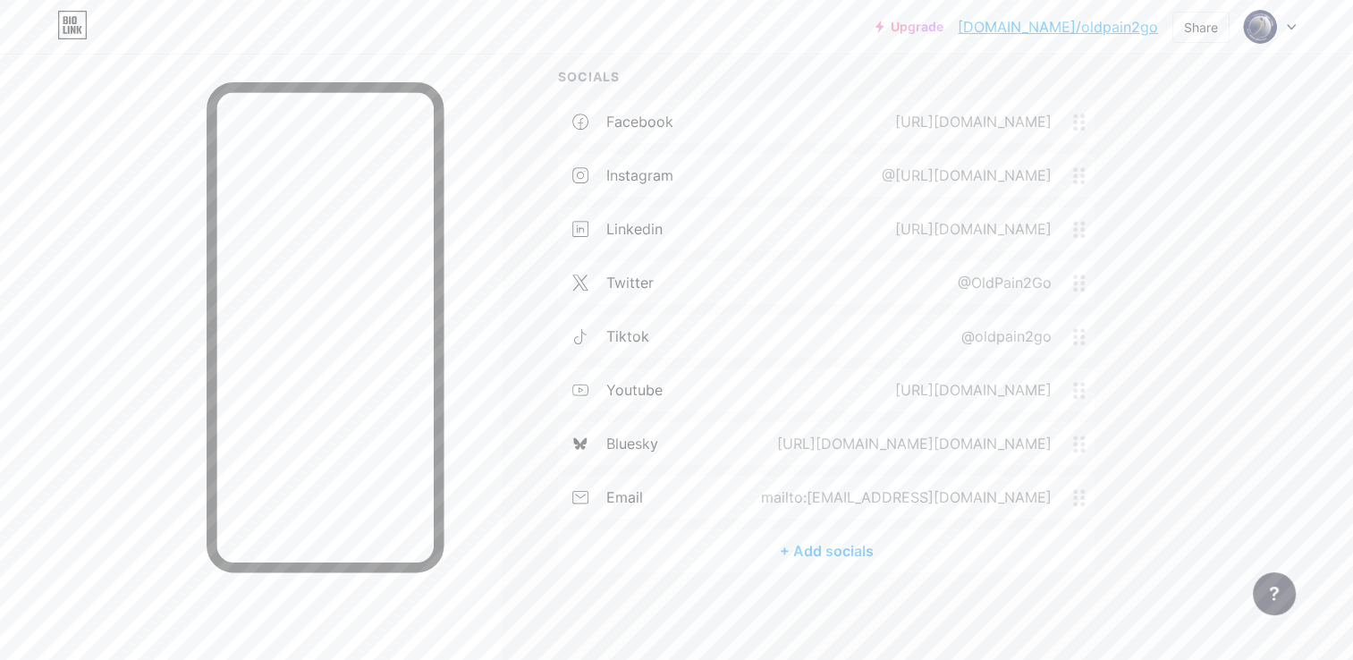
click at [832, 545] on div "+ Add socials" at bounding box center [826, 550] width 537 height 43
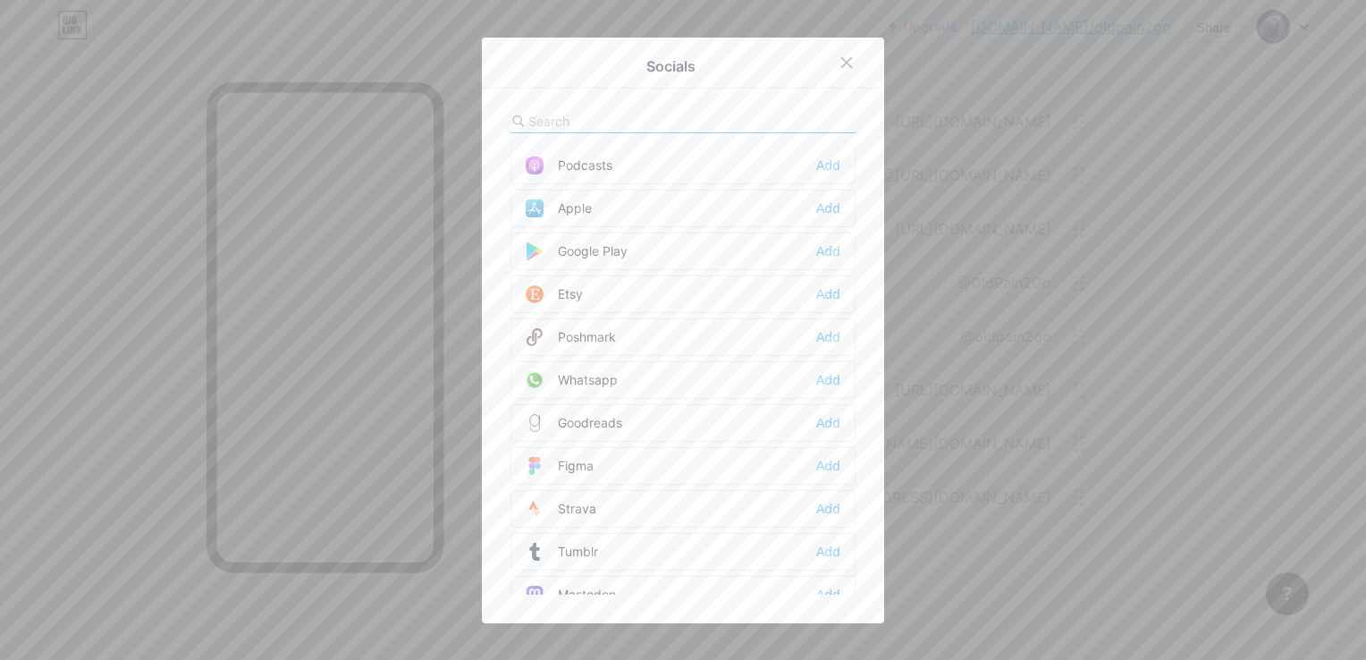
scroll to position [1341, 0]
click at [676, 365] on div "Whatsapp Add" at bounding box center [683, 370] width 345 height 38
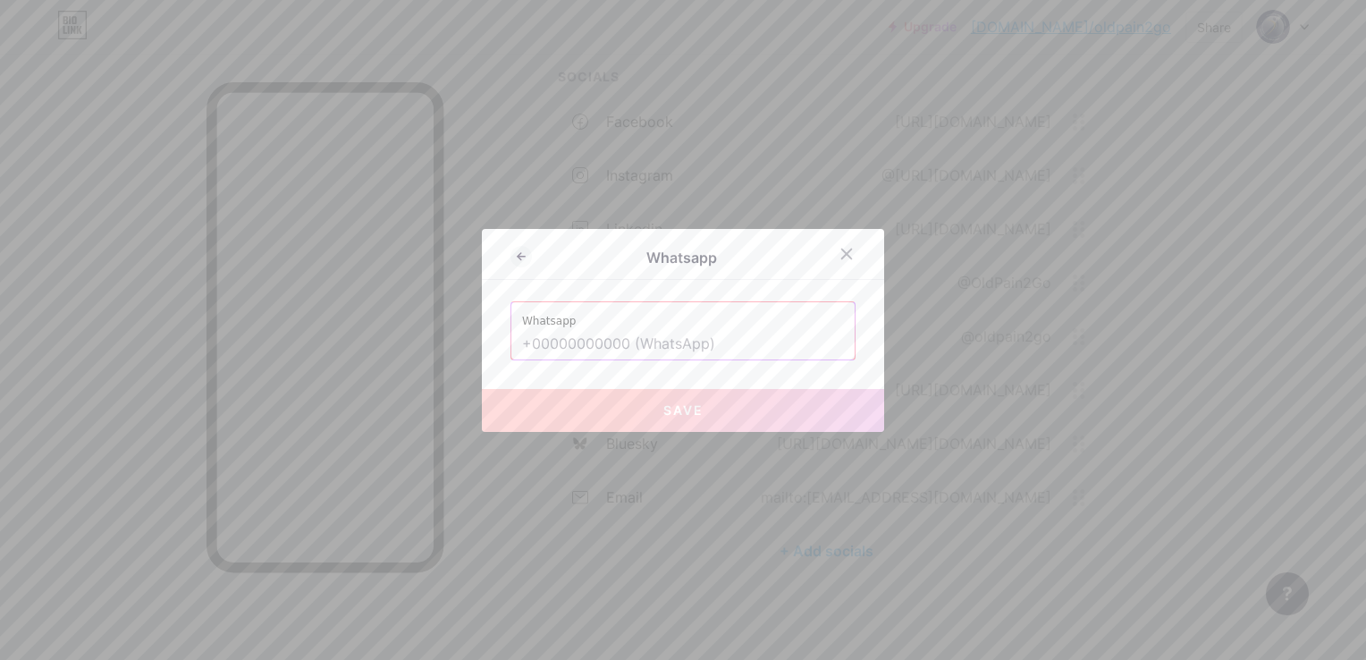
click at [598, 349] on input "text" at bounding box center [683, 344] width 322 height 30
paste input "07593 687 506"
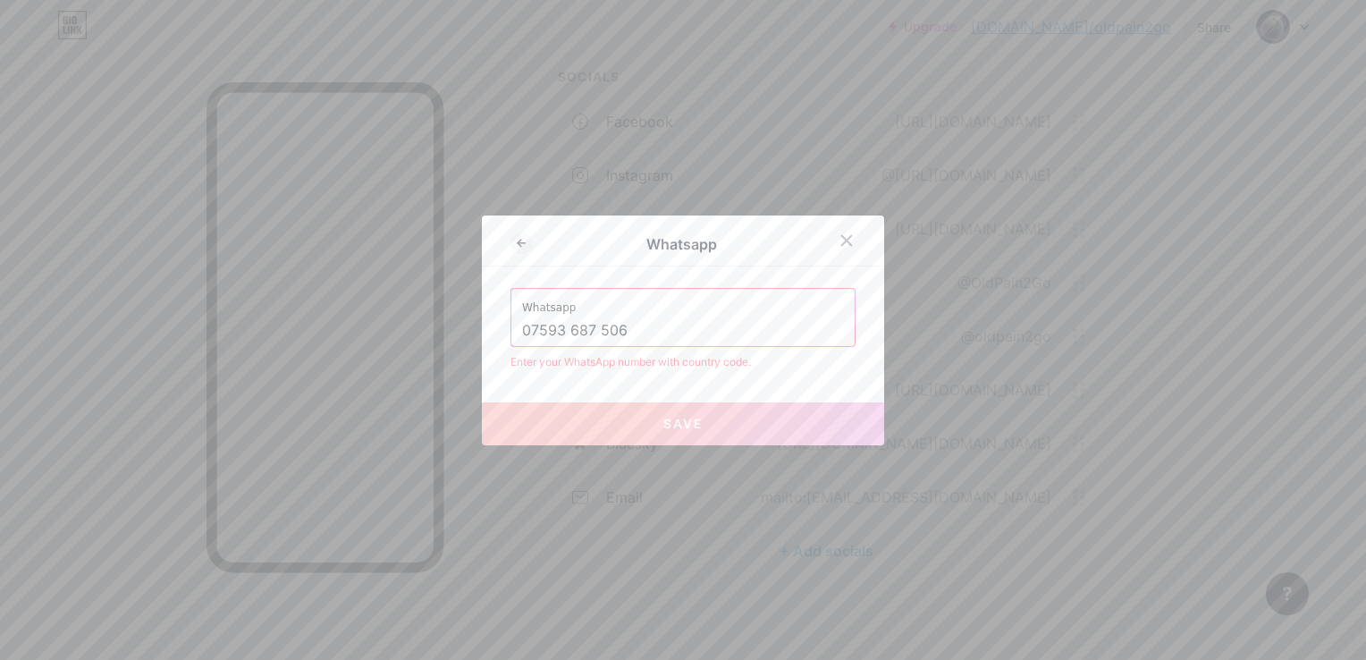
click at [587, 328] on input "07593 687 506" at bounding box center [683, 331] width 322 height 30
click at [522, 331] on input "07593 687506" at bounding box center [683, 331] width 322 height 30
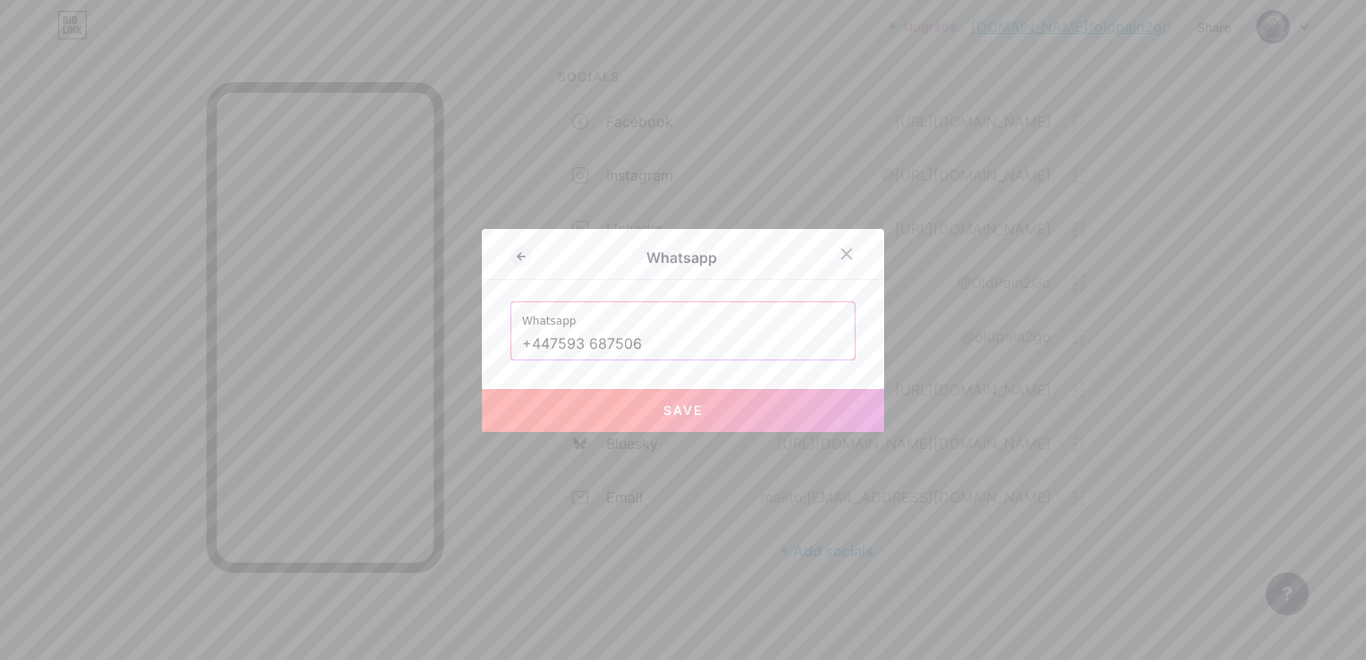
click at [579, 340] on input "+447593 687506" at bounding box center [683, 344] width 322 height 30
click at [659, 400] on button "Save" at bounding box center [683, 410] width 402 height 43
type input "[URL][DOMAIN_NAME][PHONE_NUMBER]"
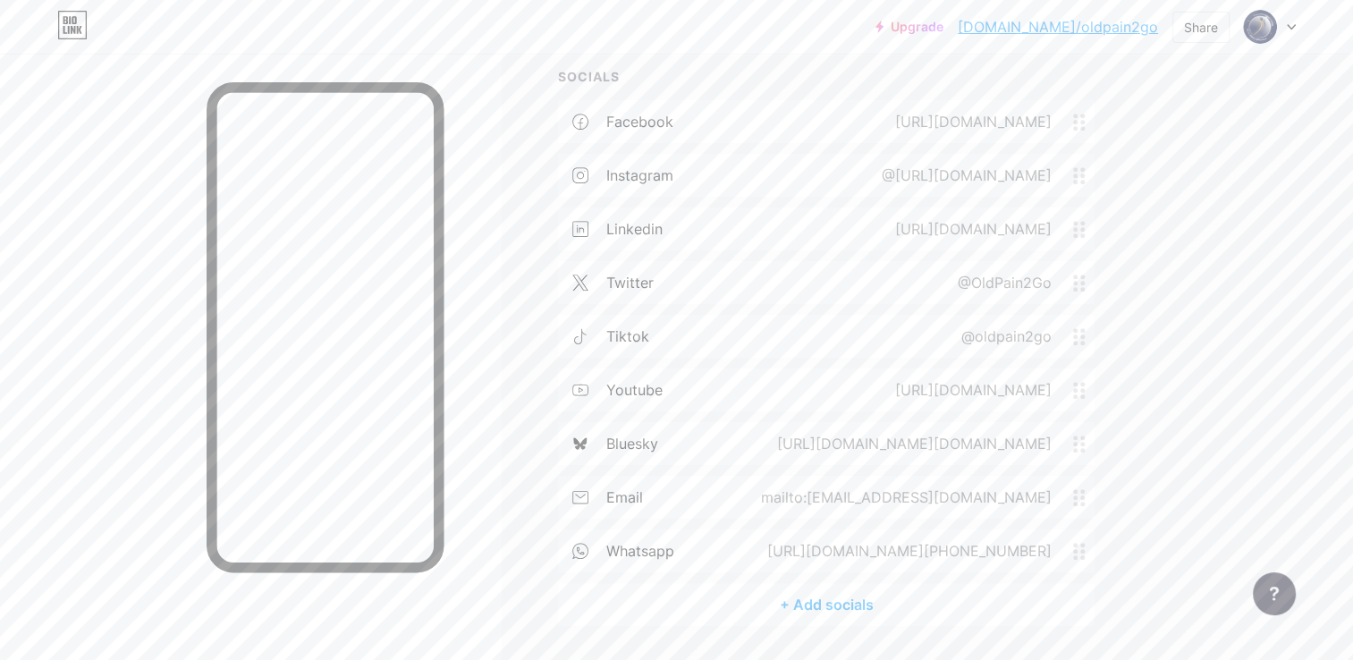
click at [821, 603] on div "+ Add socials" at bounding box center [826, 604] width 537 height 43
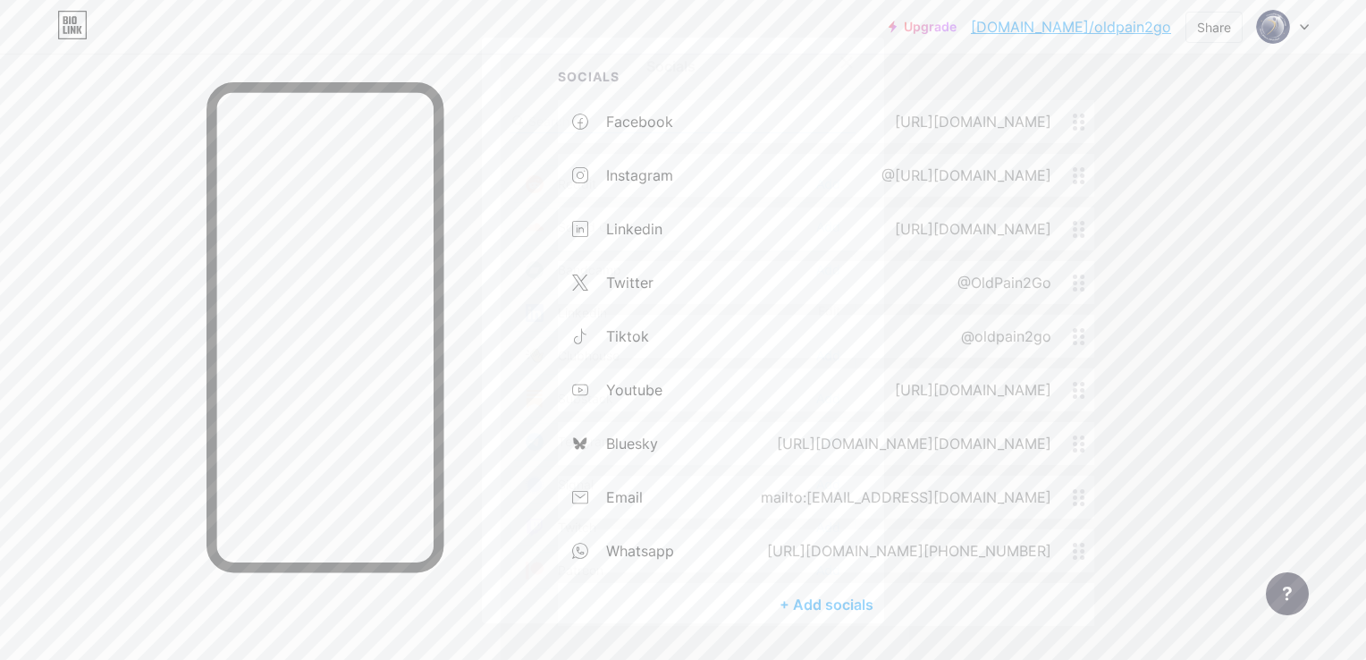
scroll to position [1595, 0]
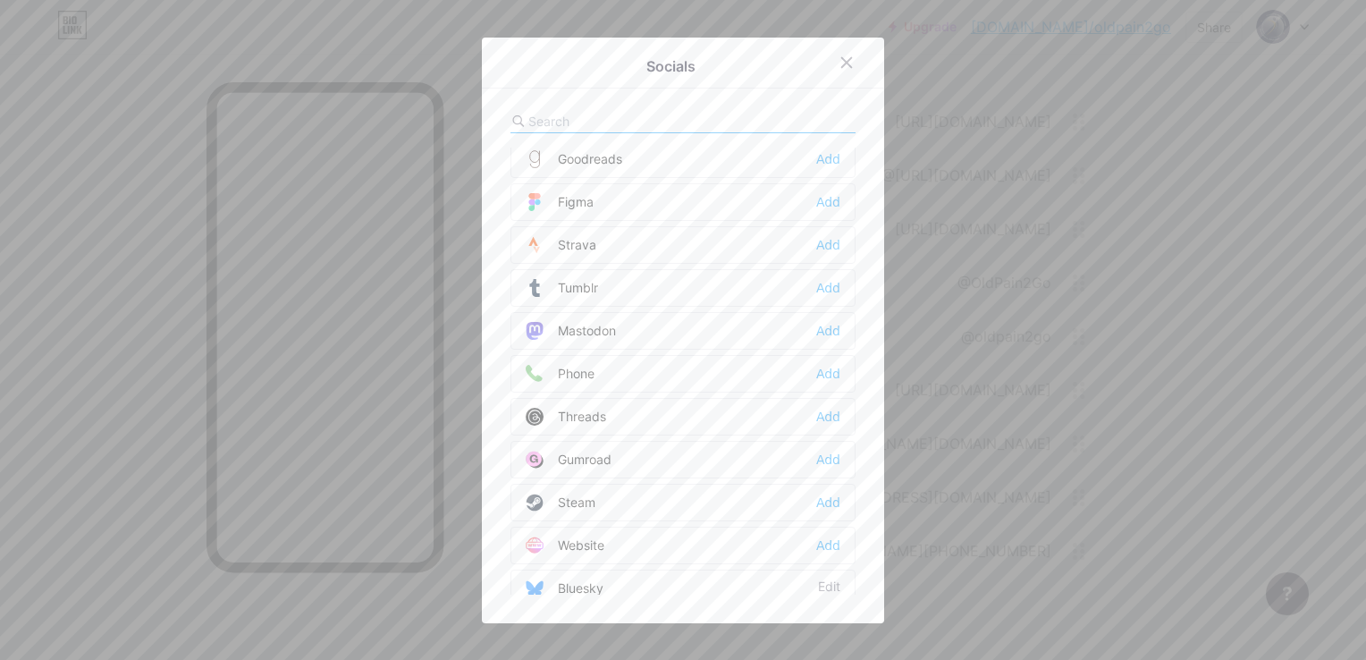
click at [782, 528] on div "Website Add" at bounding box center [683, 546] width 345 height 38
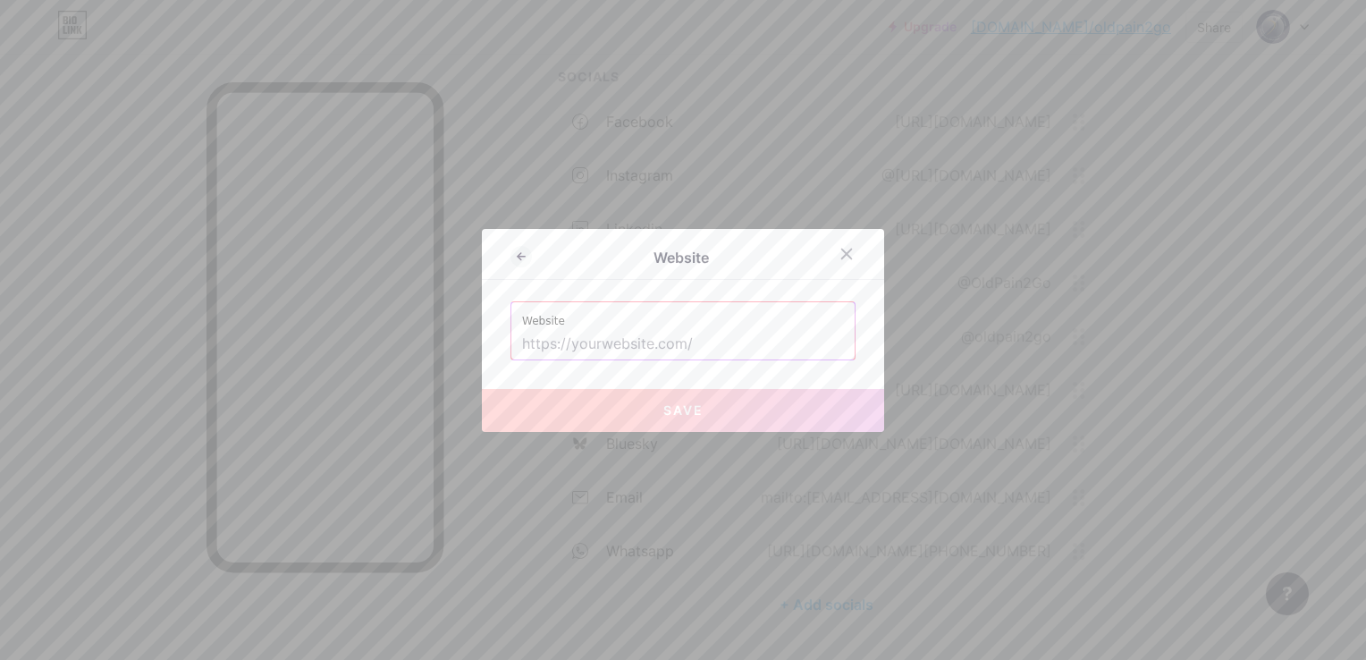
click at [695, 355] on input "text" at bounding box center [683, 344] width 322 height 30
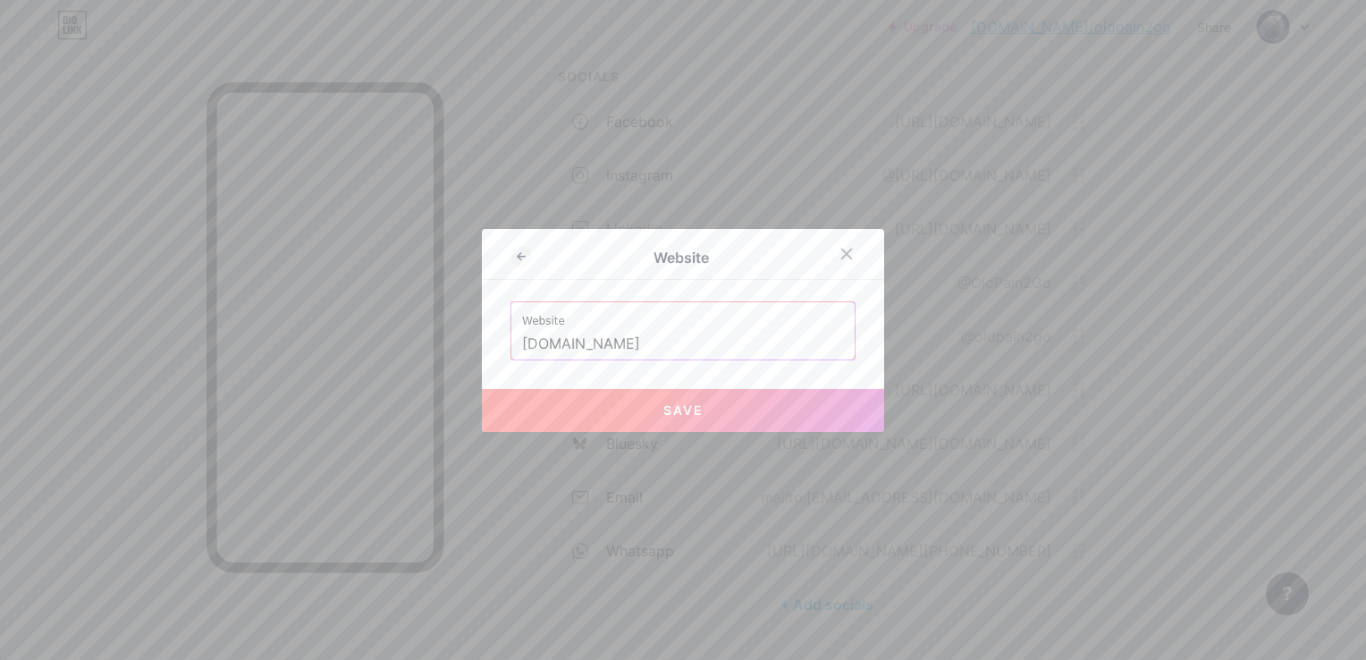
click at [665, 418] on button "Save" at bounding box center [683, 410] width 402 height 43
type input "[URL][DOMAIN_NAME]"
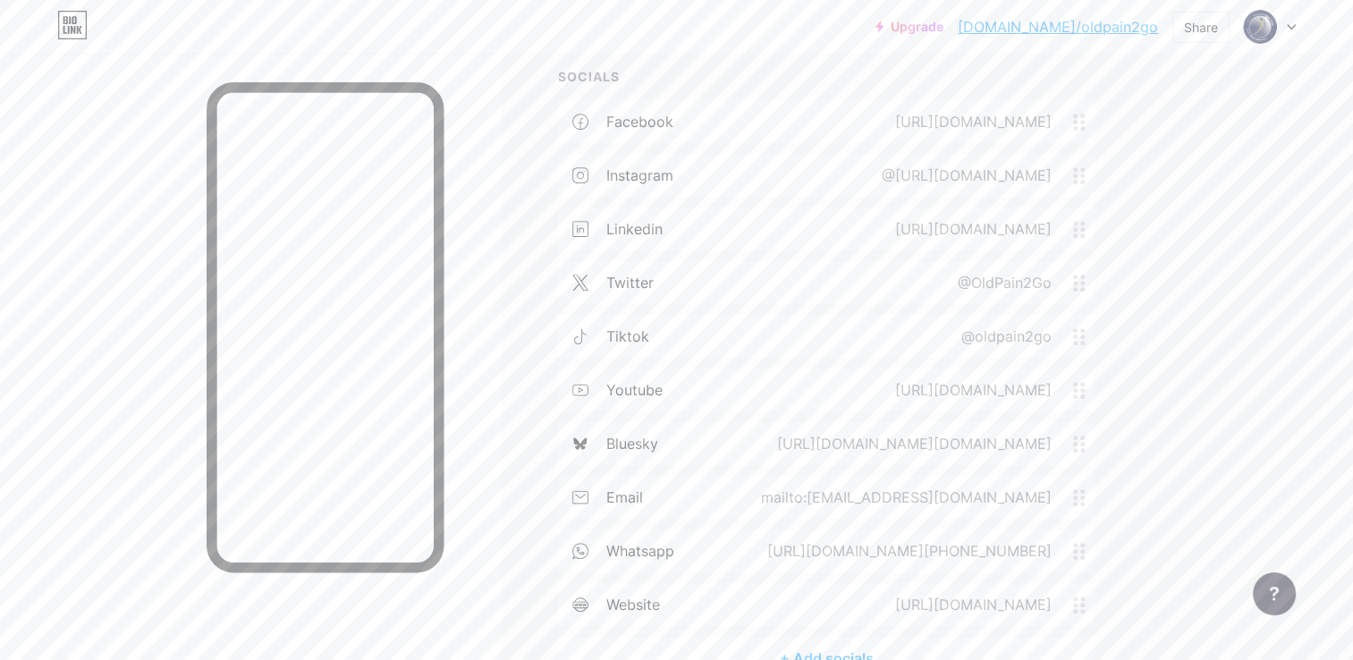
click at [858, 645] on div "+ Add socials" at bounding box center [826, 658] width 537 height 43
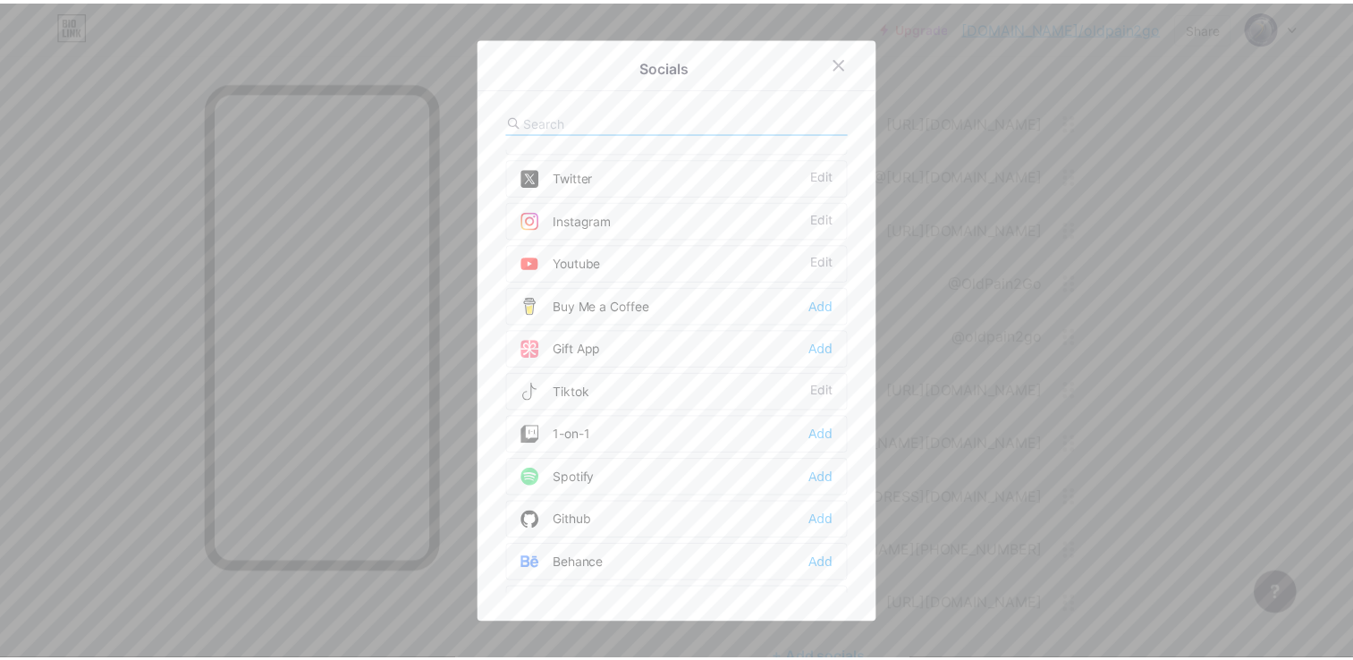
scroll to position [0, 0]
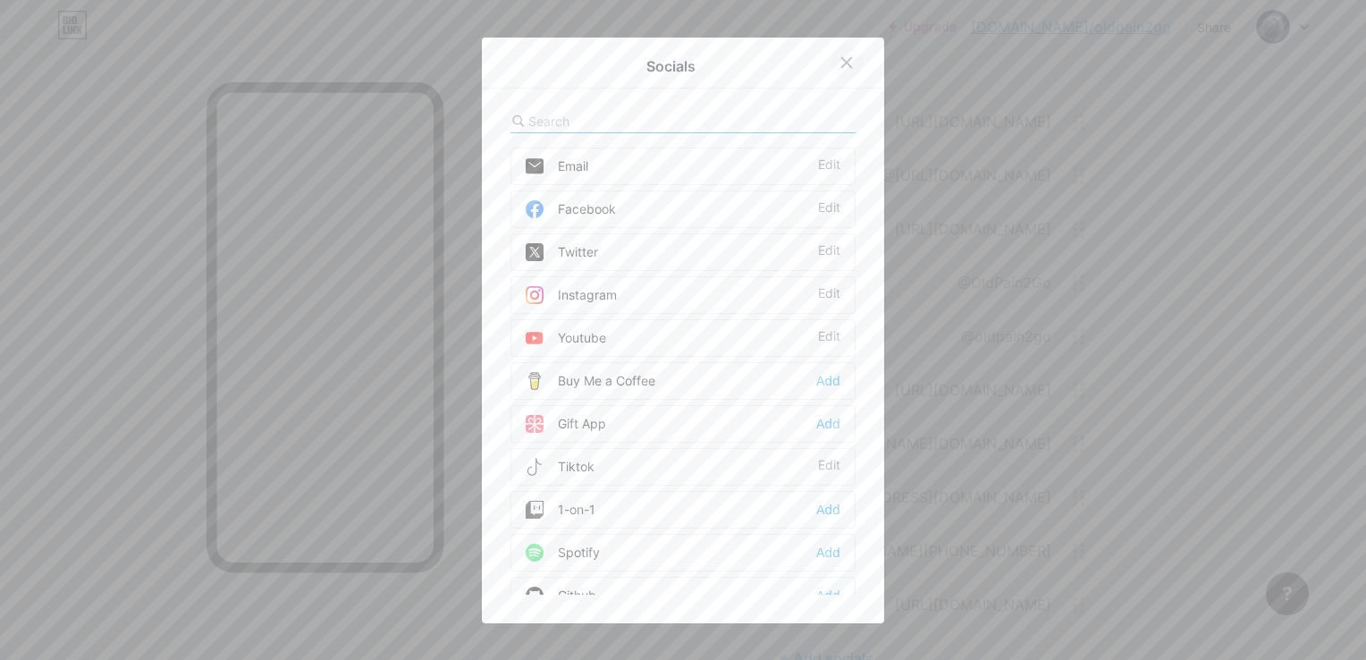
click at [840, 62] on icon at bounding box center [847, 62] width 14 height 14
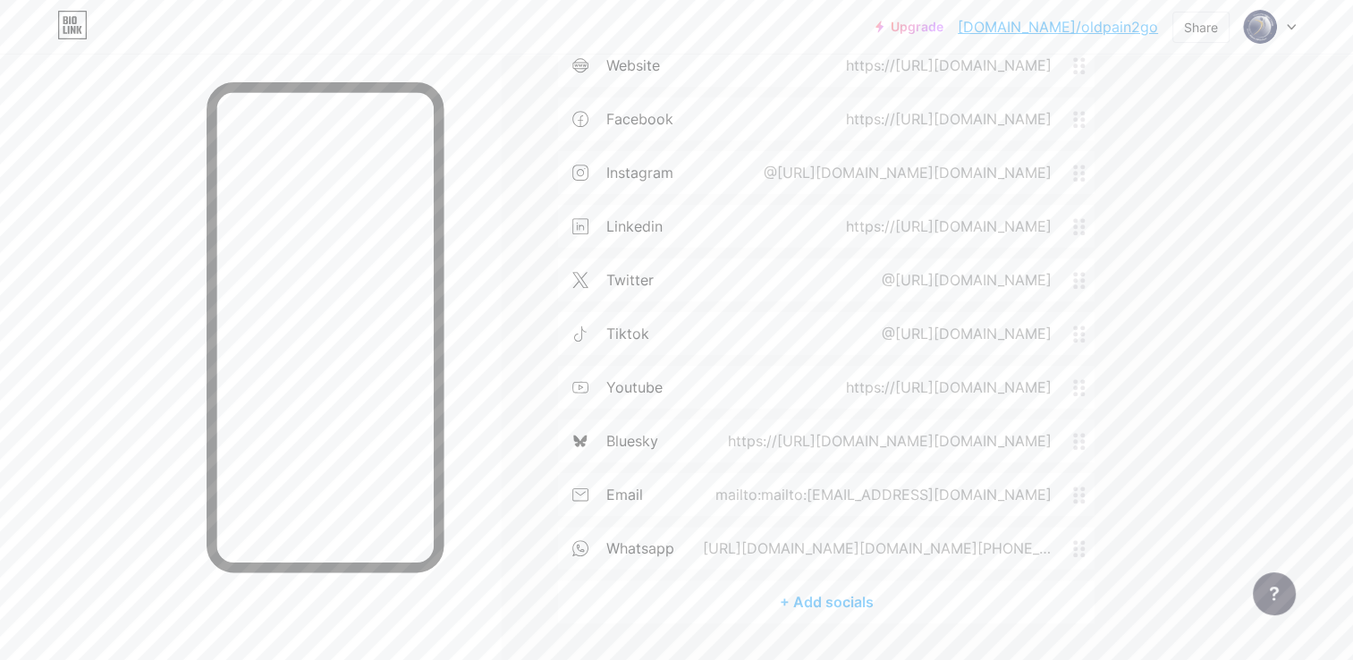
scroll to position [1008, 0]
drag, startPoint x: 1074, startPoint y: 418, endPoint x: 1054, endPoint y: 148, distance: 270.8
click at [1054, 148] on div "website [URL][DOMAIN_NAME] facebook [URL][DOMAIN_NAME] instagram @[URL][DOMAIN_…" at bounding box center [826, 261] width 537 height 537
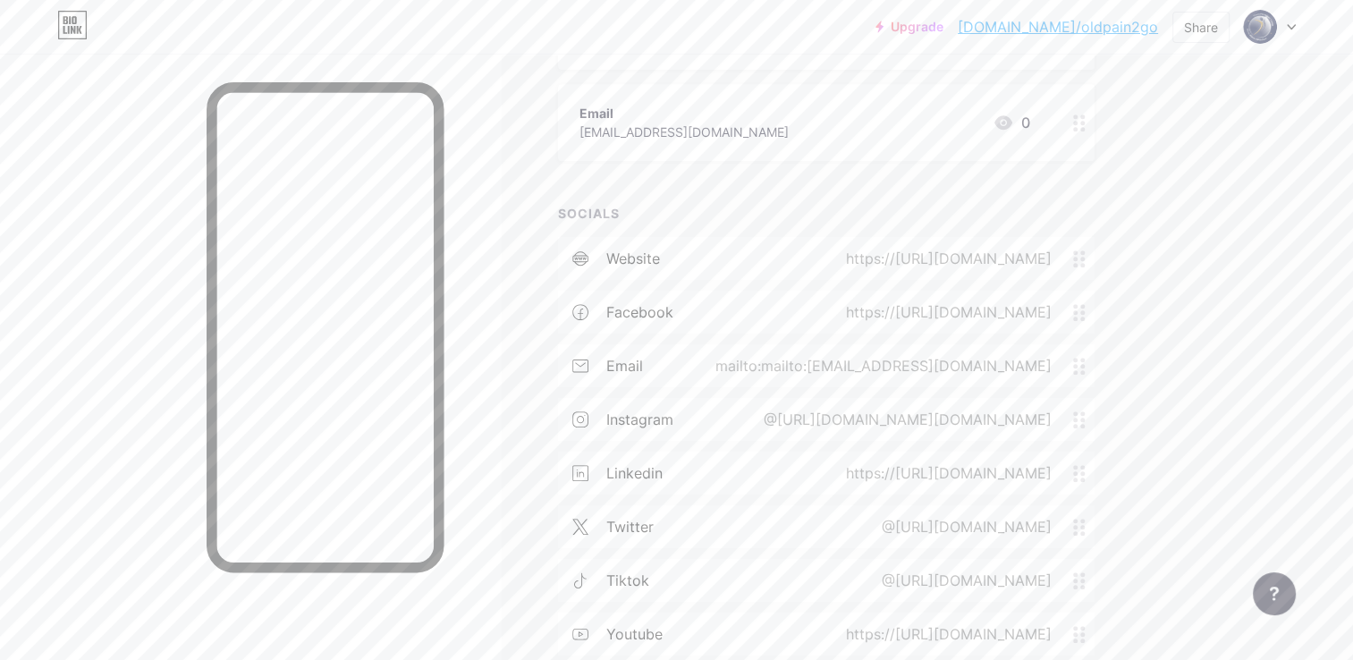
scroll to position [739, 0]
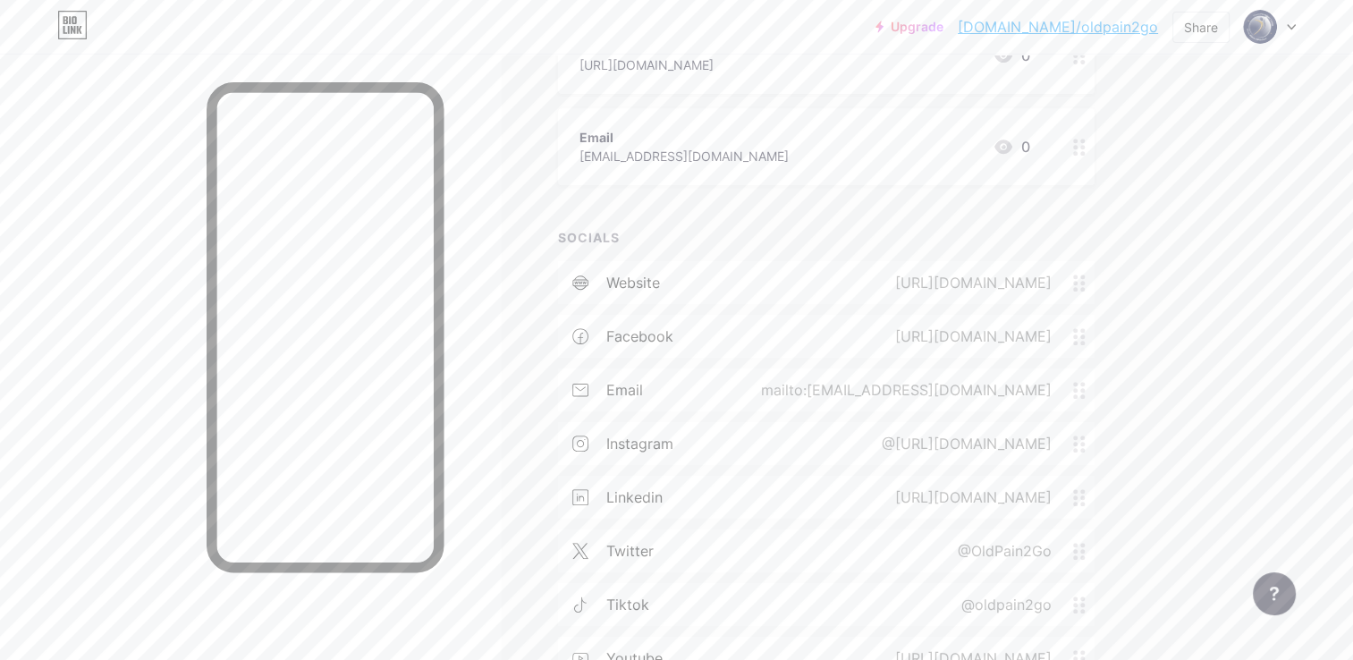
drag, startPoint x: 1082, startPoint y: 377, endPoint x: 1067, endPoint y: 308, distance: 70.5
click at [1067, 308] on div "website [URL][DOMAIN_NAME] facebook [URL][DOMAIN_NAME] email mailto:[EMAIL_ADDR…" at bounding box center [826, 529] width 537 height 537
drag, startPoint x: 1067, startPoint y: 308, endPoint x: 1076, endPoint y: 386, distance: 78.3
click at [1076, 386] on icon at bounding box center [1079, 390] width 13 height 17
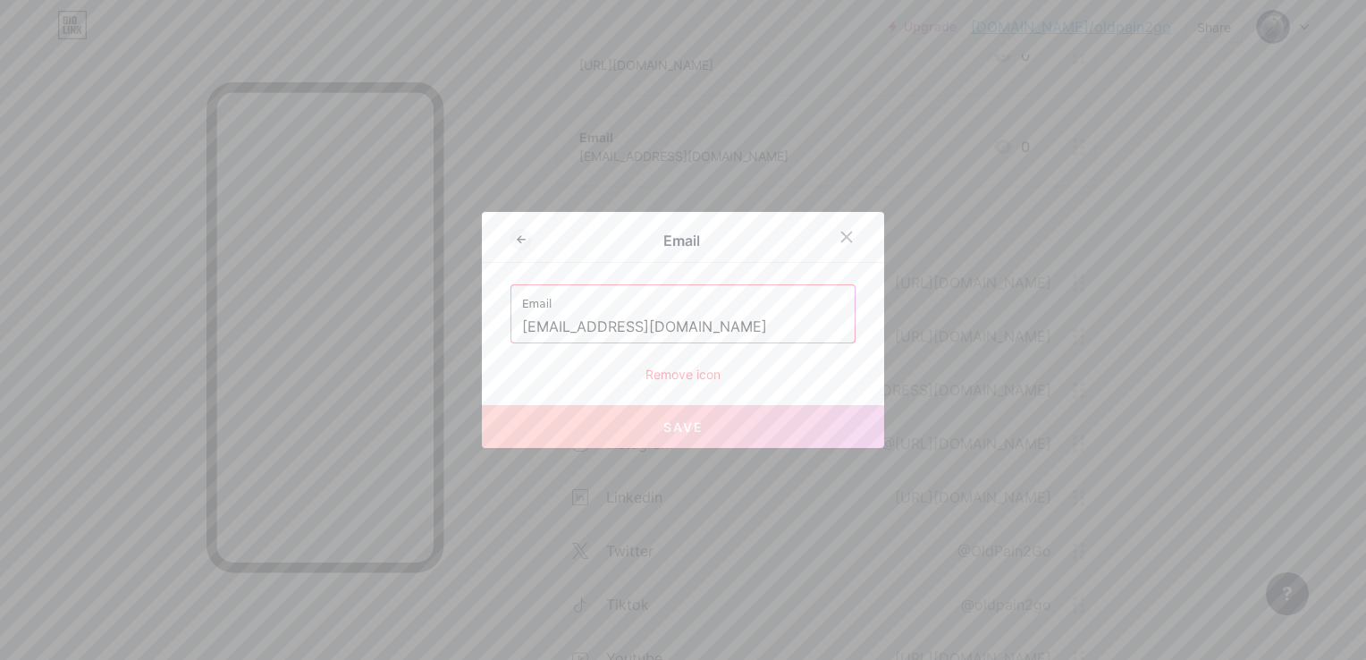
drag, startPoint x: 833, startPoint y: 244, endPoint x: 926, endPoint y: 283, distance: 101.0
click at [833, 244] on div at bounding box center [847, 237] width 32 height 32
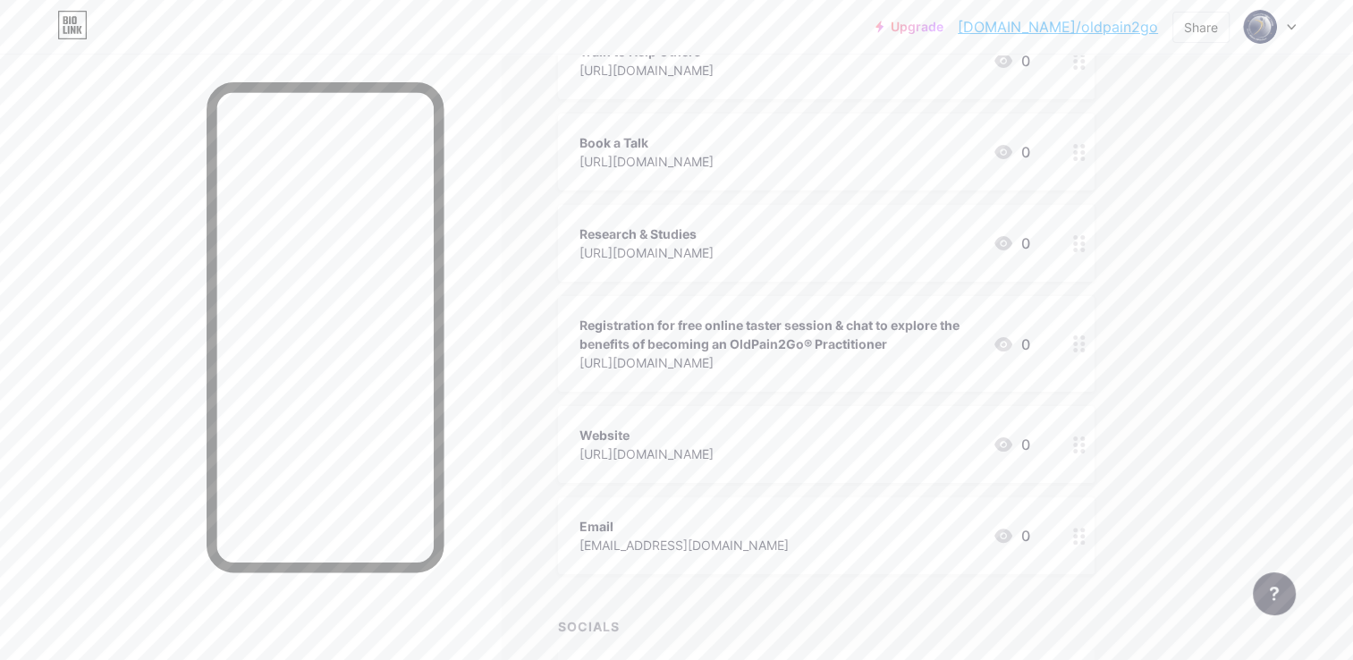
scroll to position [382, 0]
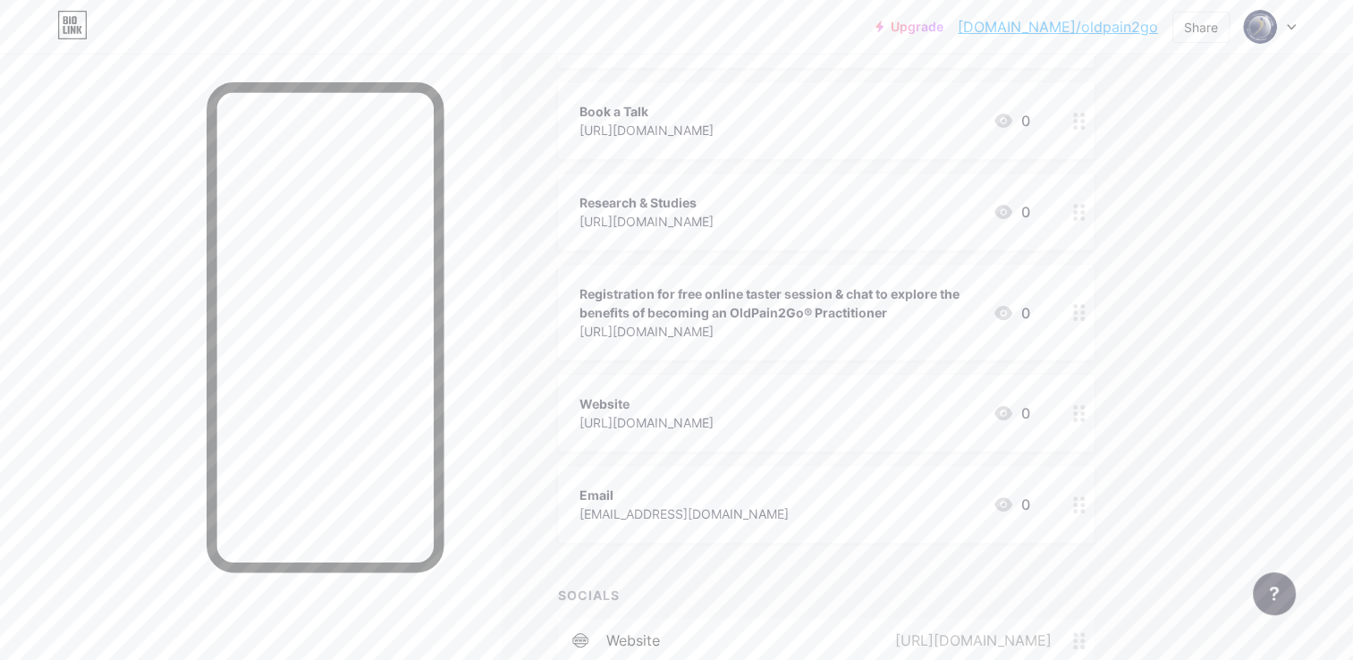
click at [950, 511] on div "Email [EMAIL_ADDRESS][DOMAIN_NAME] 0" at bounding box center [804, 504] width 451 height 41
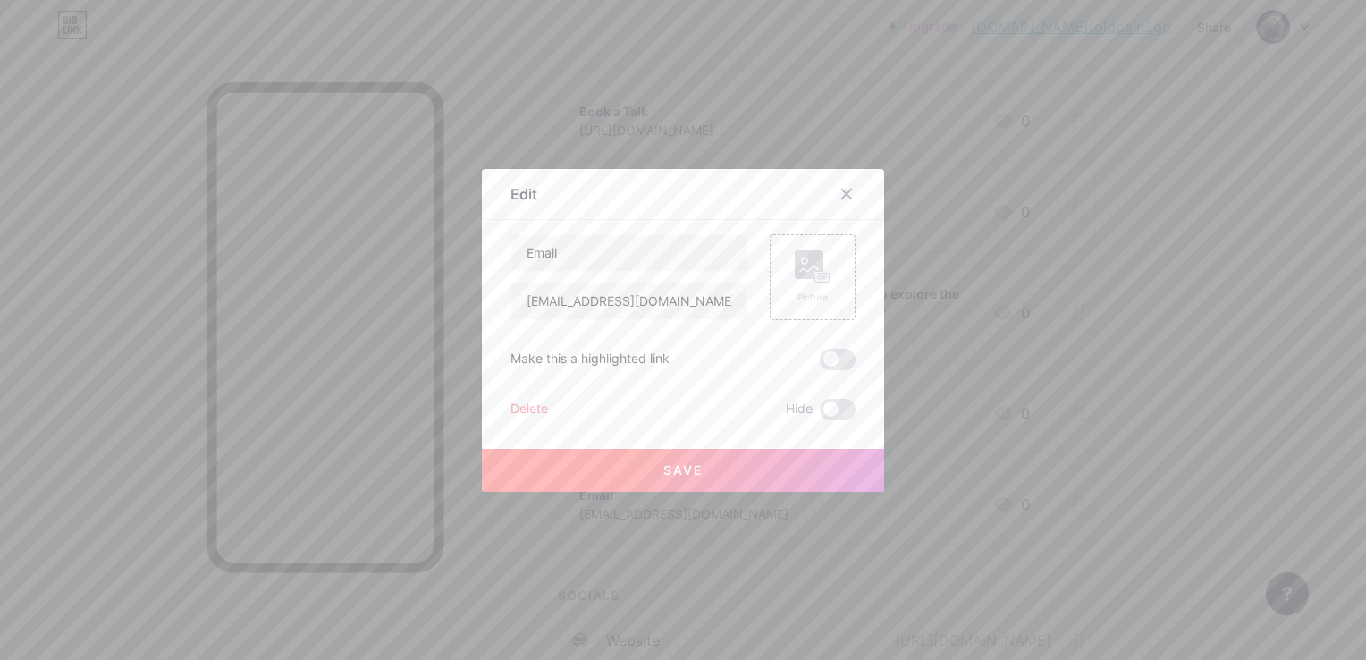
click at [511, 409] on div "Delete" at bounding box center [530, 409] width 38 height 21
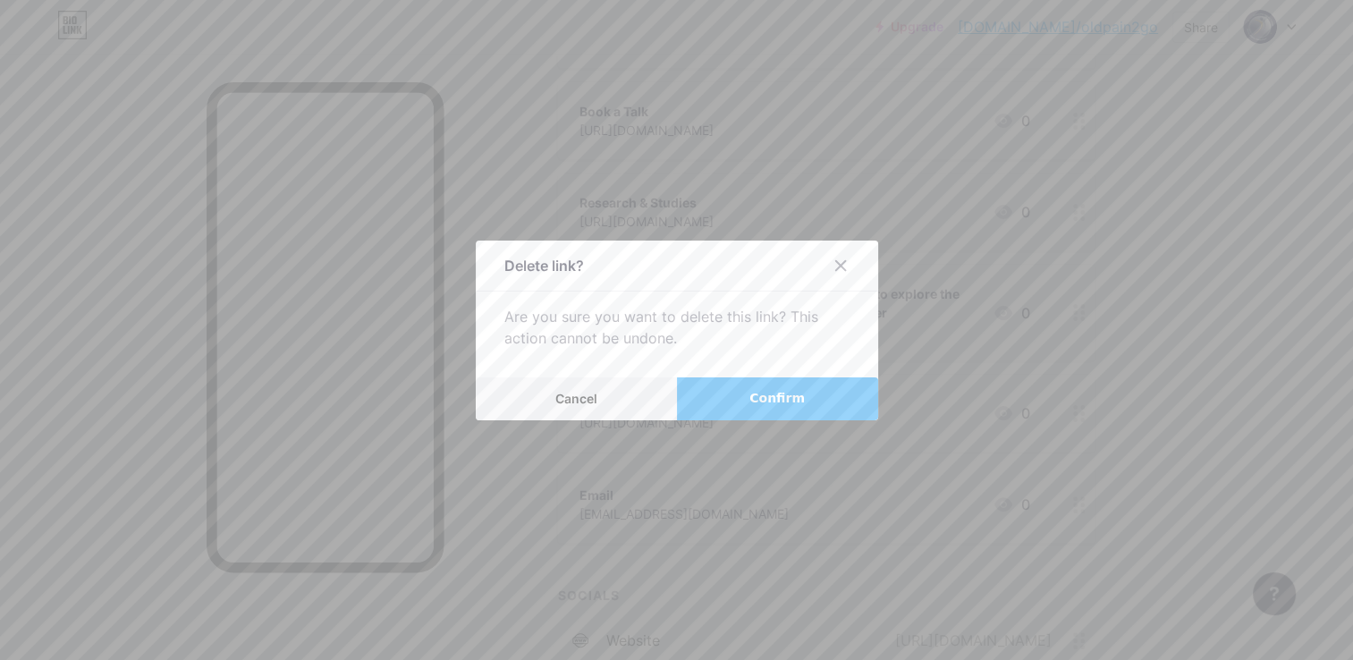
click at [790, 402] on span "Confirm" at bounding box center [776, 398] width 55 height 19
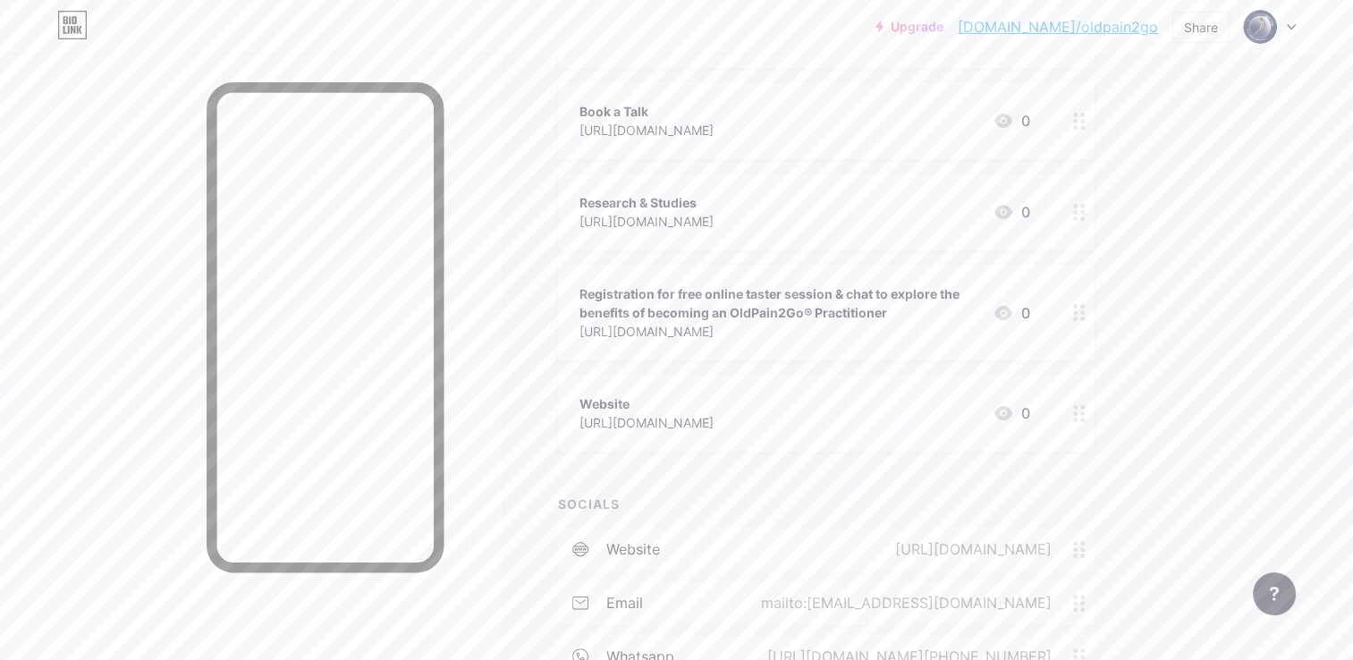
click at [739, 402] on div "Website [URL][DOMAIN_NAME] 0" at bounding box center [804, 413] width 451 height 41
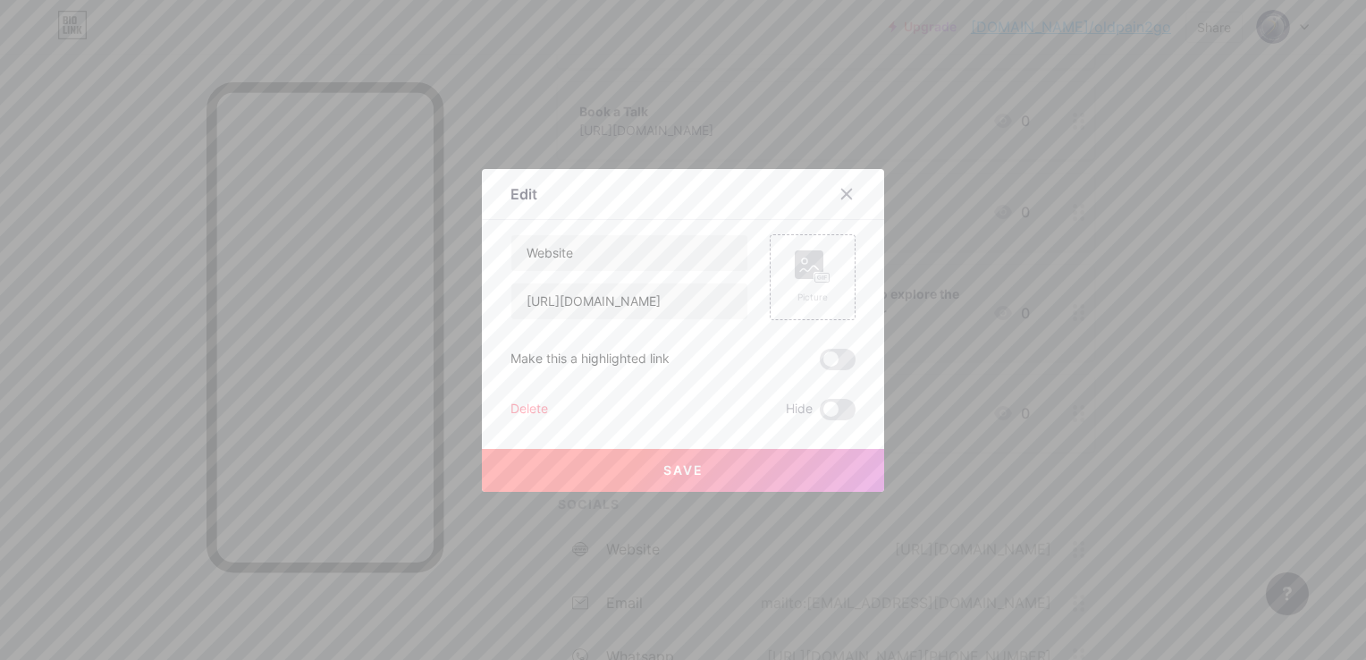
click at [516, 408] on div "Delete" at bounding box center [530, 409] width 38 height 21
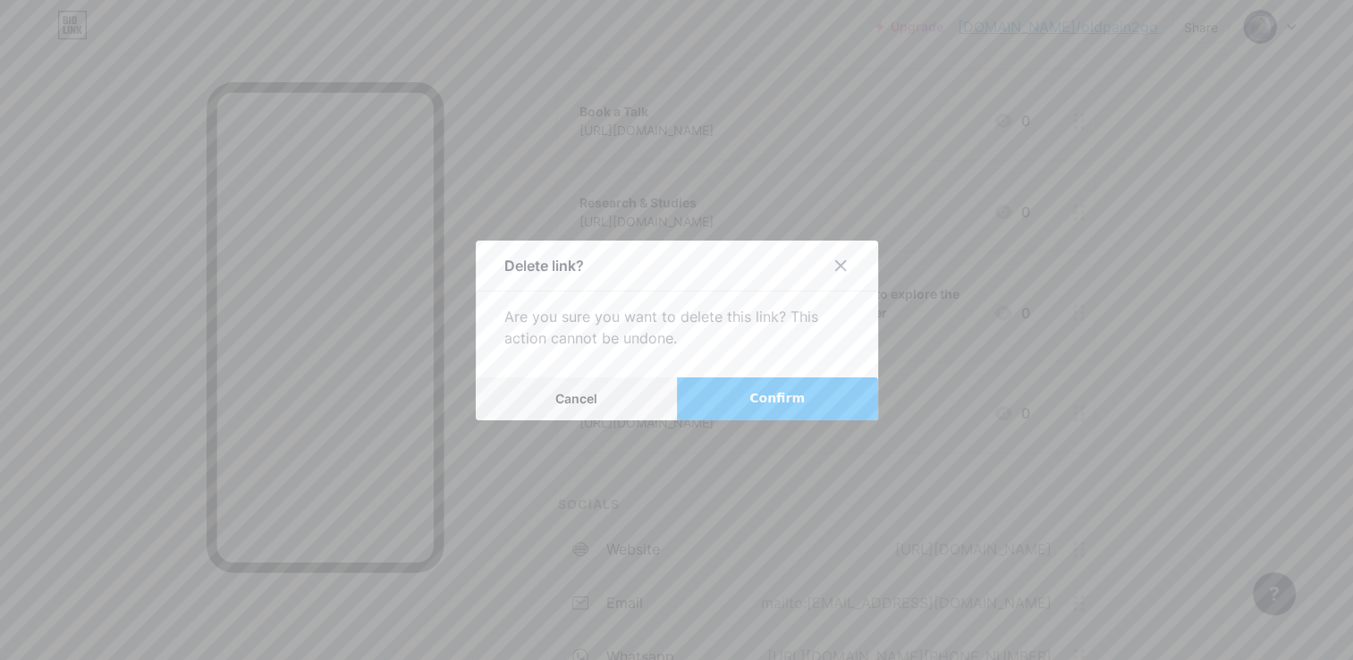
click at [744, 406] on button "Confirm" at bounding box center [777, 398] width 201 height 43
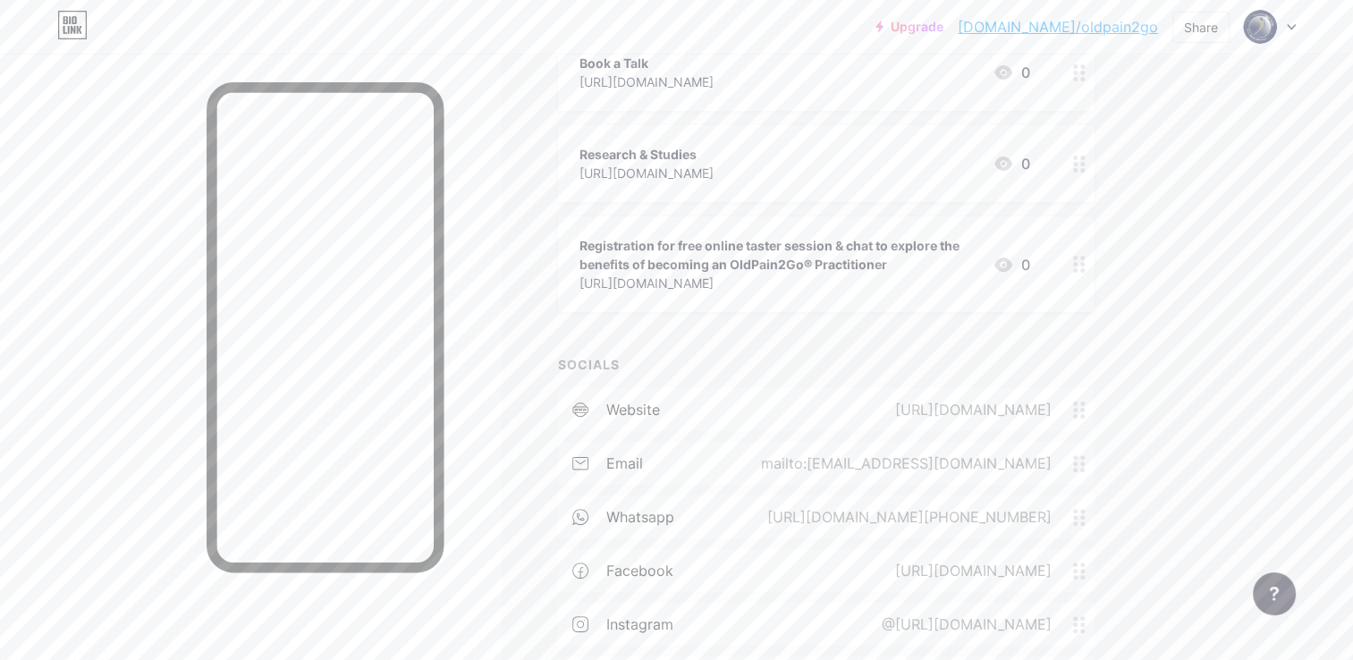
scroll to position [292, 0]
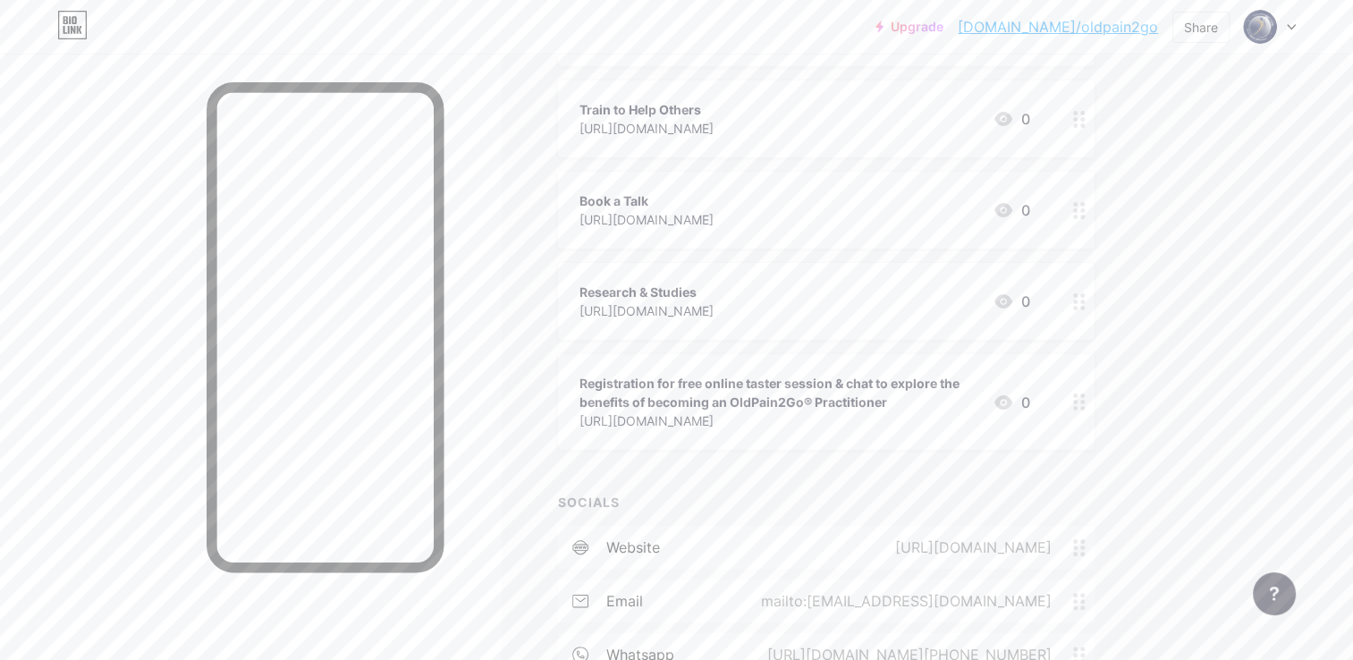
click at [1073, 402] on icon at bounding box center [1079, 401] width 13 height 17
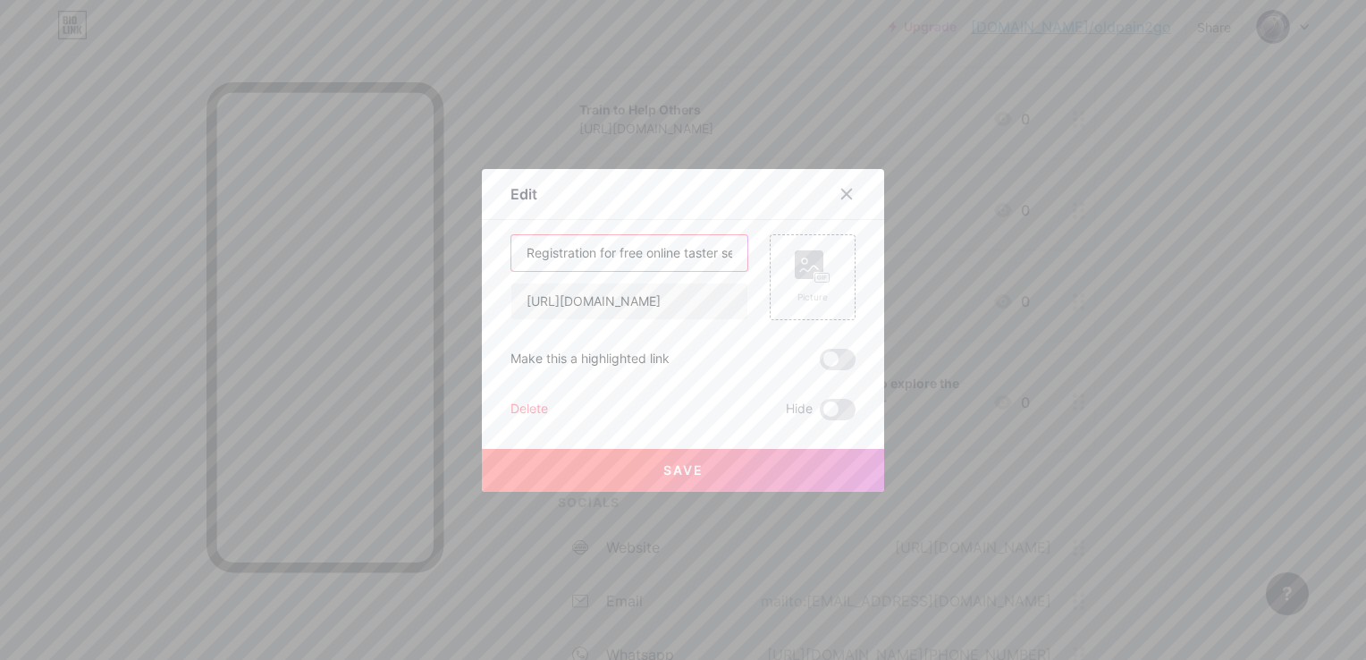
click at [622, 258] on input "Registration for free online taster session & chat to explore the benefits of b…" at bounding box center [629, 253] width 236 height 36
click at [562, 299] on input "[URL][DOMAIN_NAME]" at bounding box center [629, 301] width 236 height 36
click at [650, 258] on input "Registration for free online taster session & chat to explore the benefits of b…" at bounding box center [629, 253] width 236 height 36
click at [588, 299] on input "[URL][DOMAIN_NAME]" at bounding box center [629, 301] width 236 height 36
click at [553, 255] on input "Registration for free online taster session & chat to explore the benefits of b…" at bounding box center [629, 253] width 236 height 36
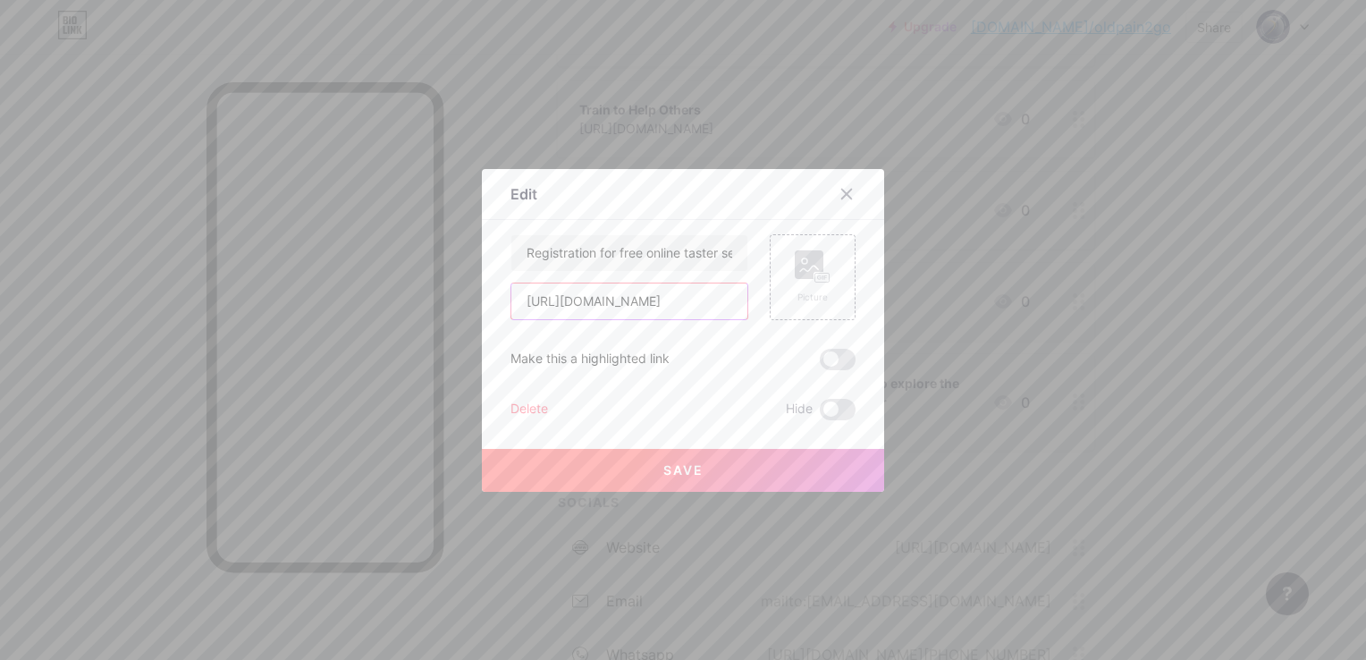
click at [579, 316] on input "[URL][DOMAIN_NAME]" at bounding box center [629, 301] width 236 height 36
click at [845, 193] on icon at bounding box center [847, 194] width 14 height 14
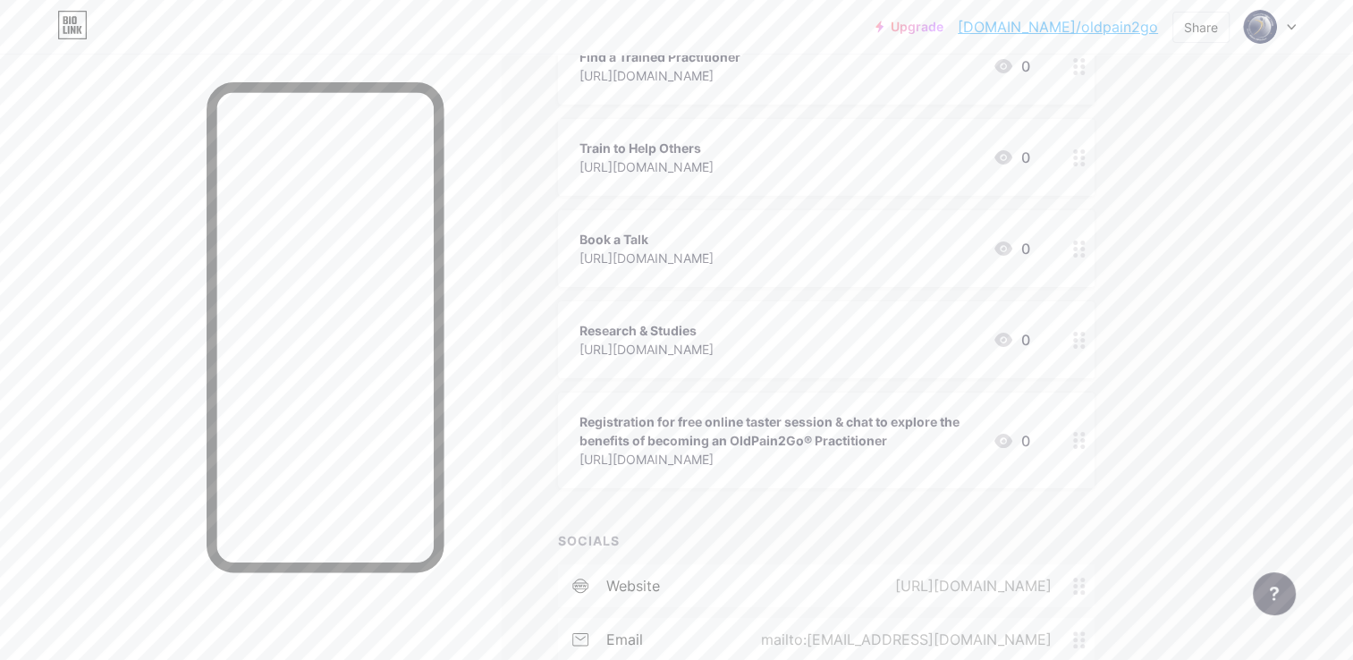
scroll to position [0, 0]
